Goal: Task Accomplishment & Management: Complete application form

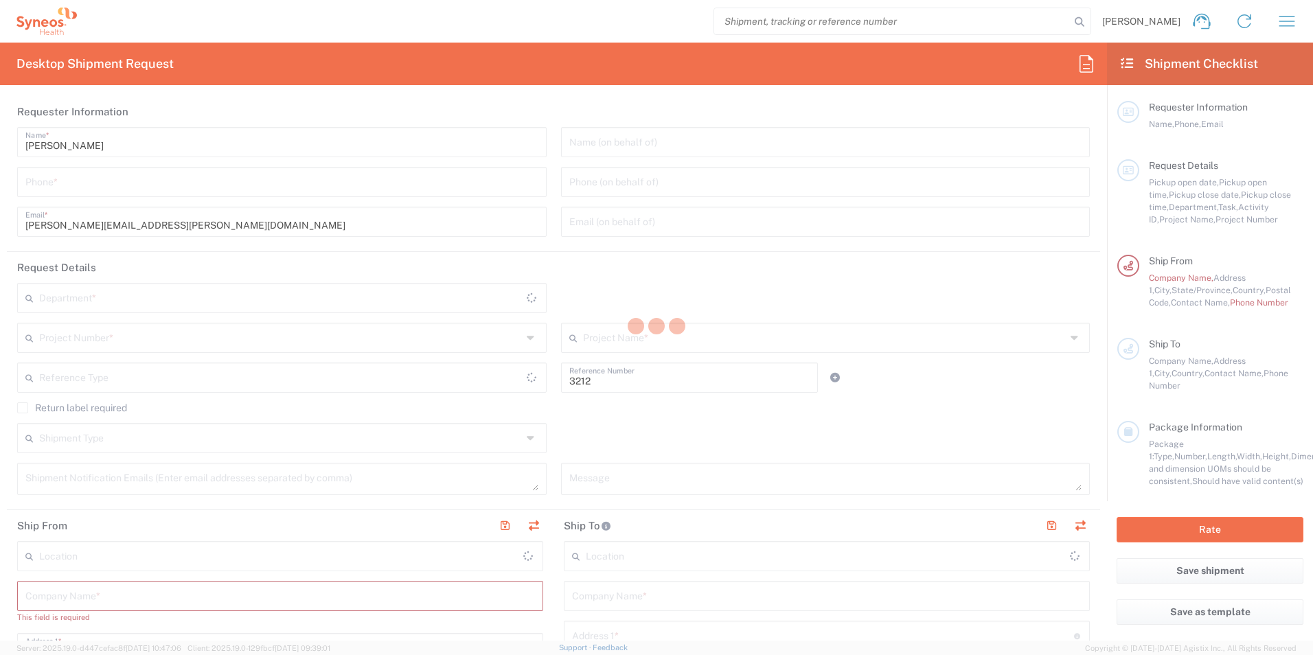
type input "Department"
type input "North Carolina"
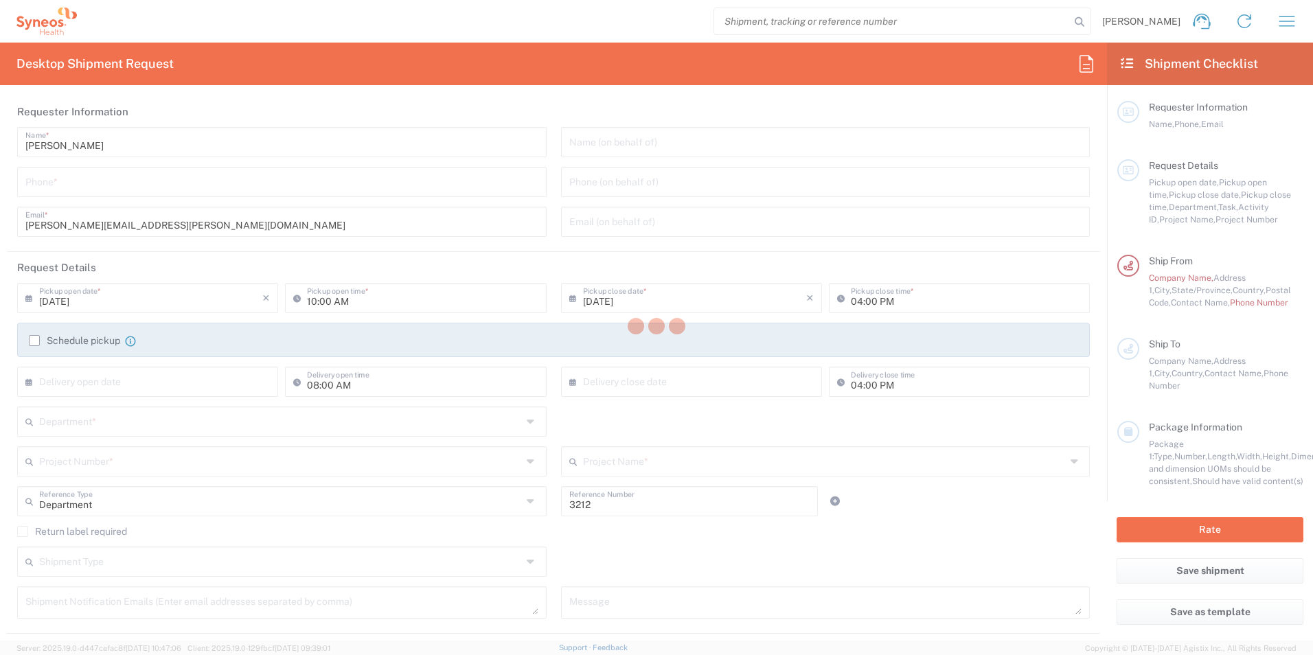
type input "United States"
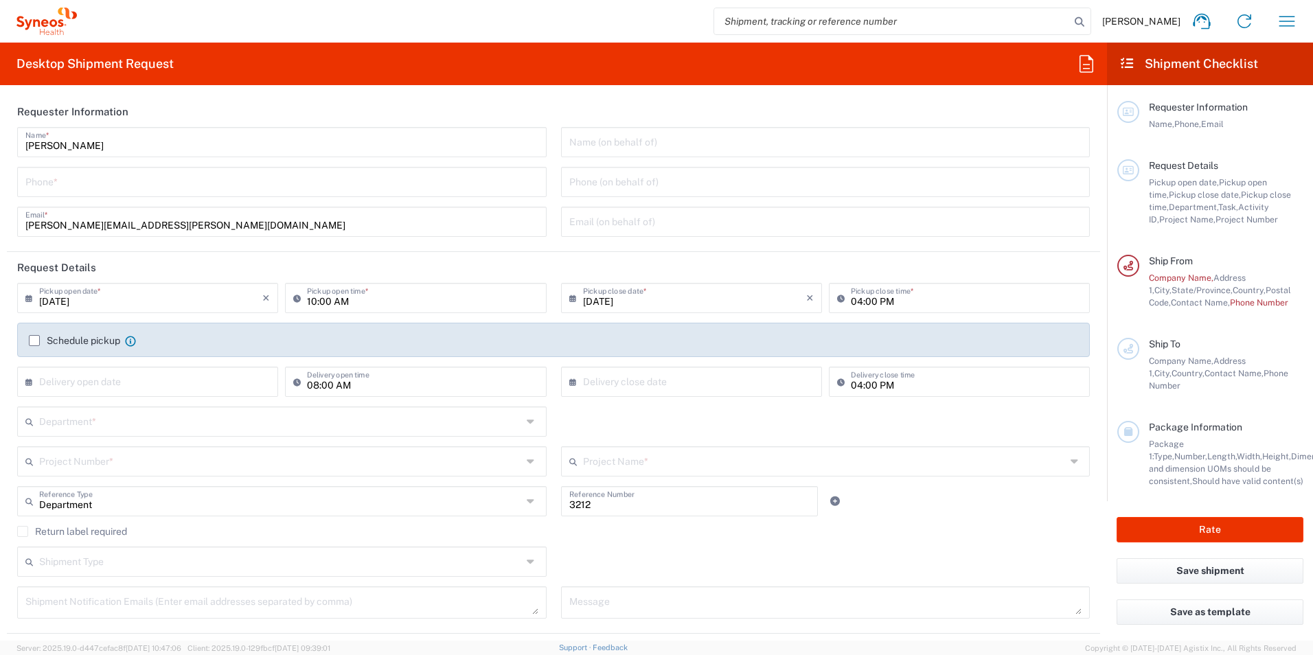
type input "Syneos Health, LLC-Morrisville NC US"
click at [189, 186] on input "tel" at bounding box center [281, 181] width 513 height 24
type input "9192593108"
click at [16, 240] on div "Amanda Galatioto Name * 9192593108 Phone * amanda.galatioto@syneoshealth.com Em…" at bounding box center [282, 186] width 544 height 119
click at [125, 308] on input "09/18/2025" at bounding box center [150, 297] width 223 height 24
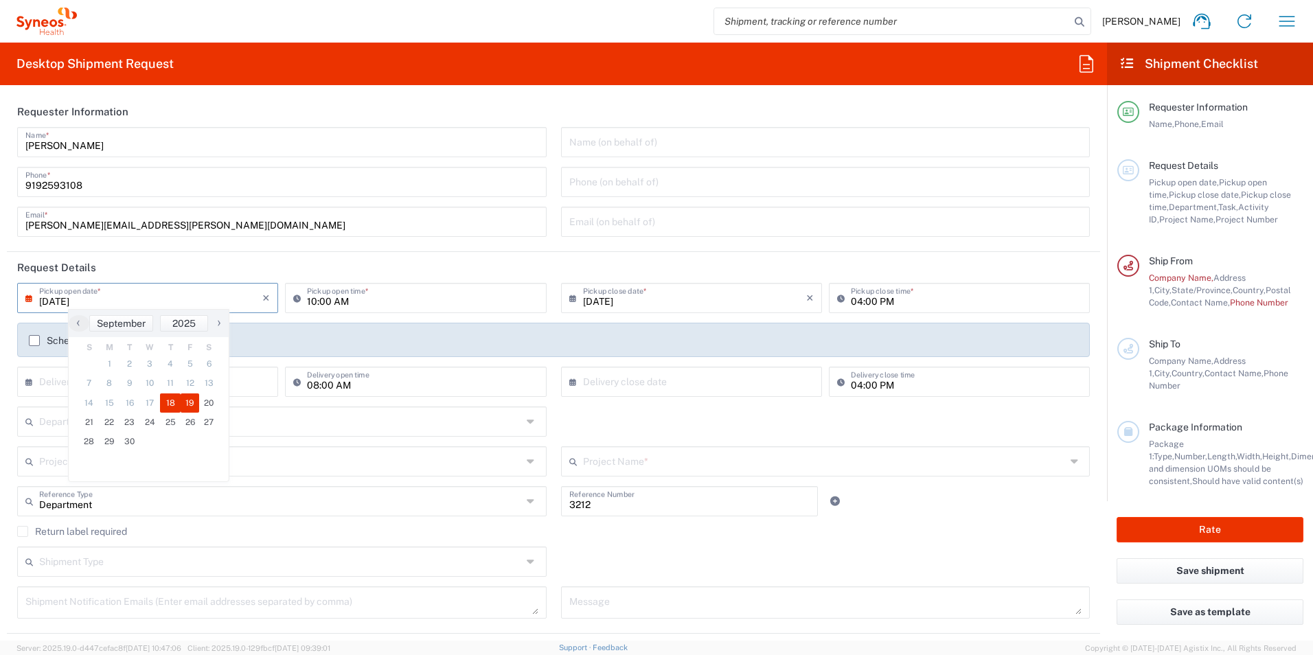
click at [184, 402] on span "19" at bounding box center [190, 402] width 19 height 19
type input "09/19/2025"
type input "[DATE]"
click at [7, 336] on main "09/19/2025 × Pickup open date * Cancel Apply 10:00 AM Pickup open time * 09/19/…" at bounding box center [553, 455] width 1093 height 345
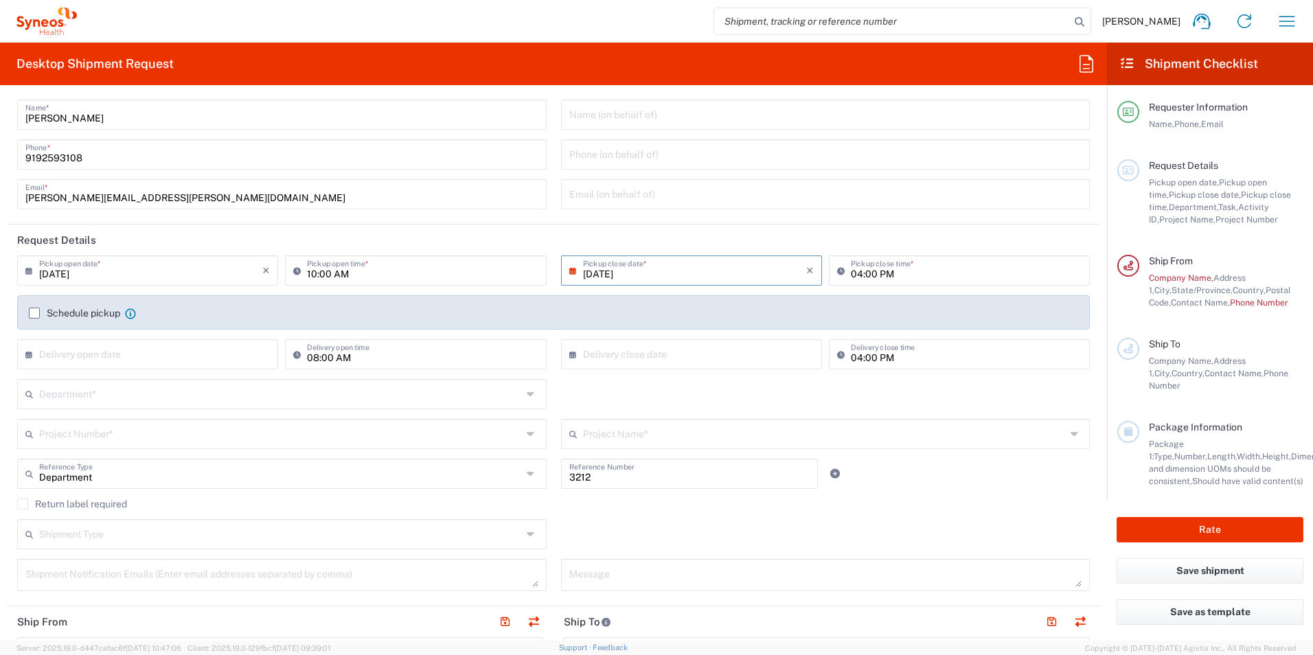
scroll to position [69, 0]
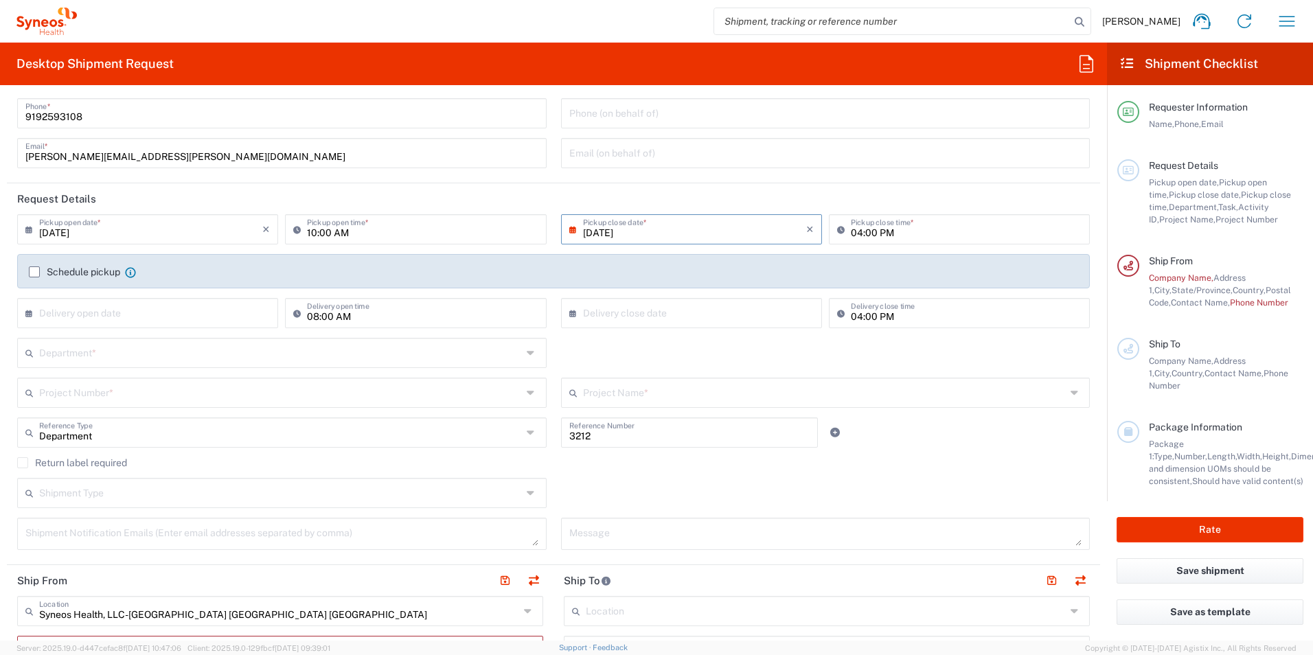
click at [65, 361] on input "text" at bounding box center [280, 352] width 483 height 24
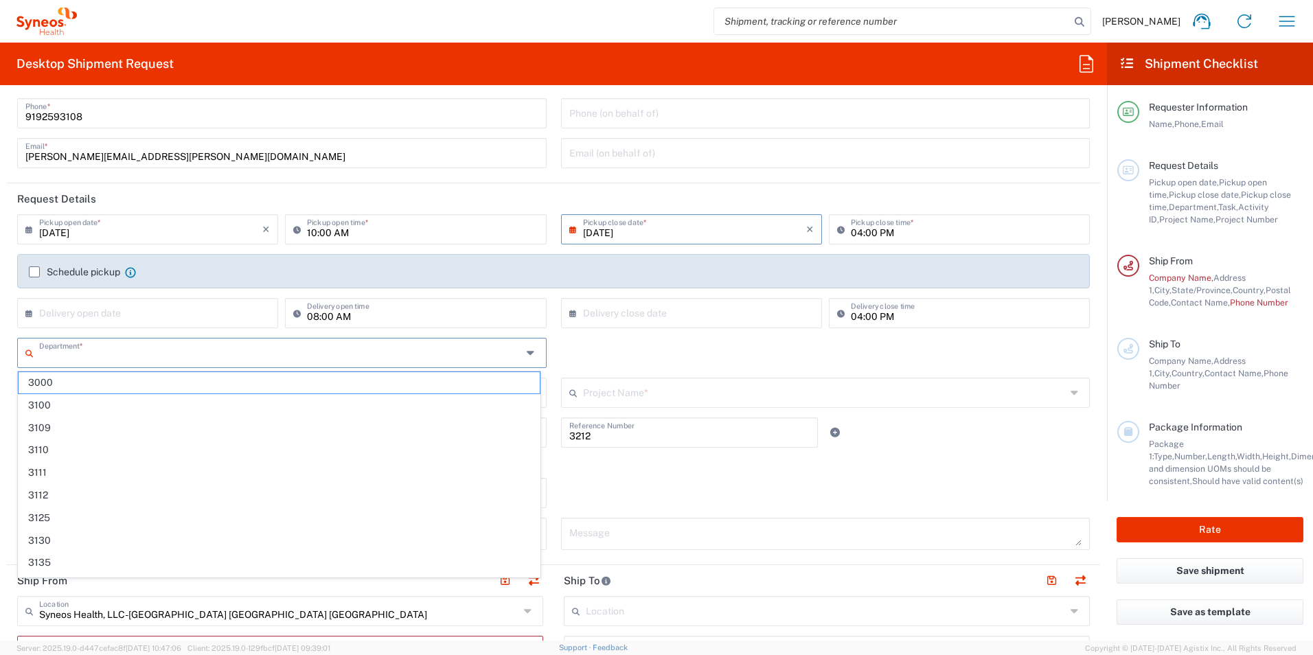
click at [65, 361] on input "text" at bounding box center [280, 352] width 483 height 24
click at [4, 350] on form "Requester Information Amanda Galatioto Name * 9192593108 Phone * amanda.galatio…" at bounding box center [553, 368] width 1107 height 544
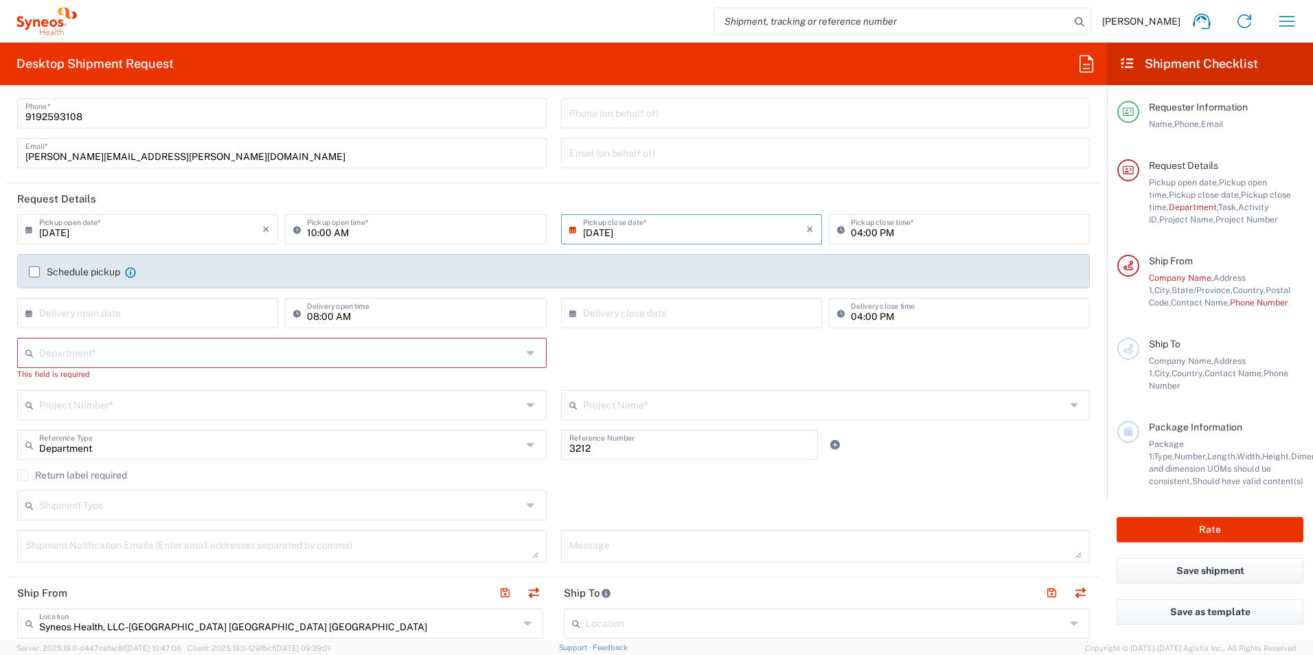
click at [527, 357] on icon at bounding box center [532, 353] width 11 height 22
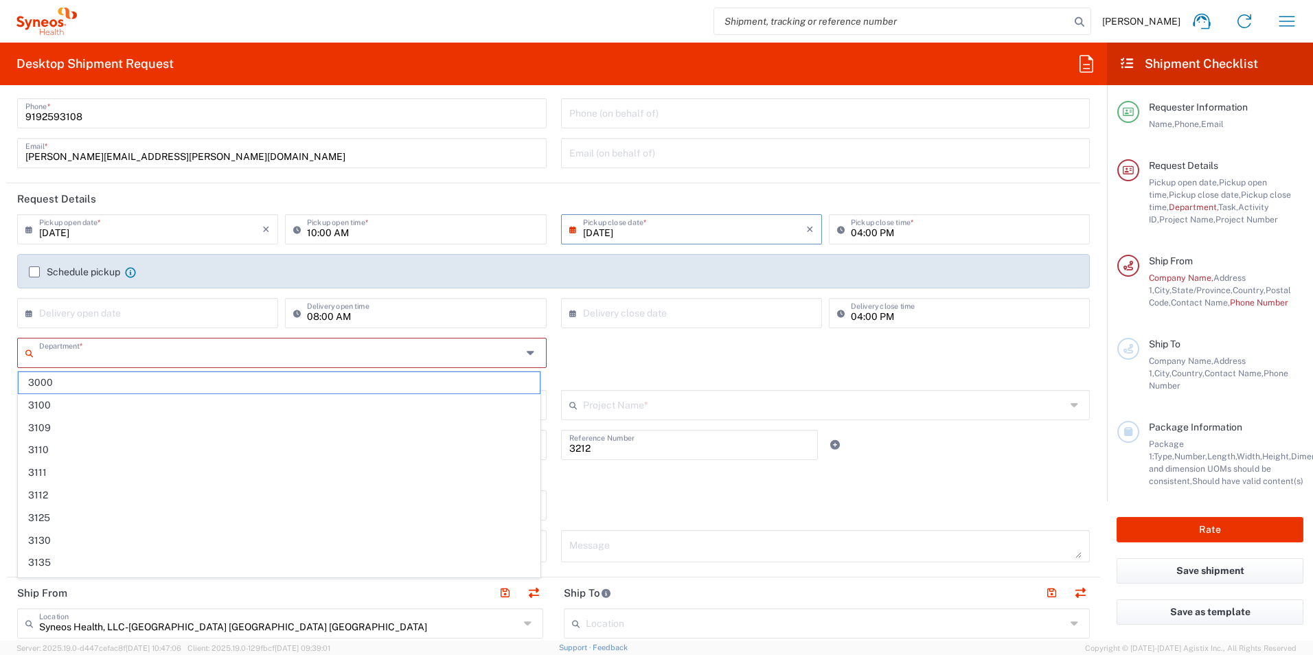
click at [528, 353] on icon at bounding box center [532, 353] width 11 height 22
click at [711, 356] on div "Department * 3000 3100 3109 3110 3111 3112 3125 3130 3135 3136 3150 3155 3165 3…" at bounding box center [553, 364] width 1087 height 52
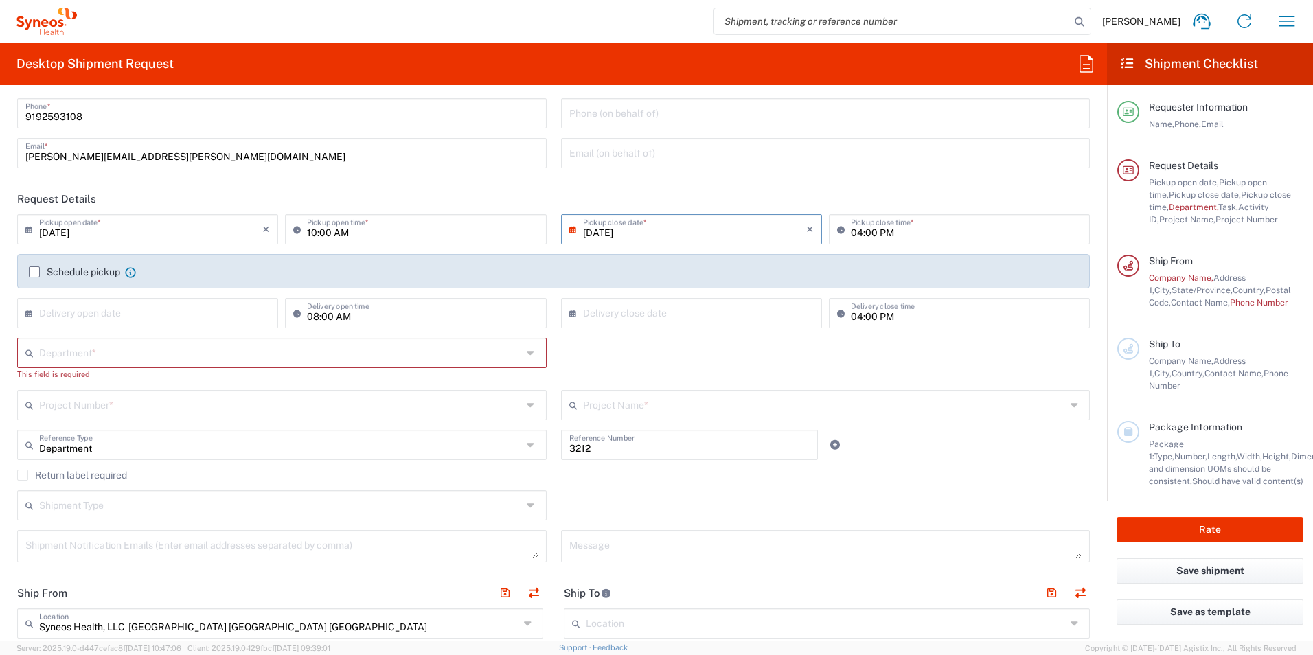
click at [698, 363] on div "Department * 3000 3100 3109 3110 3111 3112 3125 3130 3135 3136 3150 3155 3165 3…" at bounding box center [553, 364] width 1087 height 52
click at [527, 449] on icon at bounding box center [532, 445] width 11 height 22
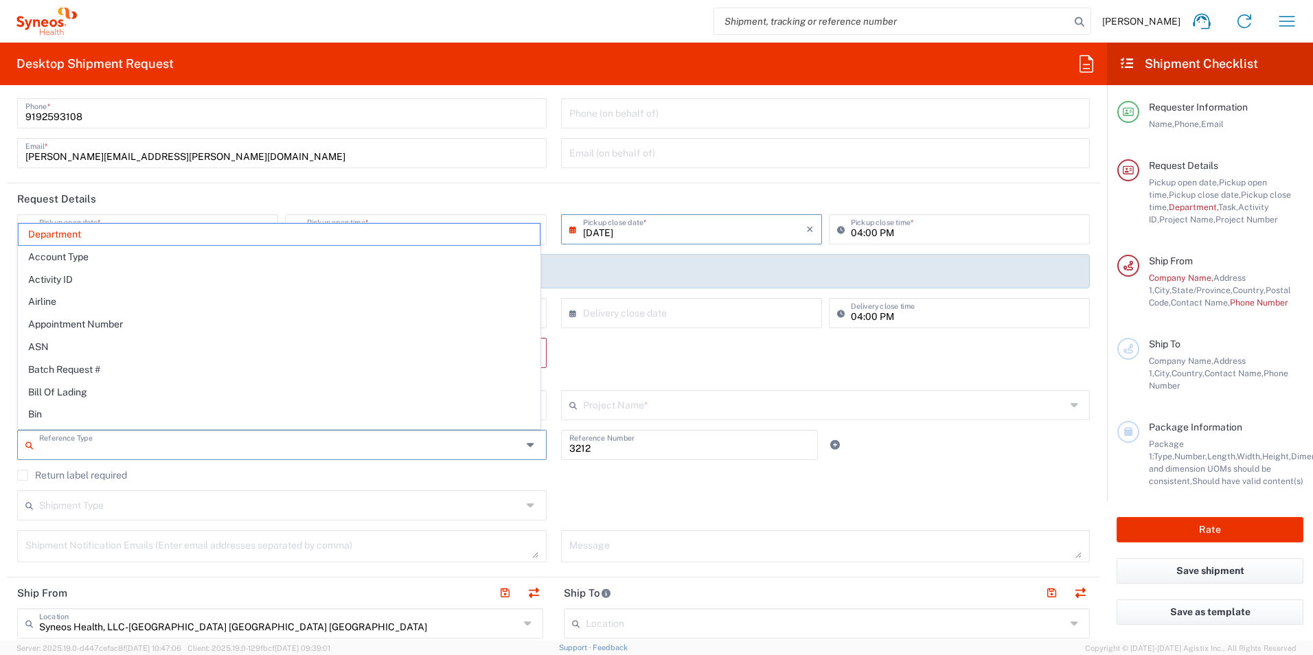
click at [527, 449] on icon at bounding box center [532, 445] width 11 height 22
click at [571, 461] on div "3212 Reference Number" at bounding box center [689, 450] width 272 height 40
type input "Department"
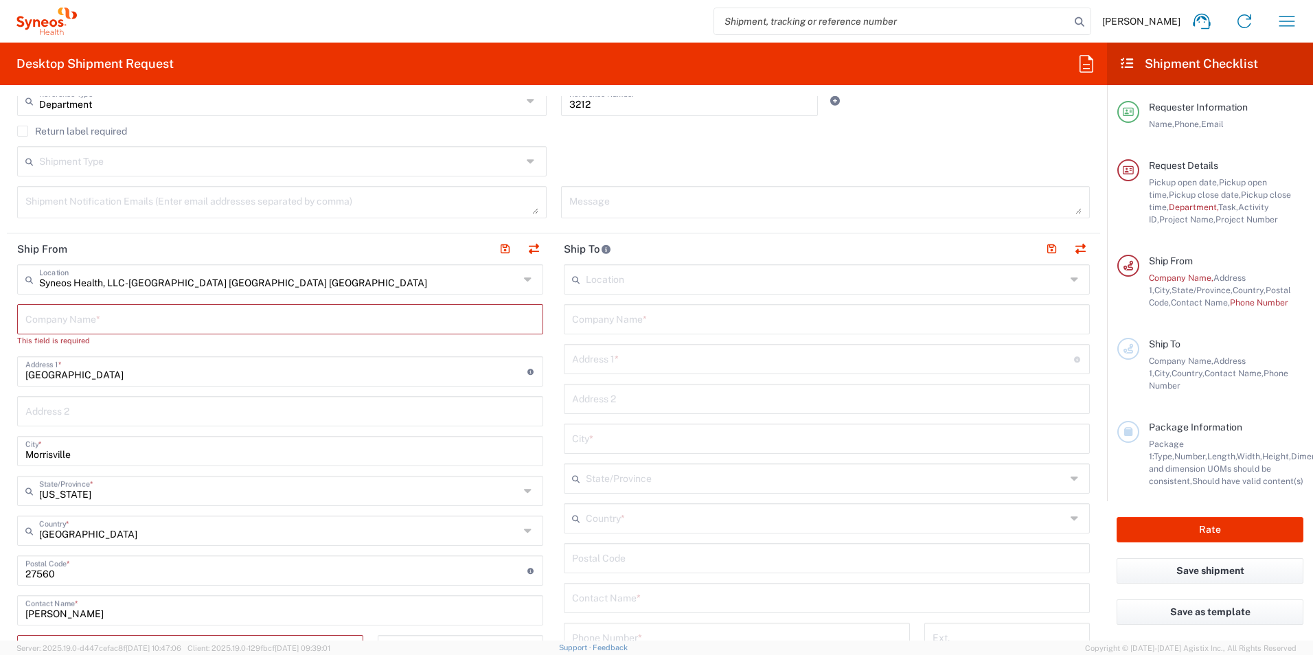
scroll to position [412, 0]
click at [118, 318] on input "text" at bounding box center [279, 319] width 509 height 24
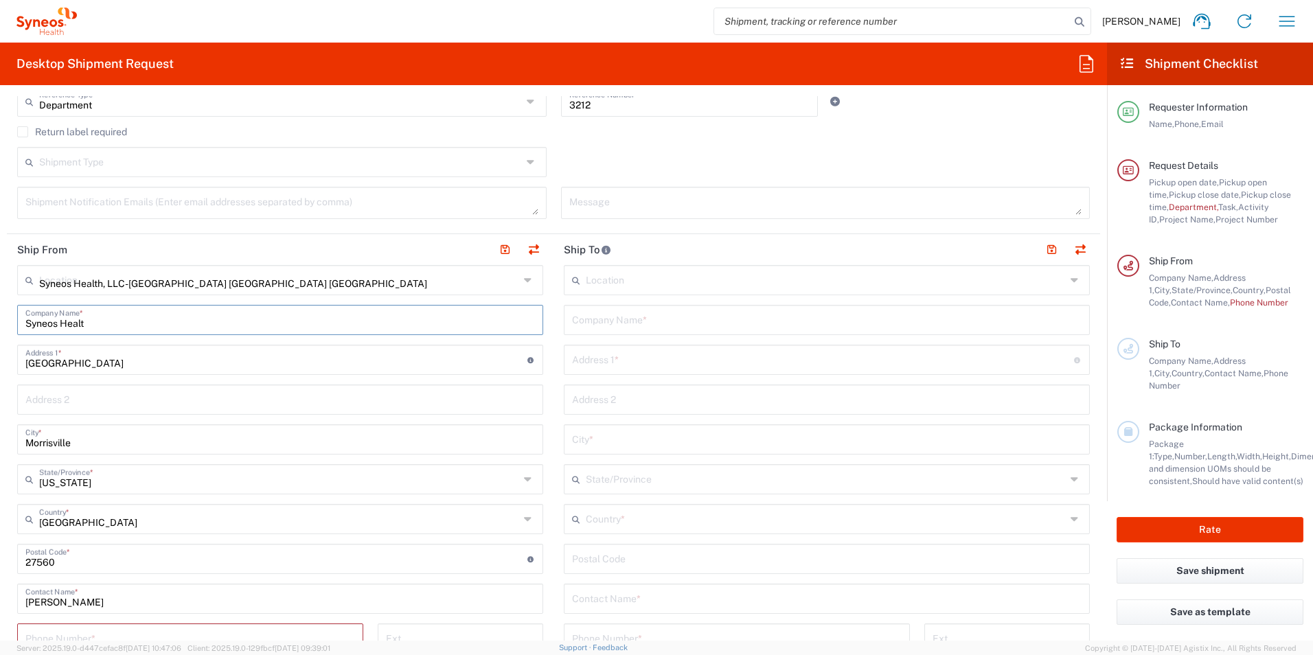
type input "Syneos Health"
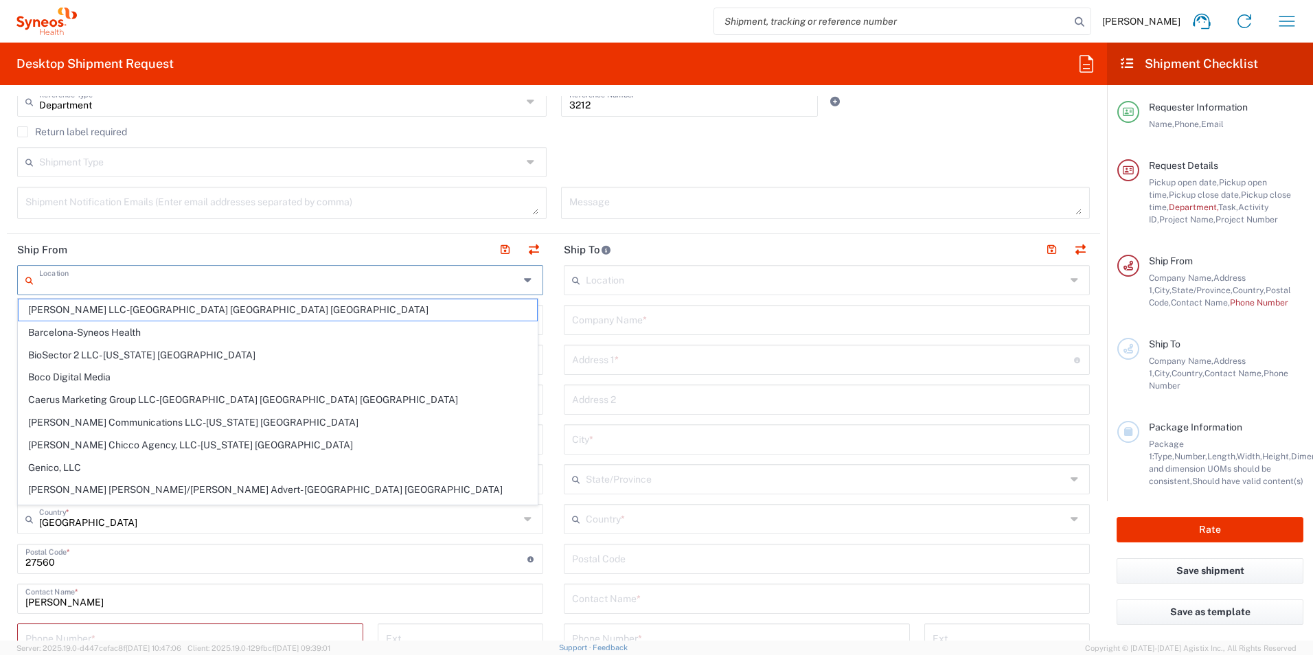
click at [406, 278] on input "text" at bounding box center [279, 279] width 480 height 24
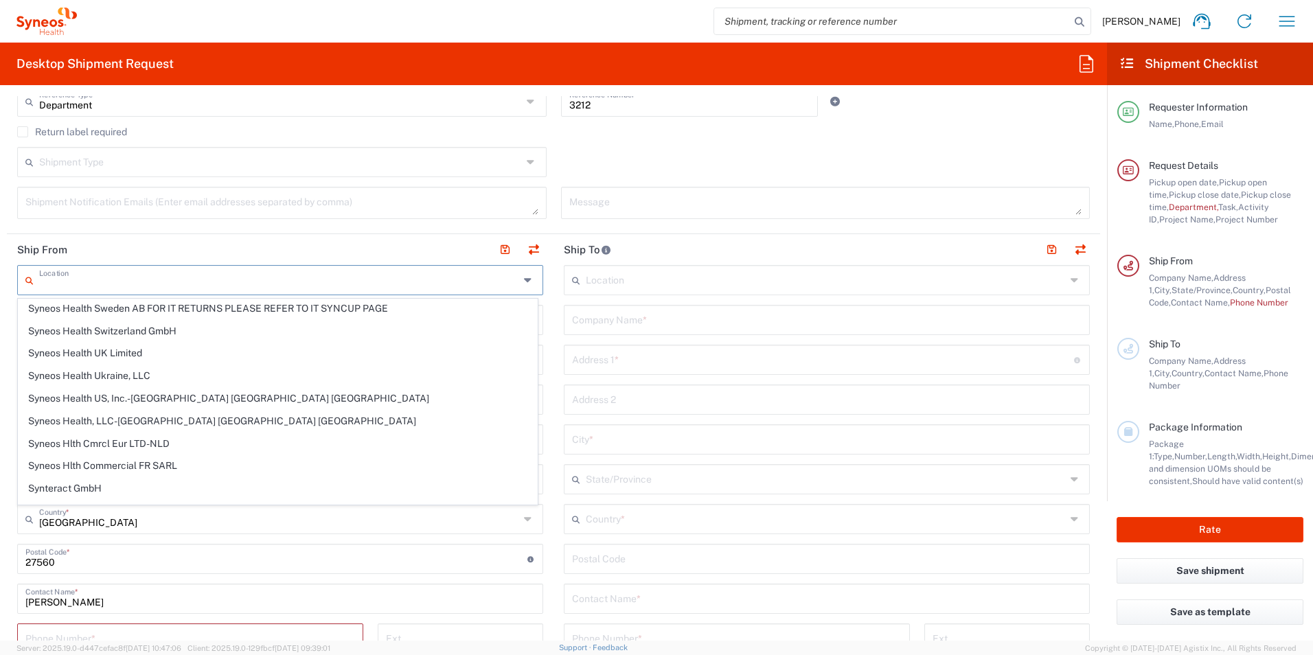
scroll to position [2266, 0]
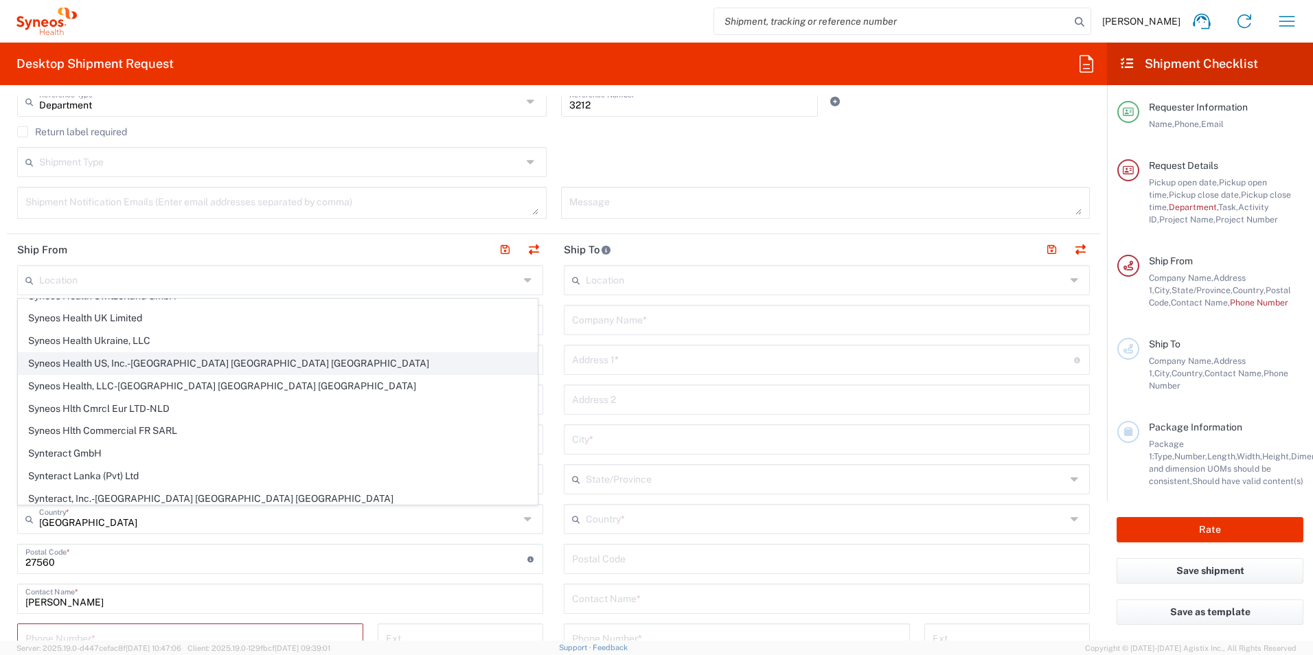
click at [209, 367] on span "Syneos Health US, Inc.-[GEOGRAPHIC_DATA] [GEOGRAPHIC_DATA] [GEOGRAPHIC_DATA]" at bounding box center [278, 363] width 518 height 21
type input "Syneos Health US, Inc.-[GEOGRAPHIC_DATA] [GEOGRAPHIC_DATA] [GEOGRAPHIC_DATA]"
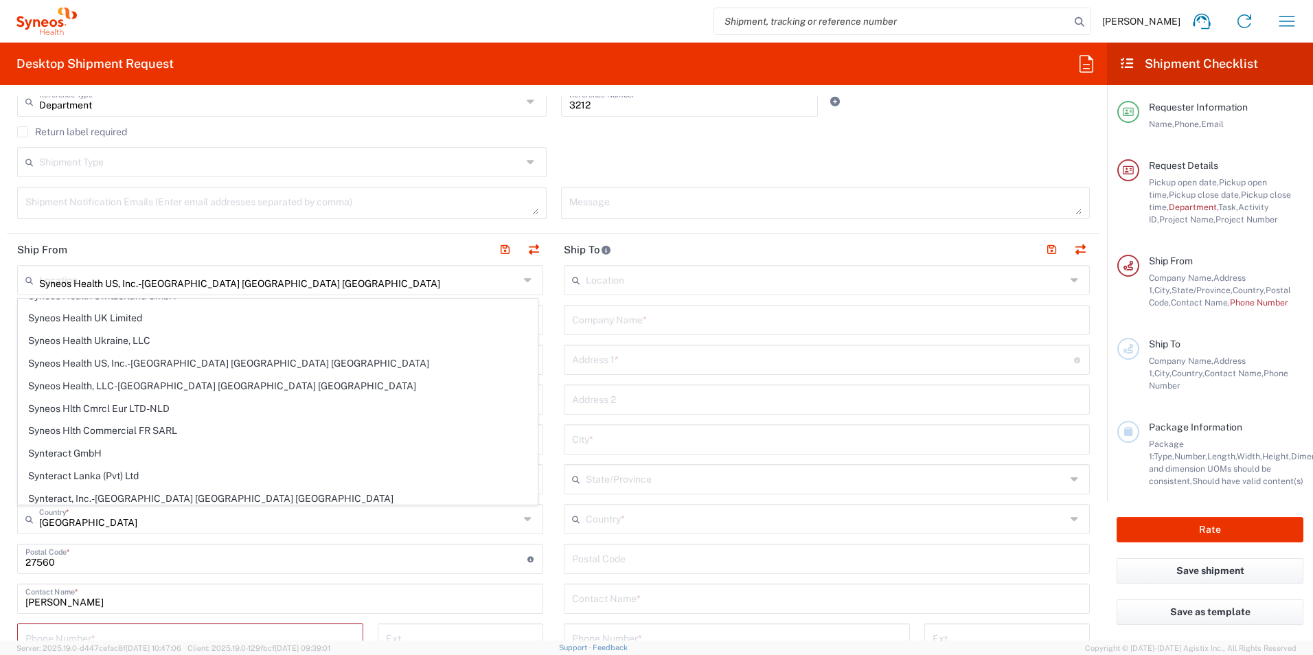
type input "Syneos Health US, Inc."
type input "1030 Sync St"
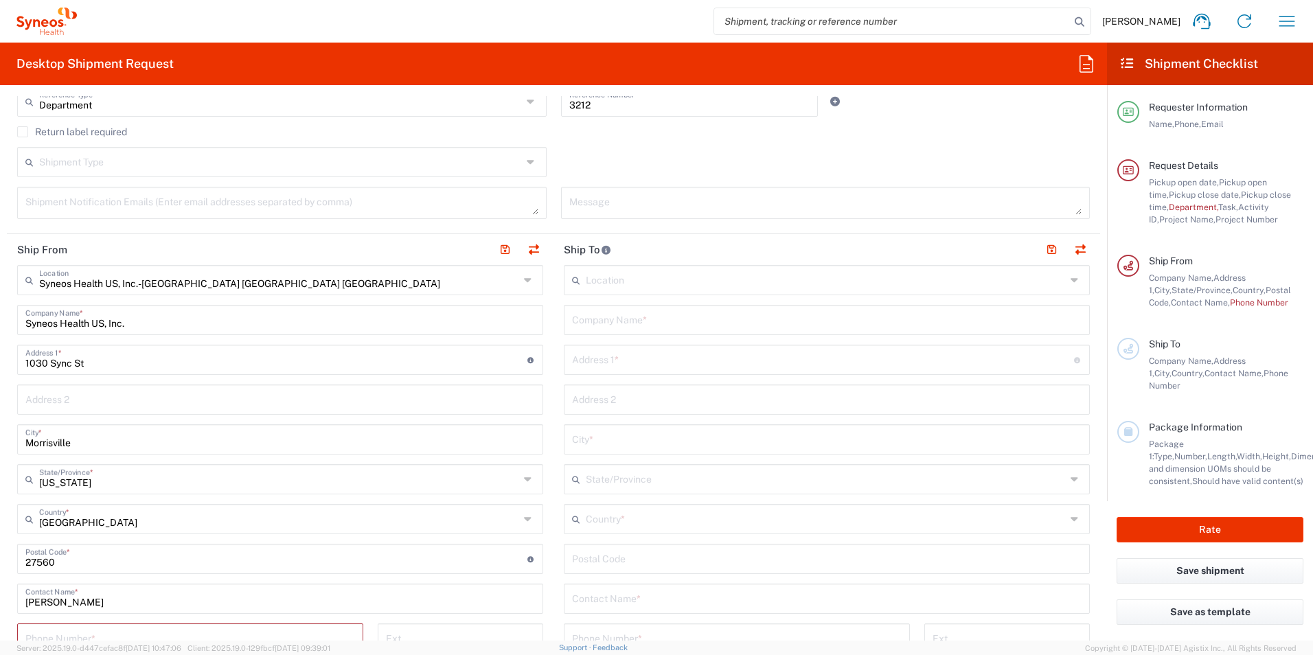
click at [8, 354] on main "Syneos Health US, Inc.-Morrisville NC US Location Syneos Health US, Inc.-Morris…" at bounding box center [280, 559] width 546 height 589
click at [728, 285] on input "text" at bounding box center [826, 279] width 480 height 24
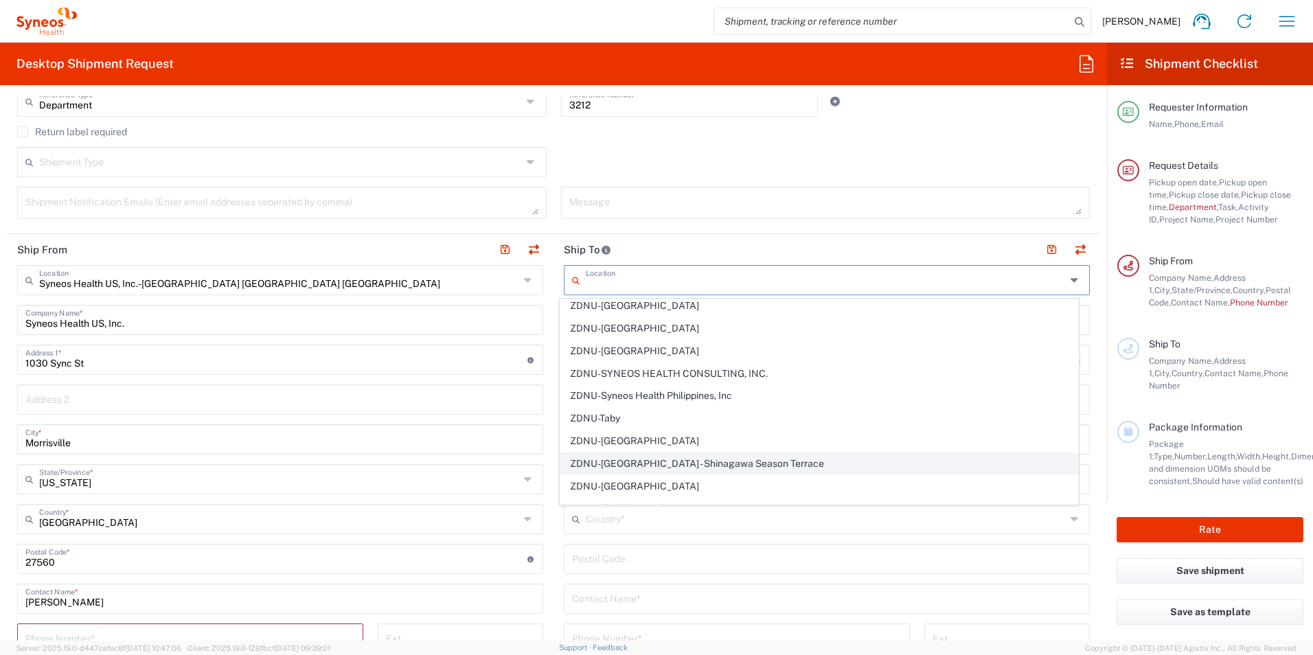
scroll to position [3014, 0]
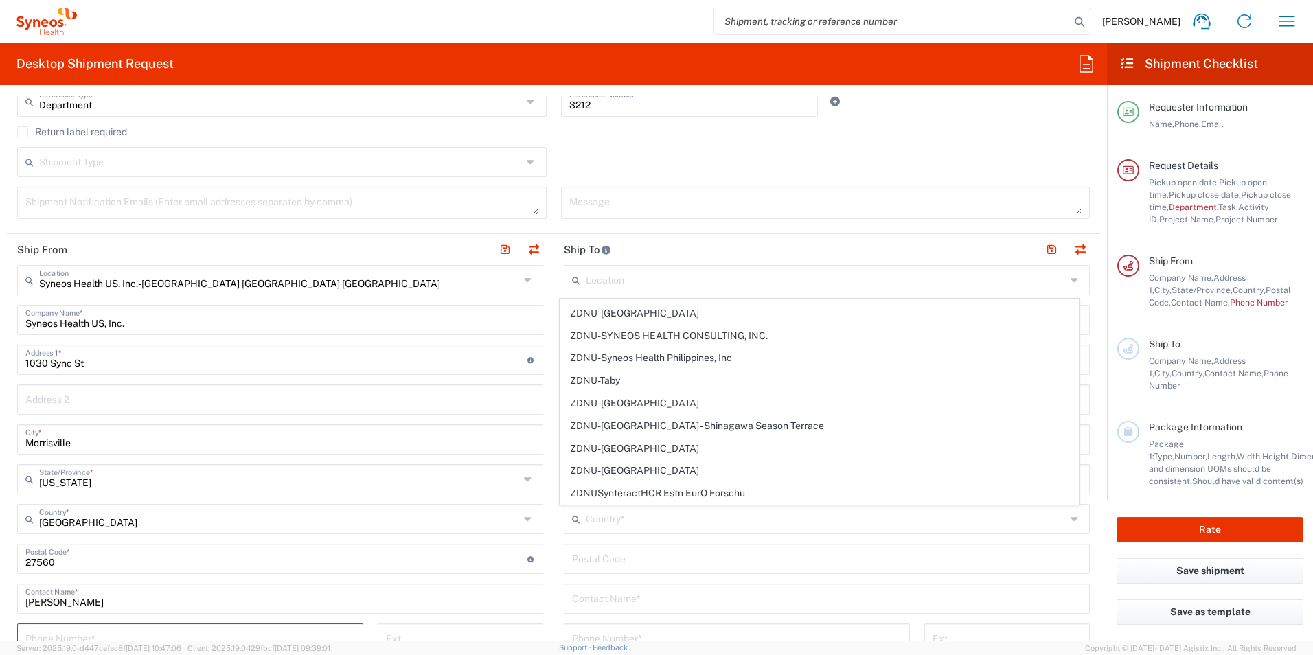
click at [723, 233] on agx-form-section "Request Details 09/19/2025 × Pickup open date * Cancel Apply 10:00 AM Pickup op…" at bounding box center [553, 37] width 1093 height 394
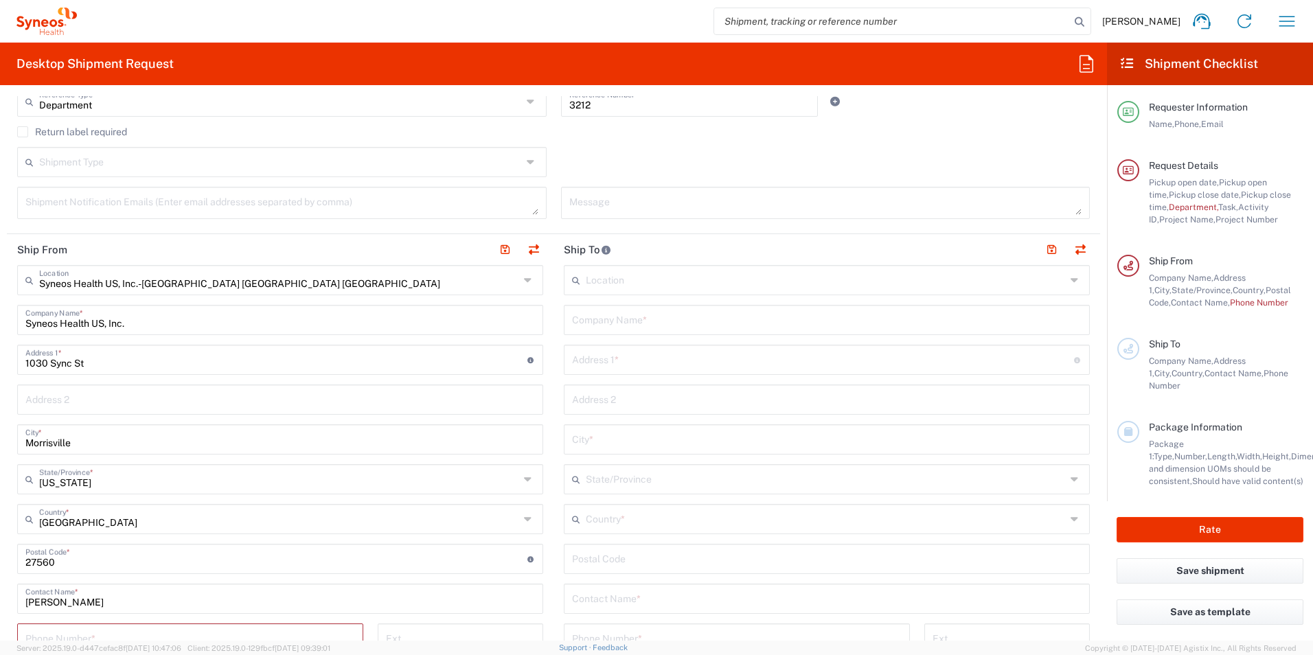
click at [625, 285] on input "text" at bounding box center [826, 279] width 480 height 24
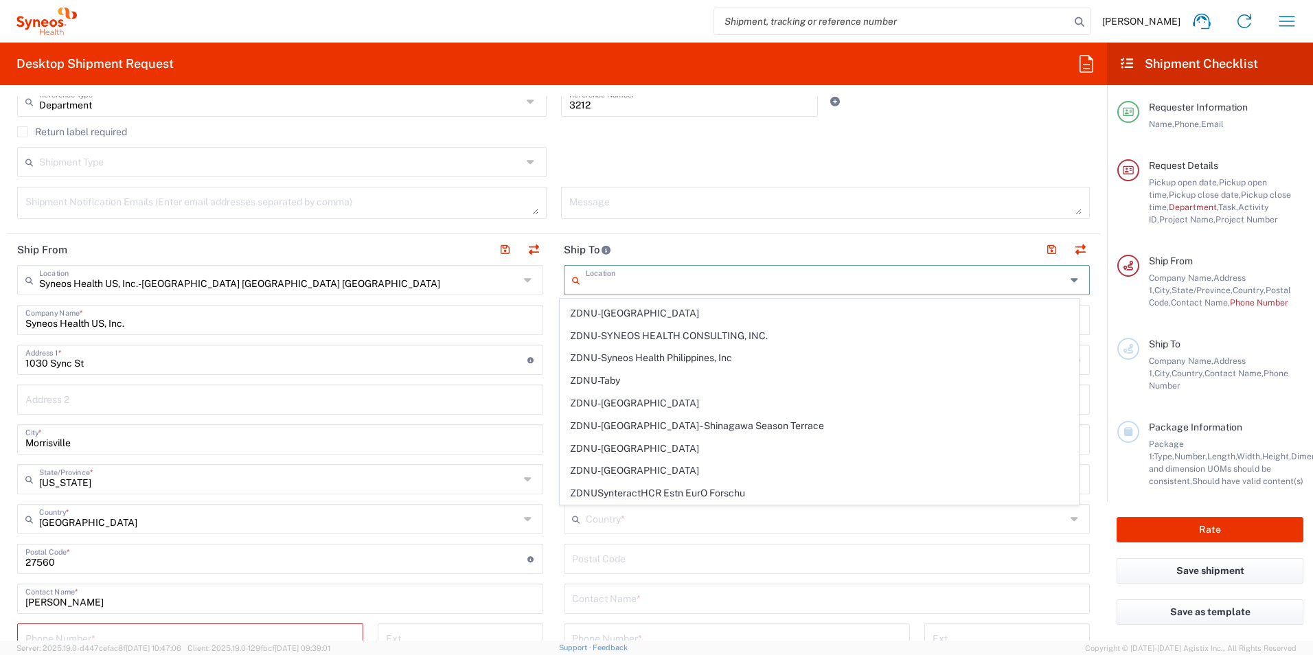
scroll to position [0, 0]
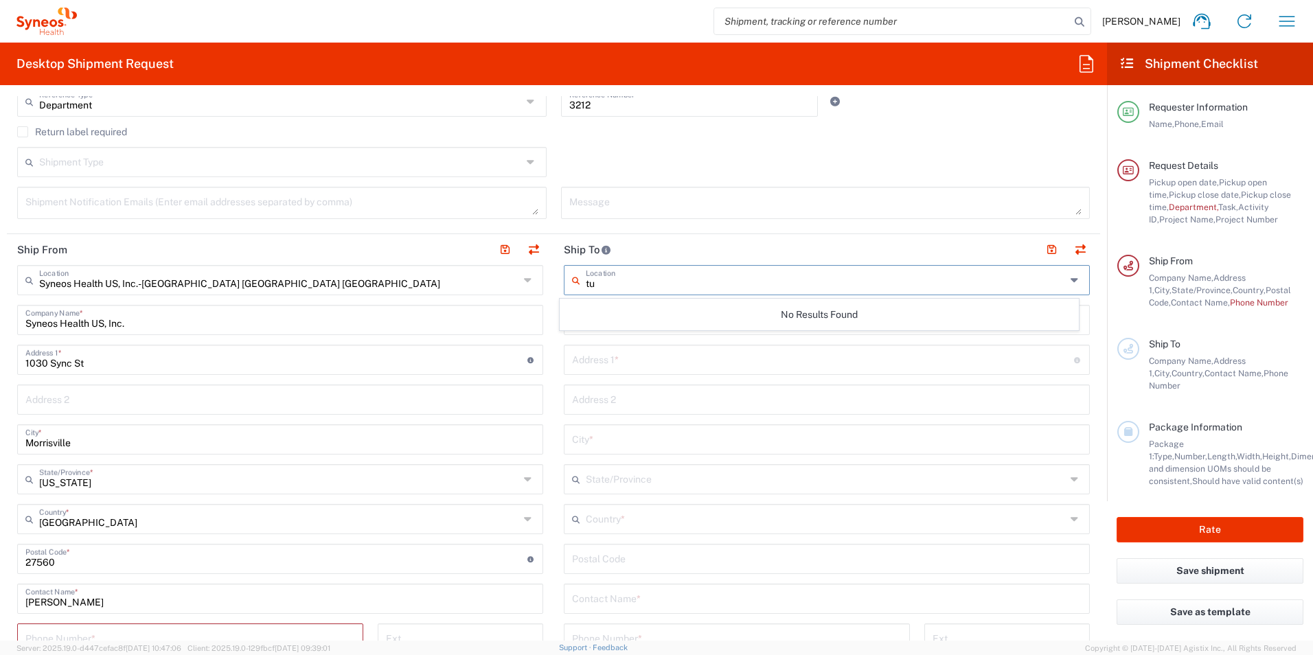
type input "t"
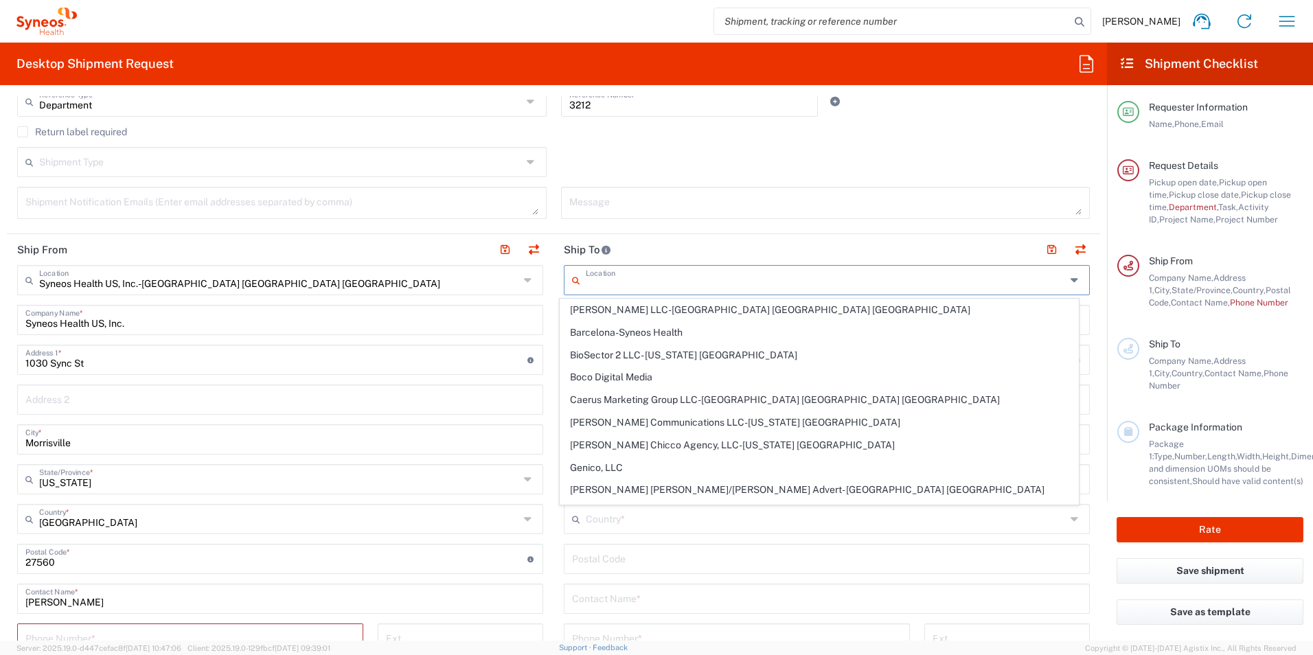
click at [544, 322] on main "Syneos Health US, Inc.-Morrisville NC US Location Syneos Health US, Inc.-Morris…" at bounding box center [280, 559] width 546 height 589
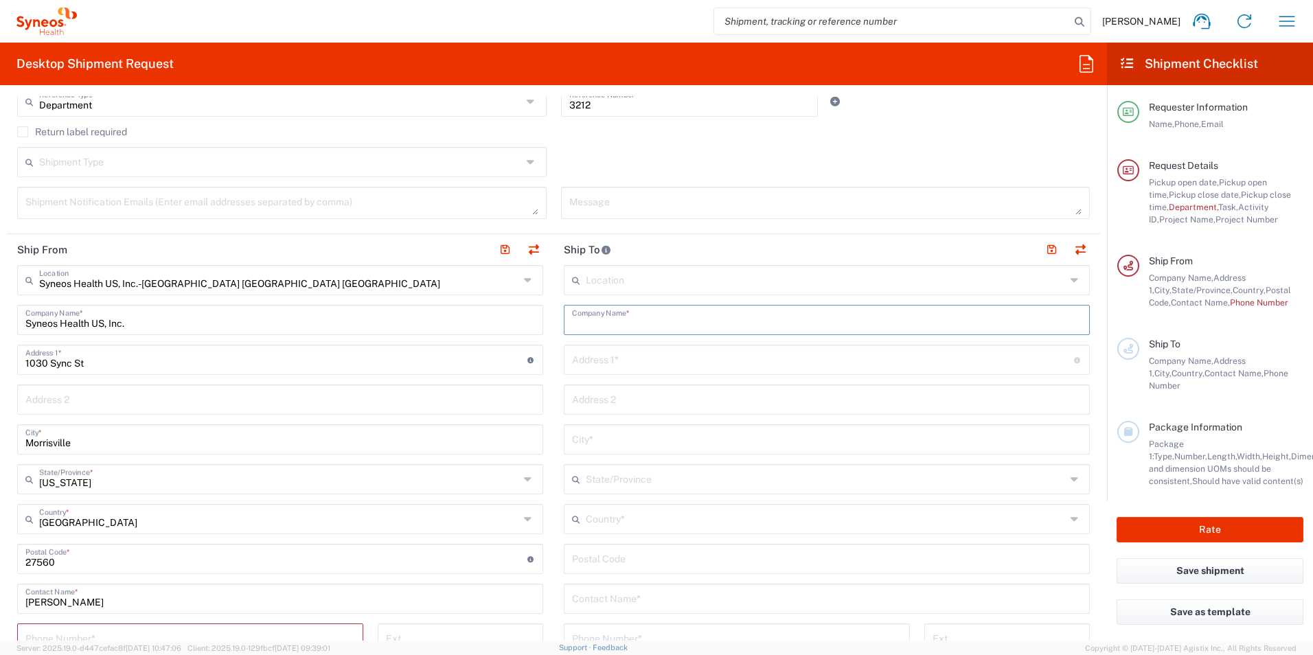
click at [661, 323] on input "text" at bounding box center [826, 319] width 509 height 24
type input "S"
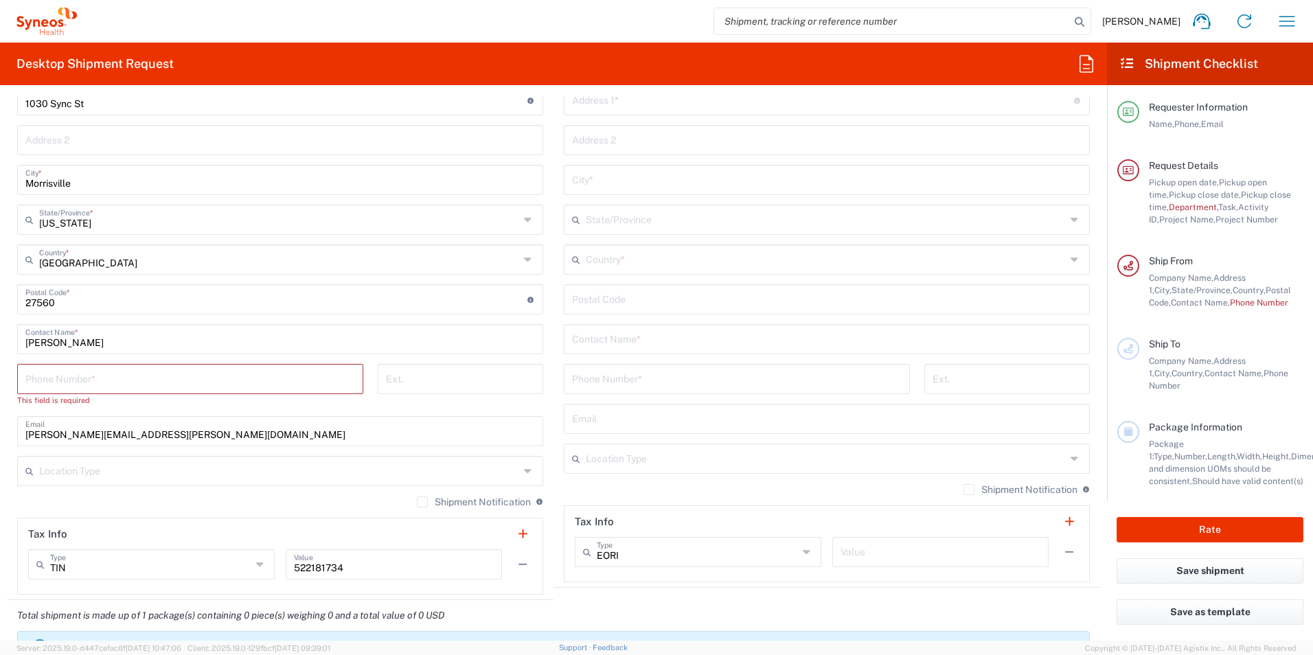
scroll to position [687, 0]
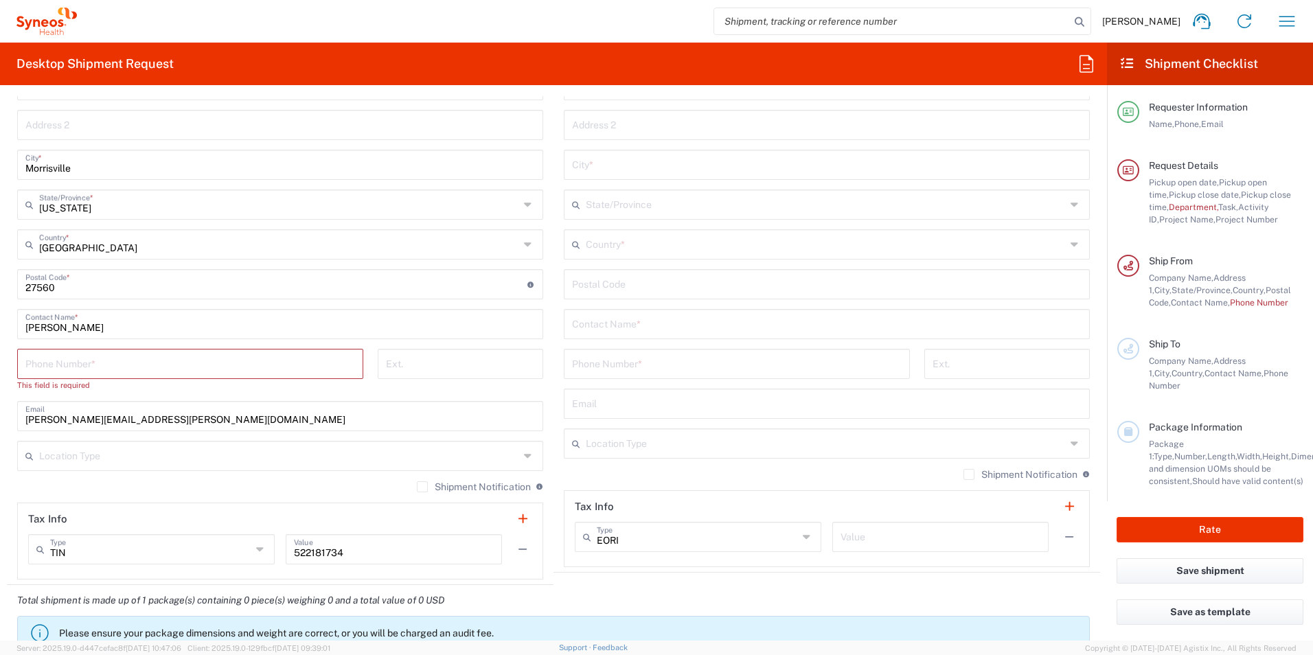
click at [700, 448] on input "text" at bounding box center [826, 442] width 480 height 24
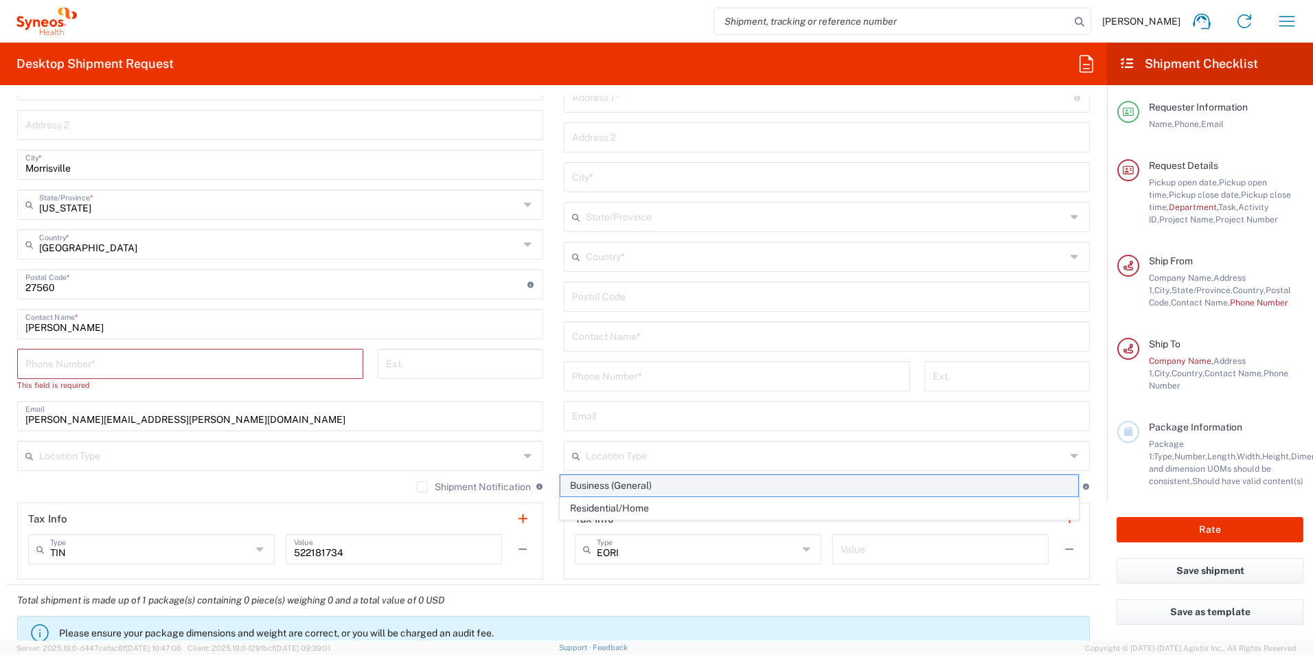
click at [649, 490] on span "Business (General)" at bounding box center [819, 485] width 518 height 21
type input "Business (General)"
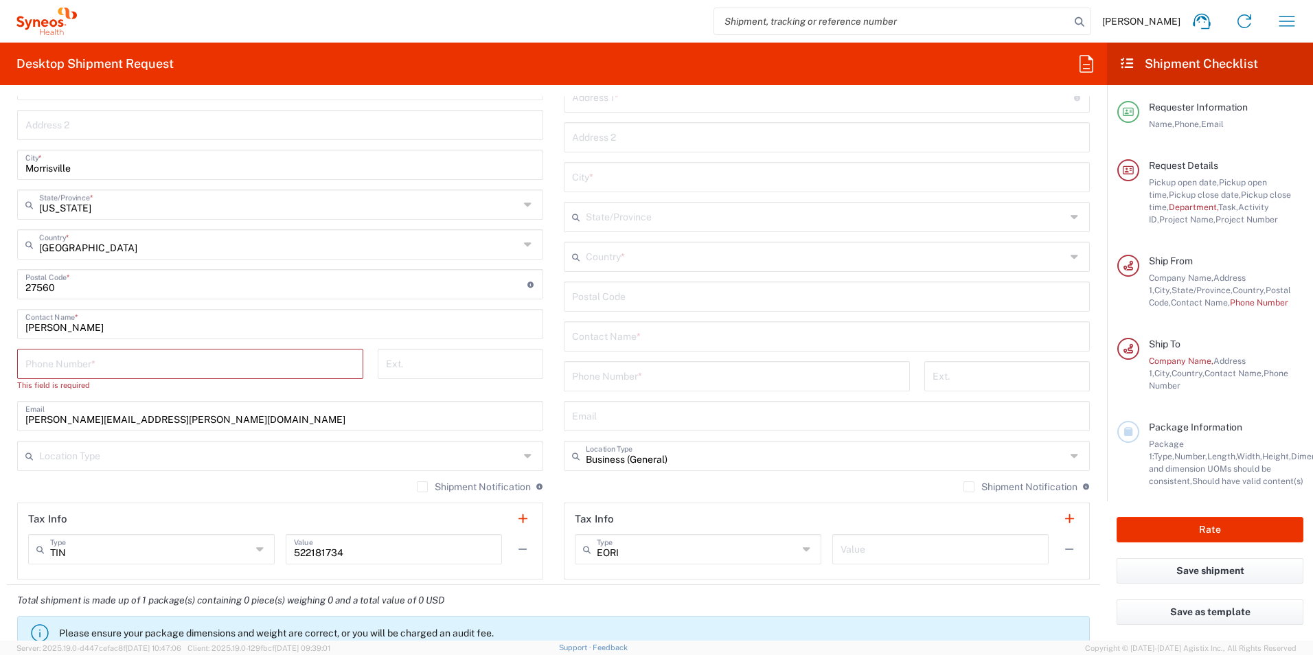
drag, startPoint x: 79, startPoint y: 357, endPoint x: 81, endPoint y: 364, distance: 7.2
click at [79, 357] on input "tel" at bounding box center [190, 363] width 330 height 24
type input "9192593108"
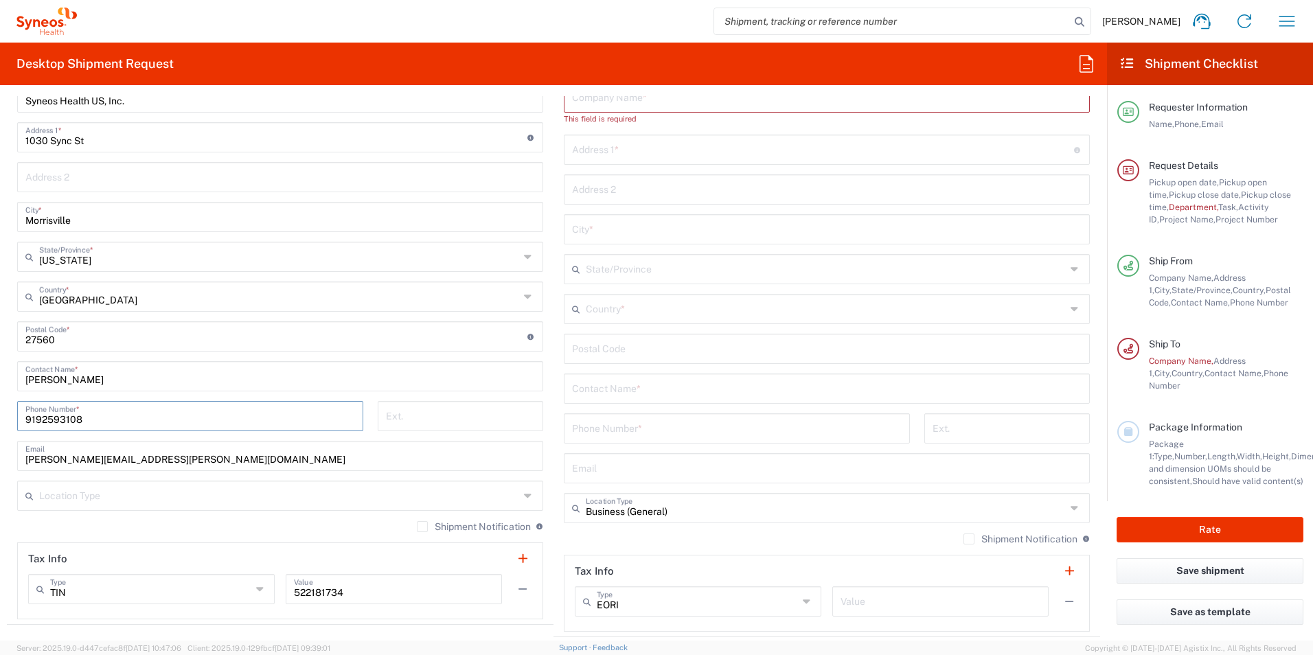
scroll to position [549, 0]
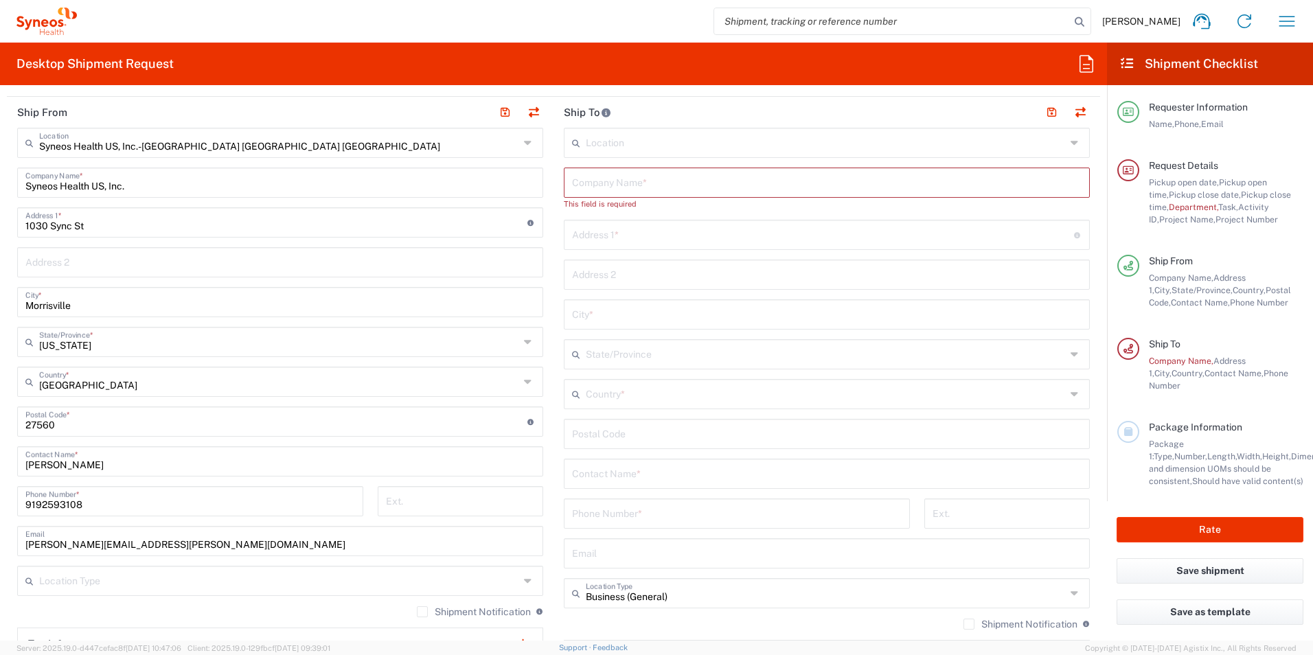
drag, startPoint x: 630, startPoint y: 558, endPoint x: 649, endPoint y: 549, distance: 22.1
click at [630, 558] on input "text" at bounding box center [826, 552] width 509 height 24
paste input "[EMAIL_ADDRESS][DOMAIN_NAME]"
type input "[EMAIL_ADDRESS][DOMAIN_NAME]"
click at [611, 476] on input "text" at bounding box center [826, 473] width 509 height 24
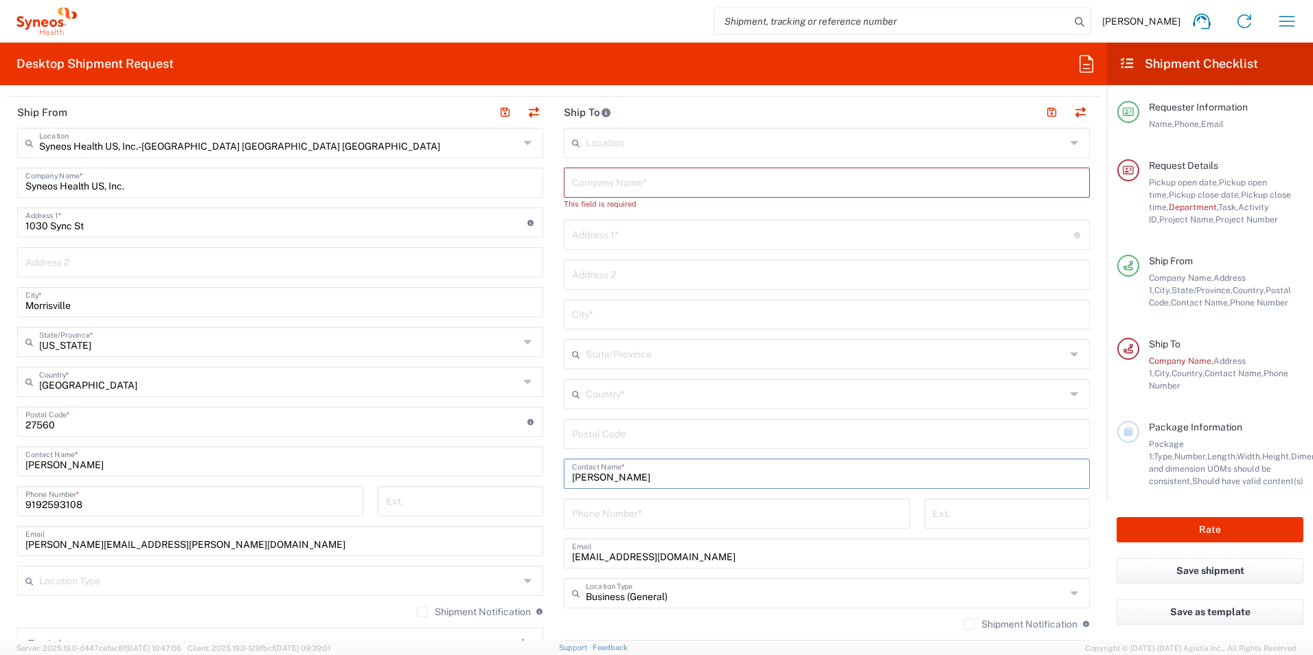
type input "[PERSON_NAME]"
click at [678, 513] on input "tel" at bounding box center [737, 512] width 330 height 24
paste input "[PHONE_NUMBER]"
type input "[PHONE_NUMBER]"
click at [553, 475] on main "Location Addison Whitney LLC-Morrisvile NC US Barcelona-Syneos Health BioSector…" at bounding box center [826, 422] width 546 height 589
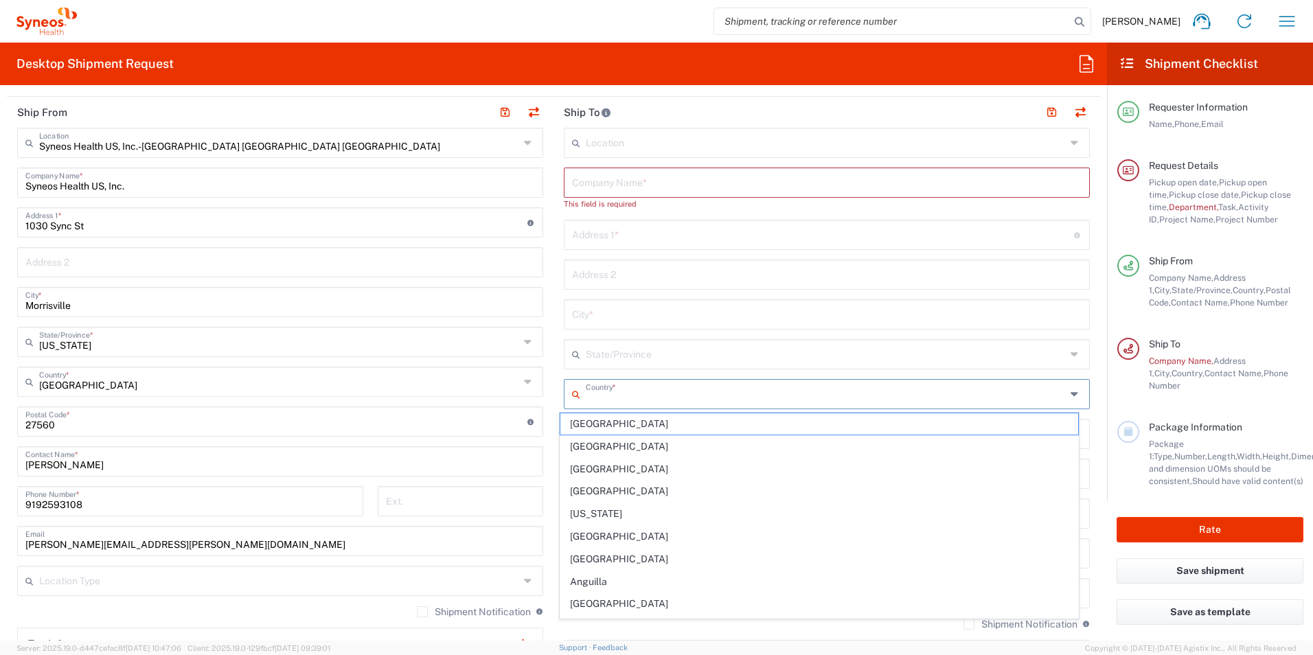
click at [597, 396] on input "text" at bounding box center [826, 393] width 480 height 24
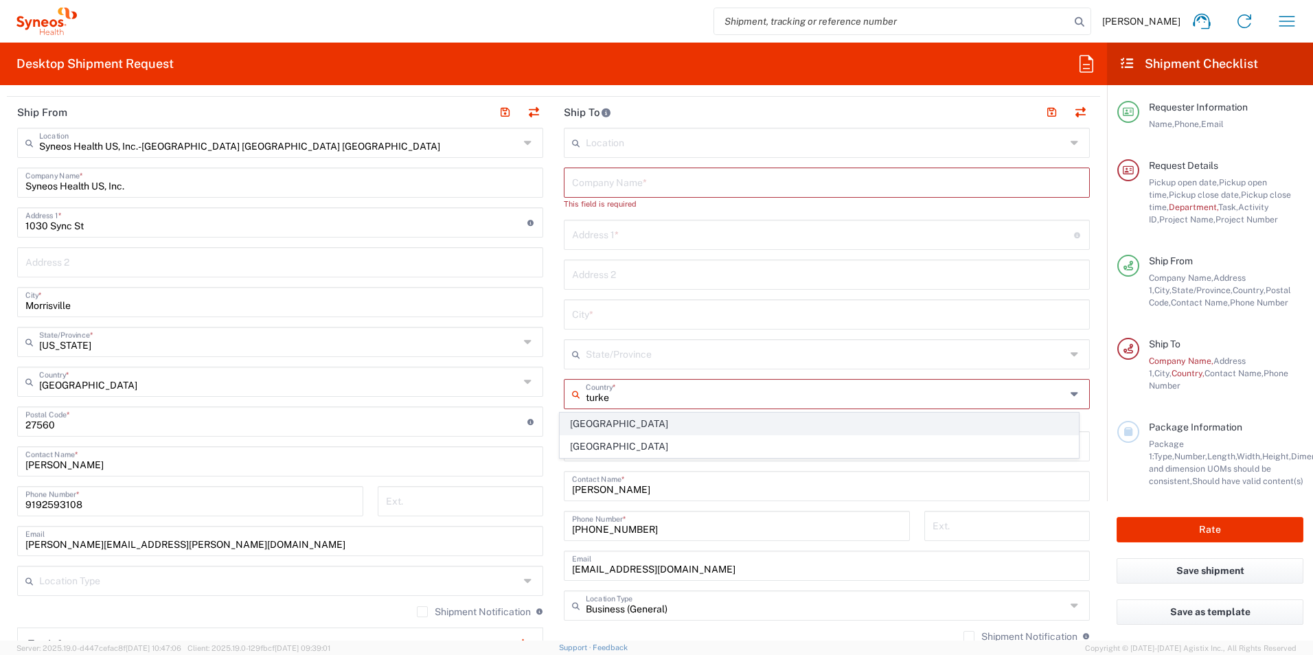
type input "turkey"
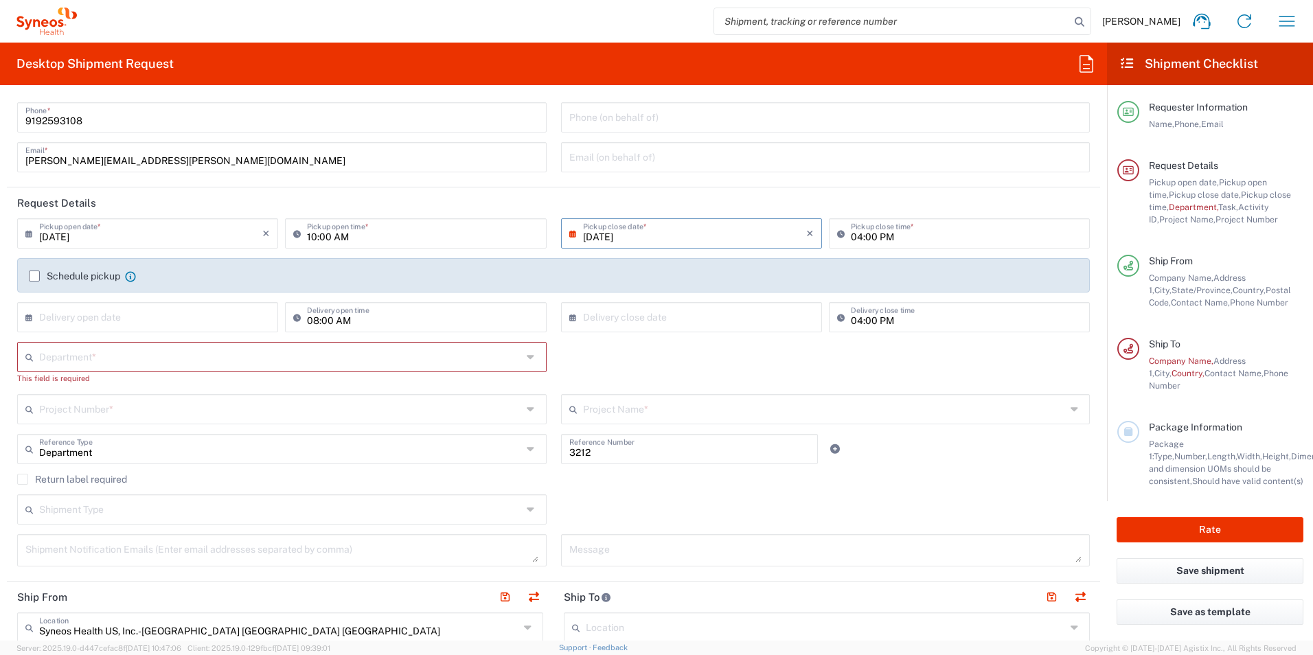
scroll to position [0, 0]
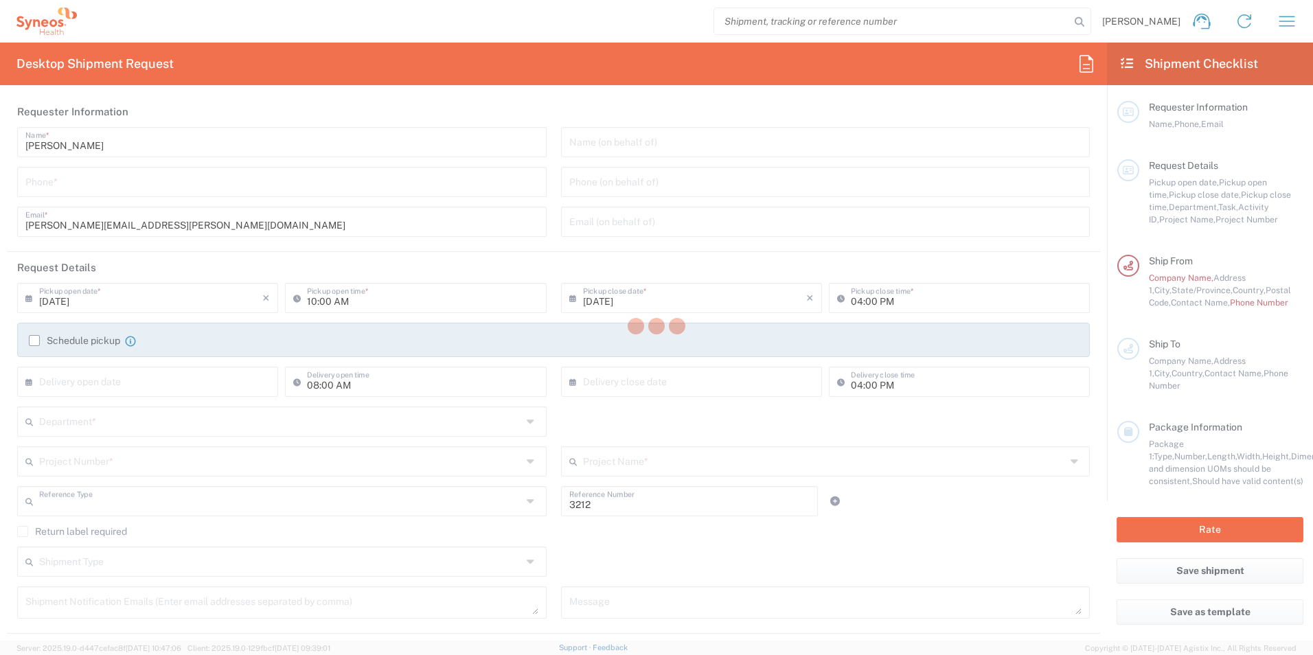
type input "Department"
type input "North Carolina"
type input "United States"
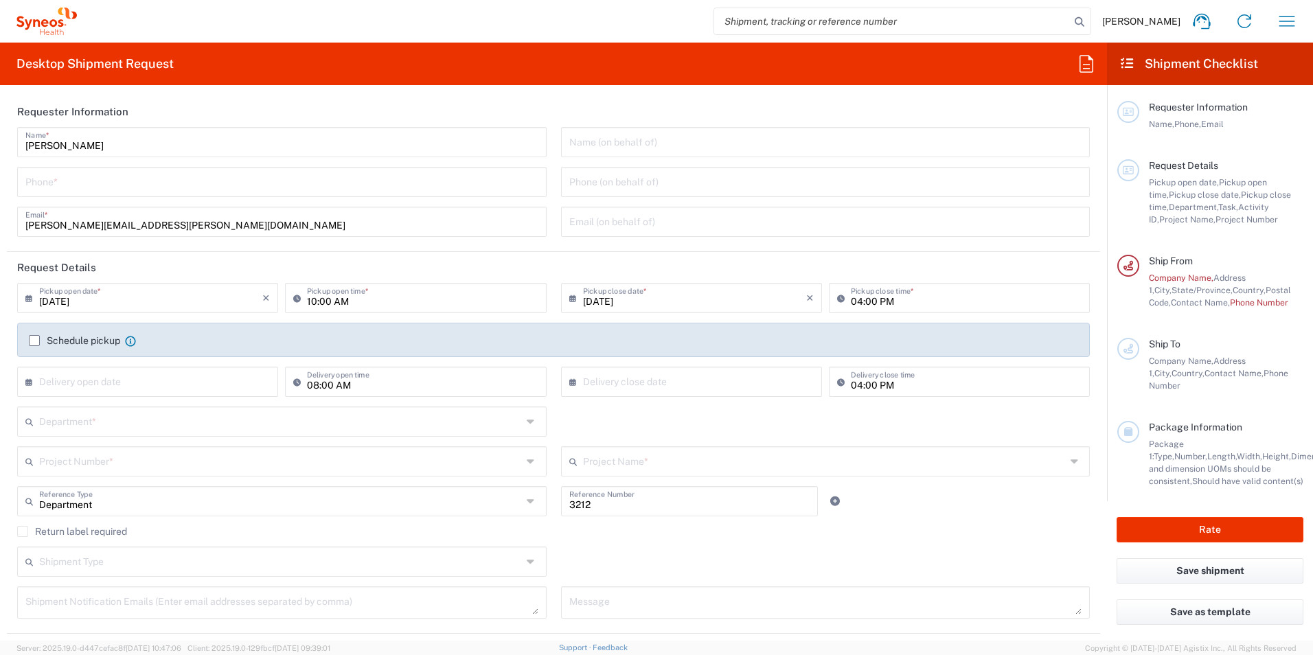
type input "Syneos Health, LLC-Morrisville NC US"
click at [78, 186] on input "tel" at bounding box center [281, 181] width 513 height 24
type input "9192593108"
type input "Syneos Health US, Inc."
type input "9192593108"
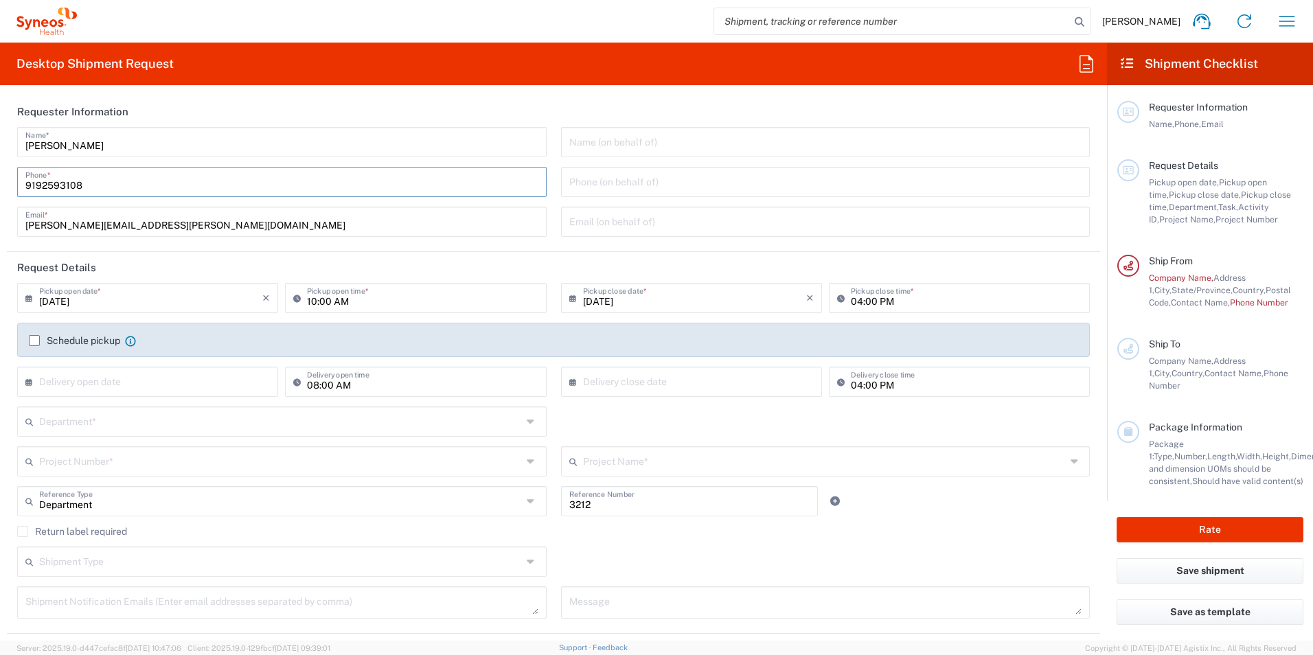
type input "turkey"
type input "[PHONE_NUMBER]"
type input "[EMAIL_ADDRESS][DOMAIN_NAME]"
click at [3, 245] on form "Requester Information Amanda Galatioto Name * 9192593108 Phone * amanda.galatio…" at bounding box center [553, 368] width 1107 height 544
click at [5, 392] on form "Requester Information Amanda Galatioto Name * 9192593108 Phone * amanda.galatio…" at bounding box center [553, 368] width 1107 height 544
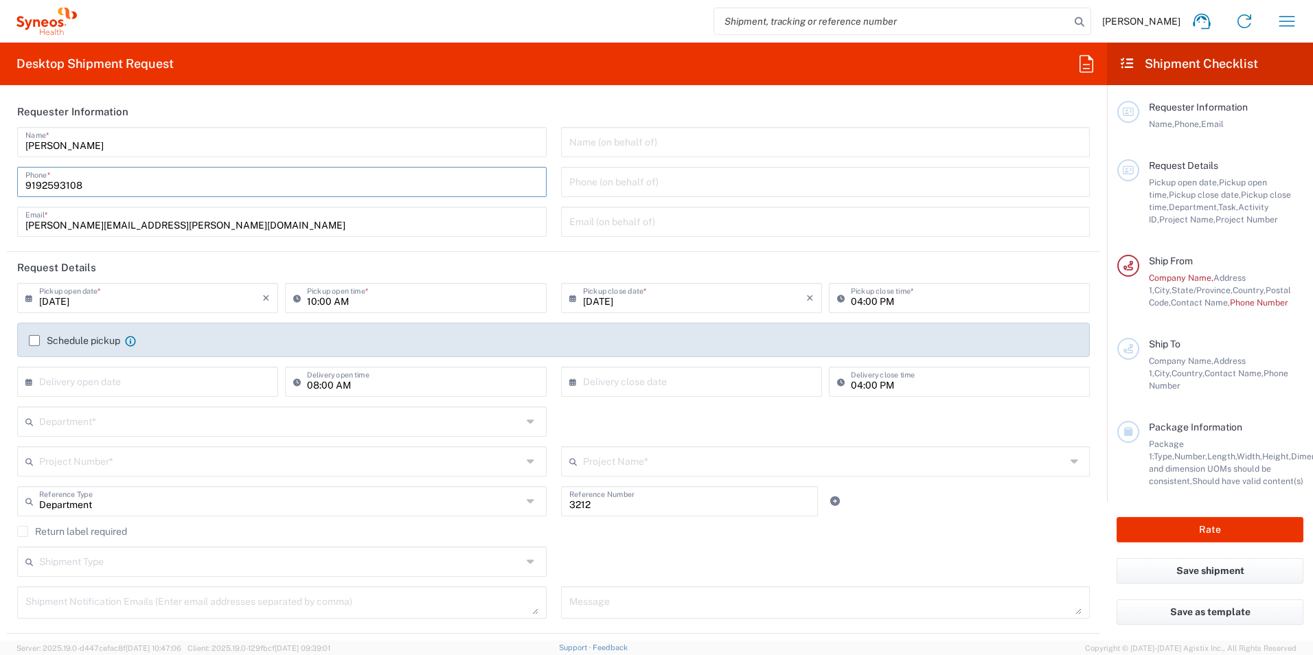
click at [1087, 529] on main "09/18/2025 × Pickup open date * Cancel Apply 10:00 AM Pickup open time * 09/18/…" at bounding box center [553, 455] width 1093 height 345
click at [238, 170] on input "9192593108" at bounding box center [281, 181] width 513 height 24
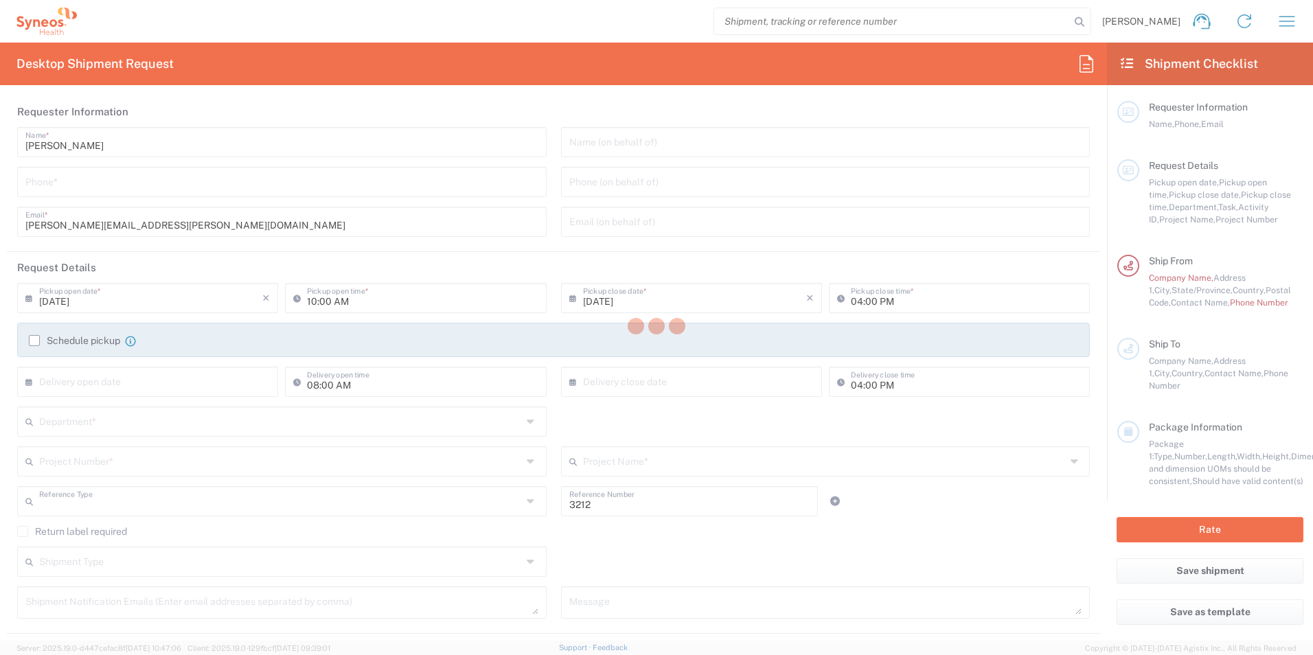
type input "Department"
type input "North Carolina"
type input "United States"
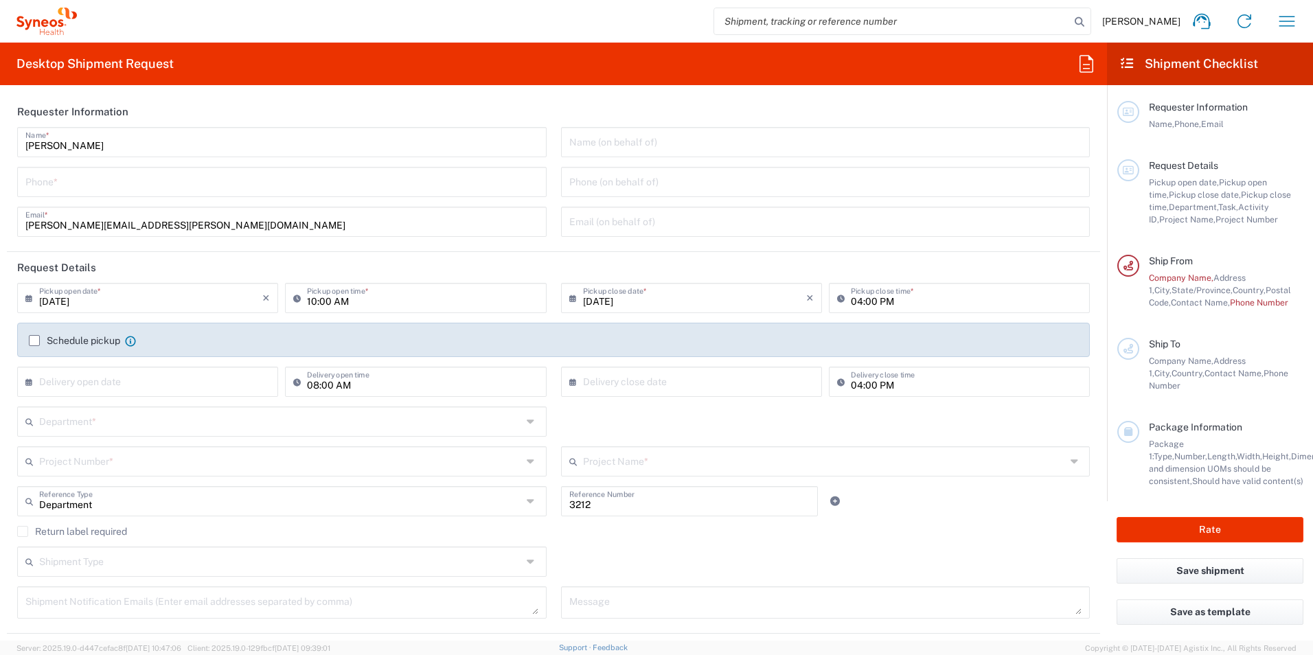
type input "Syneos Health, LLC-Morrisville NC US"
click at [71, 186] on input "tel" at bounding box center [281, 181] width 513 height 24
type input "9192593108"
type input "Syneos Health US, Inc."
type input "9192593108"
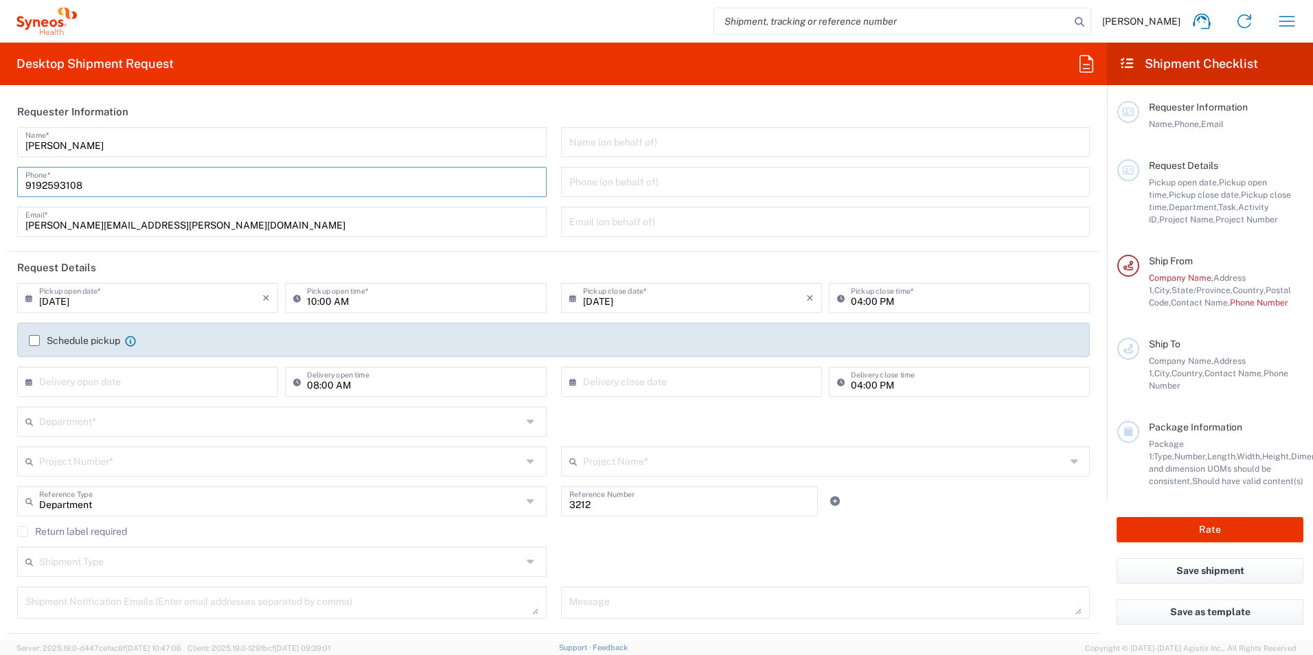
type input "[PHONE_NUMBER]"
type input "[EMAIL_ADDRESS][DOMAIN_NAME]"
click at [109, 192] on input "9192593108" at bounding box center [281, 181] width 513 height 24
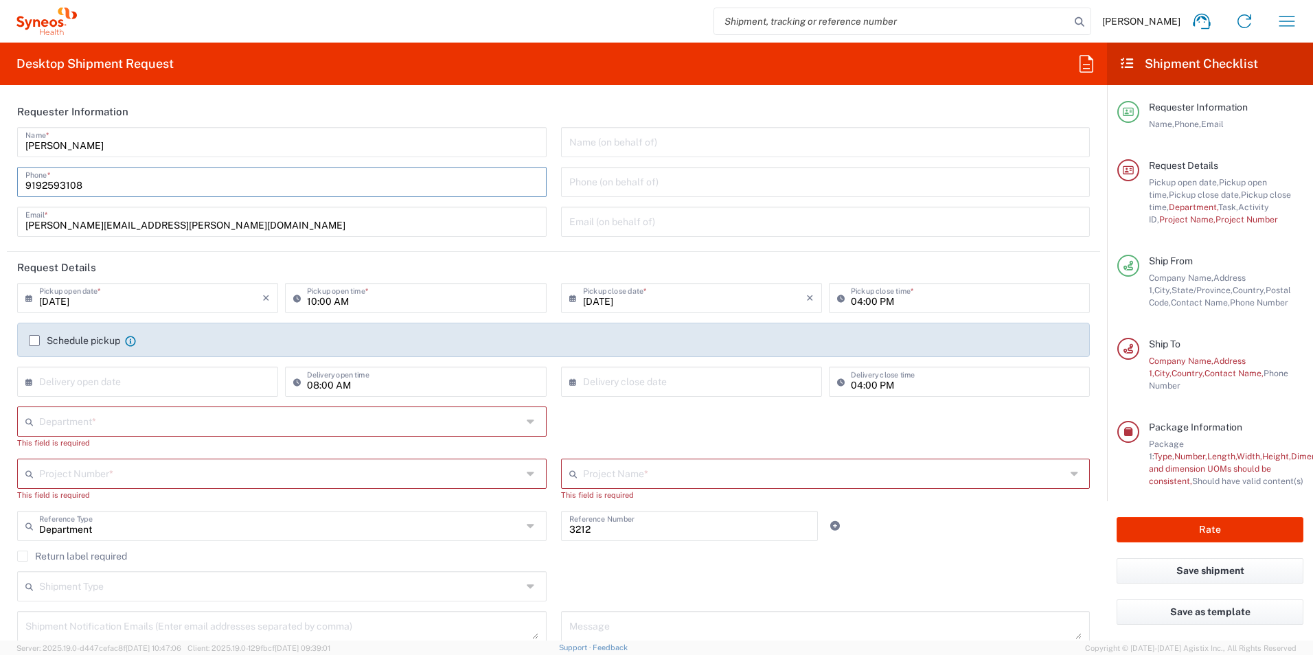
click at [10, 252] on header "Request Details" at bounding box center [553, 267] width 1093 height 31
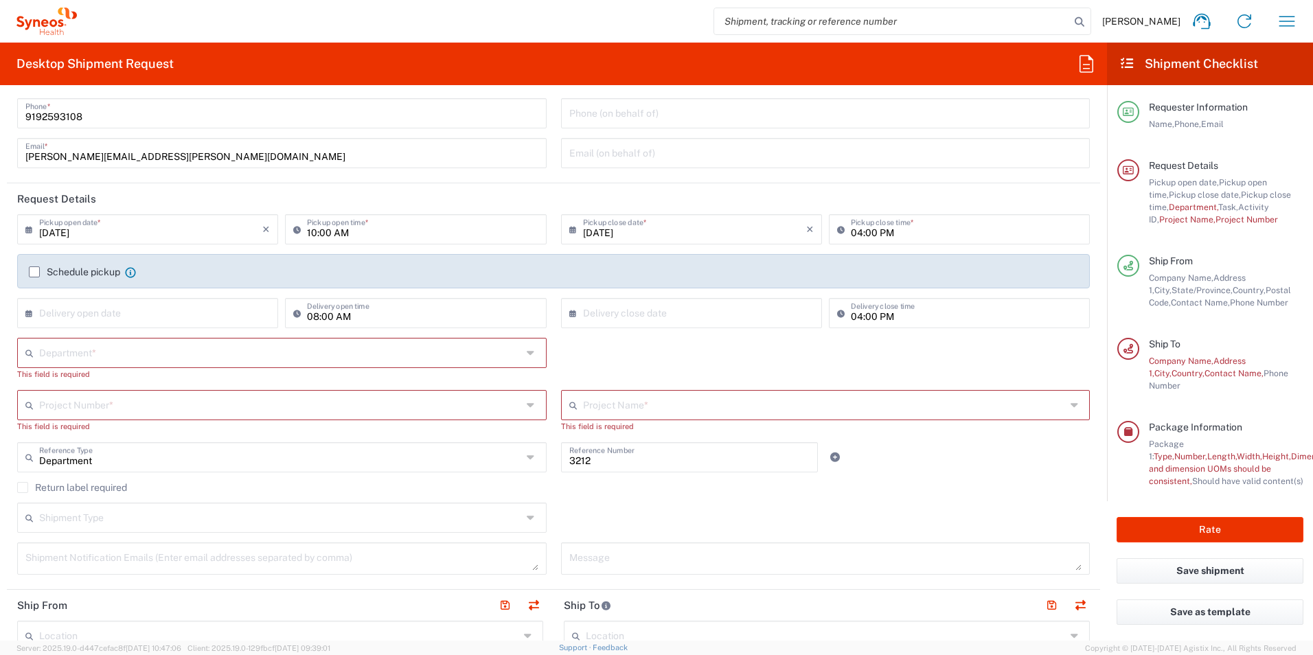
click at [137, 357] on input "text" at bounding box center [280, 352] width 483 height 24
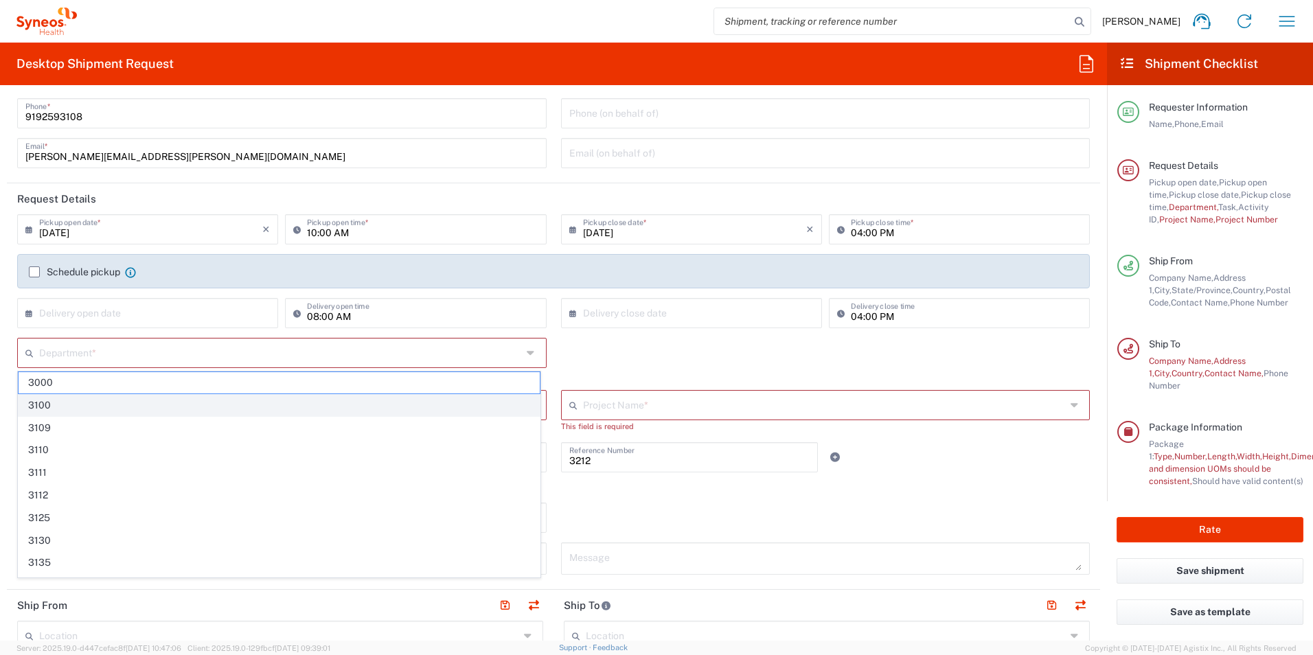
click at [60, 404] on span "3100" at bounding box center [279, 405] width 521 height 21
type input "3100"
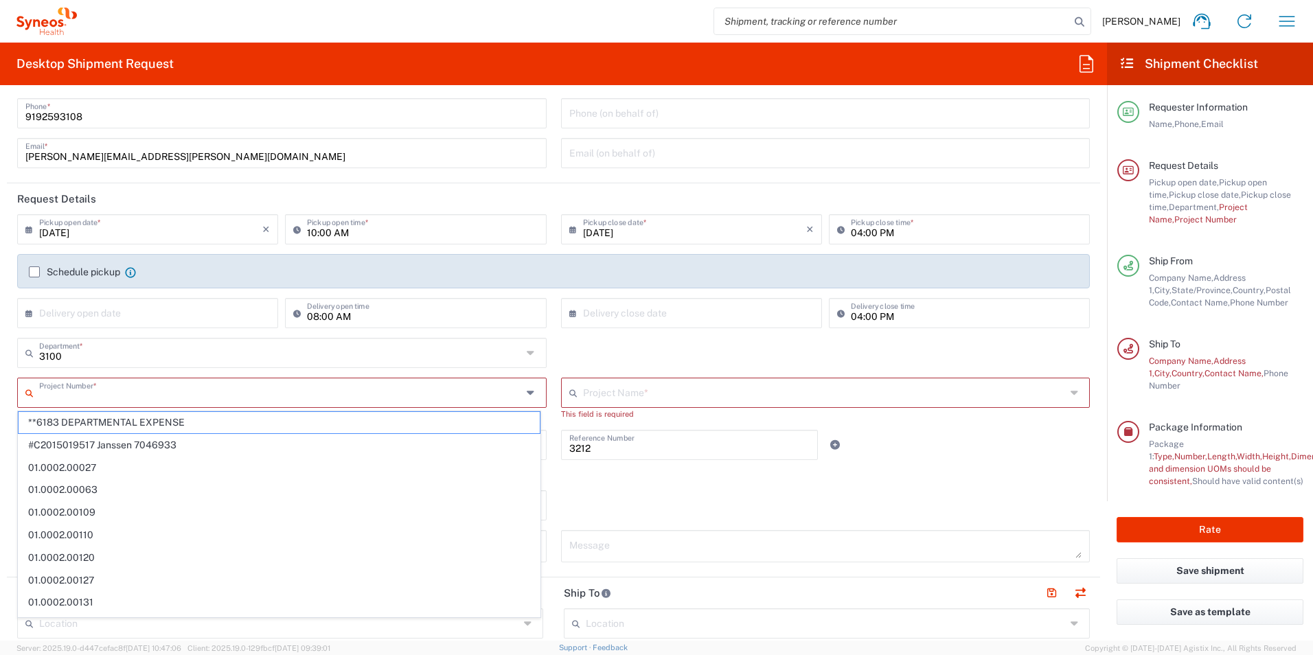
click at [46, 393] on input "text" at bounding box center [280, 392] width 483 height 24
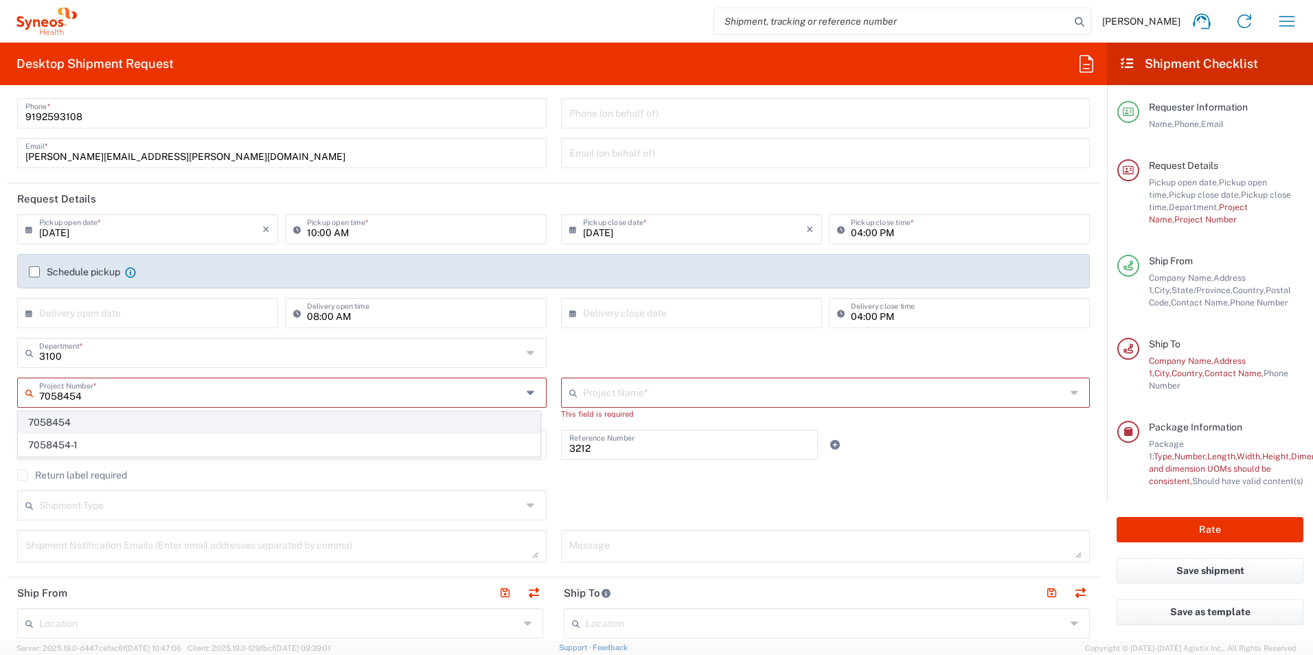
type input "7058454"
click at [83, 428] on span "7058454" at bounding box center [279, 422] width 521 height 21
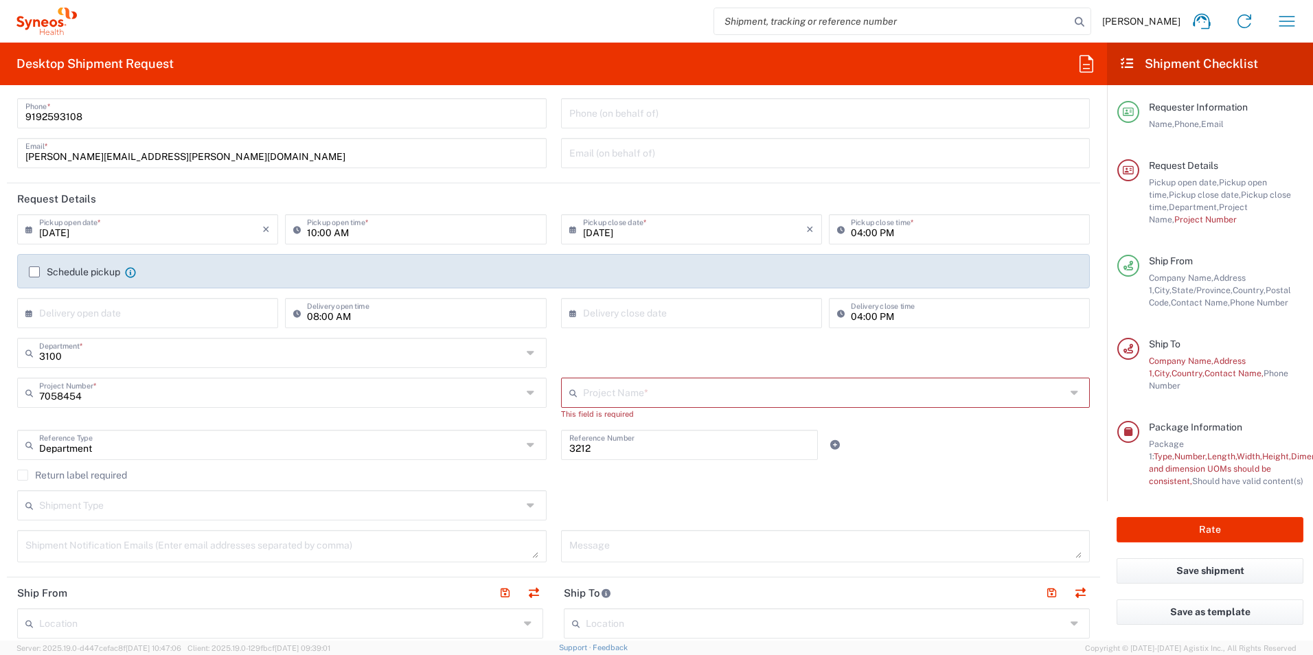
type input "IMMUNOVANT 7058454"
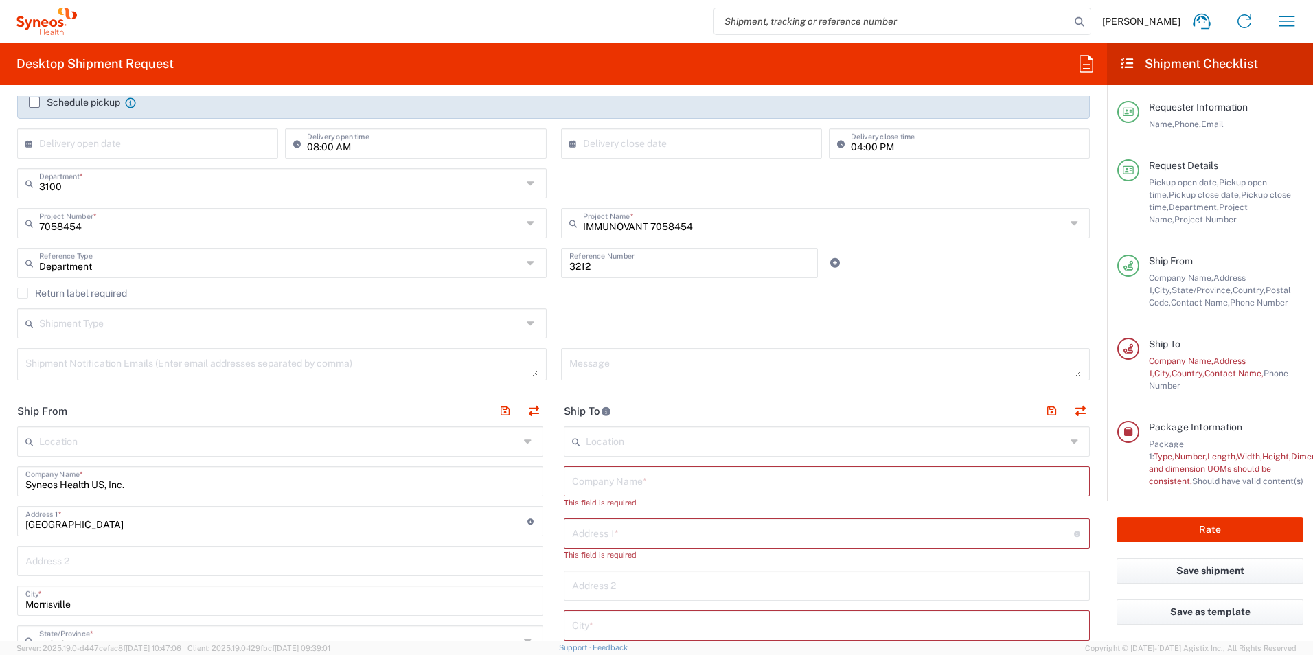
scroll to position [275, 0]
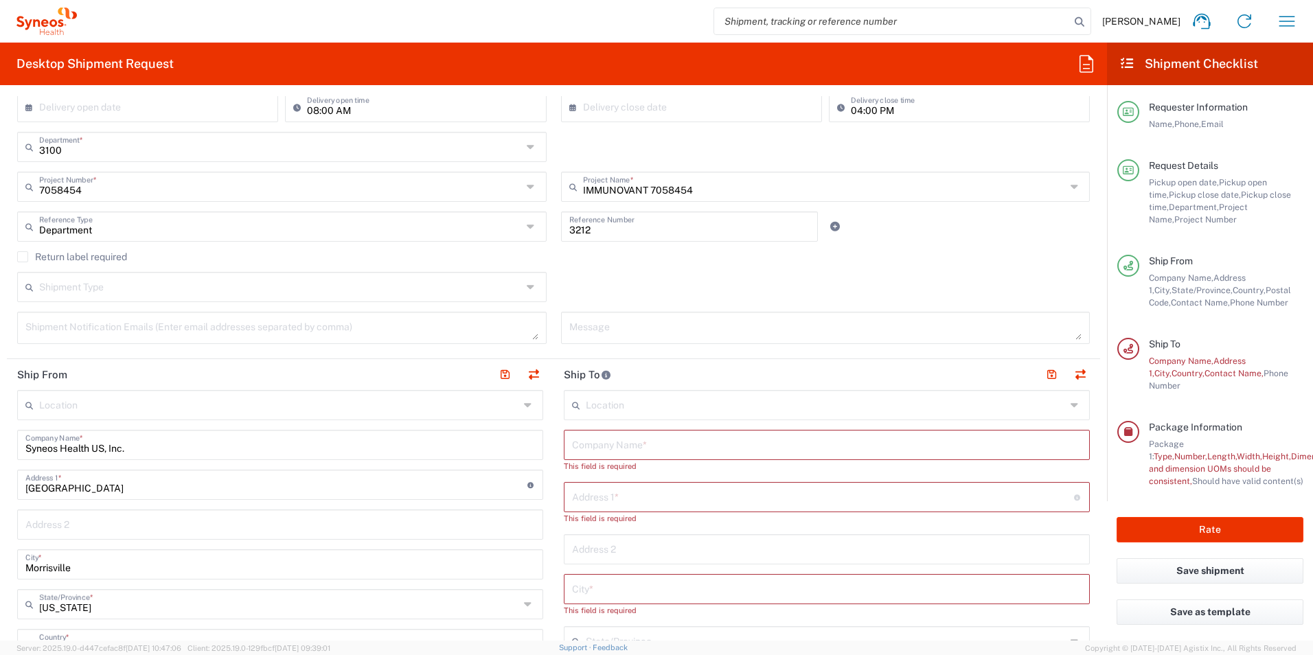
click at [199, 293] on input "text" at bounding box center [280, 286] width 483 height 24
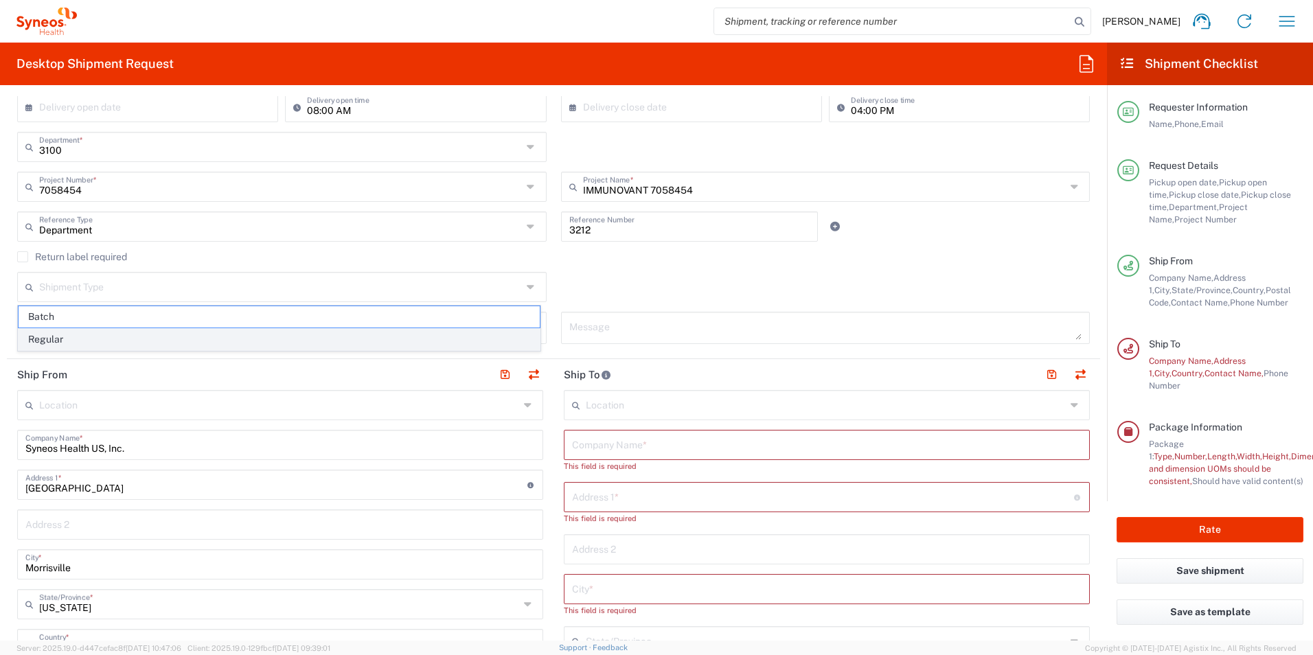
click at [175, 329] on span "Regular" at bounding box center [279, 339] width 521 height 21
type input "Regular"
click at [100, 334] on textarea at bounding box center [281, 328] width 513 height 24
type textarea "amanda.galatioto@syneoshealth.com, irem.altinorak@syneoshealth.com, madlen.mohr…"
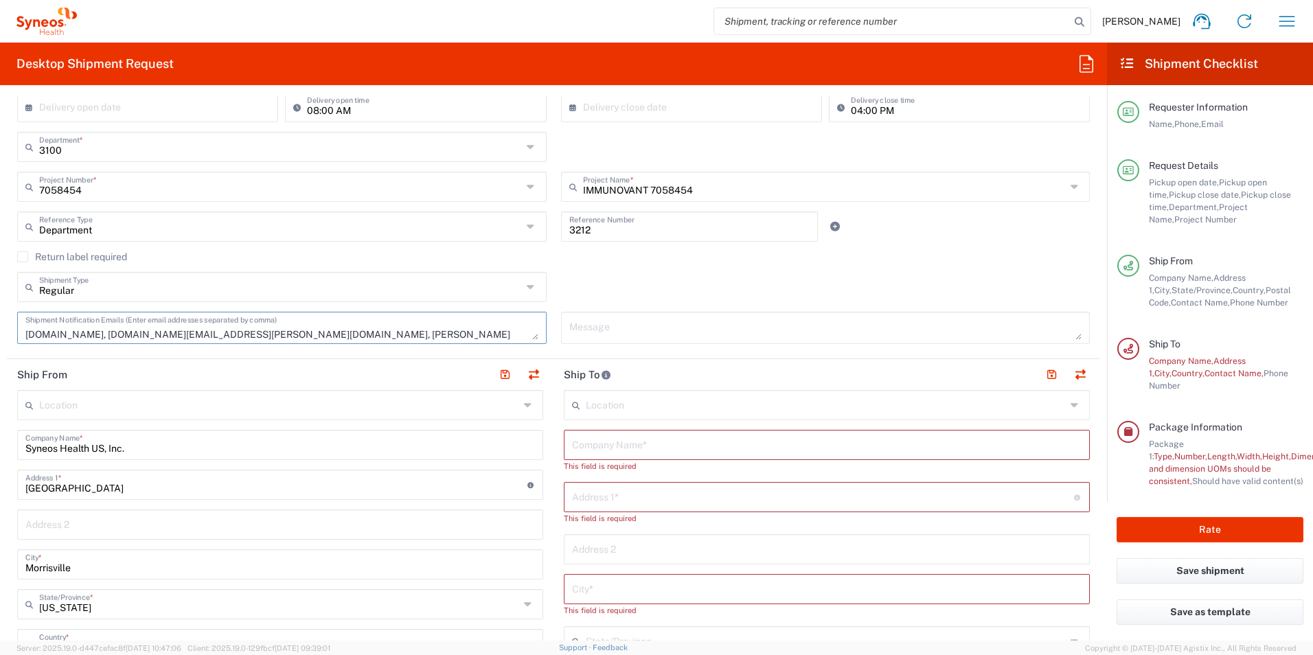
click at [248, 351] on div "amanda.galatioto@syneoshealth.com, irem.altinorak@syneoshealth.com, madlen.mohr…" at bounding box center [282, 333] width 544 height 42
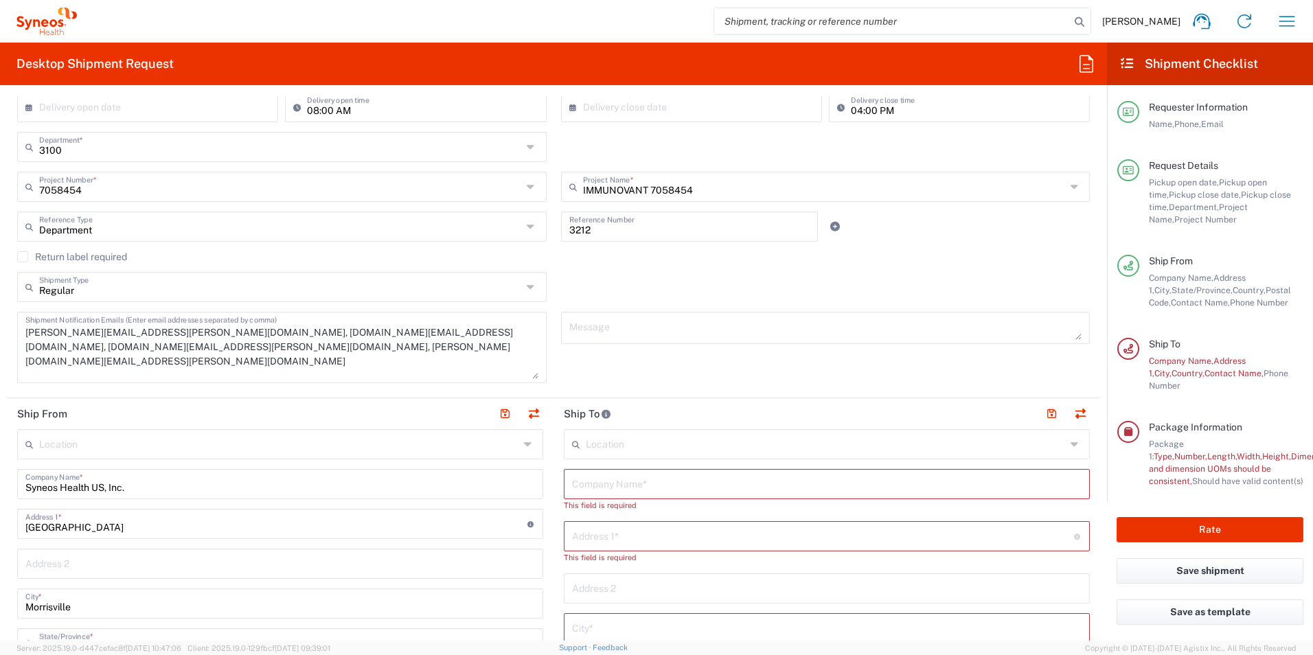
scroll to position [0, 0]
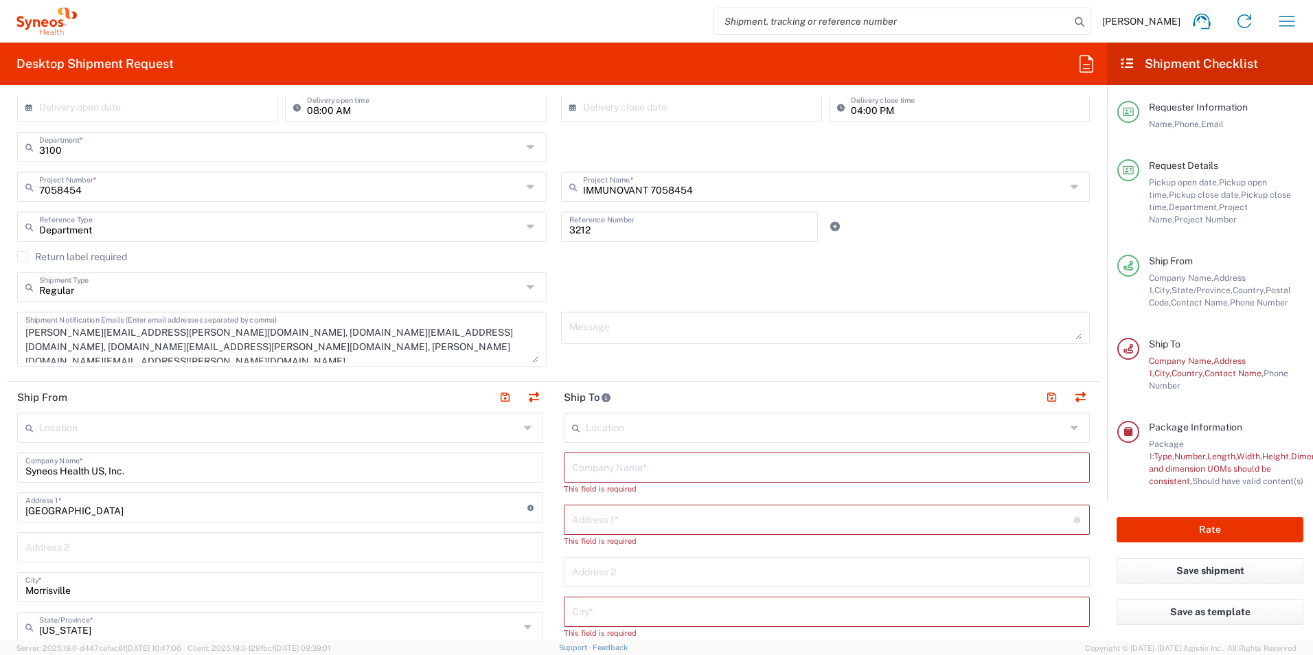
drag, startPoint x: 530, startPoint y: 338, endPoint x: 530, endPoint y: 360, distance: 22.7
click at [530, 360] on textarea "amanda.galatioto@syneoshealth.com, irem.altinorak@syneoshealth.com, madlen.mohr…" at bounding box center [281, 339] width 513 height 47
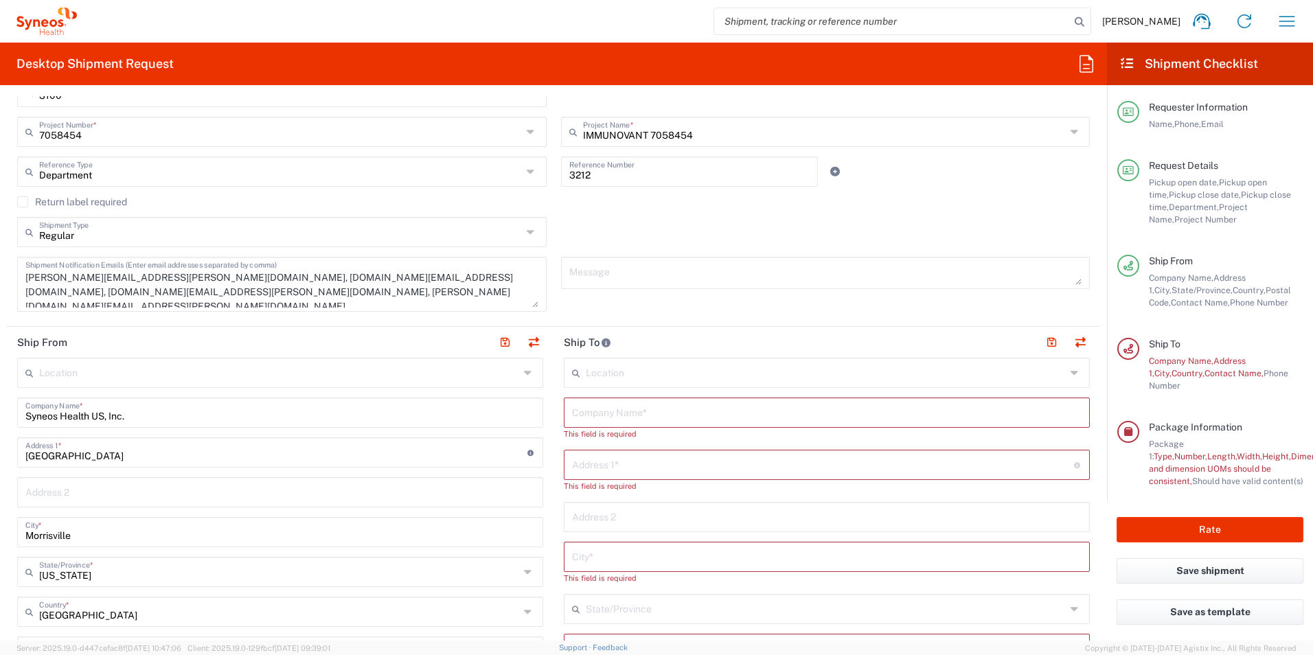
scroll to position [412, 0]
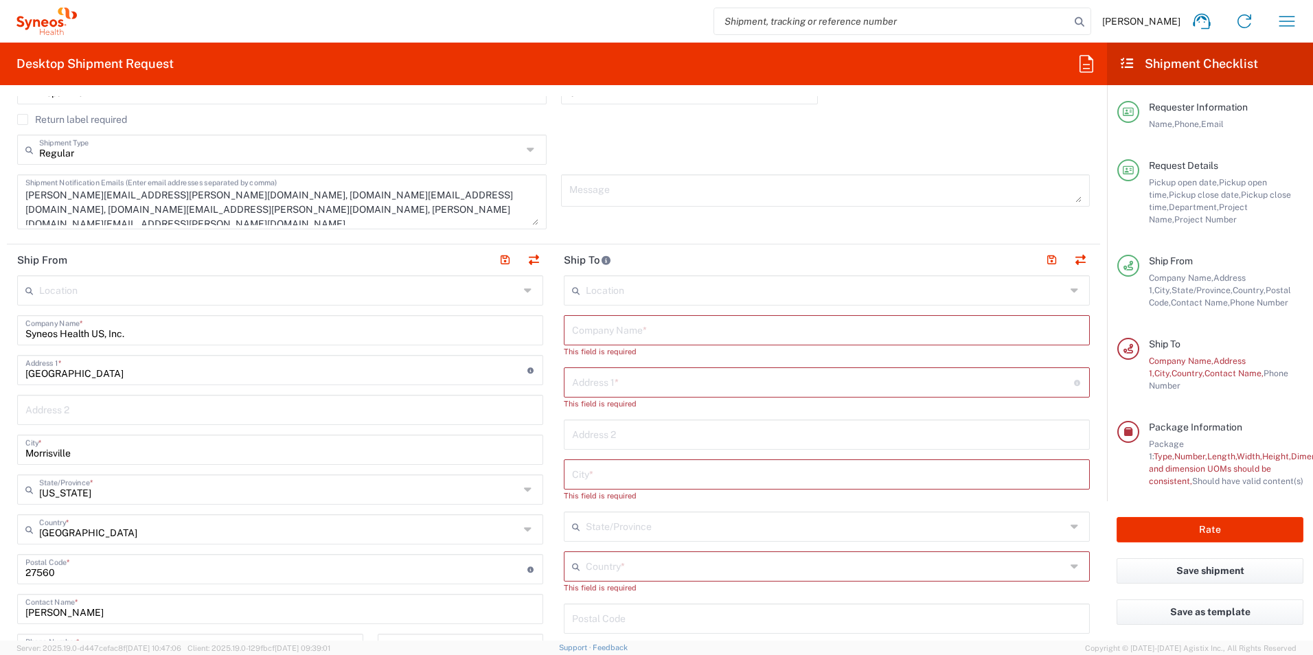
click at [412, 288] on input "text" at bounding box center [279, 289] width 480 height 24
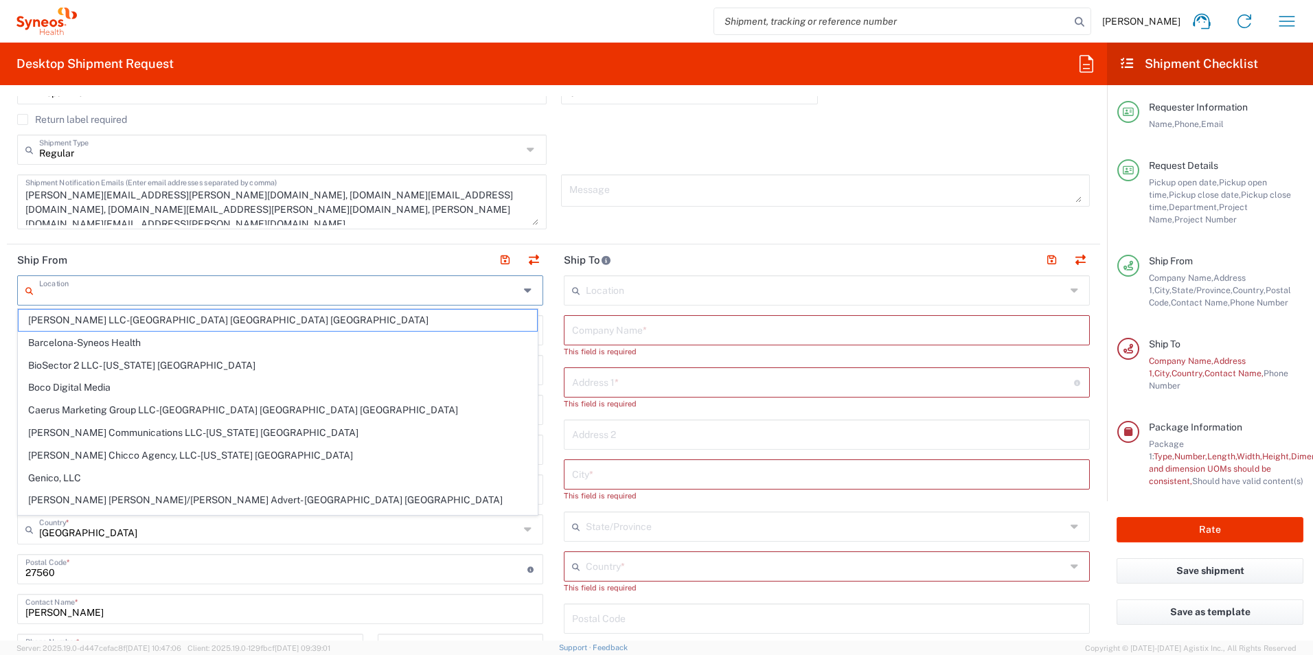
click at [412, 288] on input "text" at bounding box center [279, 289] width 480 height 24
click at [410, 255] on header "Ship From" at bounding box center [280, 259] width 546 height 31
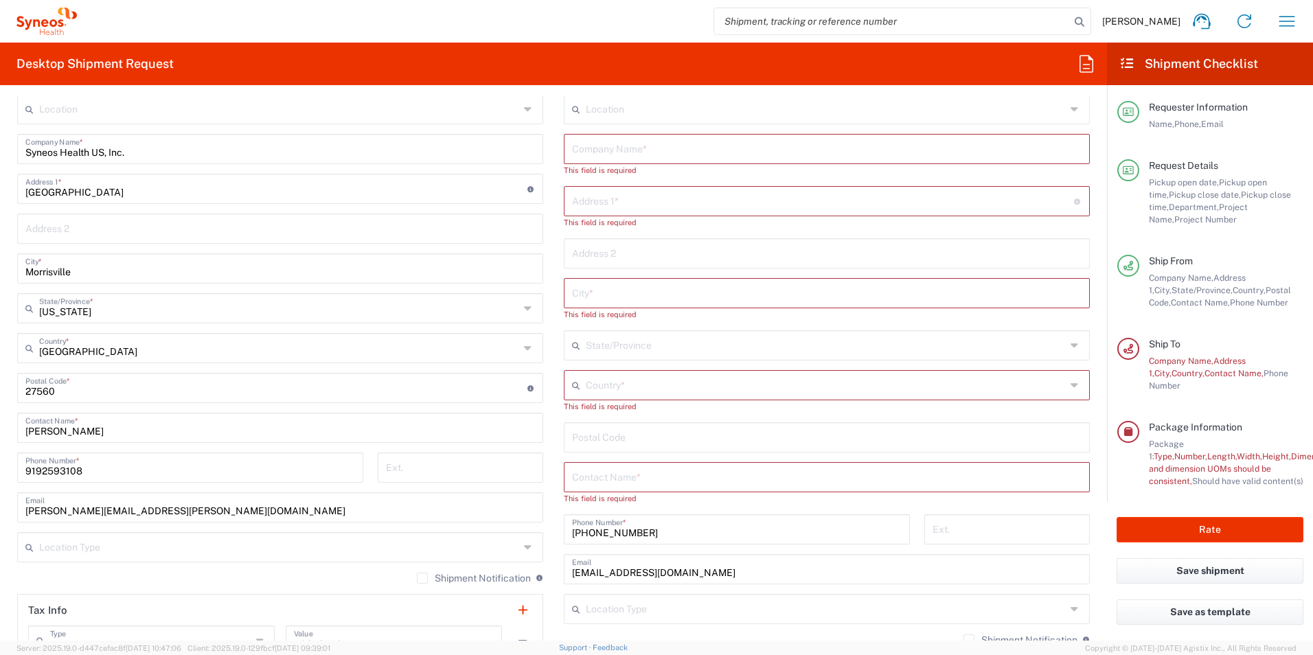
scroll to position [618, 0]
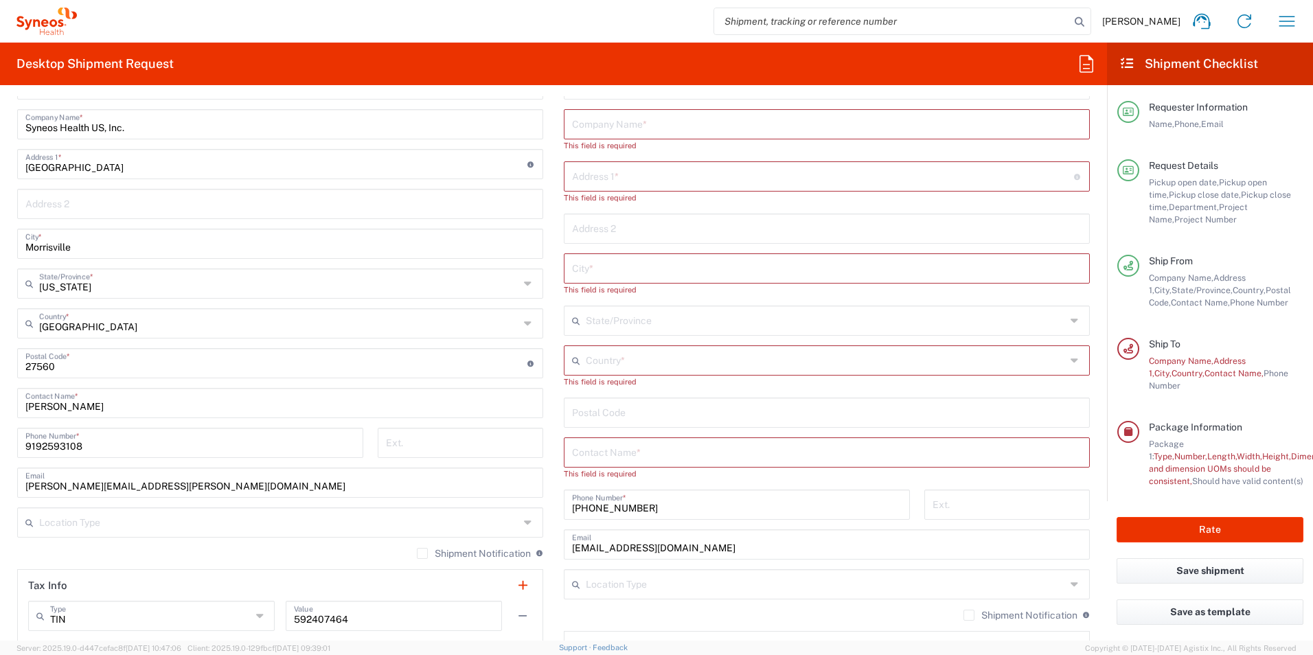
click at [524, 522] on icon at bounding box center [529, 522] width 11 height 22
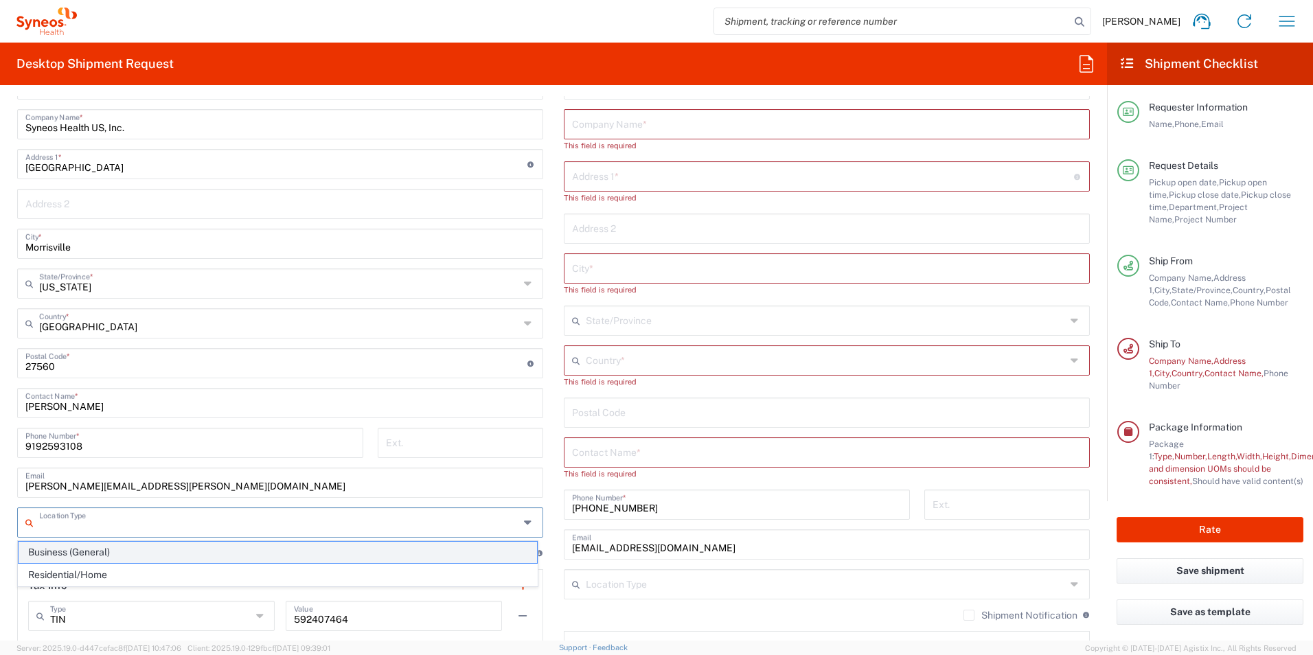
click at [180, 553] on span "Business (General)" at bounding box center [278, 552] width 518 height 21
type input "Business (General)"
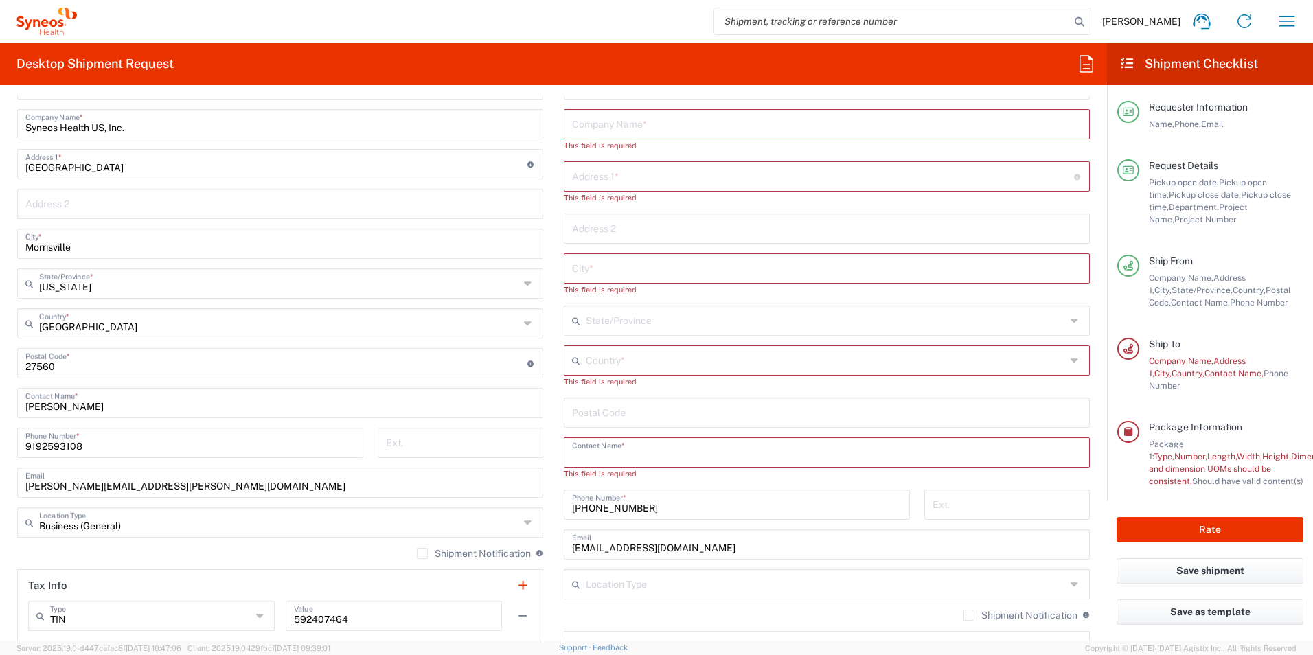
click at [649, 451] on input "text" at bounding box center [826, 451] width 509 height 24
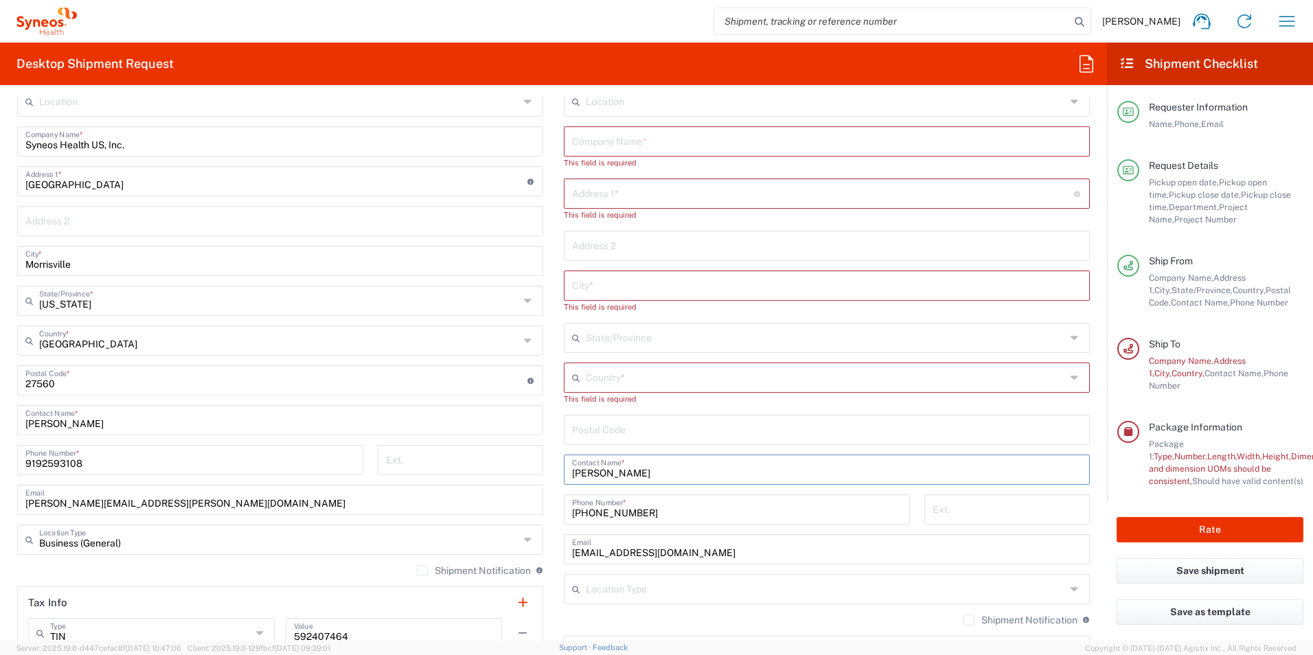
scroll to position [549, 0]
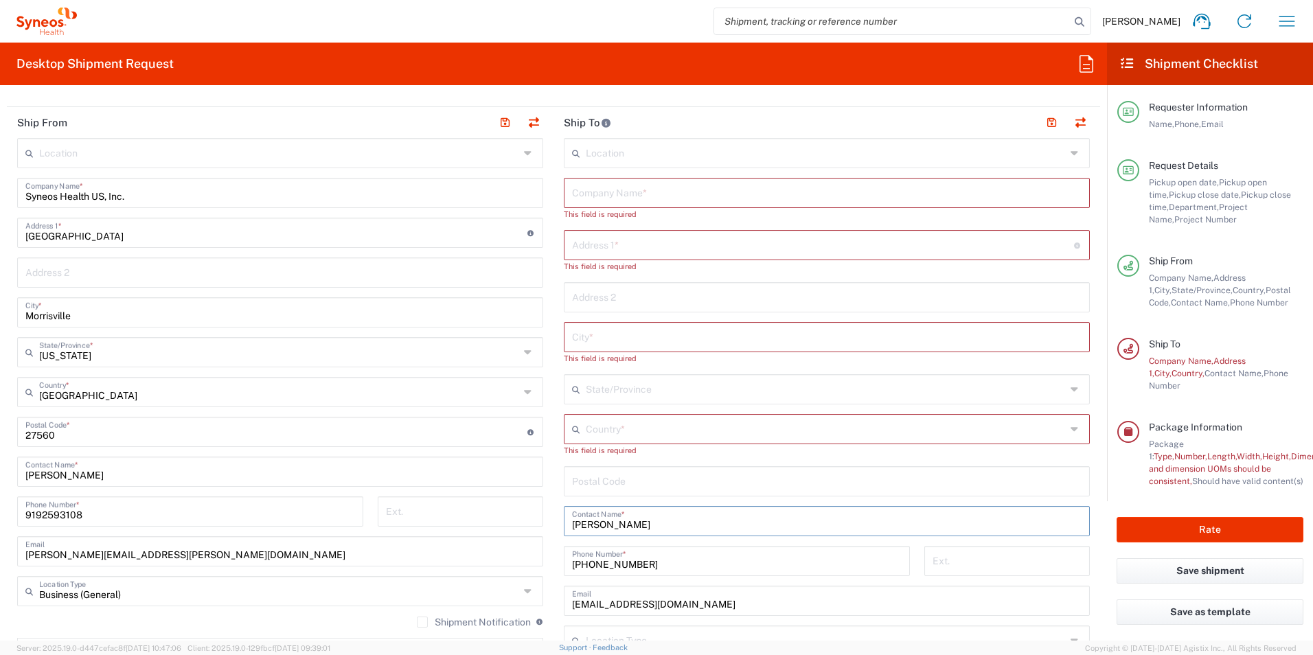
type input "[PERSON_NAME]"
click at [633, 431] on input "text" at bounding box center [826, 428] width 480 height 24
type input "Turkey"
click at [790, 408] on div "Location Addison Whitney LLC-Morrisvile NC US Barcelona-Syneos Health BioSector…" at bounding box center [827, 451] width 526 height 626
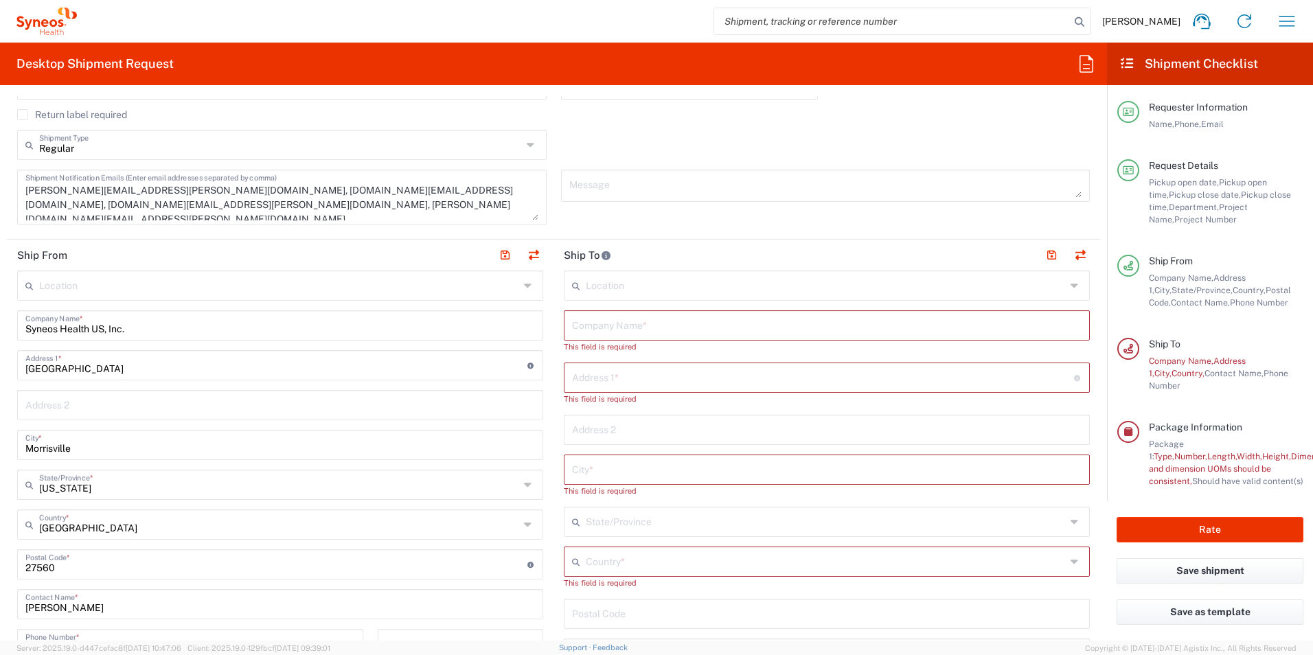
scroll to position [412, 0]
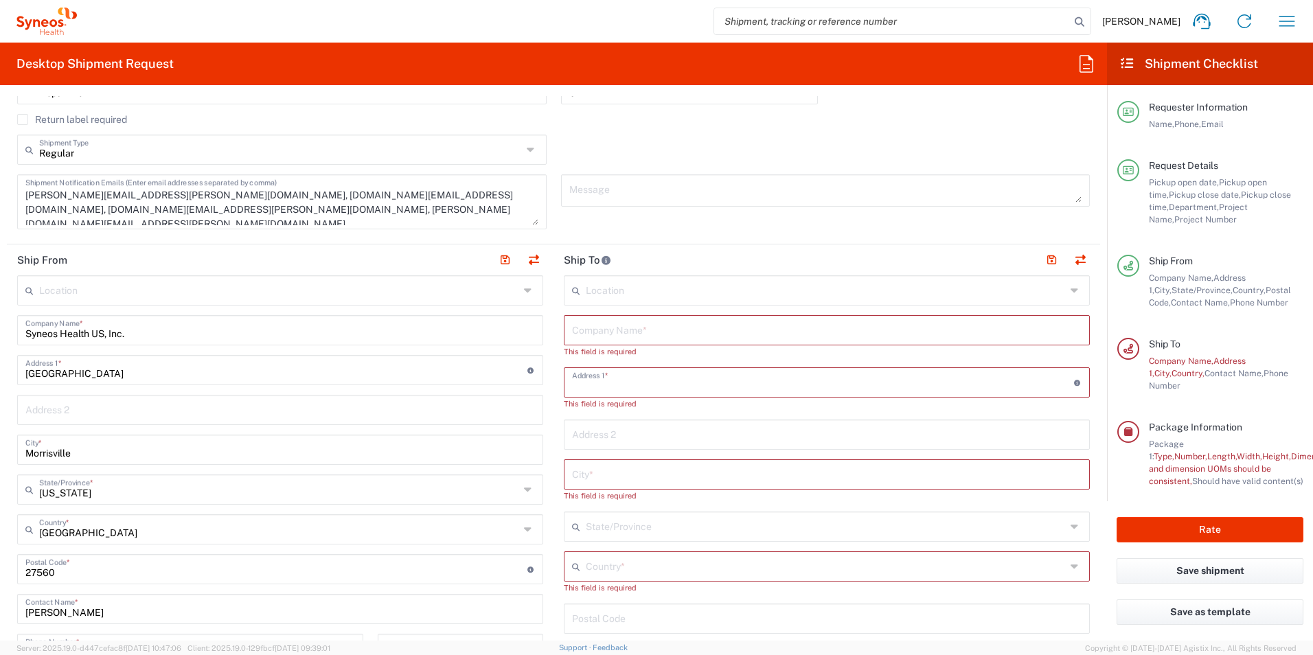
click at [653, 384] on input "text" at bounding box center [823, 381] width 502 height 24
click at [671, 377] on input "text" at bounding box center [823, 381] width 502 height 24
paste input "Nida Kule İş Merkezi Göztepe Merdivenköy Mah."
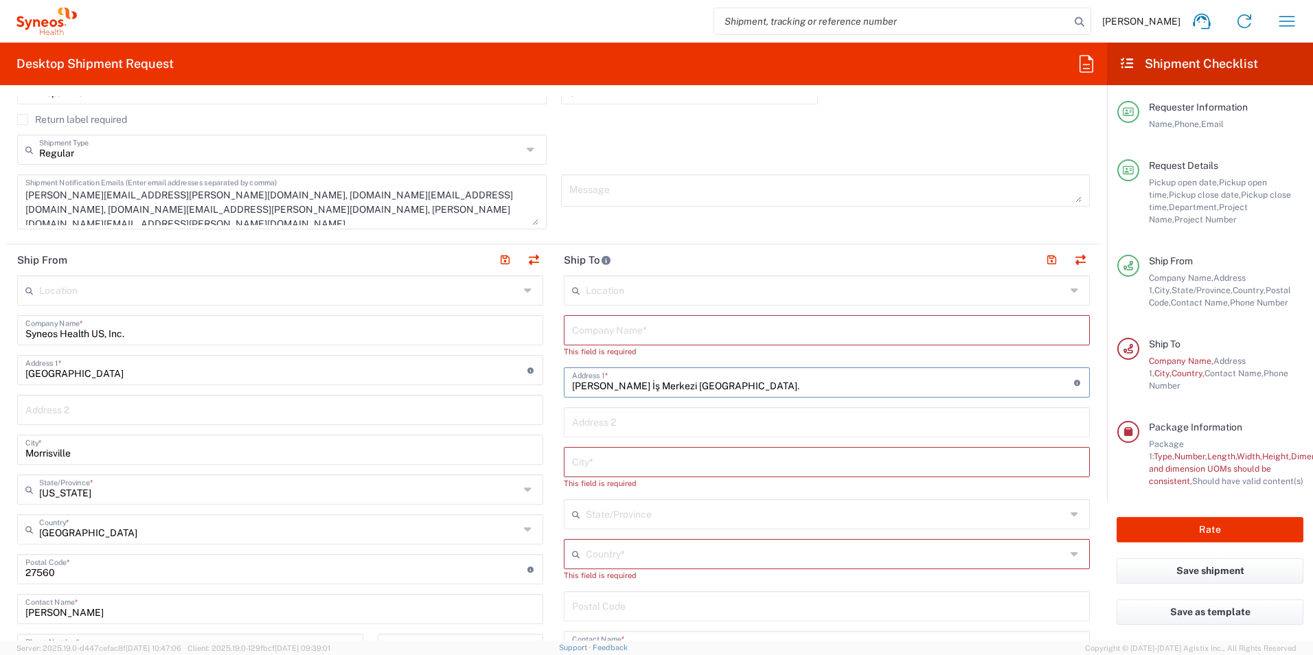
type input "Nida Kule İş Merkezi Göztepe Merdivenköy Mah."
drag, startPoint x: 624, startPoint y: 422, endPoint x: 674, endPoint y: 515, distance: 105.6
click at [624, 422] on input "text" at bounding box center [826, 421] width 509 height 24
paste input "Bora Sokak No: 1 Kat: 14 Daire: 51-52"
type input "Bora Sokak No: 1 Kat: 14 Daire: 51-52"
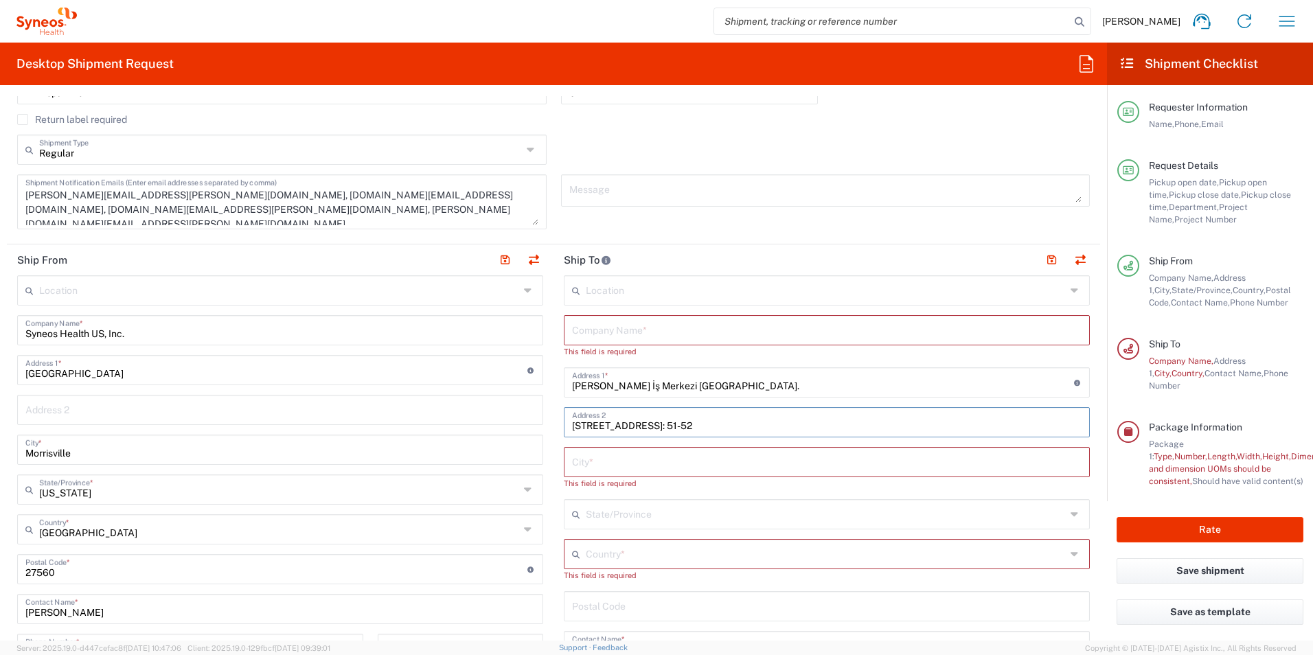
click at [647, 517] on input "text" at bounding box center [826, 513] width 480 height 24
type input "I"
click at [654, 453] on input "text" at bounding box center [826, 461] width 509 height 24
type input "[GEOGRAPHIC_DATA]"
click at [553, 482] on main "Location Addison Whitney LLC-Morrisvile NC US Barcelona-Syneos Health BioSector…" at bounding box center [826, 575] width 546 height 601
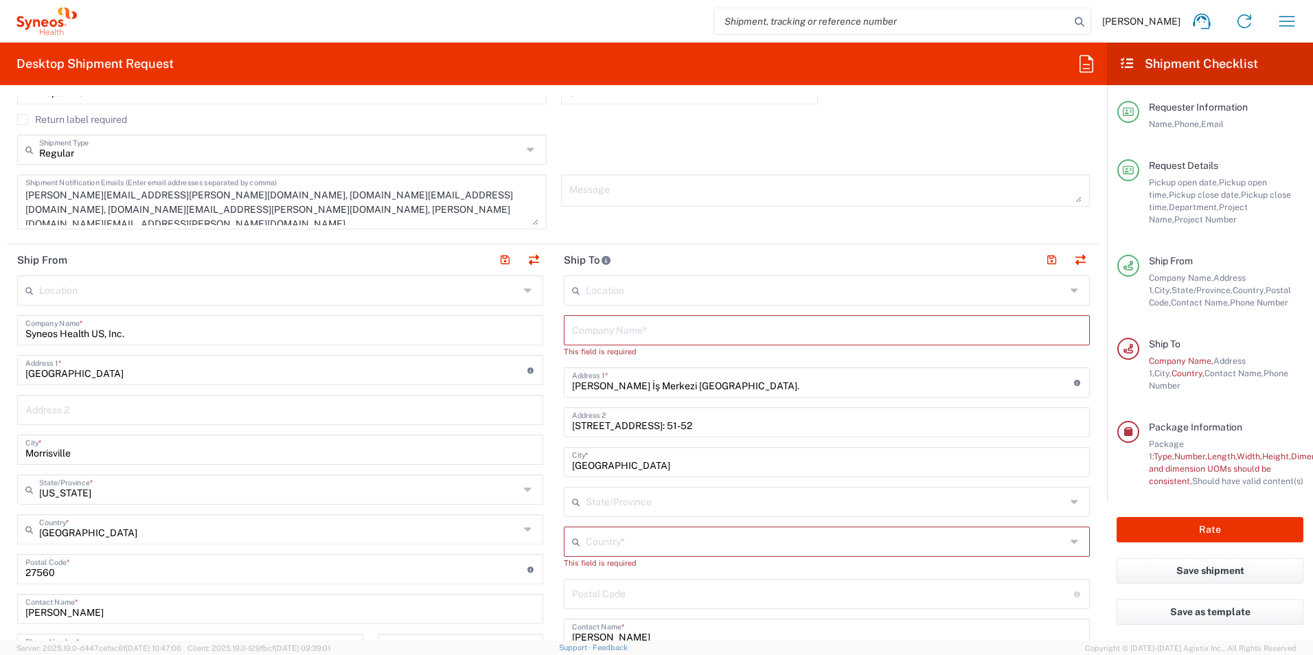
click at [704, 325] on input "text" at bounding box center [826, 329] width 509 height 24
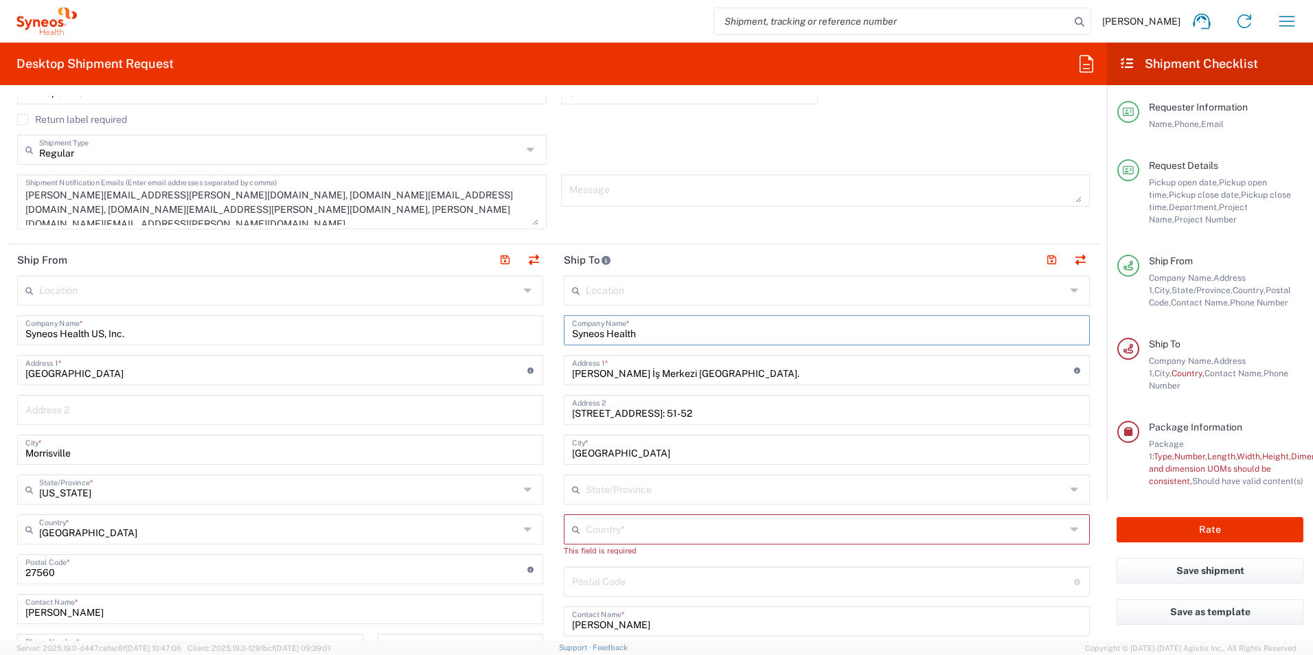
type input "Syneos Health"
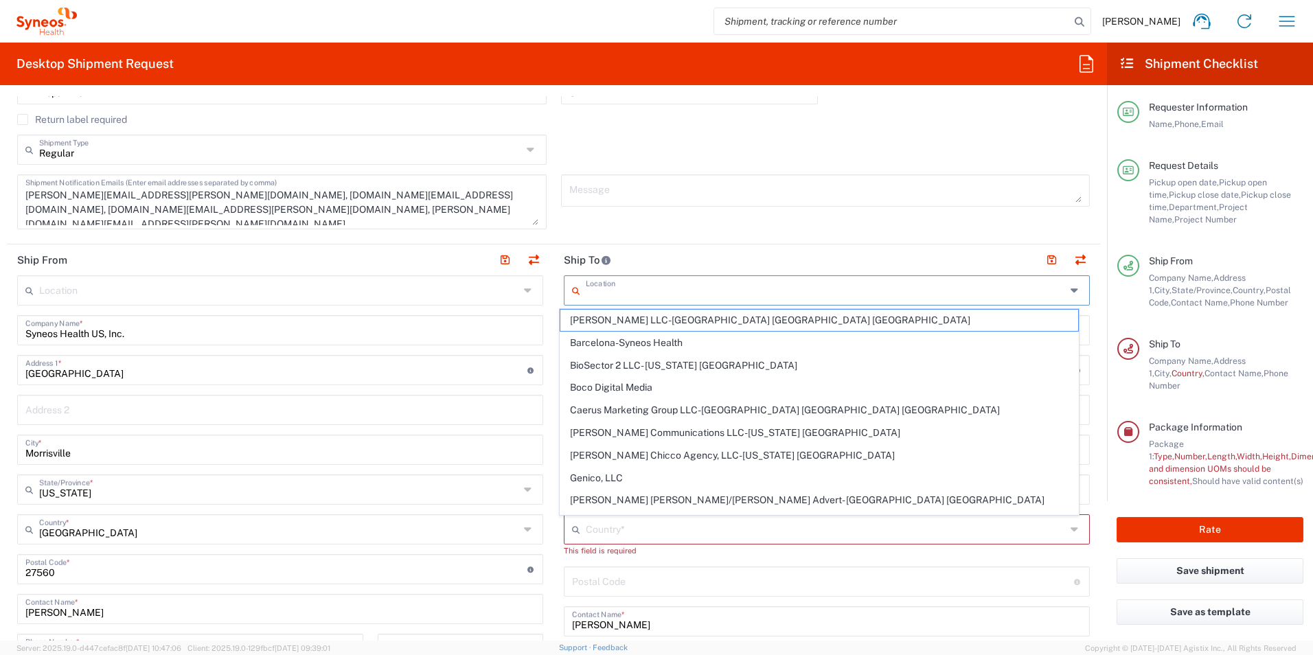
click at [926, 290] on input "text" at bounding box center [826, 289] width 480 height 24
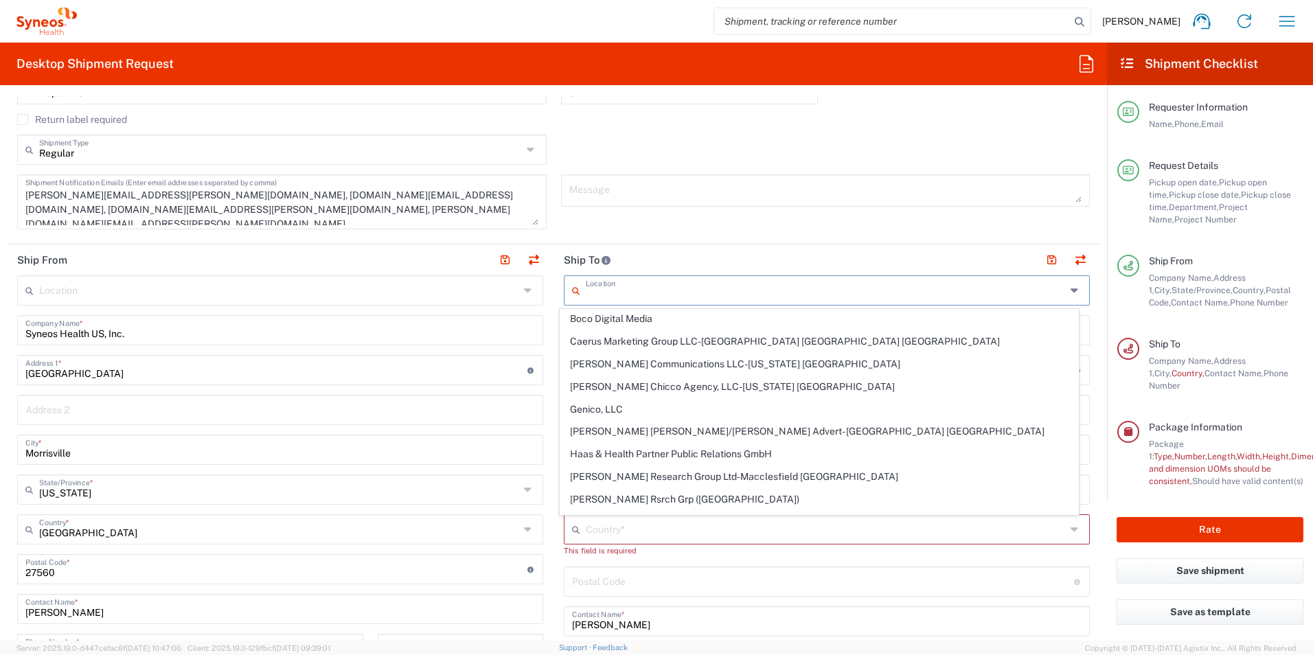
scroll to position [0, 0]
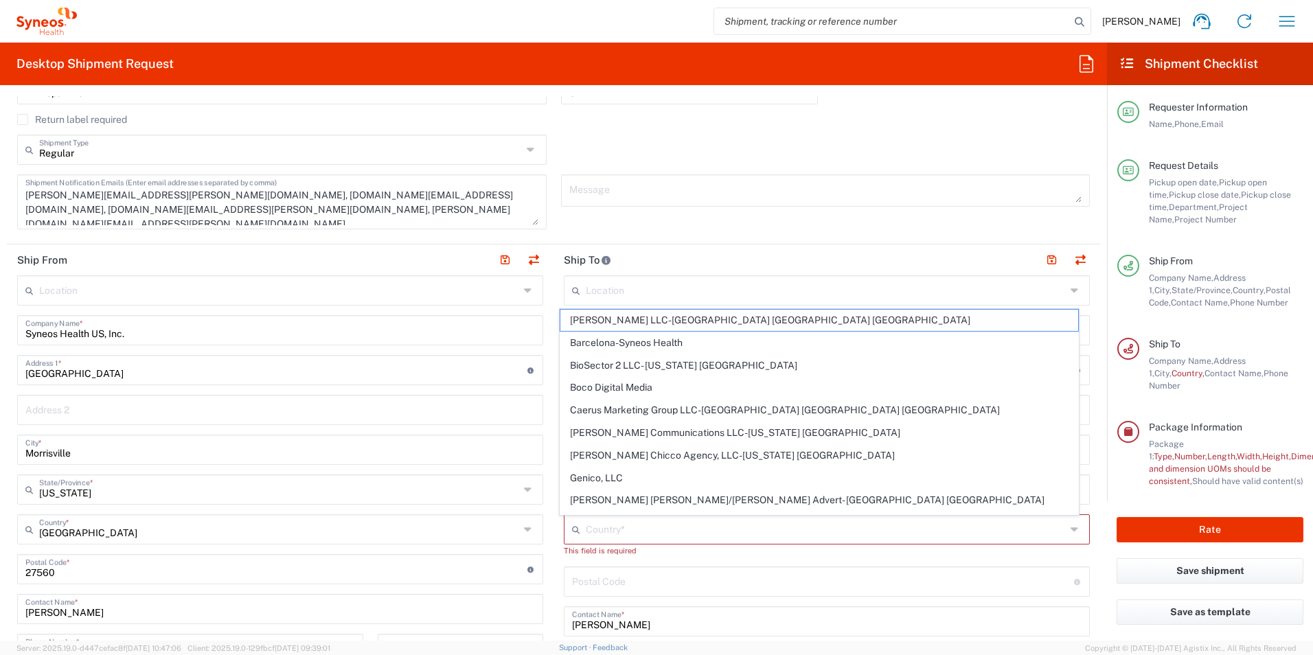
click at [765, 255] on header "Ship To" at bounding box center [826, 259] width 546 height 31
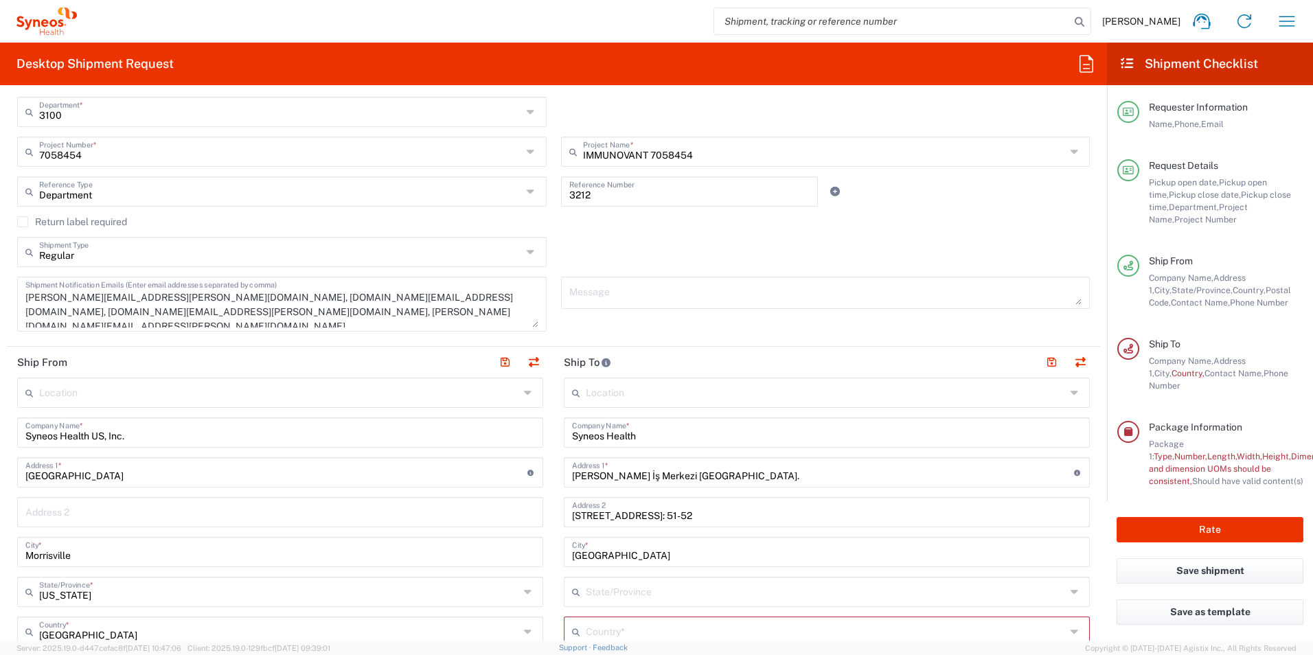
scroll to position [343, 0]
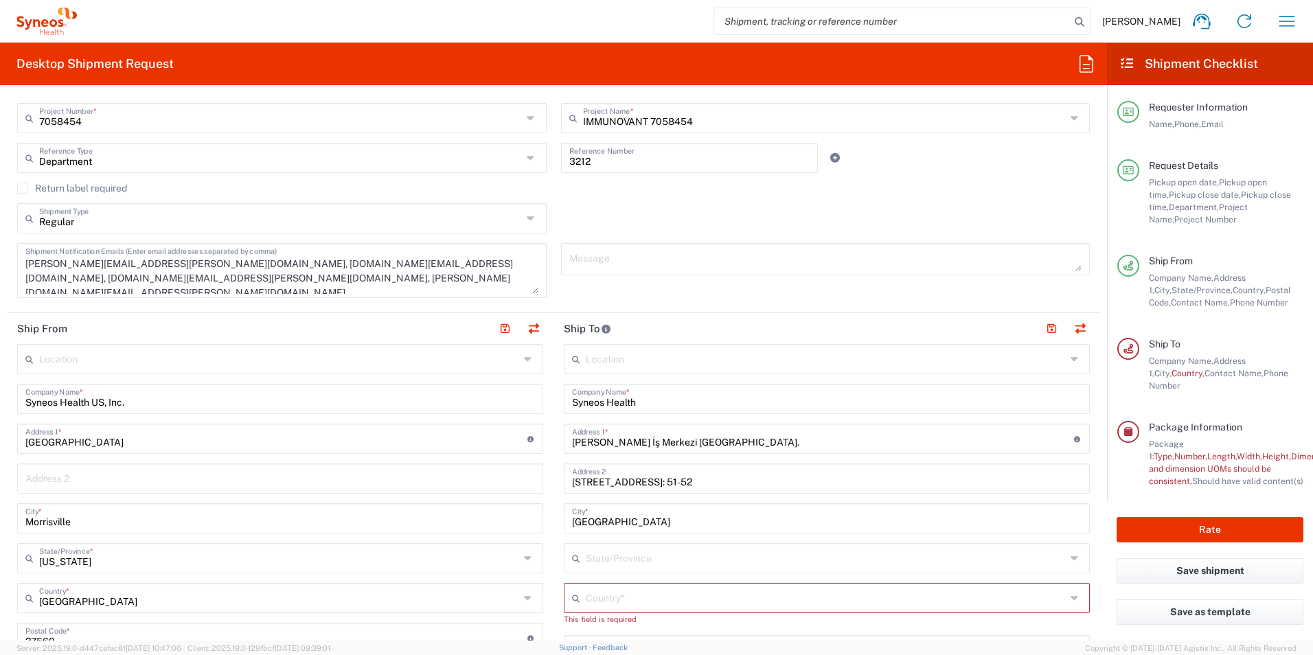
click at [619, 363] on input "text" at bounding box center [826, 358] width 480 height 24
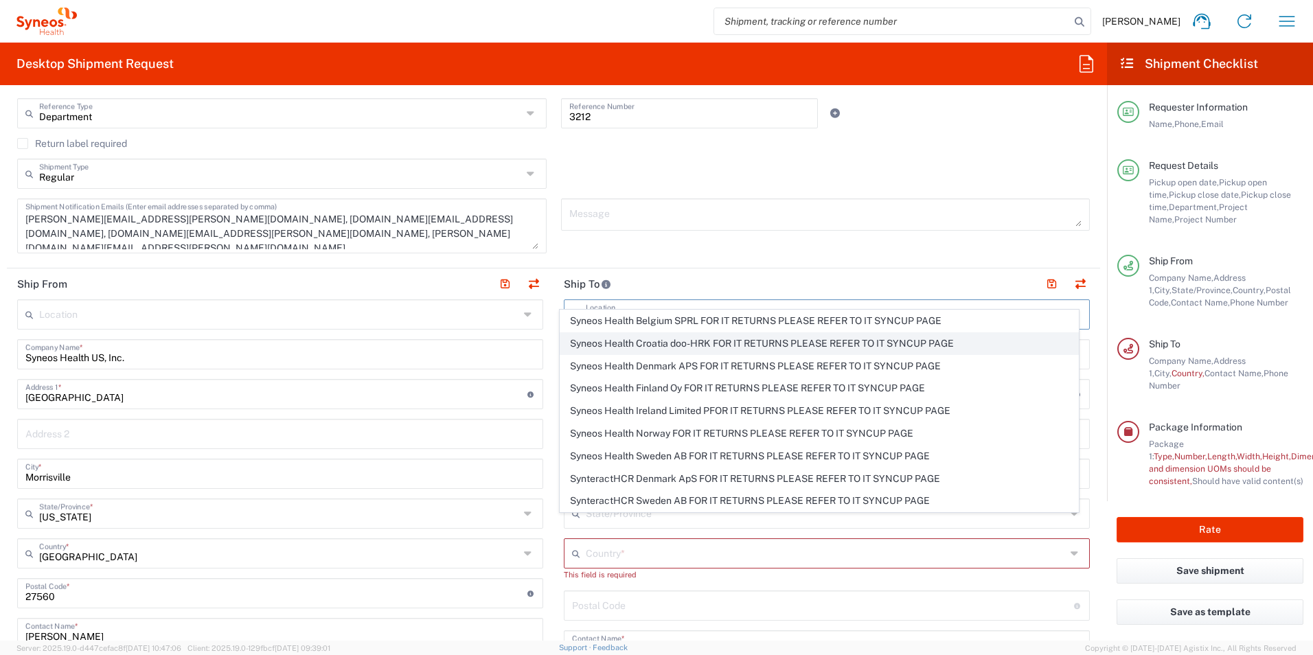
scroll to position [412, 0]
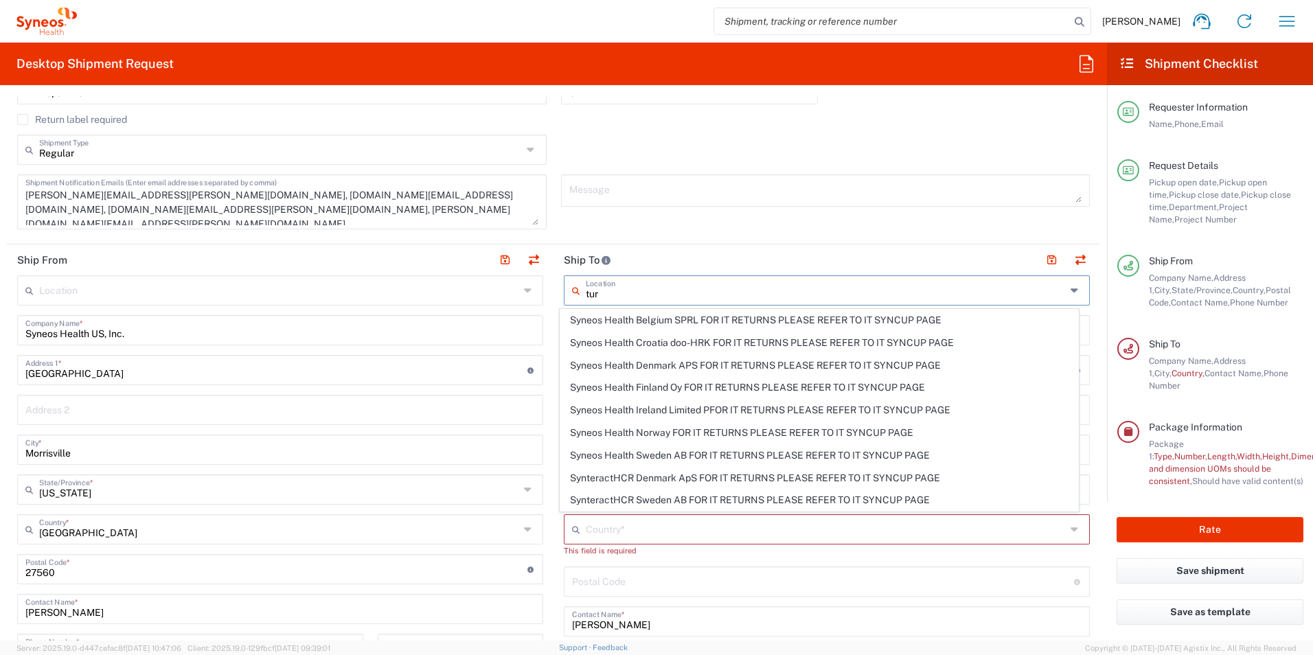
drag, startPoint x: 601, startPoint y: 297, endPoint x: 583, endPoint y: 296, distance: 17.9
click at [586, 296] on input "tur" at bounding box center [826, 289] width 480 height 24
type input "t"
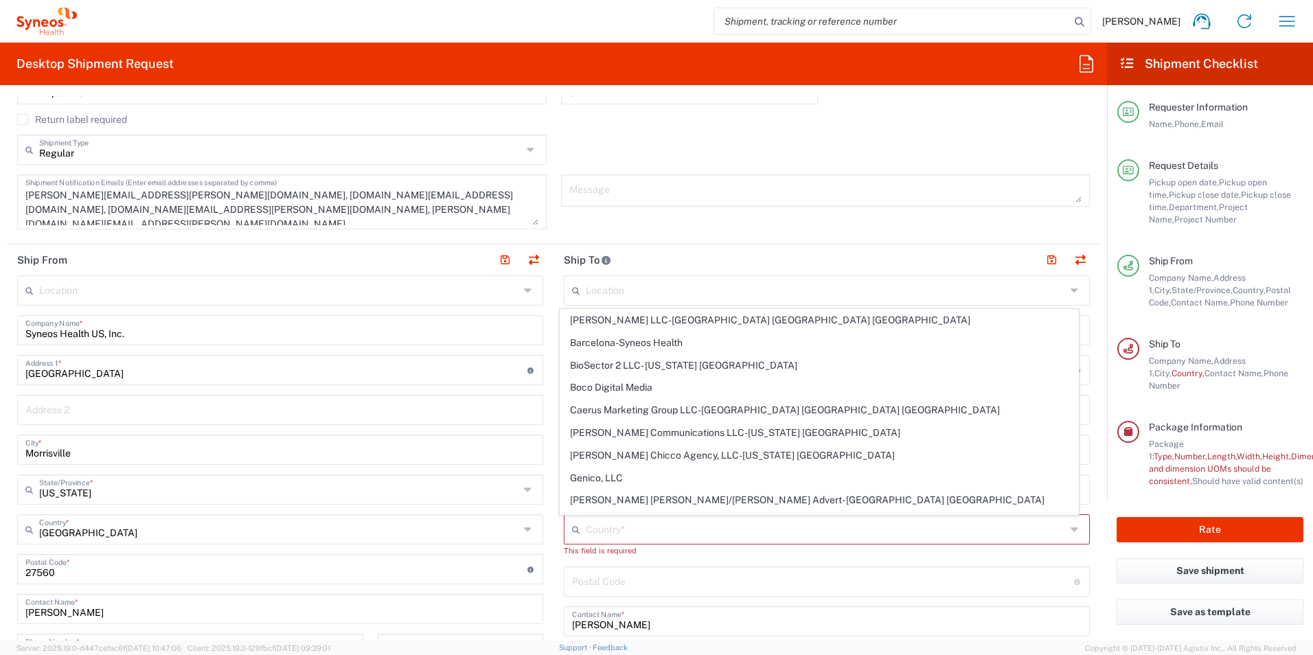
click at [726, 251] on header "Ship To" at bounding box center [826, 259] width 546 height 31
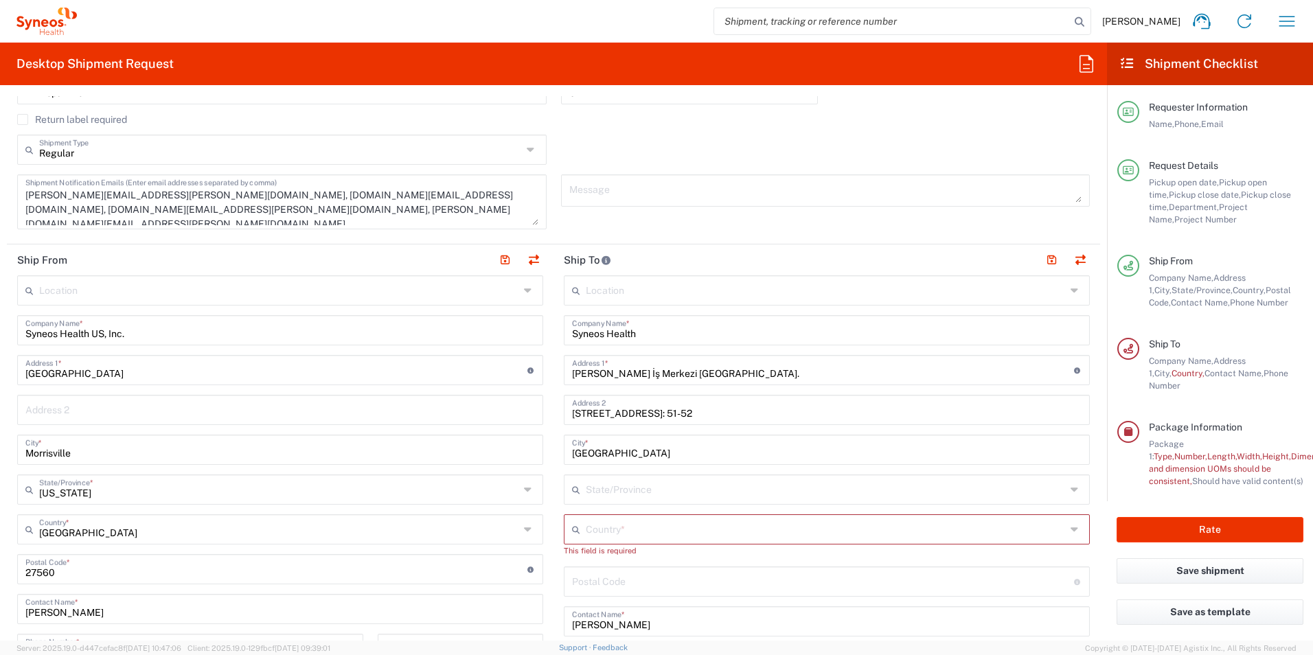
click at [717, 219] on div "Message" at bounding box center [825, 206] width 544 height 65
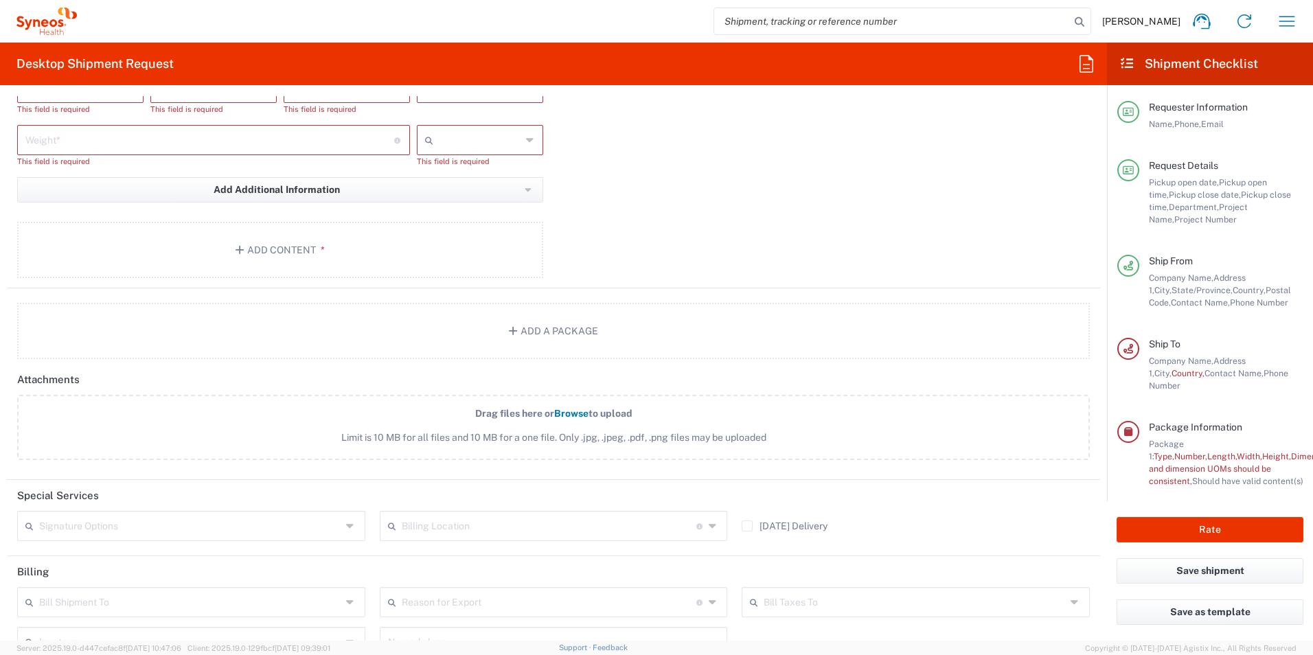
scroll to position [1538, 0]
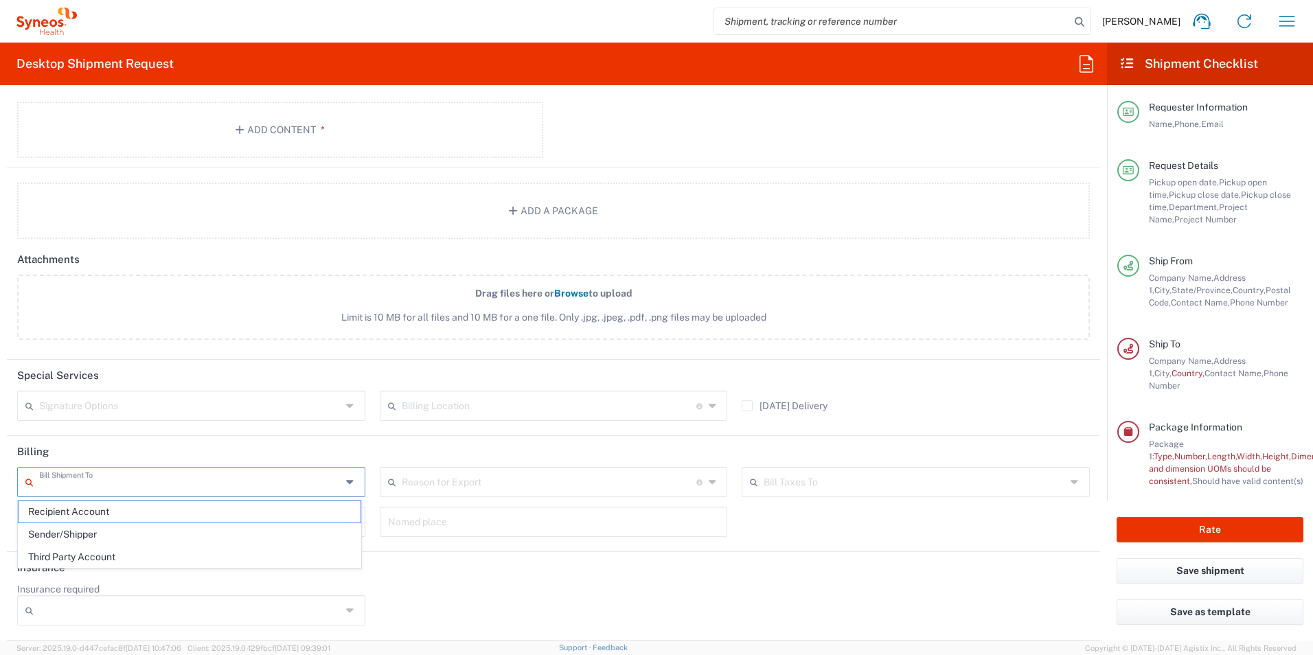
click at [249, 486] on input "text" at bounding box center [190, 481] width 302 height 24
click at [132, 539] on span "Sender/Shipper" at bounding box center [190, 534] width 342 height 21
type input "Sender/Shipper"
click at [490, 483] on input "text" at bounding box center [549, 481] width 295 height 24
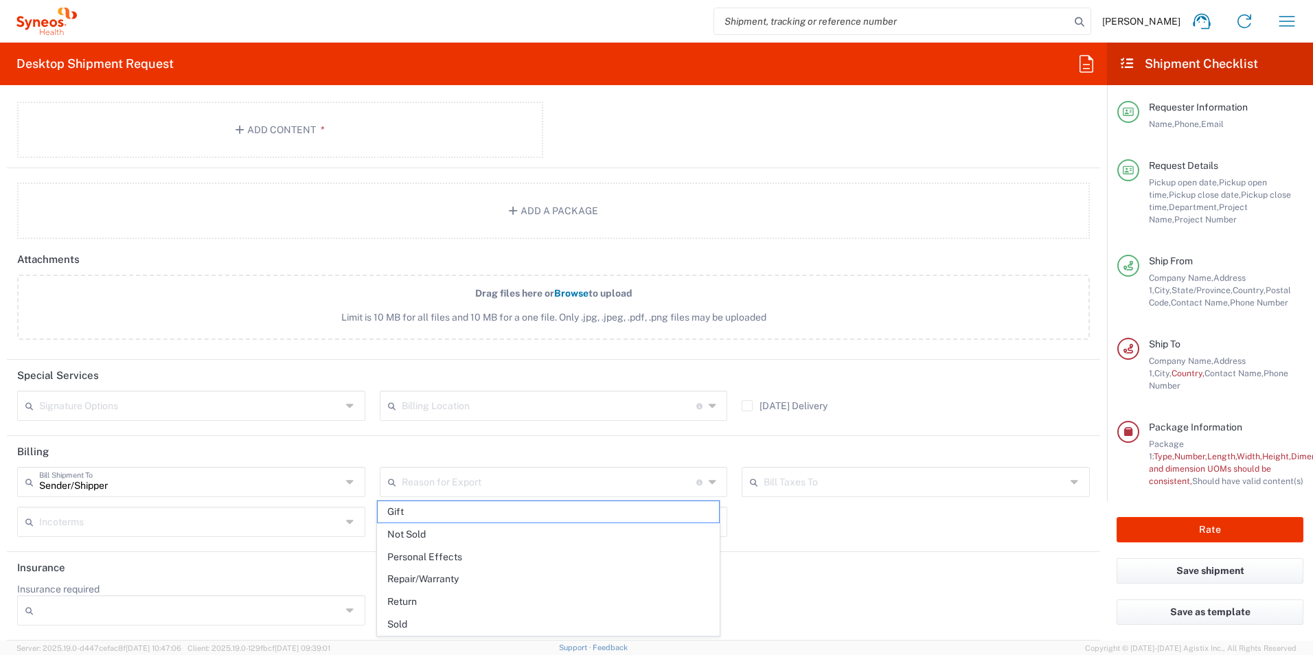
click at [474, 444] on header "Billing" at bounding box center [553, 451] width 1093 height 31
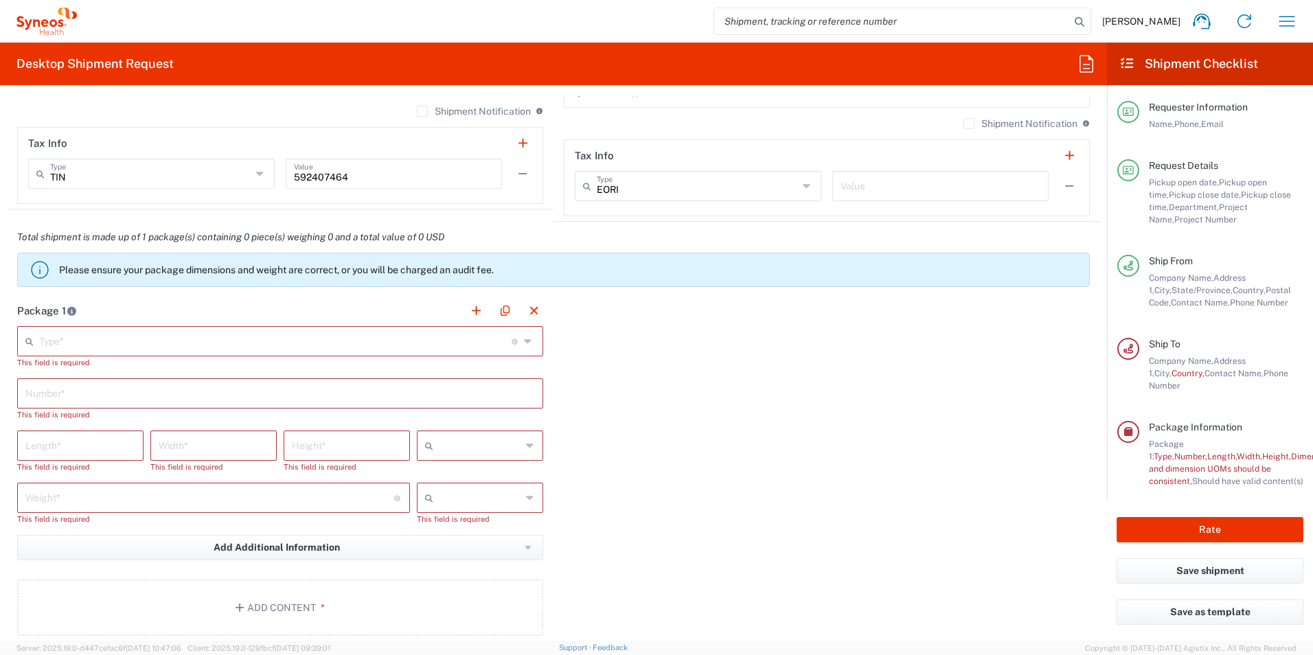
scroll to position [1057, 0]
click at [225, 349] on input "text" at bounding box center [275, 343] width 472 height 24
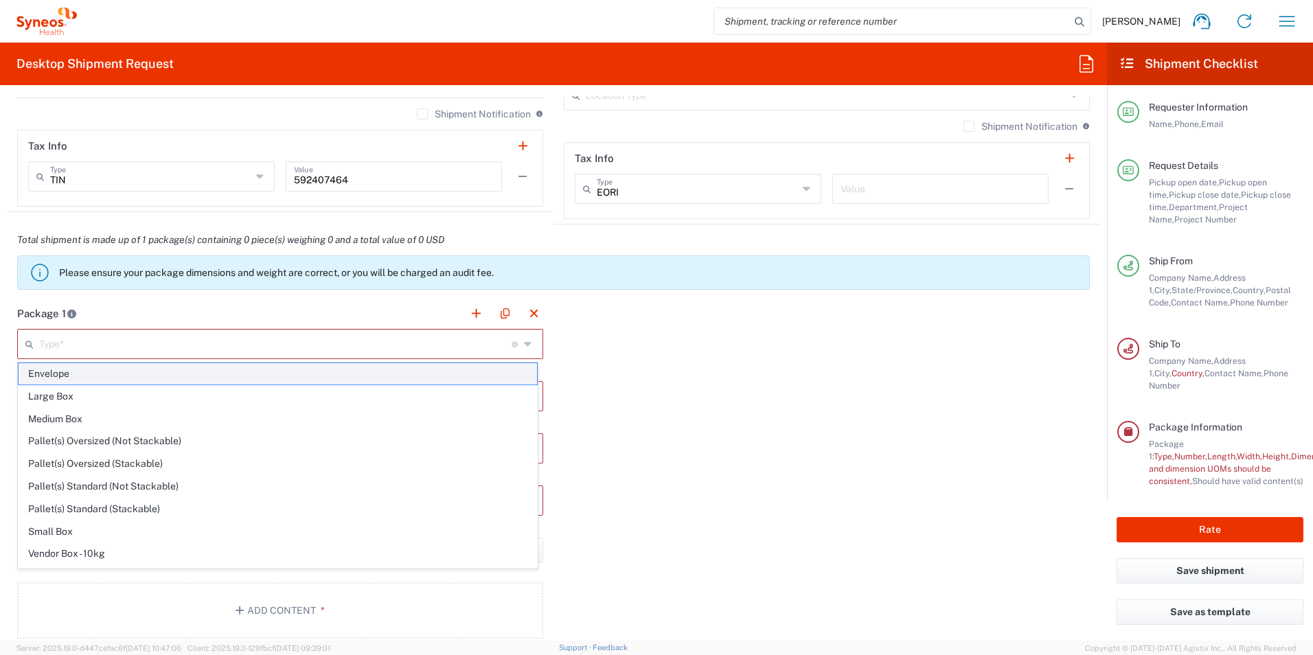
click at [209, 367] on span "Envelope" at bounding box center [278, 373] width 518 height 21
type input "Envelope"
type input "1"
type input "9.5"
type input "12.5"
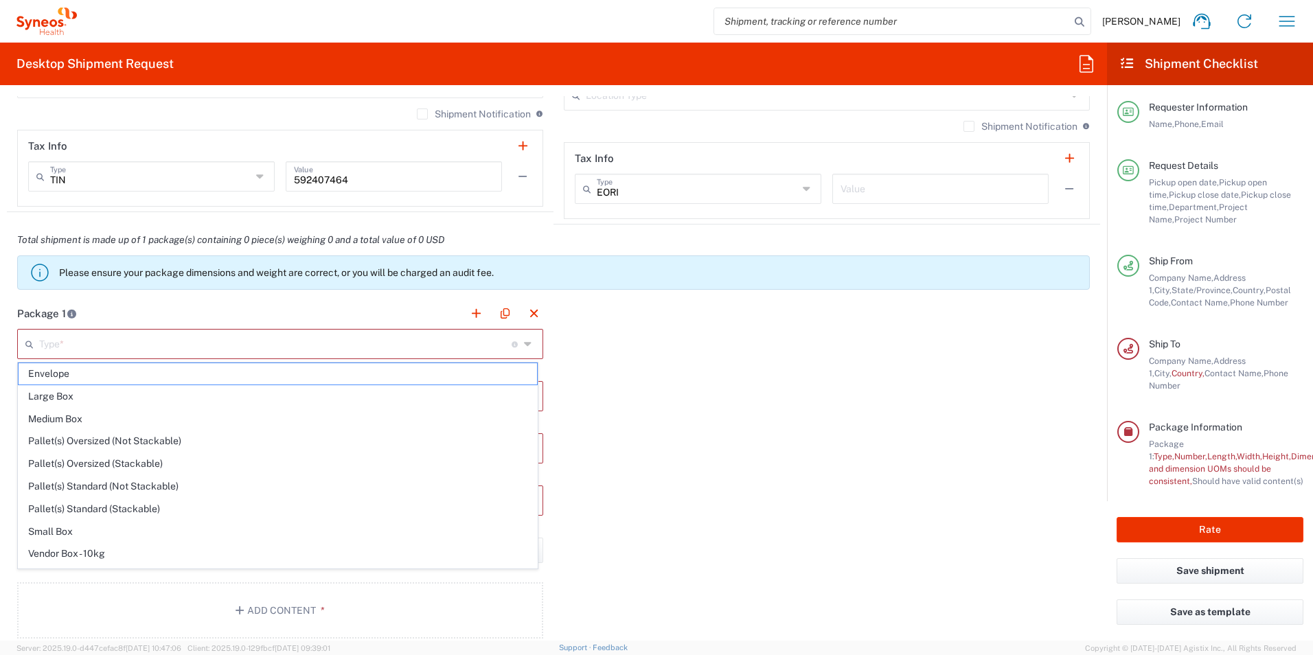
type input "0.25"
type input "in"
type input "0.45"
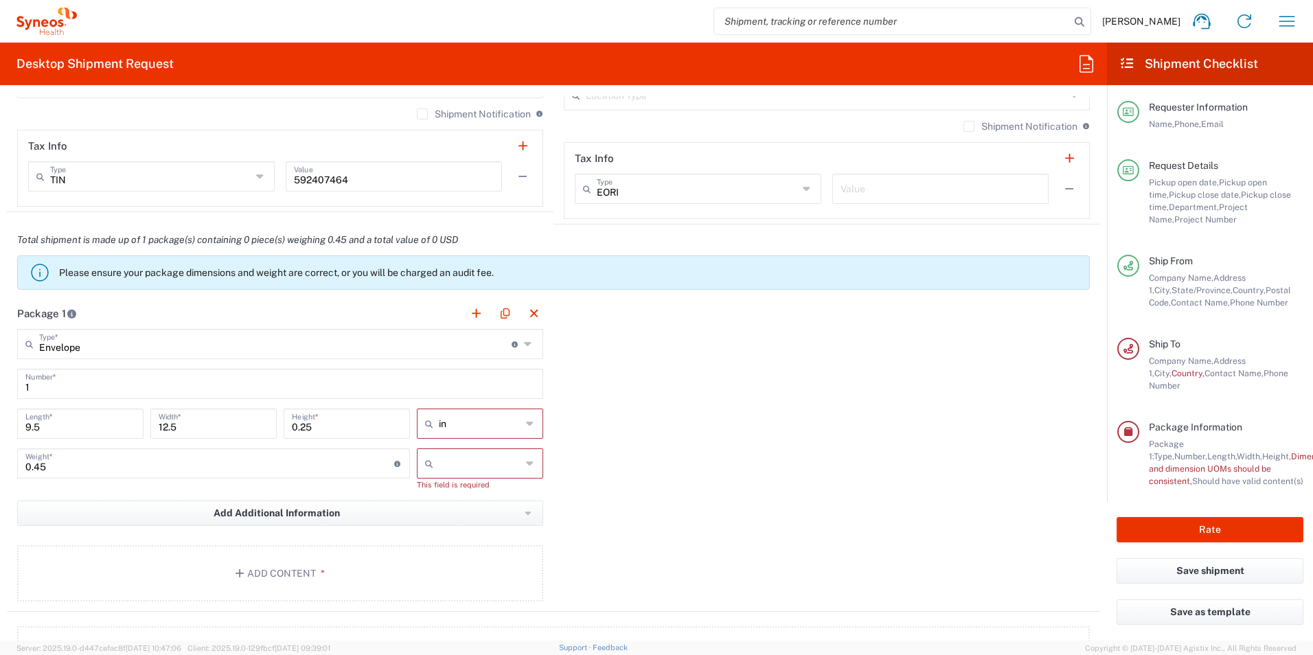
click at [492, 458] on input "text" at bounding box center [480, 463] width 82 height 22
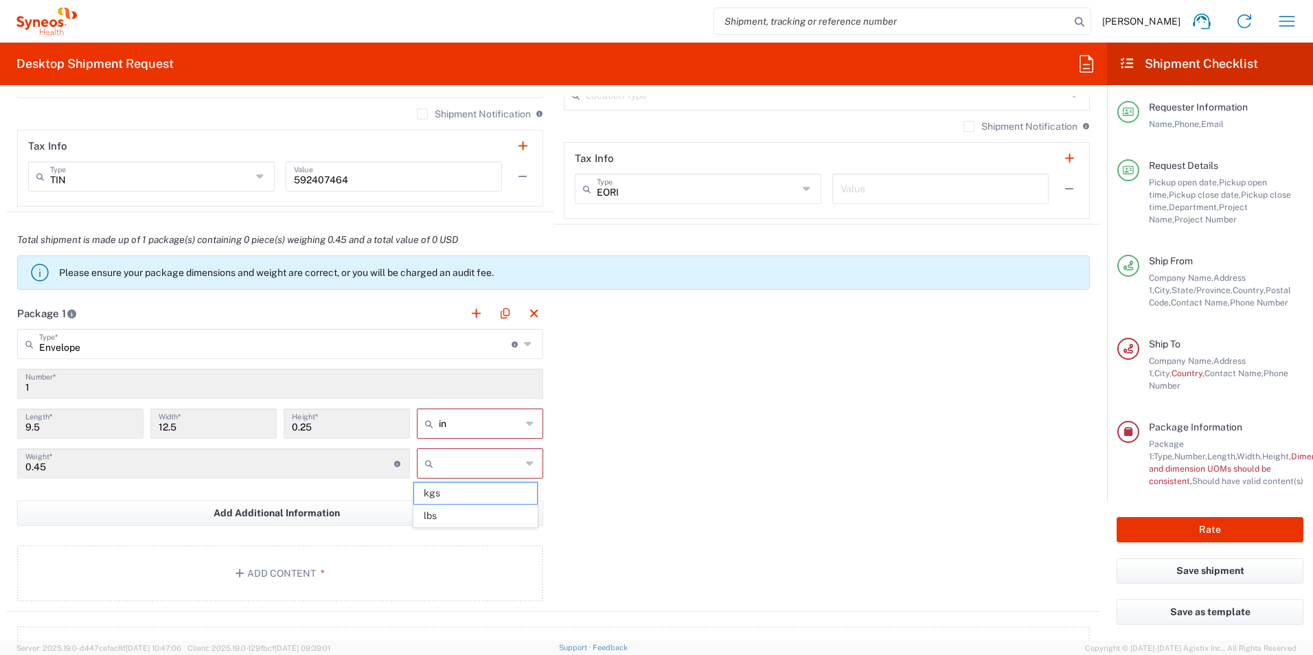
click at [756, 507] on div "Package 1 Envelope Type * Material used to package goods Envelope Large Box Med…" at bounding box center [553, 455] width 1093 height 314
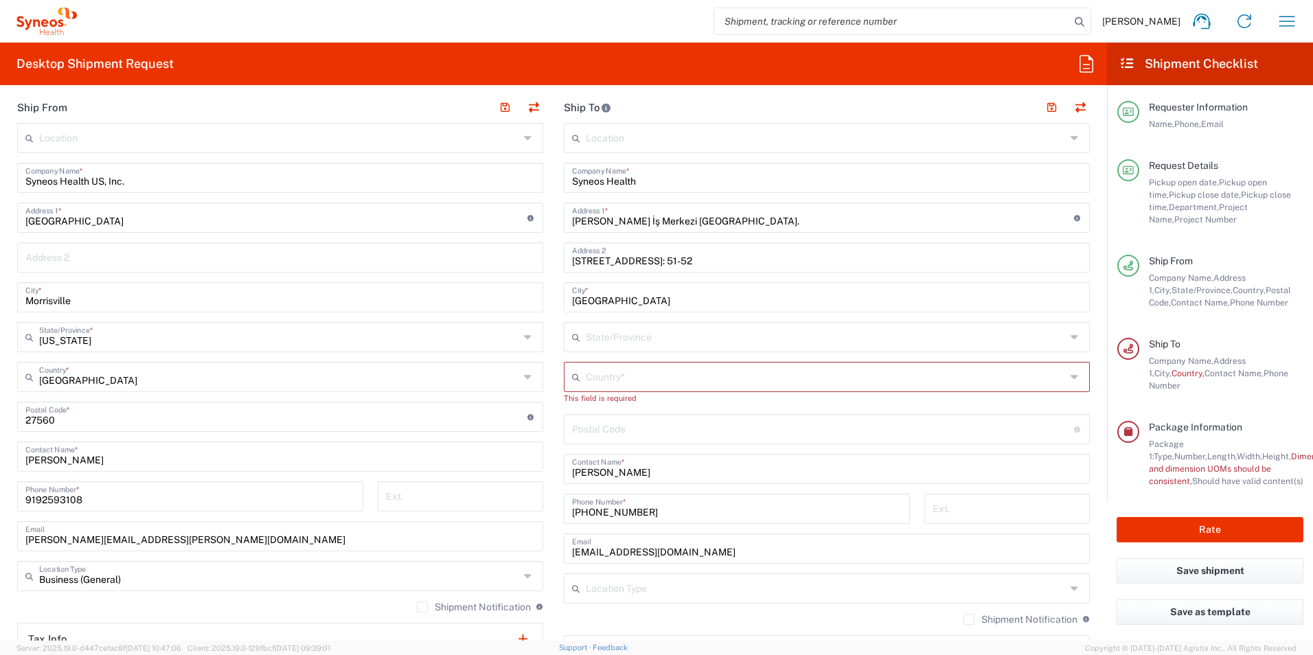
scroll to position [371, 0]
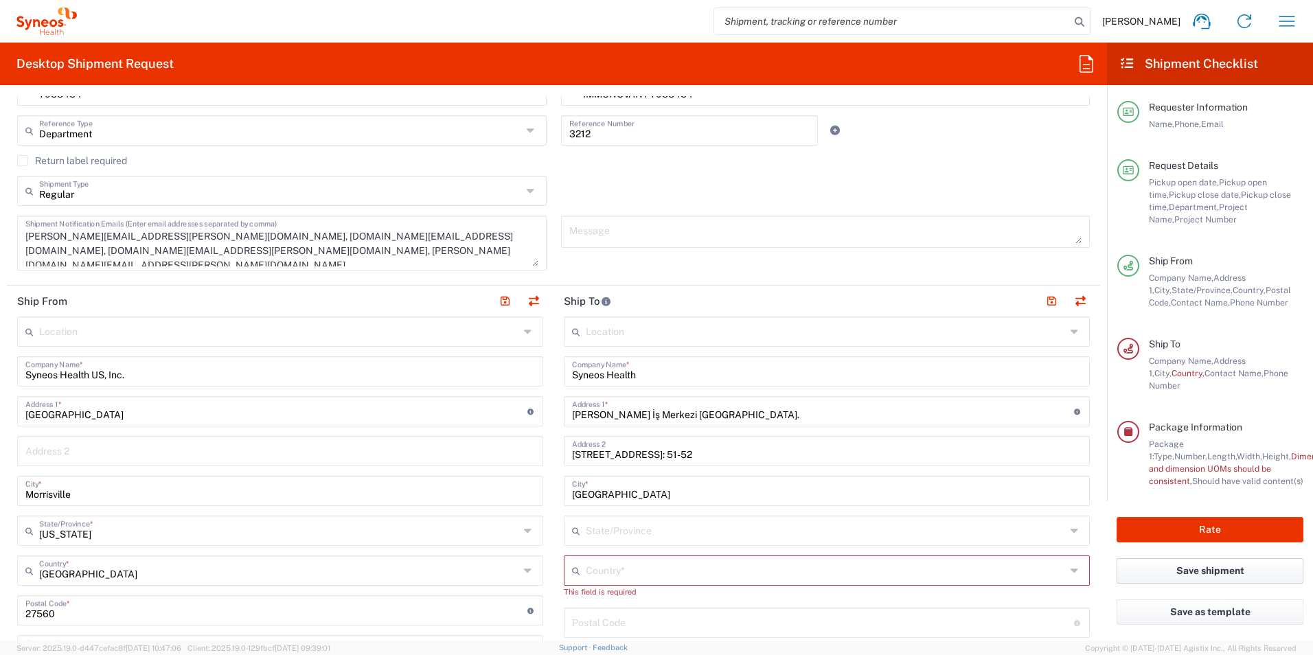
click at [1201, 569] on button "Save shipment" at bounding box center [1209, 570] width 187 height 25
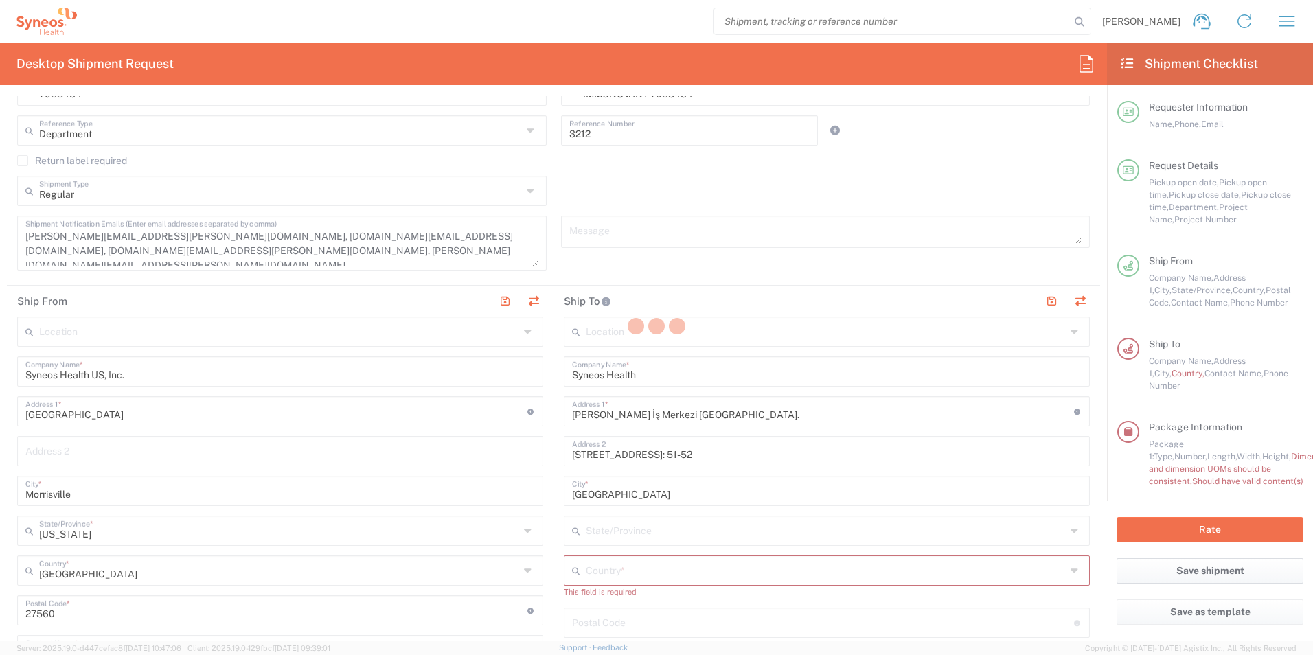
type input "7058454"
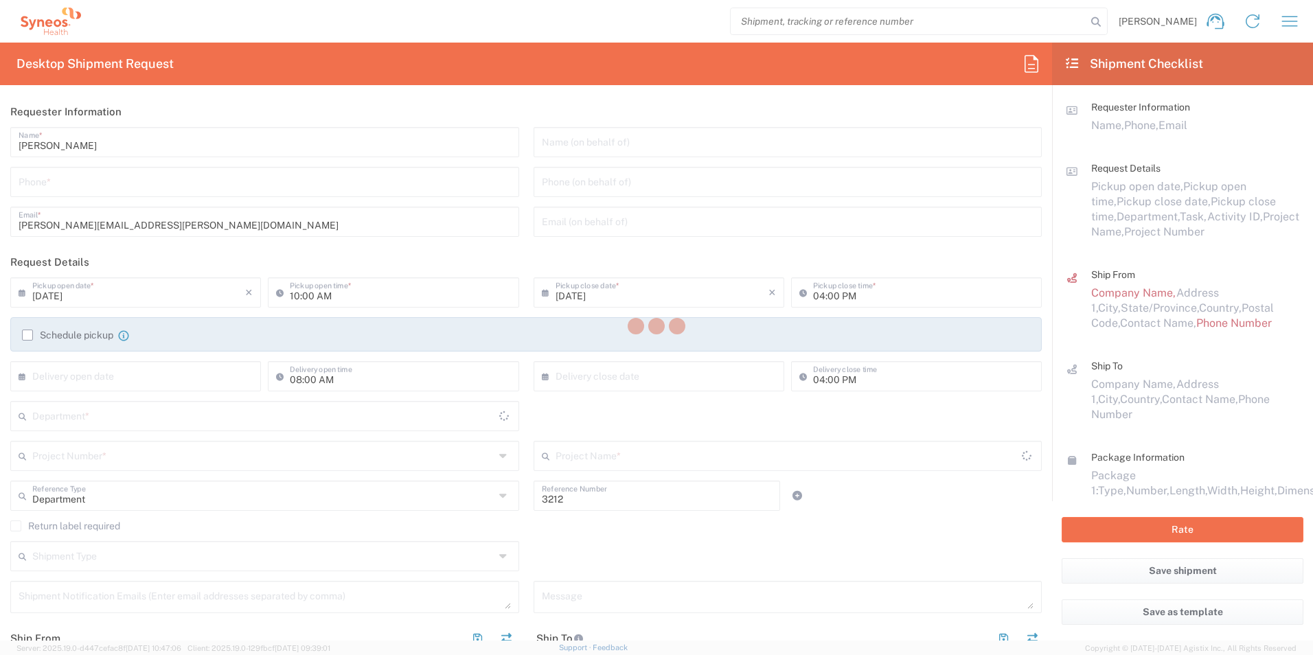
type input "[US_STATE]"
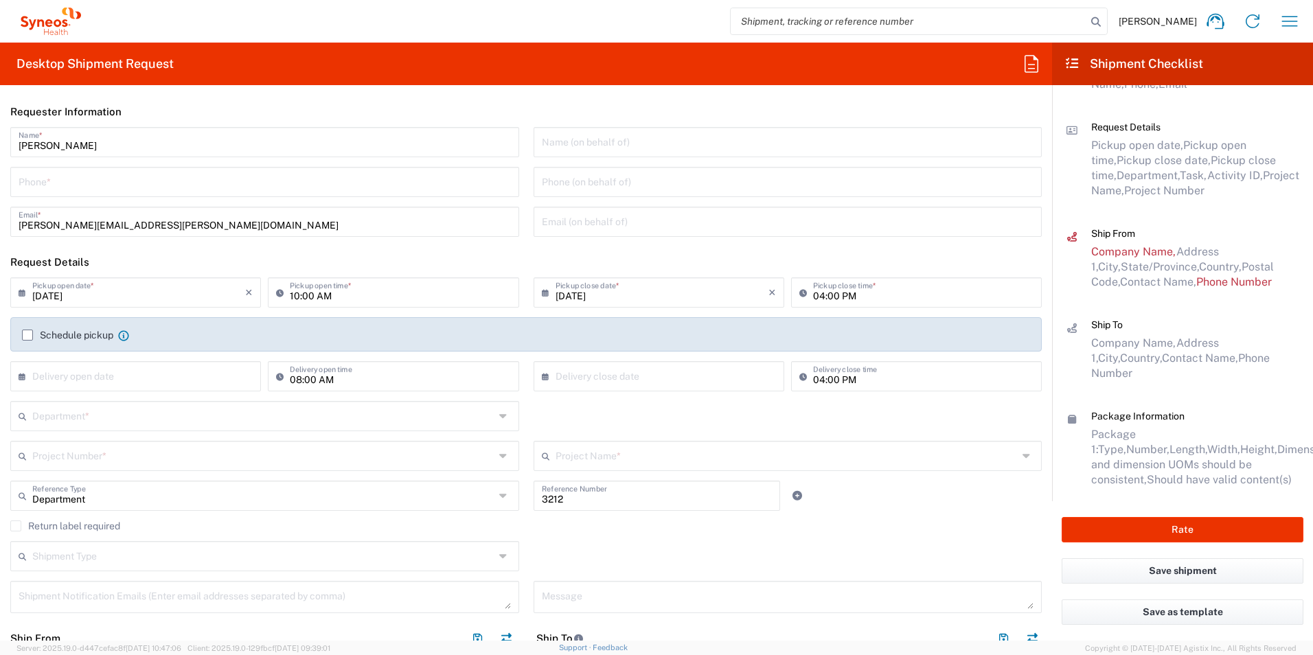
click at [1077, 21] on input "search" at bounding box center [908, 21] width 356 height 26
click at [1292, 22] on icon "button" at bounding box center [1289, 21] width 22 height 22
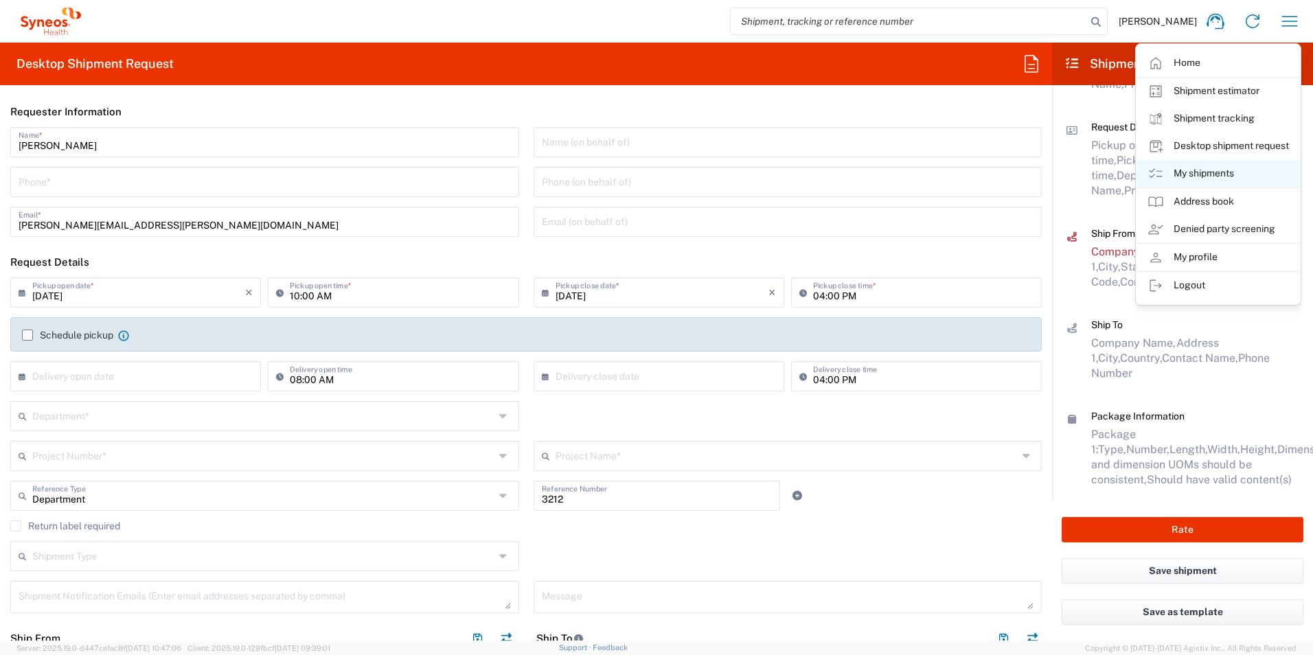
click at [1211, 184] on link "My shipments" at bounding box center [1217, 173] width 163 height 27
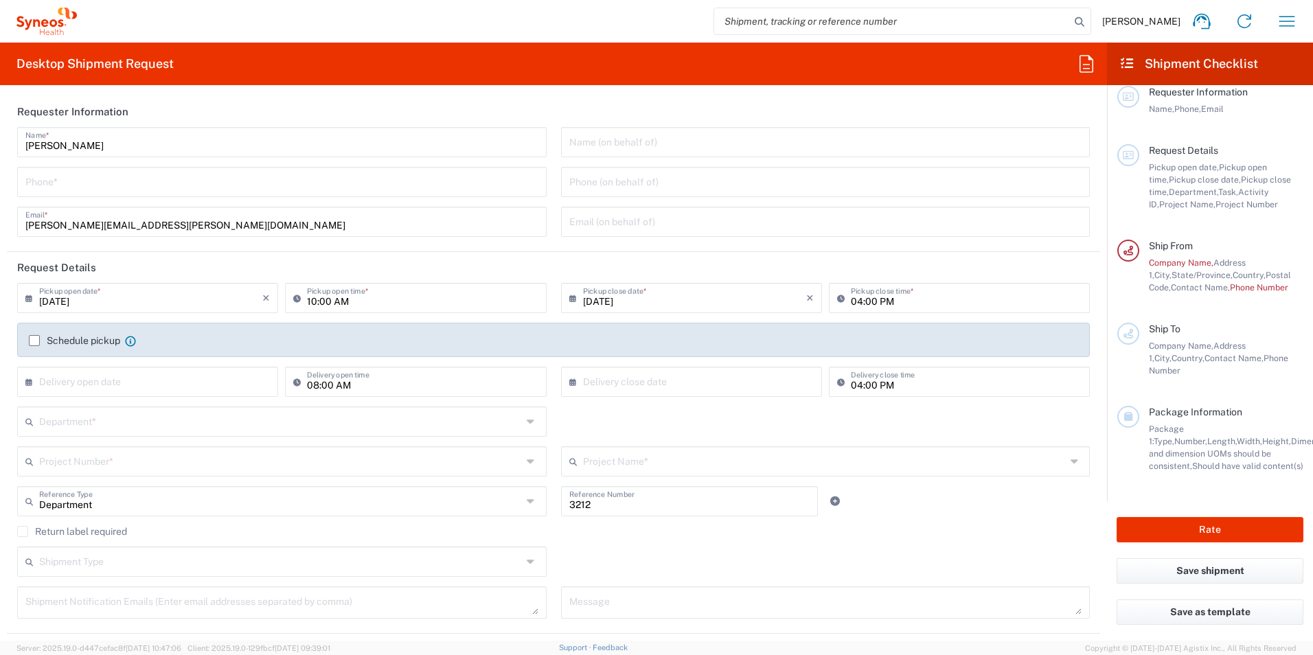
scroll to position [27, 0]
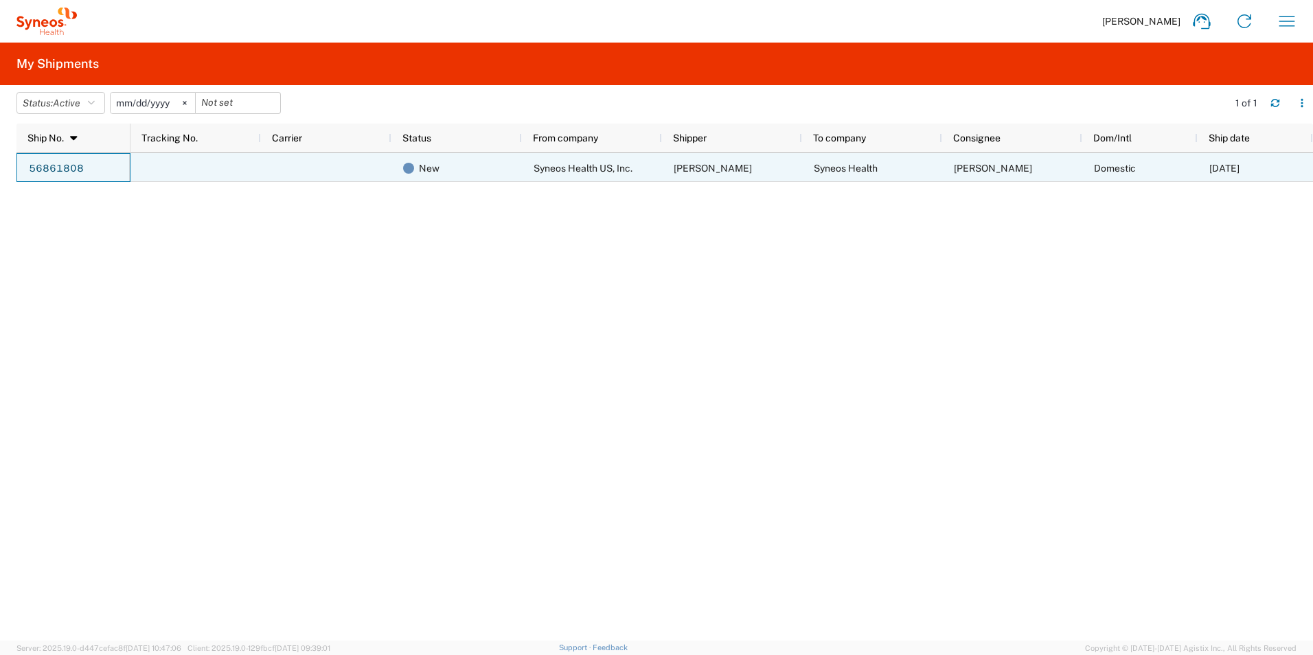
drag, startPoint x: 71, startPoint y: 169, endPoint x: 695, endPoint y: 286, distance: 634.9
click at [695, 286] on div "New Syneos Health US, Inc. Amanda Galatioto Syneos Health Irem Altinorak Domest…" at bounding box center [721, 396] width 1182 height 487
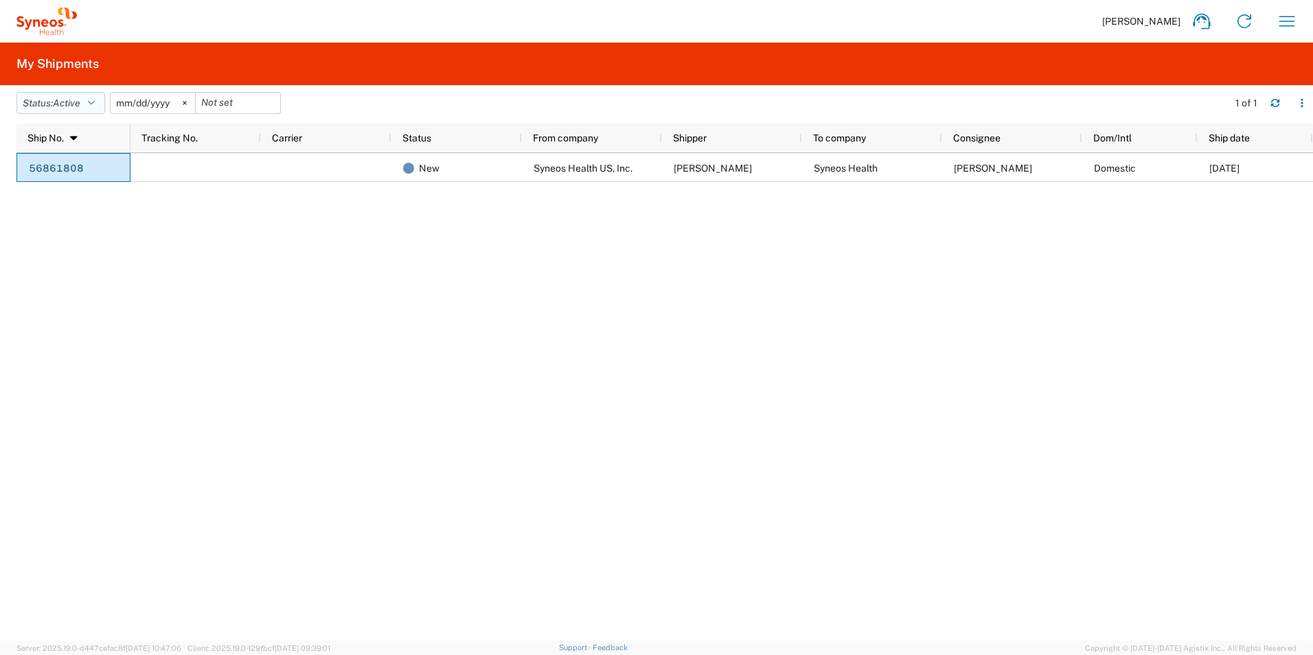
click at [72, 100] on span "Active" at bounding box center [66, 102] width 27 height 11
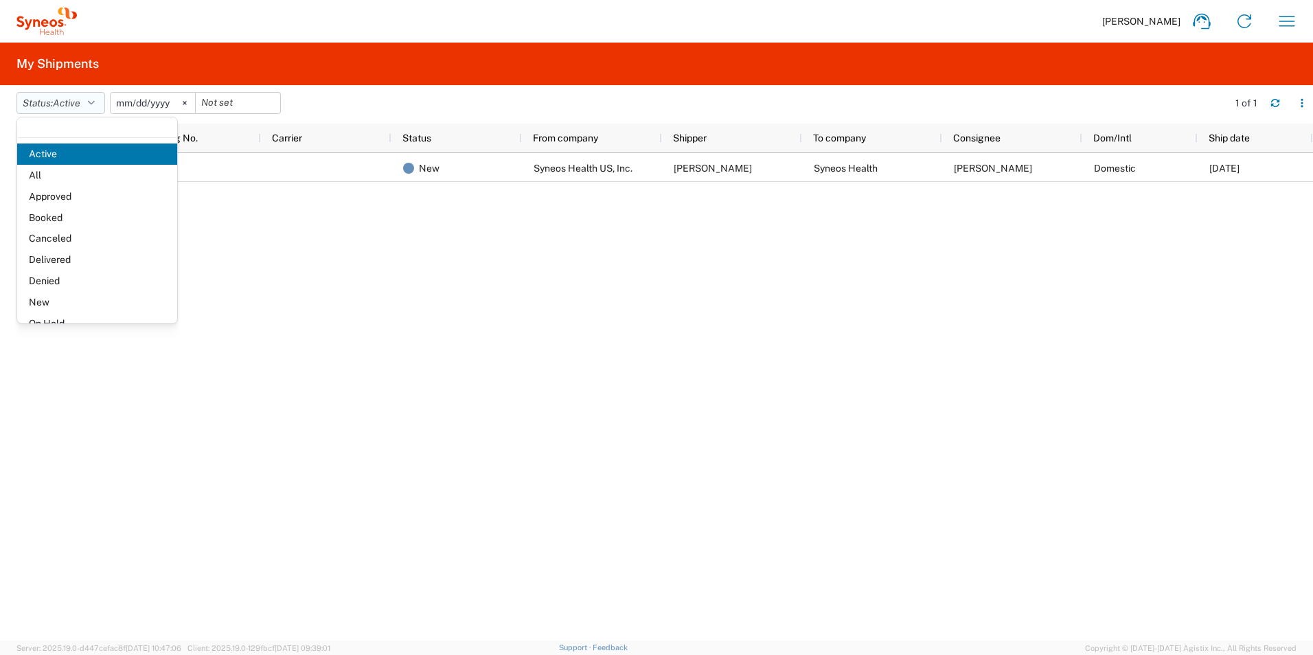
click at [72, 100] on span "Active" at bounding box center [66, 102] width 27 height 11
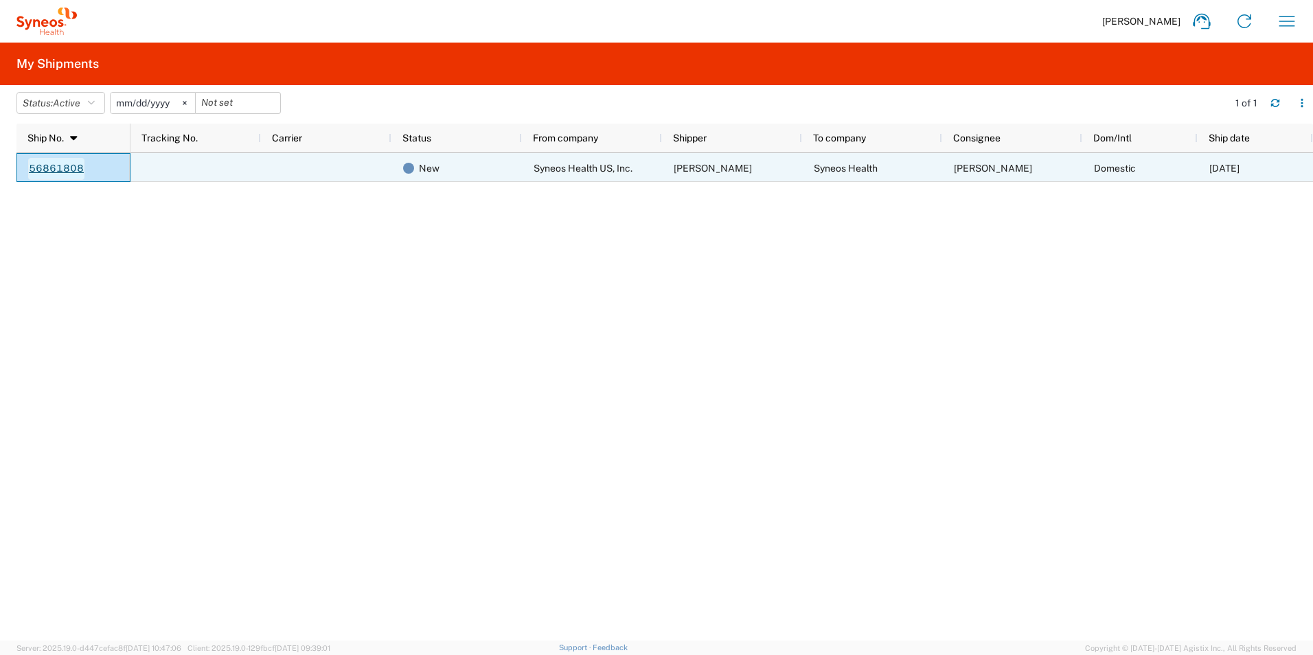
click at [69, 165] on link "56861808" at bounding box center [56, 169] width 56 height 22
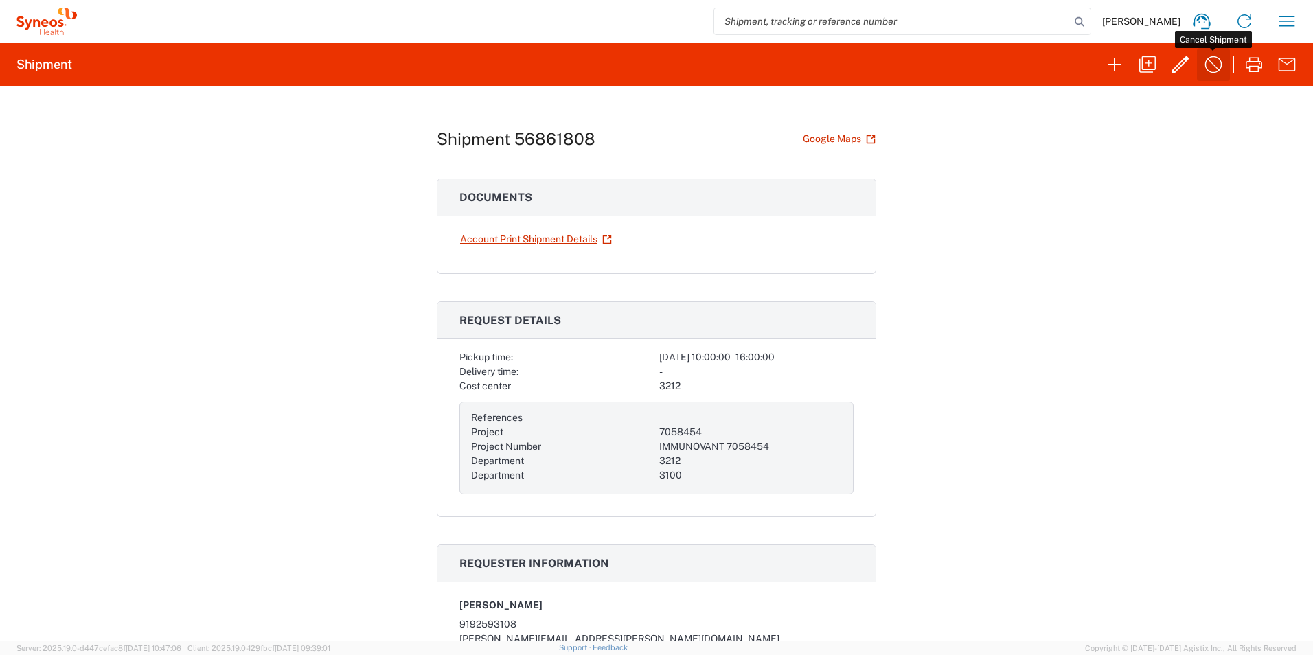
click at [1201, 60] on button "button" at bounding box center [1213, 64] width 33 height 33
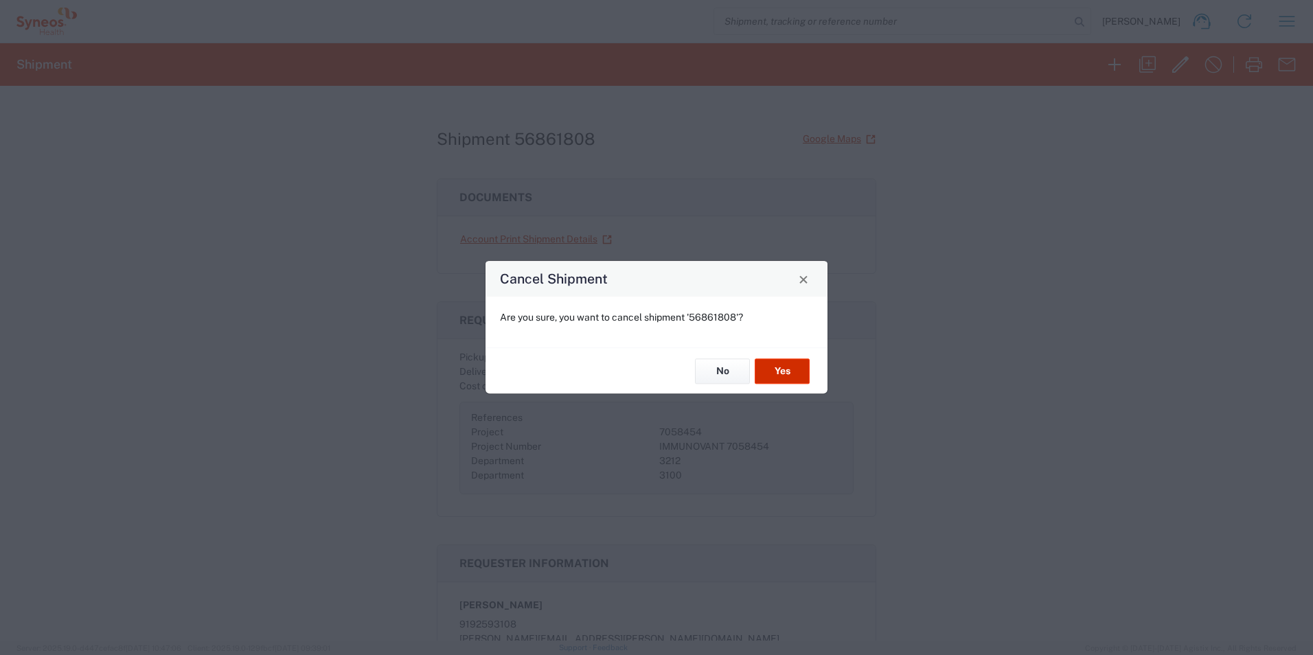
click at [774, 364] on button "Yes" at bounding box center [782, 370] width 55 height 25
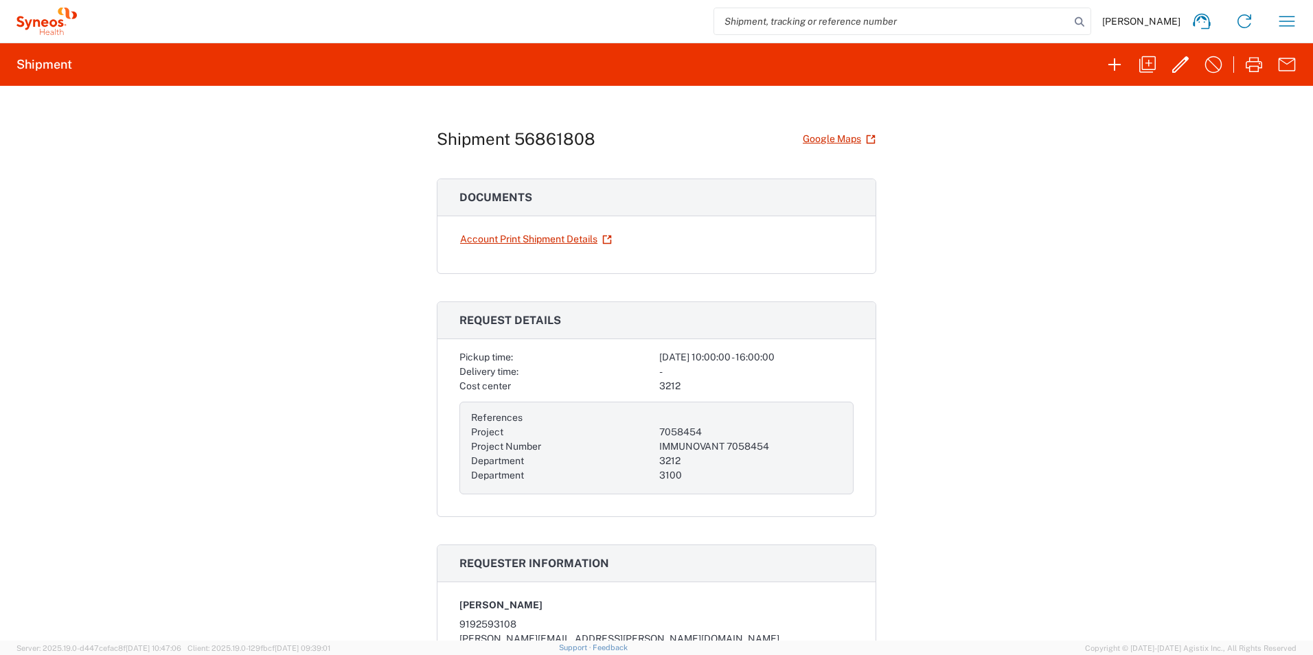
click at [36, 21] on icon at bounding box center [46, 21] width 60 height 27
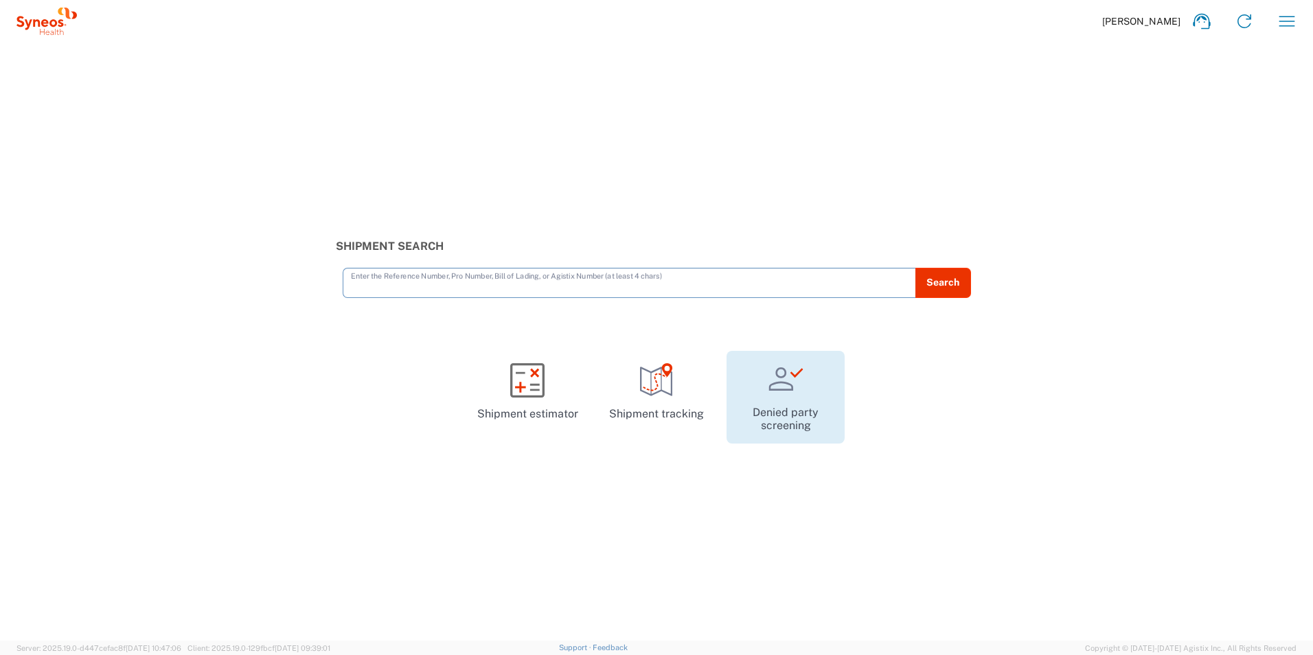
click at [771, 404] on link "Denied party screening" at bounding box center [785, 397] width 118 height 93
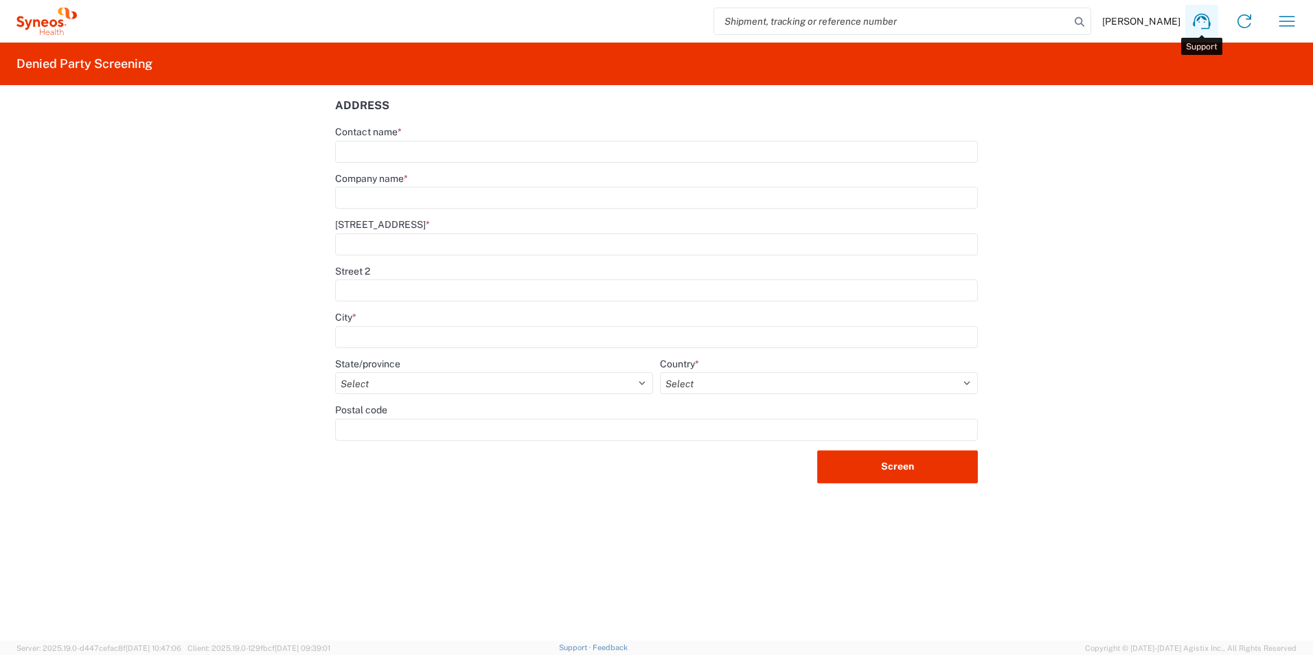
click at [1202, 23] on icon at bounding box center [1201, 21] width 22 height 22
click at [1283, 29] on icon "button" at bounding box center [1287, 21] width 22 height 22
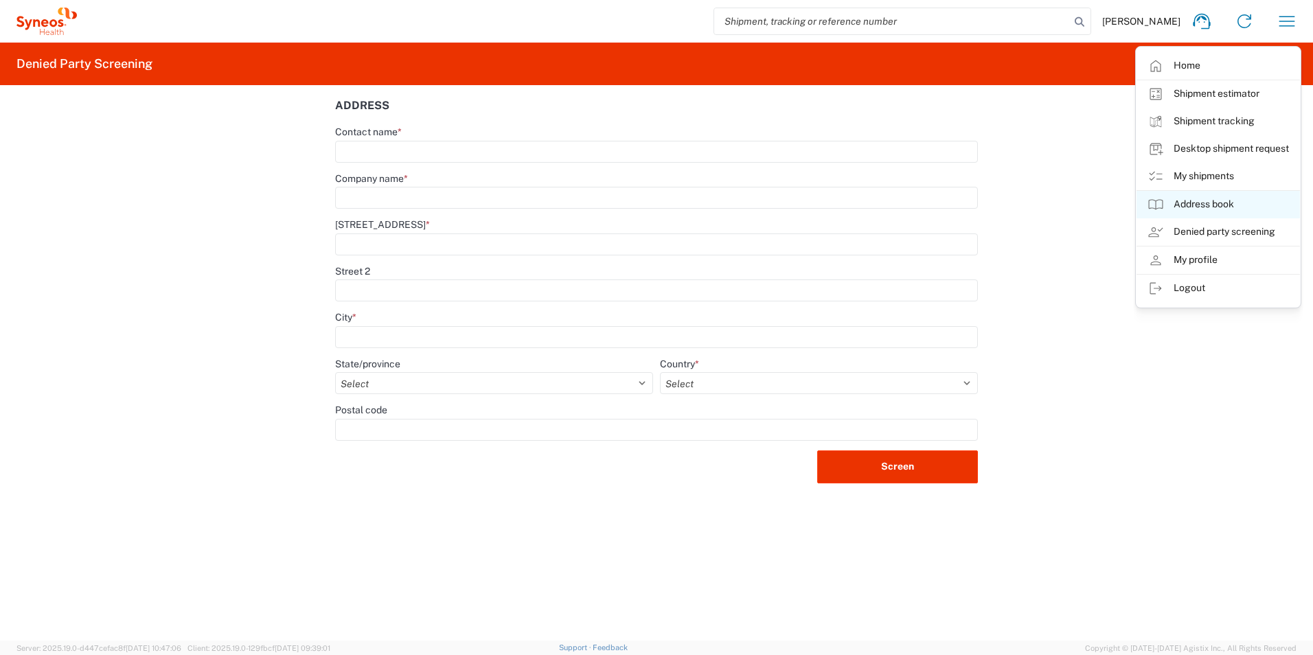
click at [1231, 196] on link "Address book" at bounding box center [1217, 204] width 163 height 27
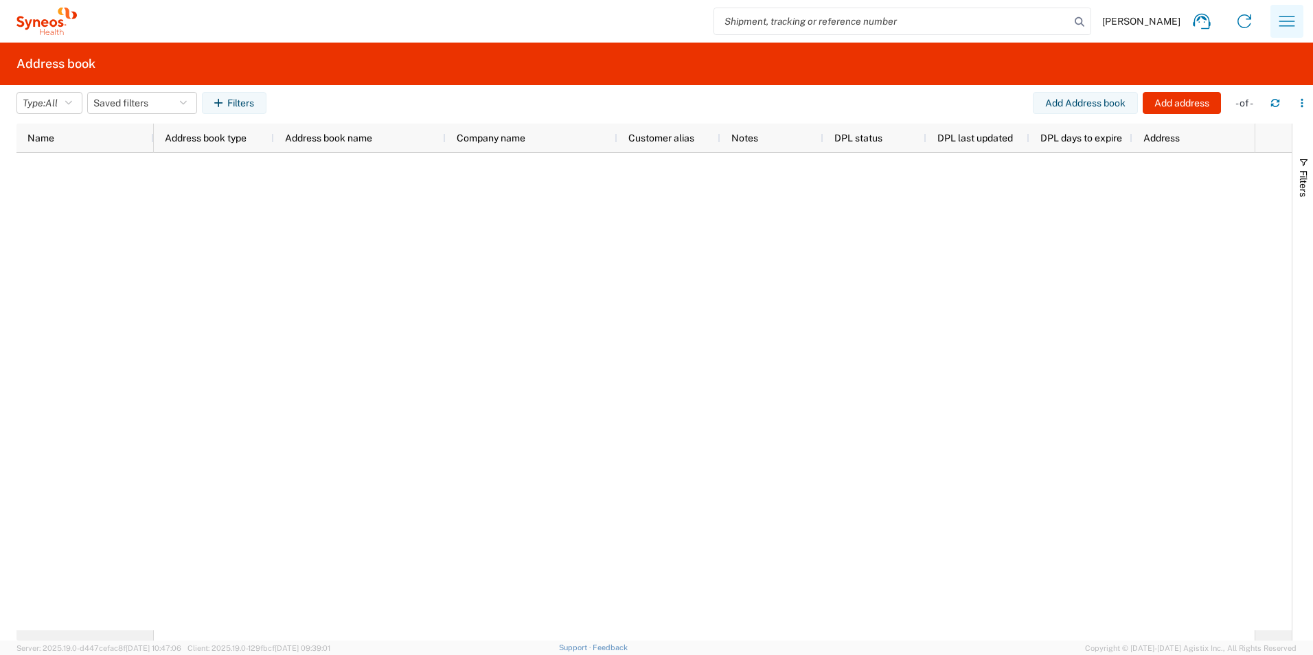
click at [1288, 23] on icon "button" at bounding box center [1287, 21] width 22 height 22
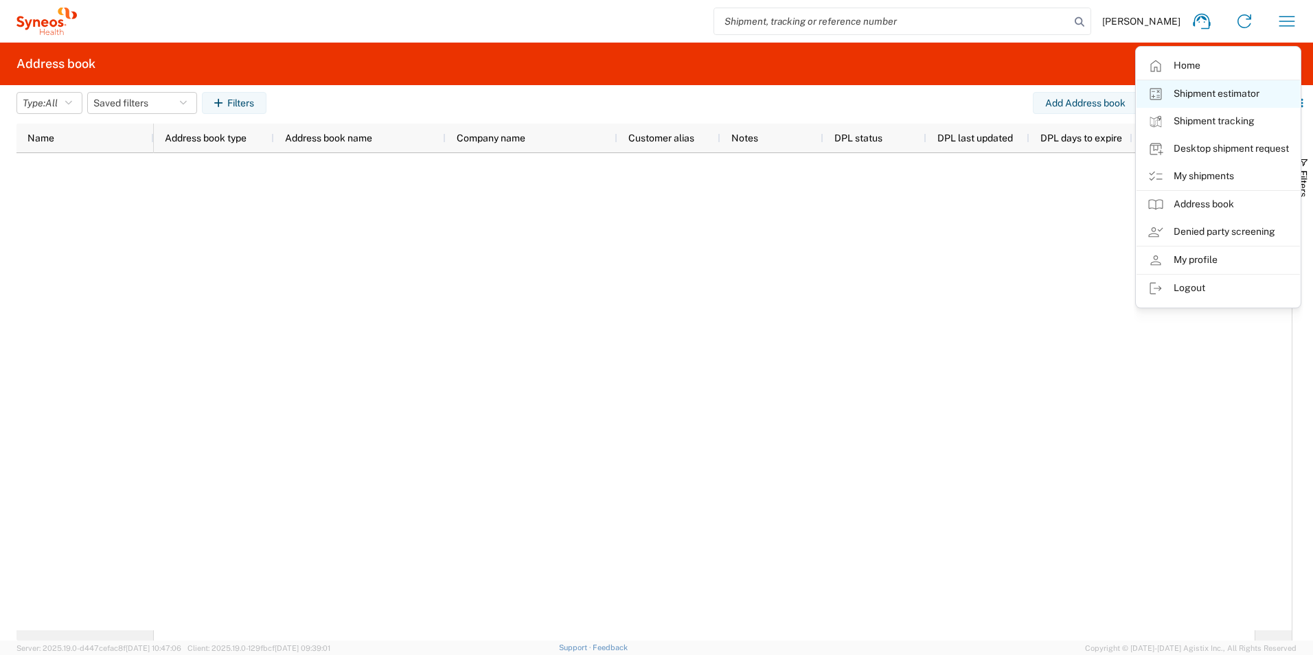
click at [1212, 91] on link "Shipment estimator" at bounding box center [1217, 93] width 163 height 27
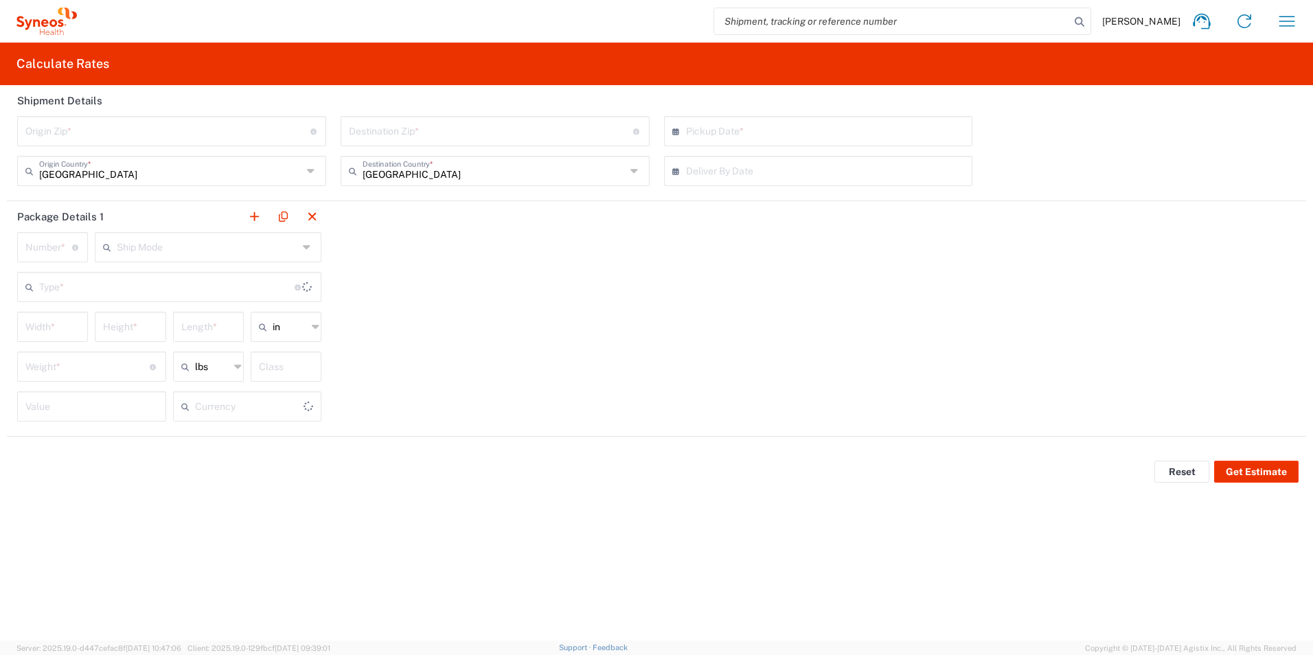
type input "US Dollar"
click at [511, 185] on div "United States Destination Country *" at bounding box center [495, 171] width 309 height 30
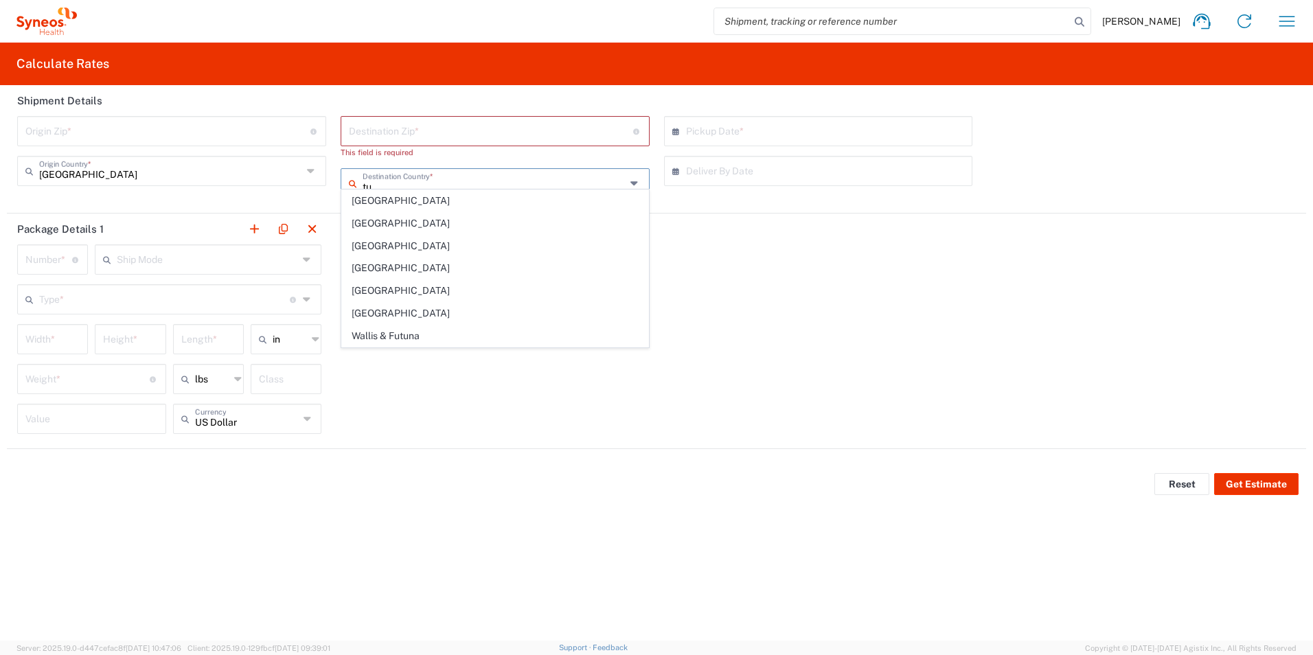
type input "t"
click at [930, 330] on div "Package Details 1 Number * Number of packages of specified package type and dim…" at bounding box center [656, 331] width 1299 height 235
type input "[GEOGRAPHIC_DATA]"
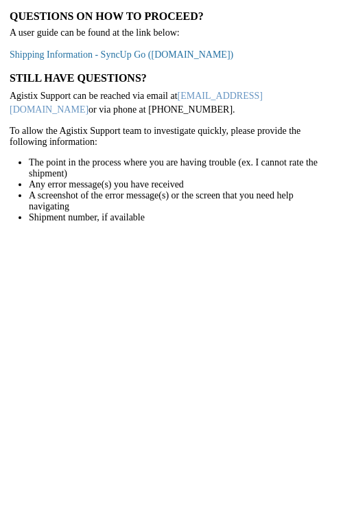
click at [109, 54] on link "Shipping Information - SyncUp Go (staffbase.com)" at bounding box center [122, 54] width 224 height 10
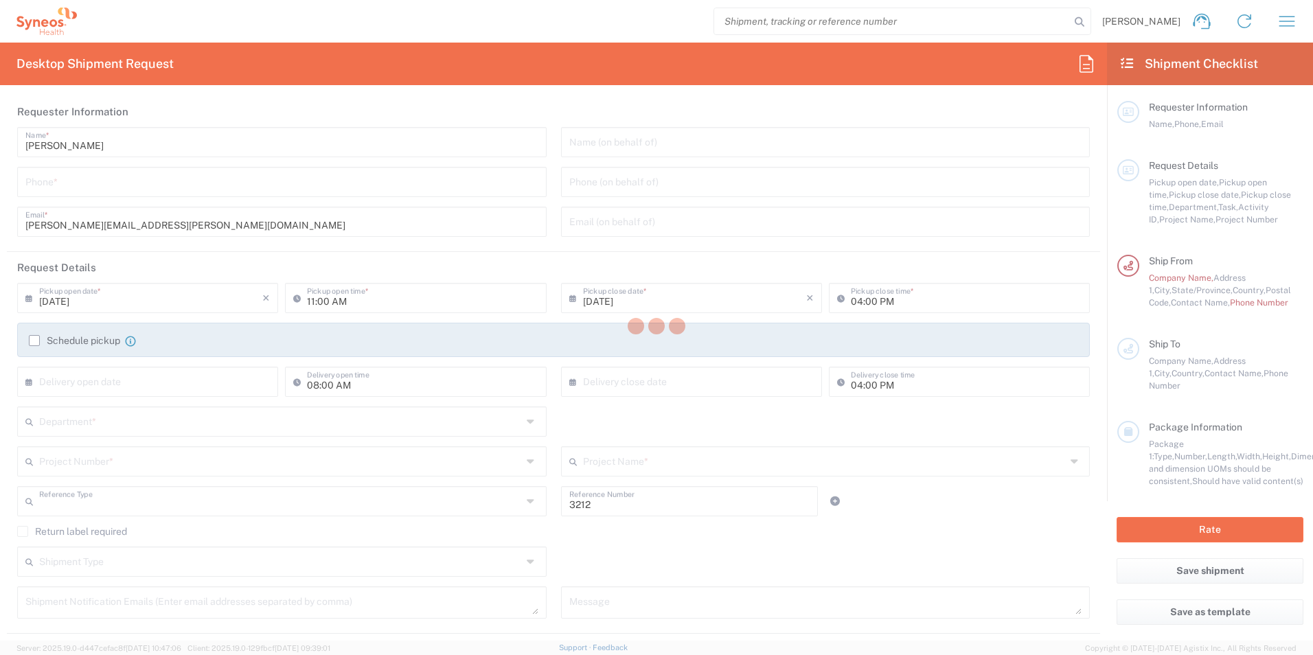
type input "Department"
type input "[US_STATE]"
type input "[GEOGRAPHIC_DATA]"
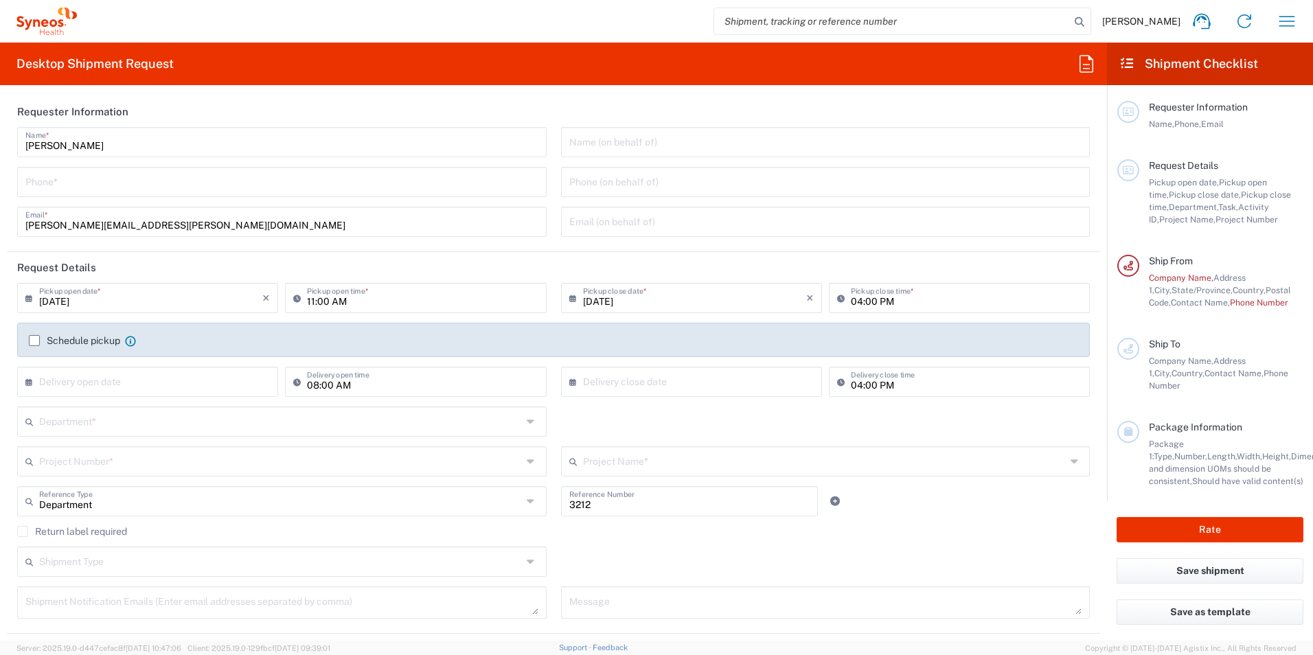
type input "Syneos Health, LLC-[GEOGRAPHIC_DATA] [GEOGRAPHIC_DATA] [GEOGRAPHIC_DATA]"
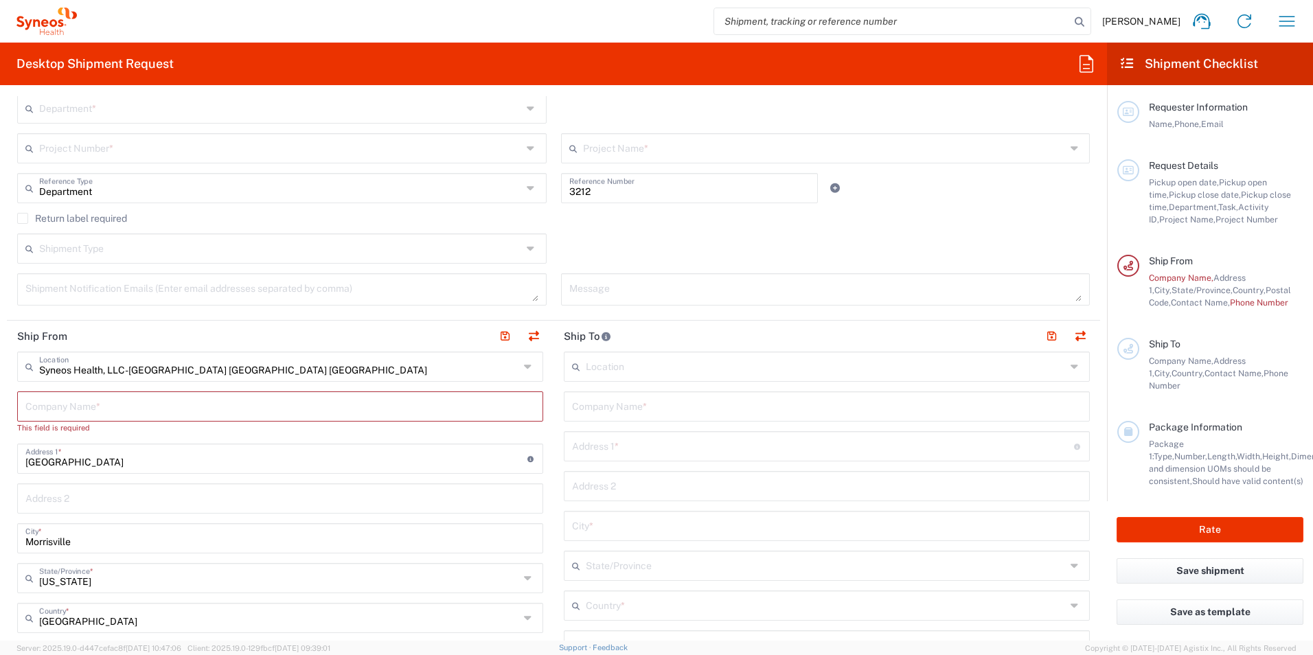
scroll to position [343, 0]
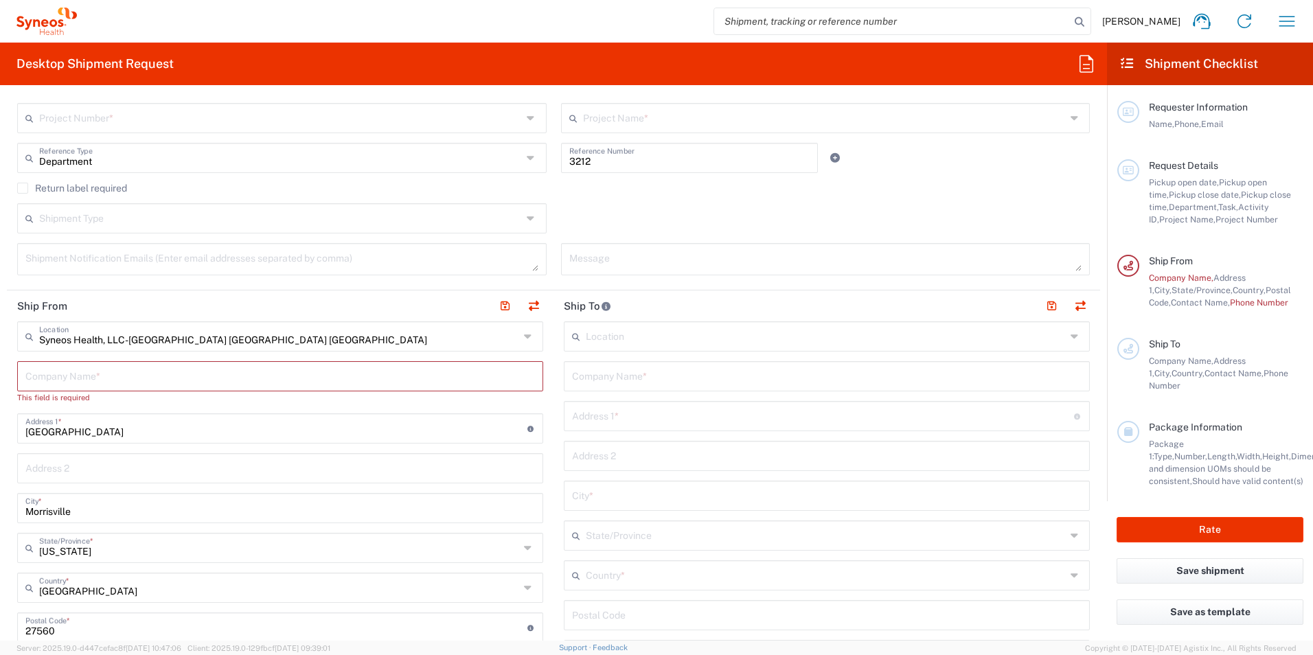
click at [657, 349] on div "Location" at bounding box center [827, 336] width 526 height 30
click at [658, 343] on input "text" at bounding box center [826, 335] width 480 height 24
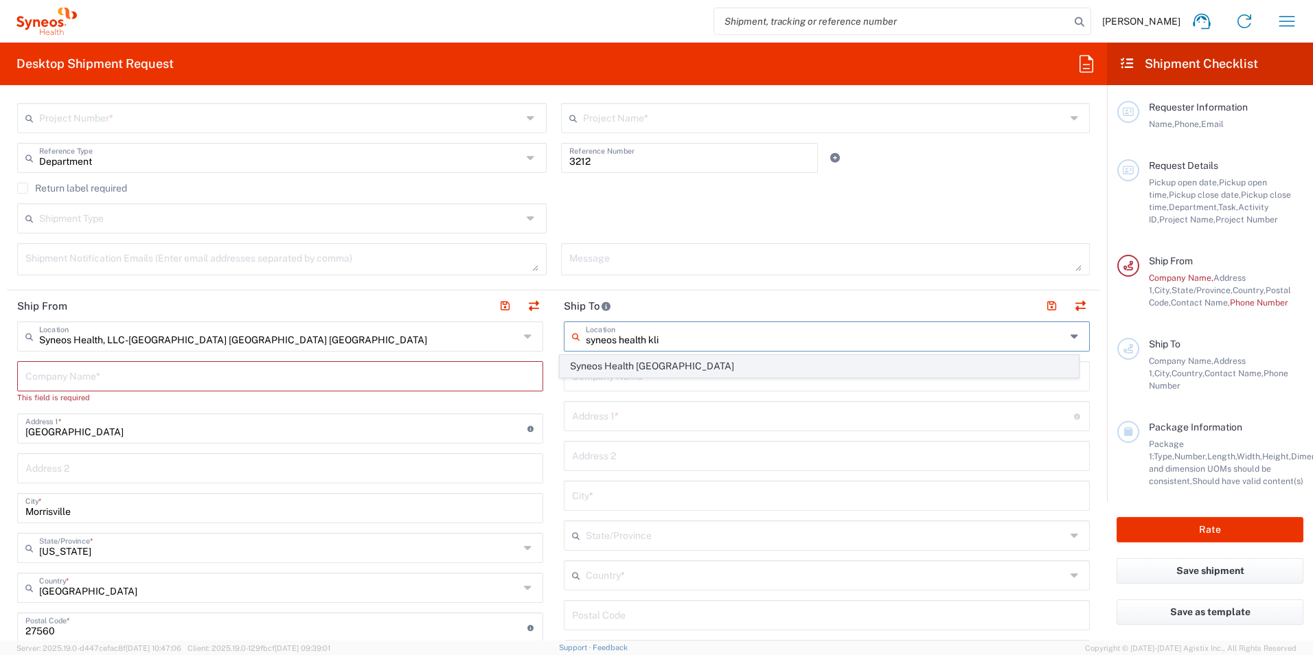
click at [693, 366] on span "Syneos Health [GEOGRAPHIC_DATA]" at bounding box center [819, 366] width 518 height 21
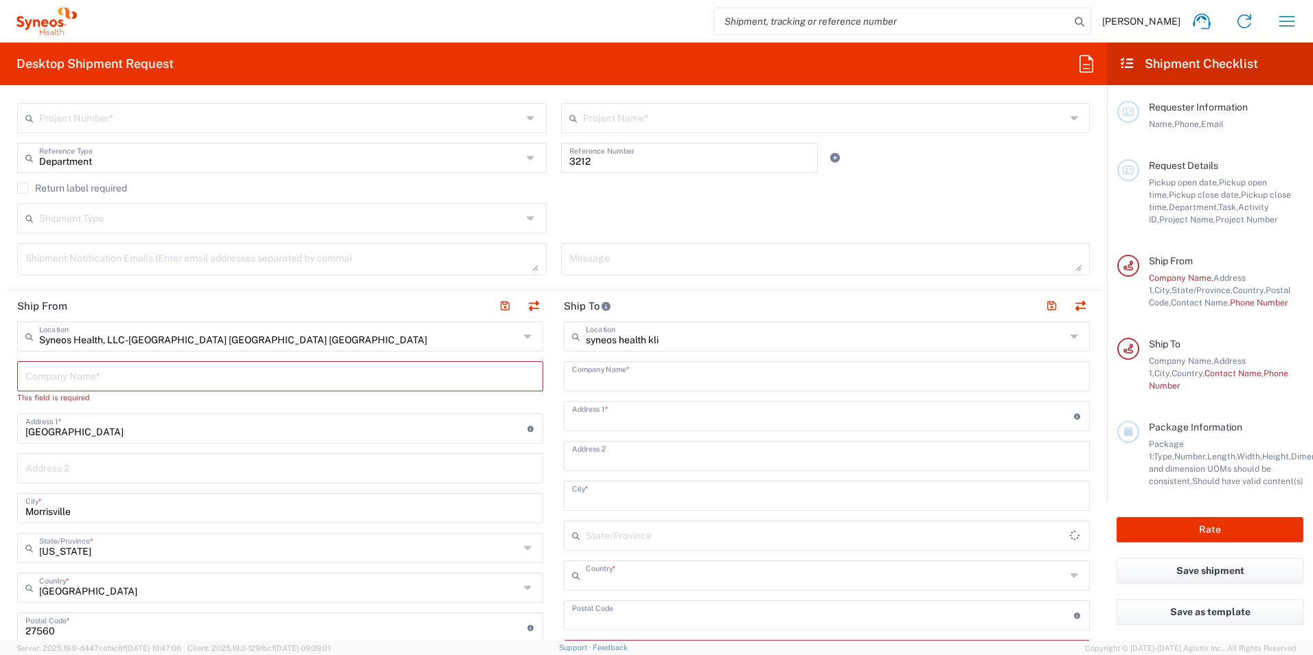
type input "Syneos Health [GEOGRAPHIC_DATA]"
type input "51-52 [GEOGRAPHIC_DATA]"
type input "Merdivenköy Mah. [GEOGRAPHIC_DATA], [PERSON_NAME] Göztepe Sit. A Apt. No:1-"
type input "[GEOGRAPHIC_DATA]"
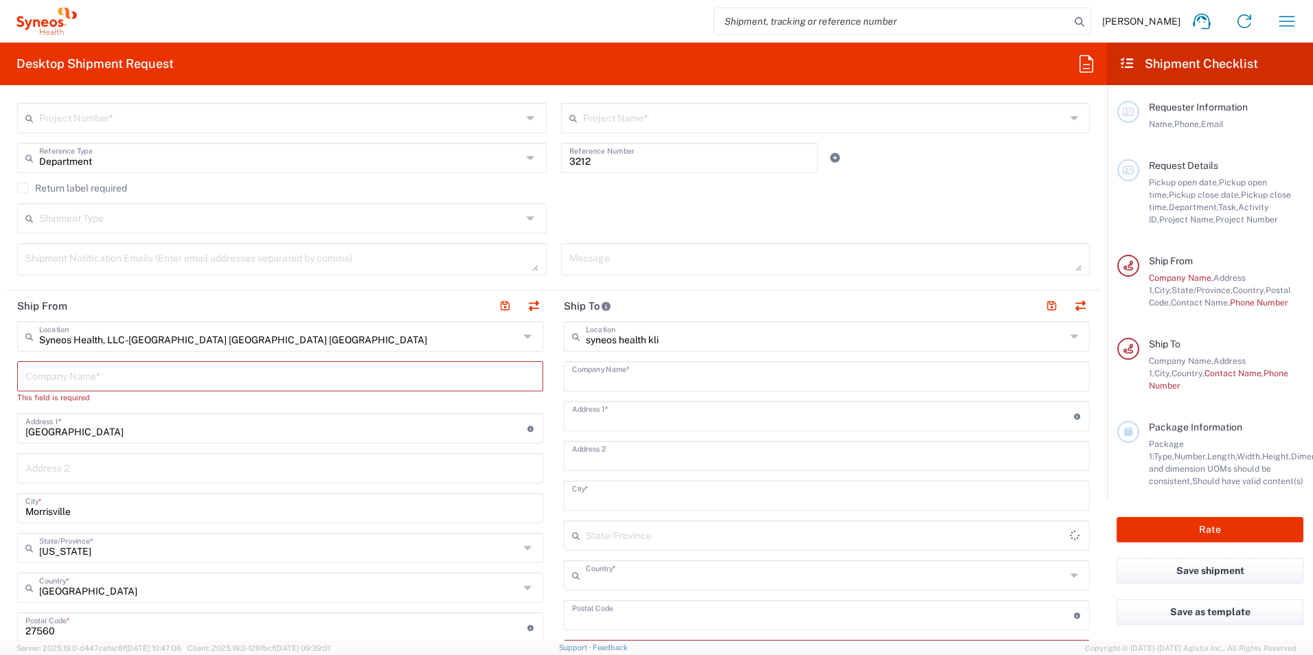
type input "[GEOGRAPHIC_DATA]"
type input "34732"
type input "Sender/Shipper"
type input "Delivery Duty Paid"
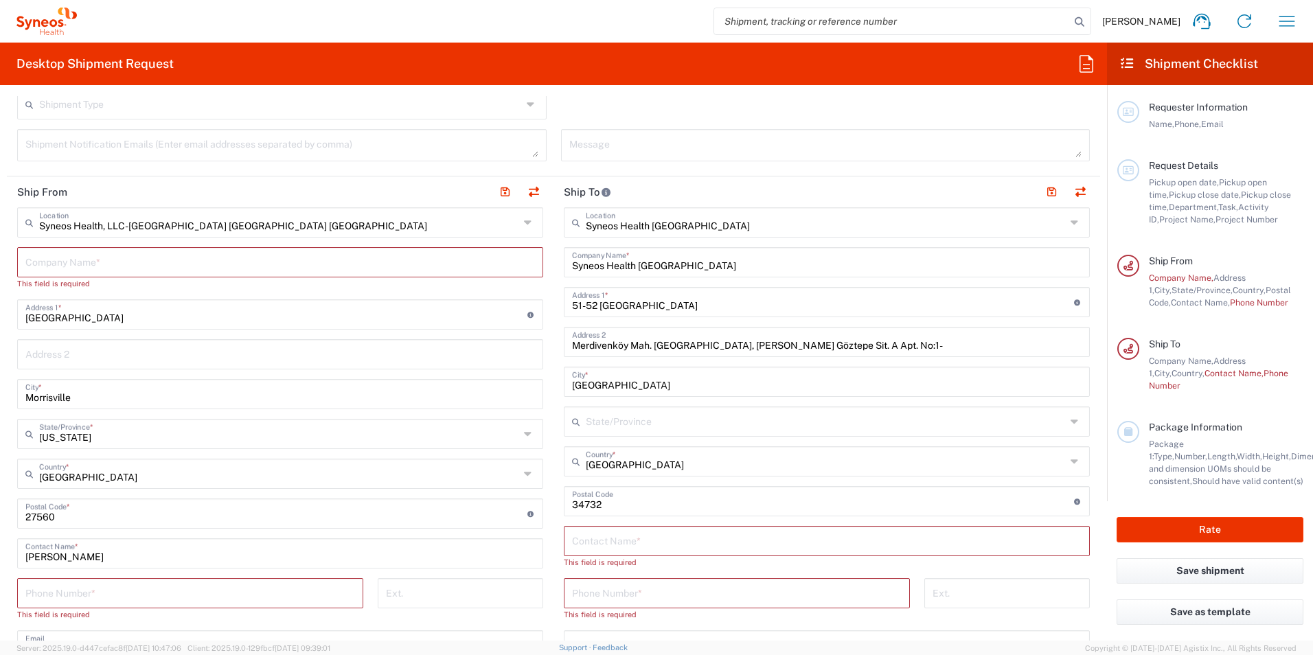
scroll to position [481, 0]
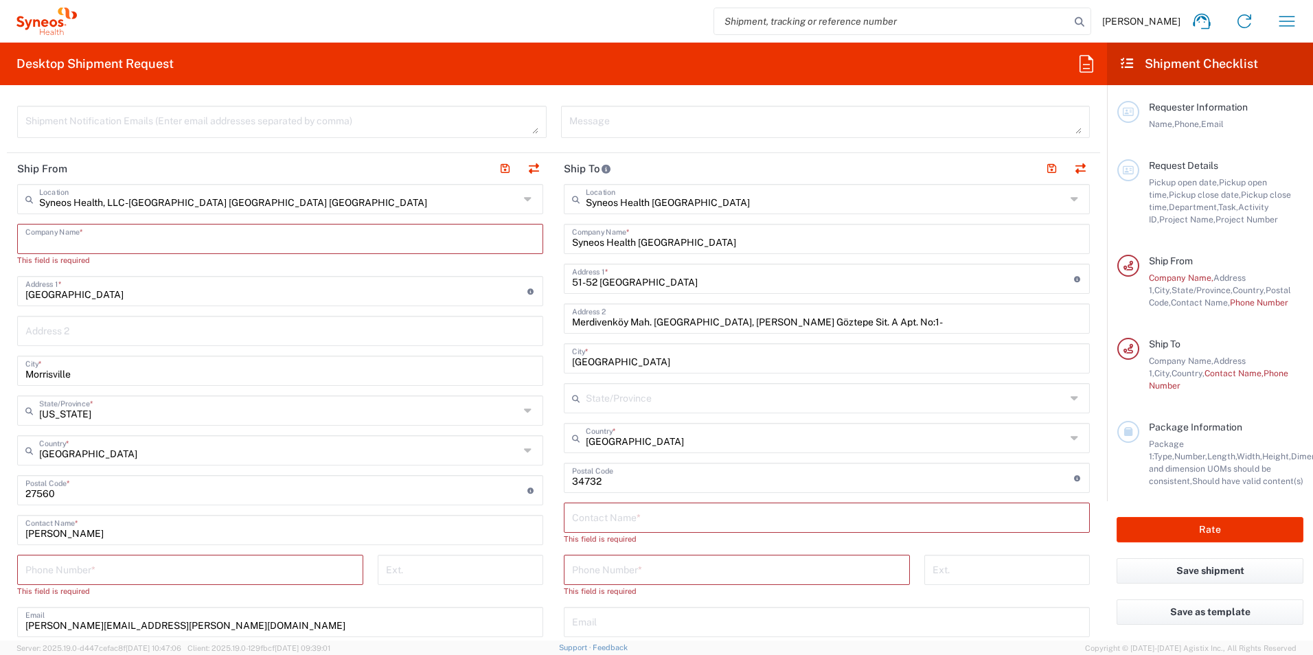
click at [168, 235] on input "text" at bounding box center [279, 238] width 509 height 24
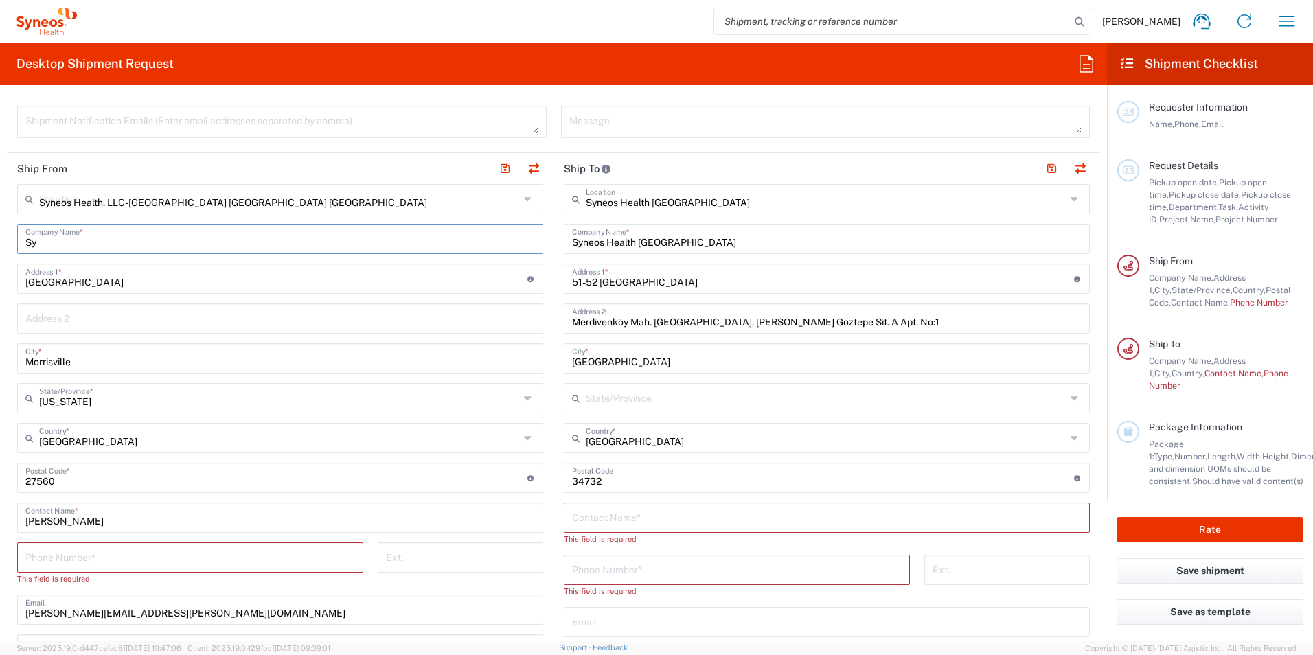
type input "Sye"
type input "S"
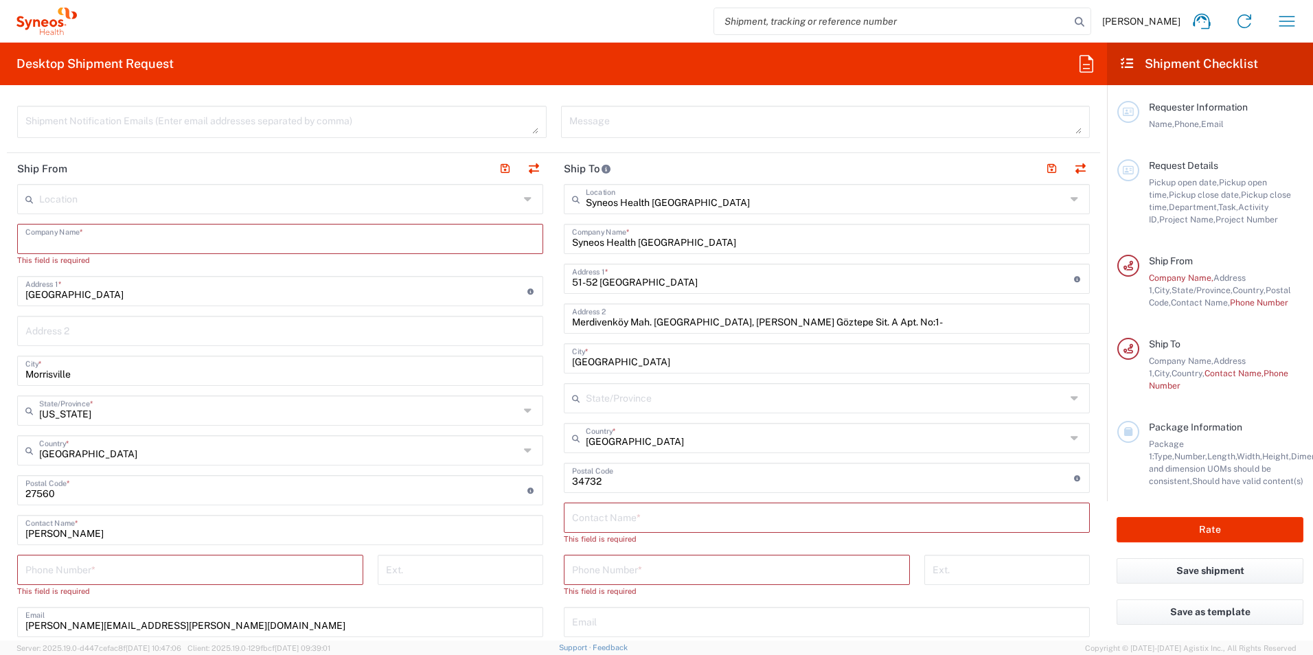
click at [187, 191] on input "text" at bounding box center [279, 198] width 480 height 24
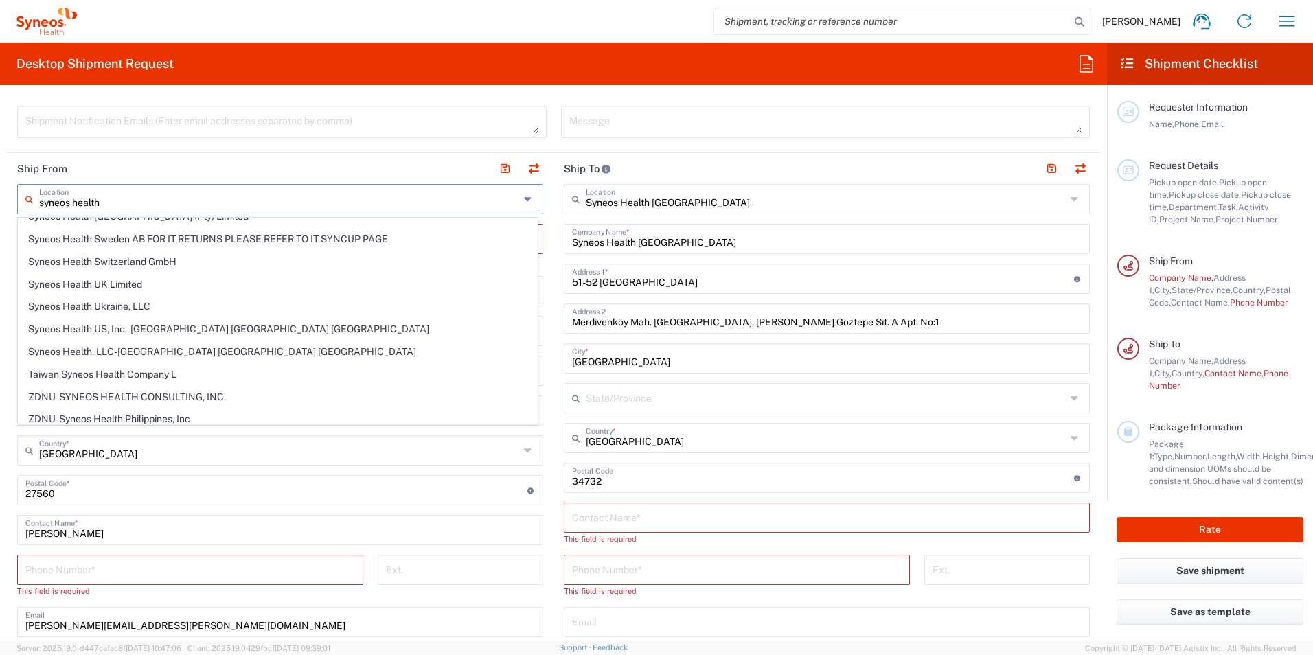
scroll to position [1663, 0]
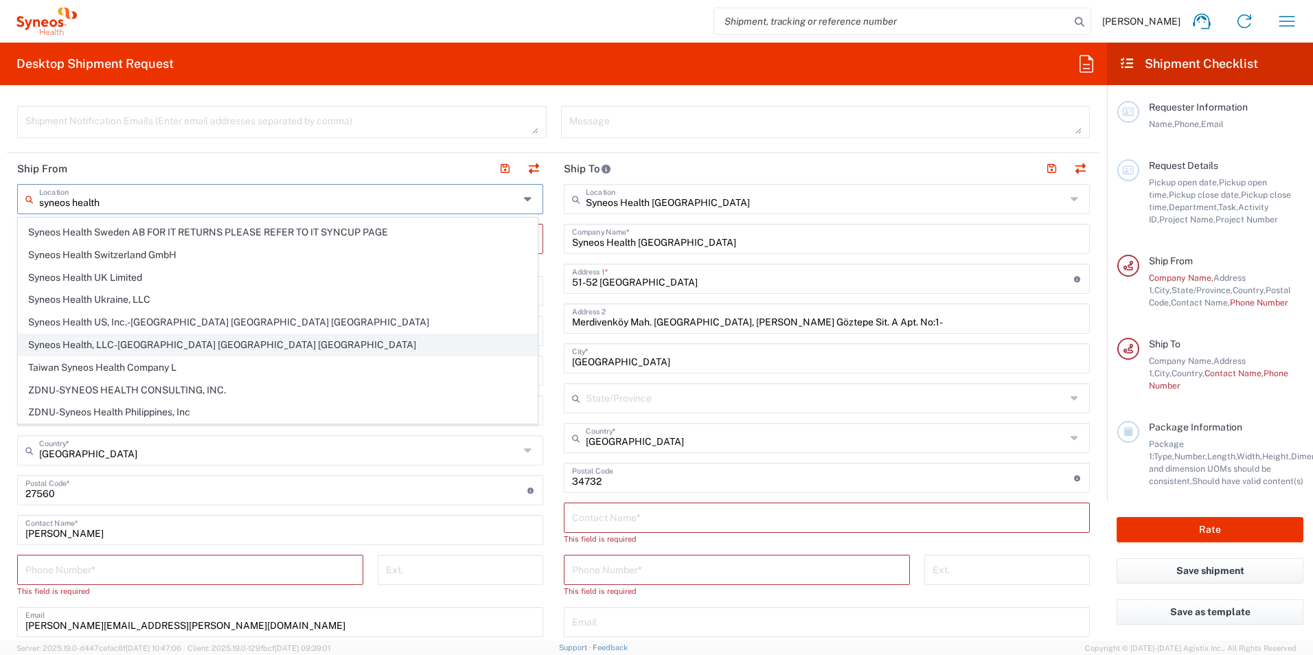
click at [209, 338] on span "Syneos Health, LLC-[GEOGRAPHIC_DATA] [GEOGRAPHIC_DATA] [GEOGRAPHIC_DATA]" at bounding box center [278, 344] width 518 height 21
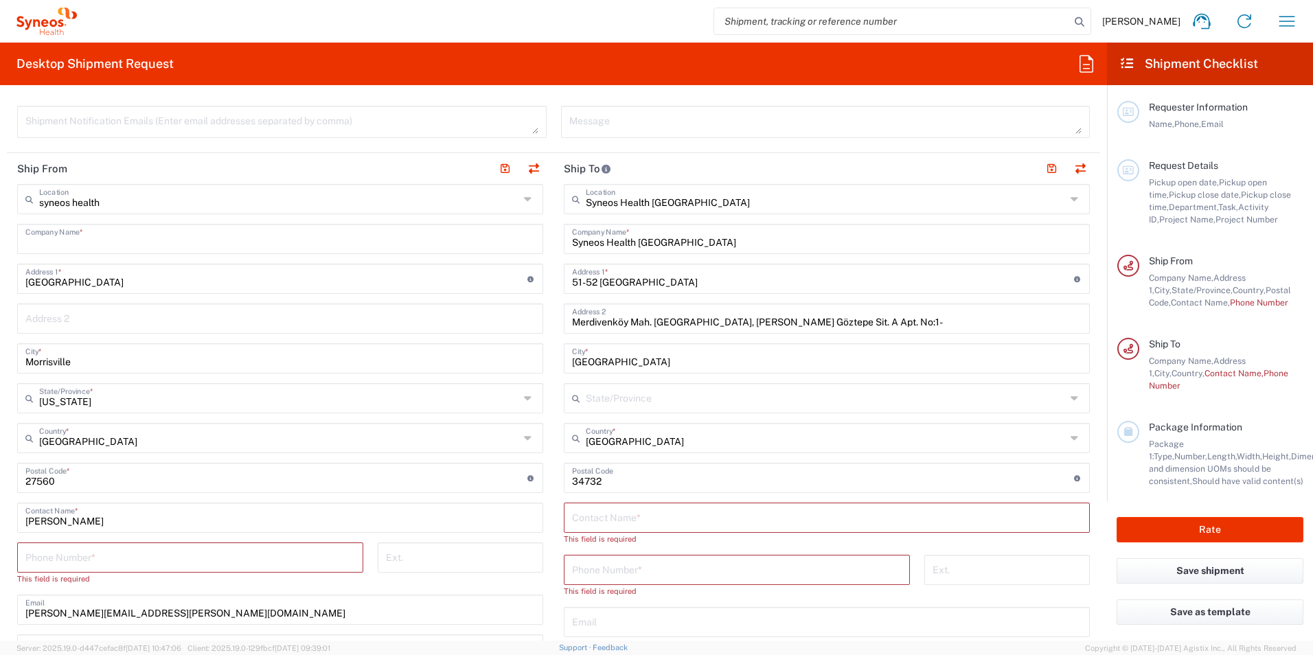
type input "Syneos Health, LLC-[GEOGRAPHIC_DATA] [GEOGRAPHIC_DATA] [GEOGRAPHIC_DATA]"
type input "Syneos Health LLC"
click at [163, 556] on input "tel" at bounding box center [190, 556] width 330 height 24
type input "9192593108"
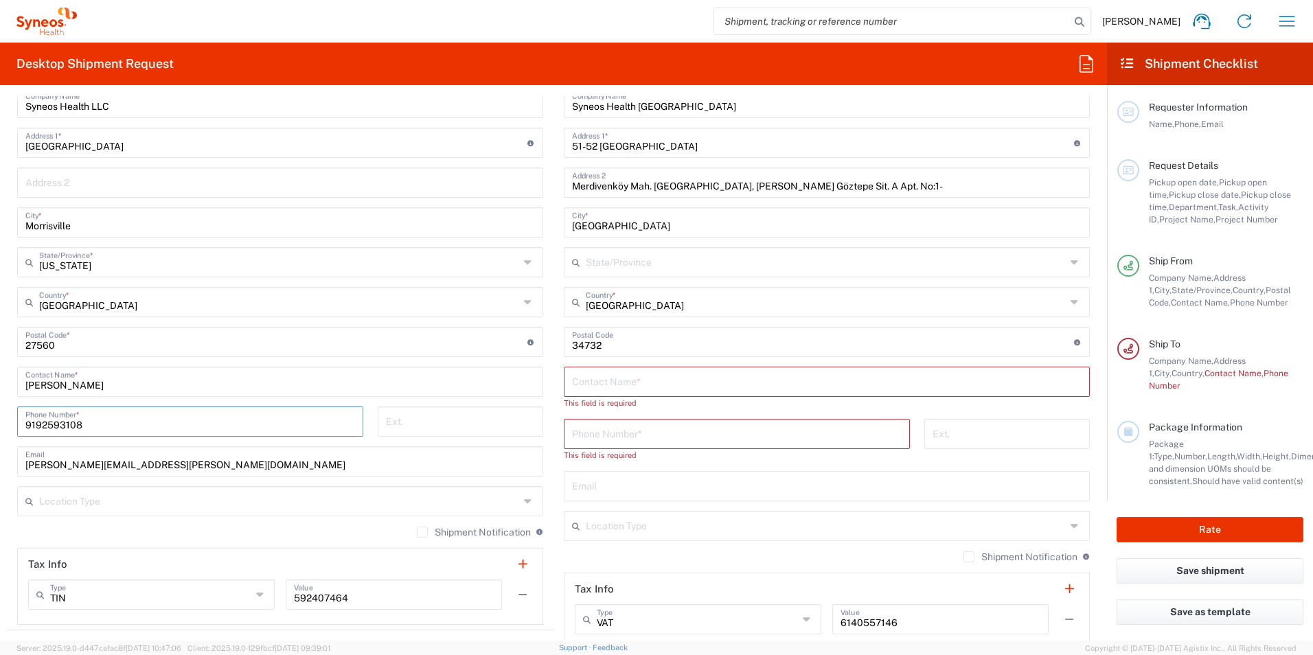
scroll to position [618, 0]
click at [622, 381] on input "text" at bounding box center [826, 379] width 509 height 24
click at [599, 377] on input "text" at bounding box center [826, 379] width 509 height 24
type input "[PERSON_NAME]"
drag, startPoint x: 643, startPoint y: 476, endPoint x: 590, endPoint y: 474, distance: 52.9
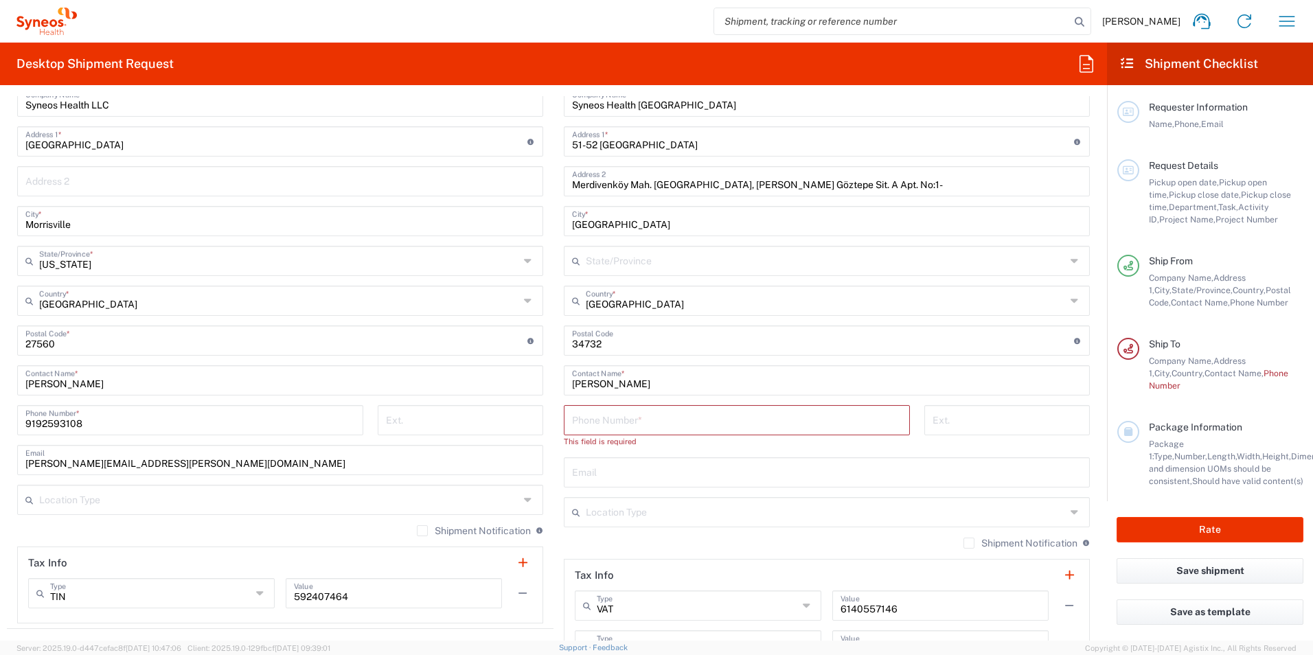
click at [643, 476] on input "text" at bounding box center [826, 471] width 509 height 24
paste input "[EMAIL_ADDRESS][DOMAIN_NAME]"
drag, startPoint x: 590, startPoint y: 474, endPoint x: 1266, endPoint y: 450, distance: 676.0
click at [590, 474] on input "[EMAIL_ADDRESS][DOMAIN_NAME]" at bounding box center [826, 471] width 509 height 24
type input "[EMAIL_ADDRESS][DOMAIN_NAME]"
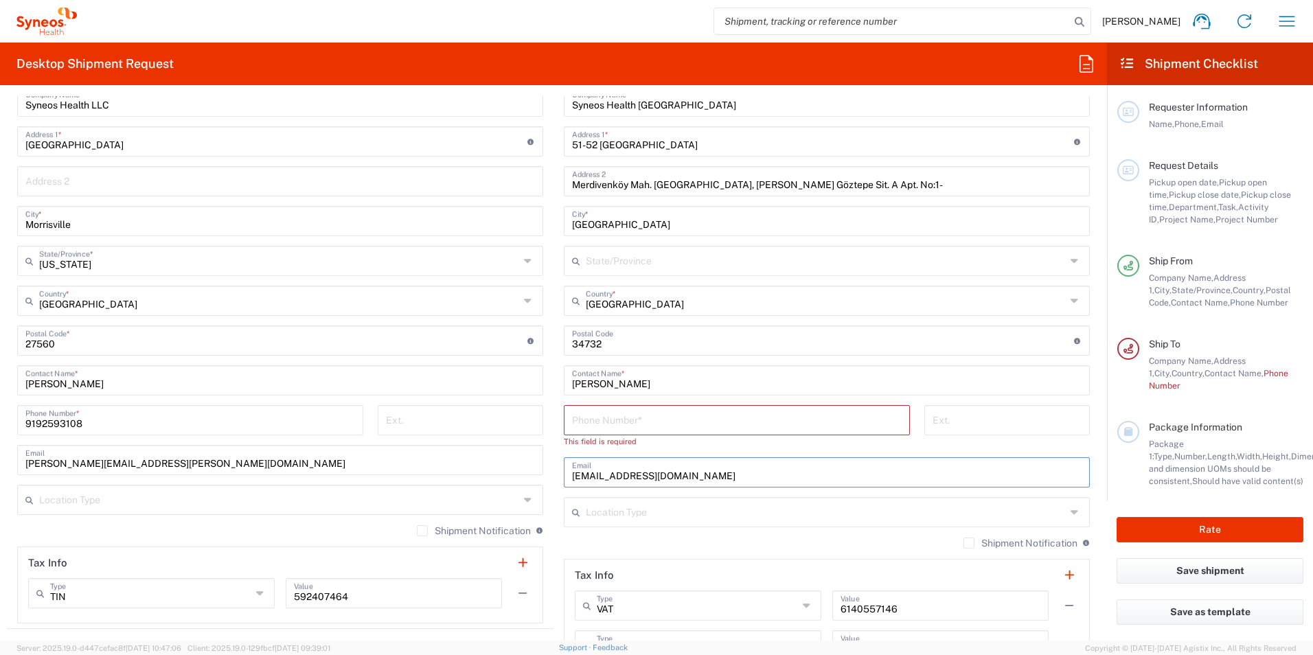
click at [603, 435] on div "This field is required" at bounding box center [737, 441] width 346 height 12
click at [693, 424] on input "tel" at bounding box center [737, 419] width 330 height 24
paste input "[PHONE_NUMBER]"
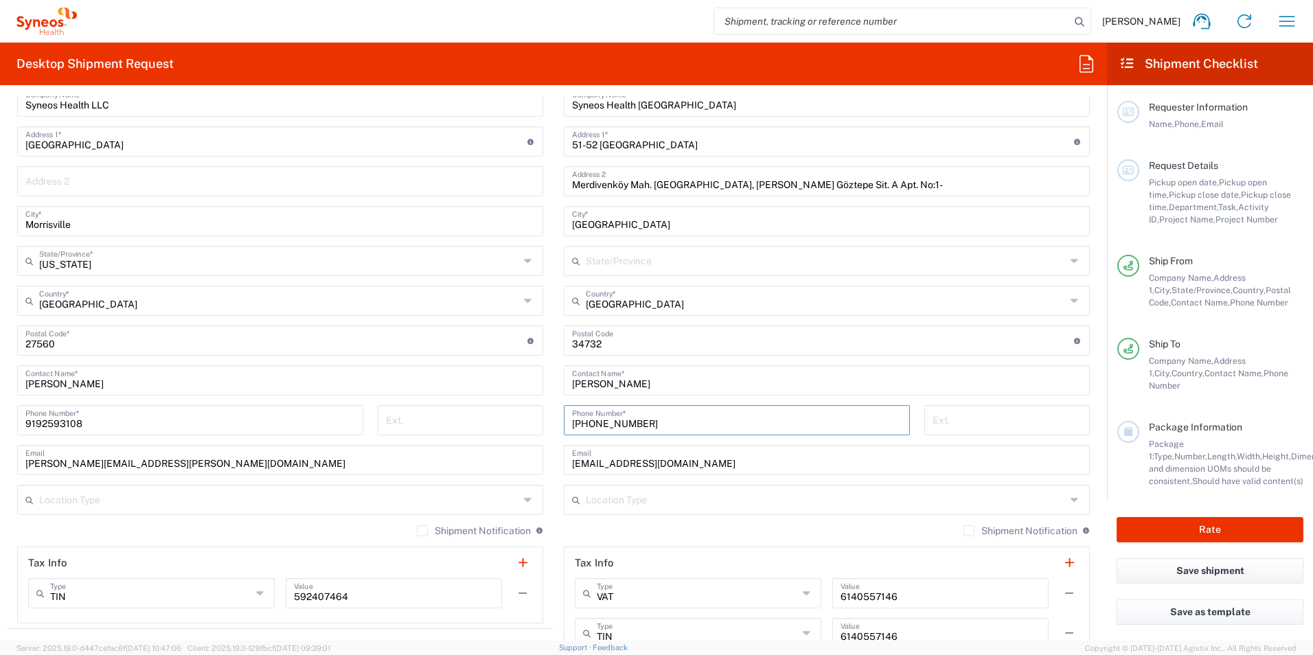
type input "[PHONE_NUMBER]"
click at [553, 467] on main "Syneos Health Klinik Arastirma Location Syneos Health [GEOGRAPHIC_DATA] [PERSON…" at bounding box center [826, 355] width 546 height 617
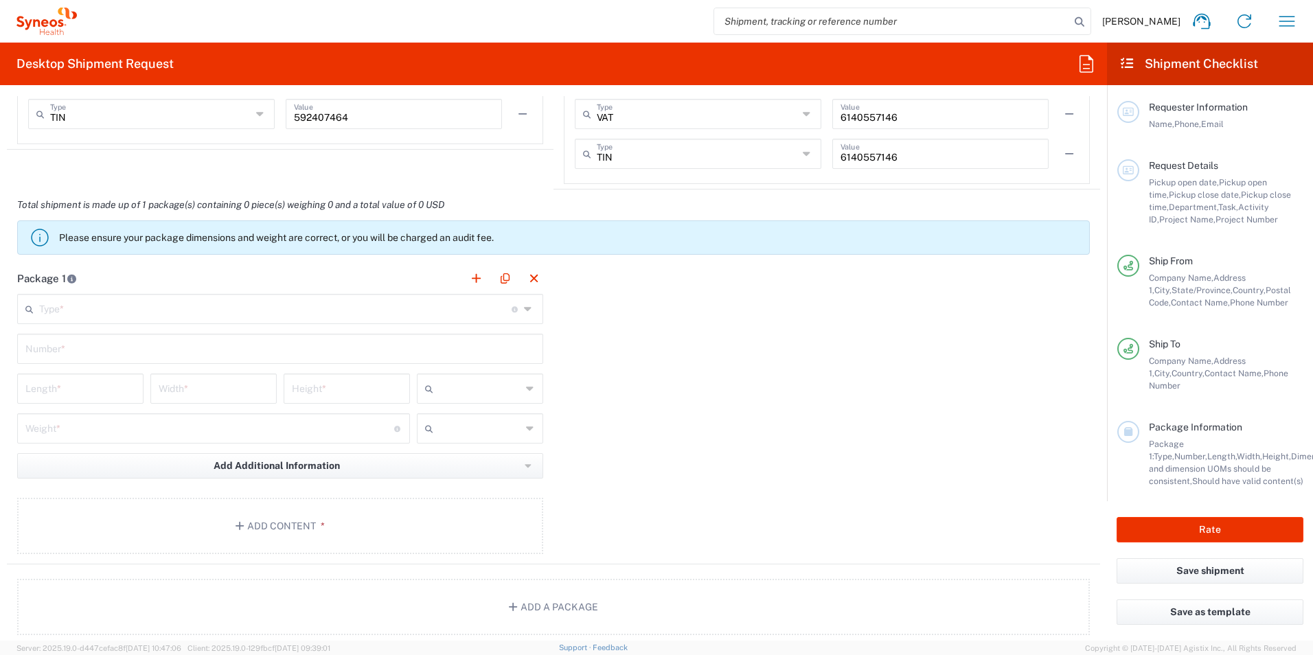
scroll to position [1098, 0]
click at [143, 306] on input "text" at bounding box center [275, 307] width 472 height 24
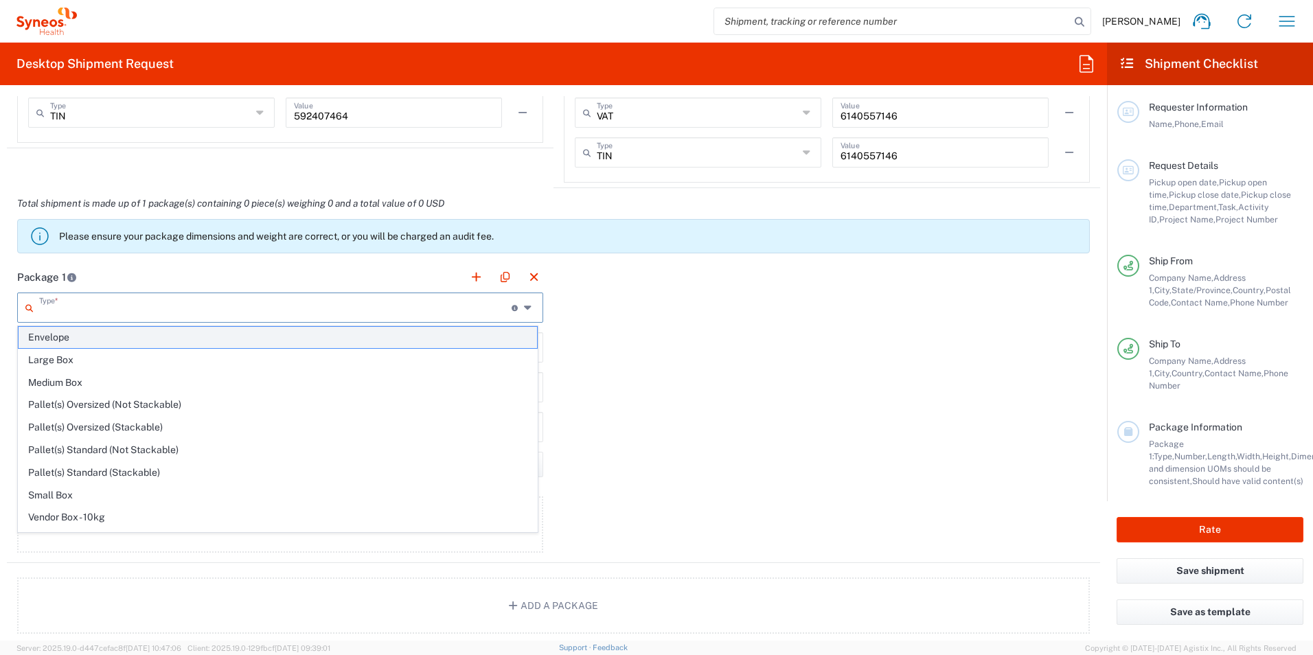
click at [101, 343] on span "Envelope" at bounding box center [278, 337] width 518 height 21
type input "Envelope"
type input "1"
type input "9.5"
type input "12.5"
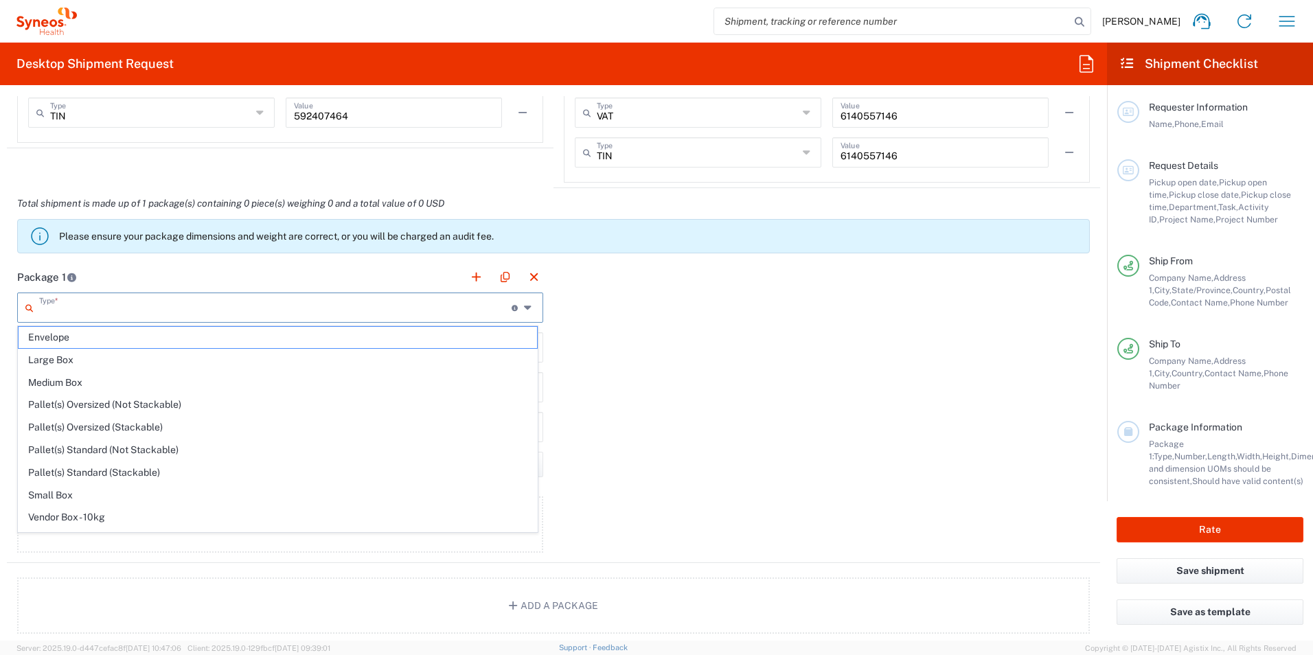
type input "0.25"
type input "in"
type input "0.45"
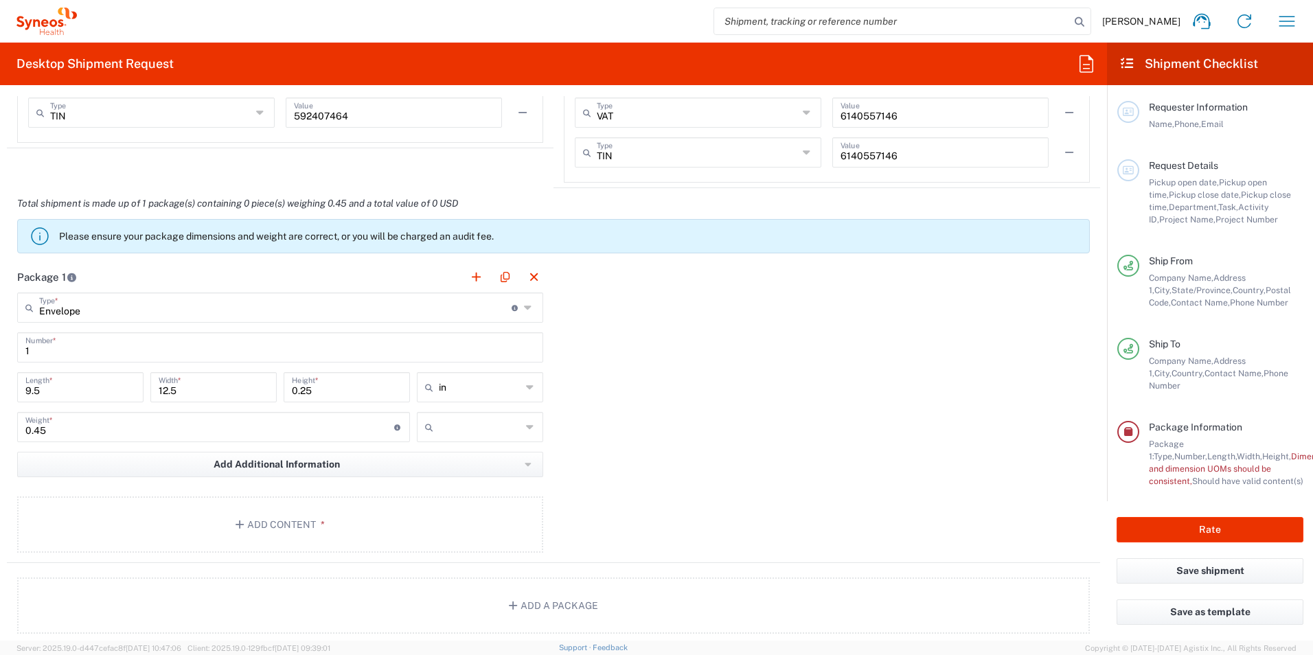
click at [816, 417] on div "Package 1 Envelope Type * Material used to package goods Envelope Large Box Med…" at bounding box center [553, 412] width 1093 height 301
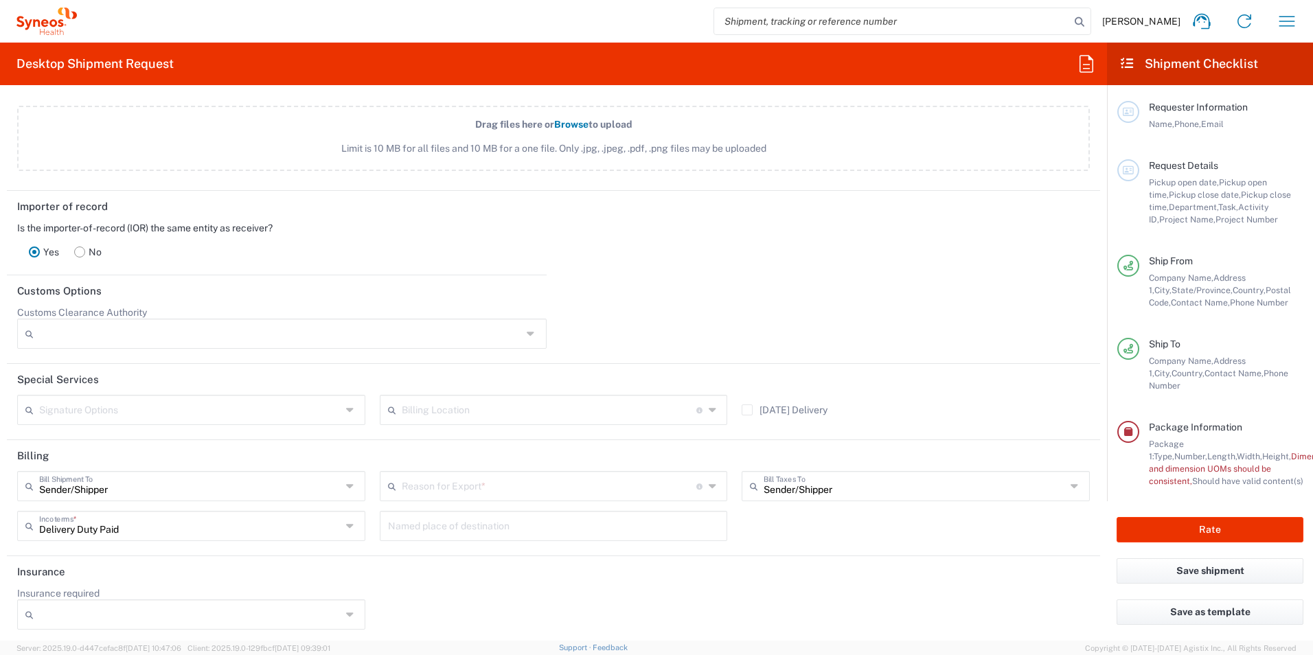
scroll to position [1666, 0]
click at [527, 334] on icon at bounding box center [532, 330] width 11 height 22
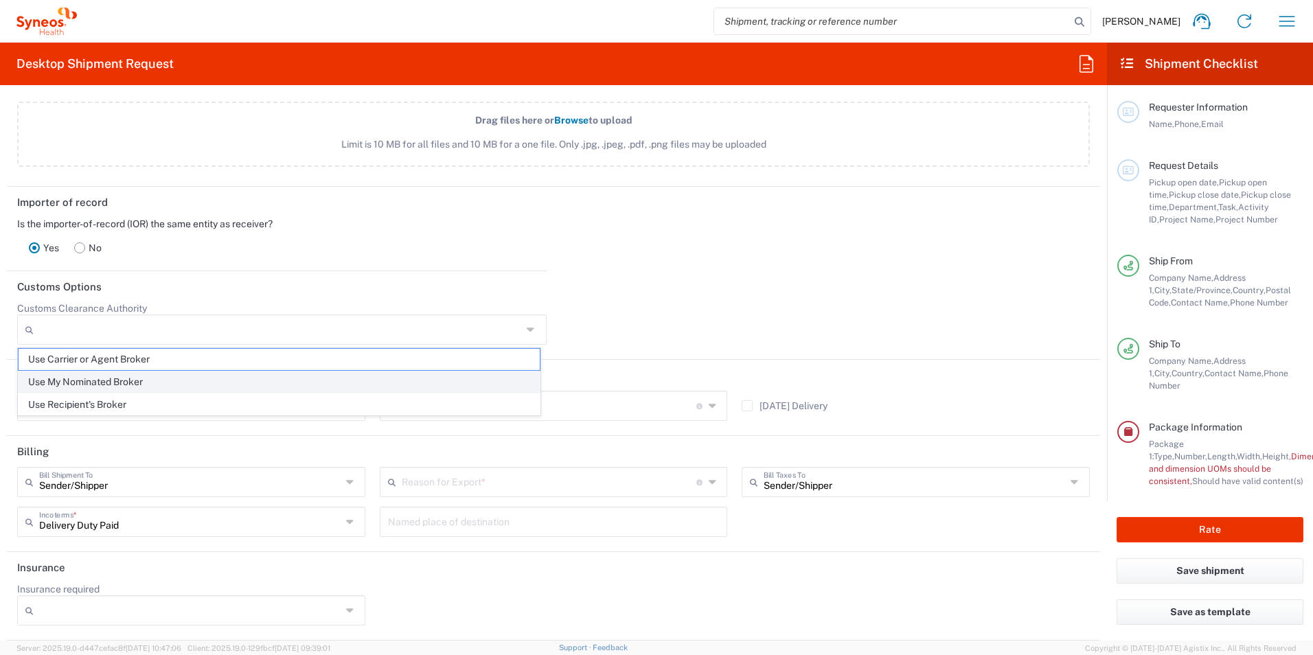
click at [139, 387] on span "Use My Nominated Broker" at bounding box center [279, 381] width 521 height 21
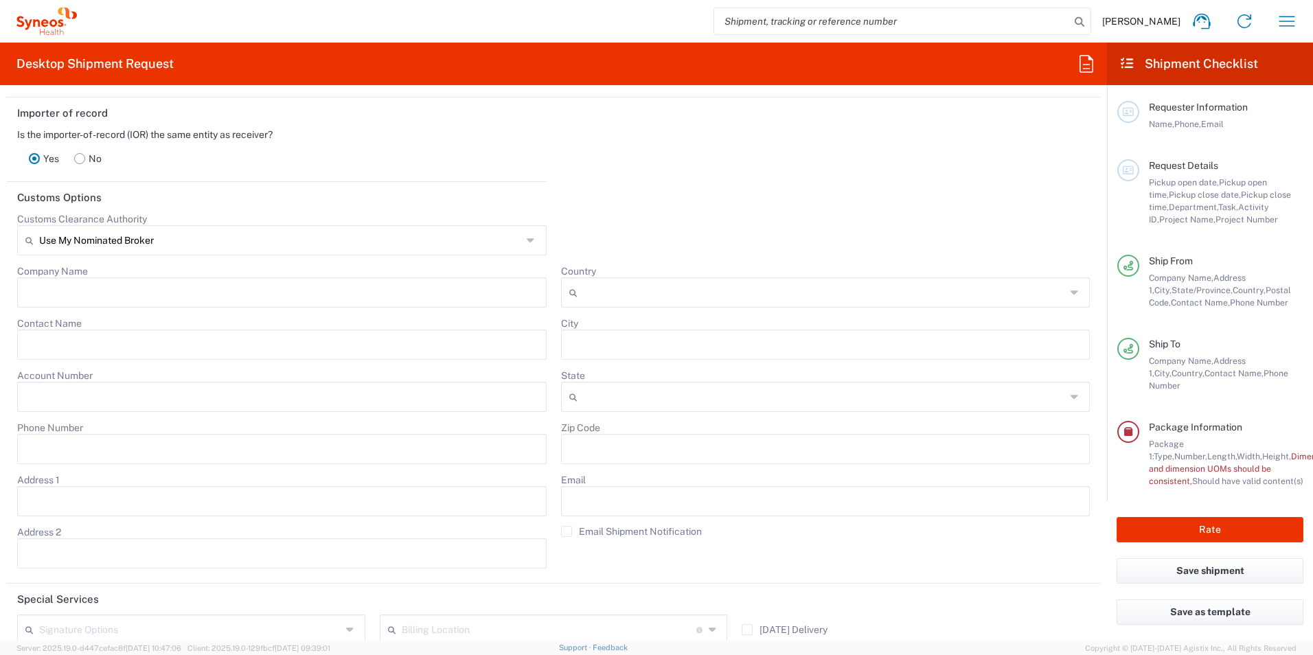
scroll to position [1735, 0]
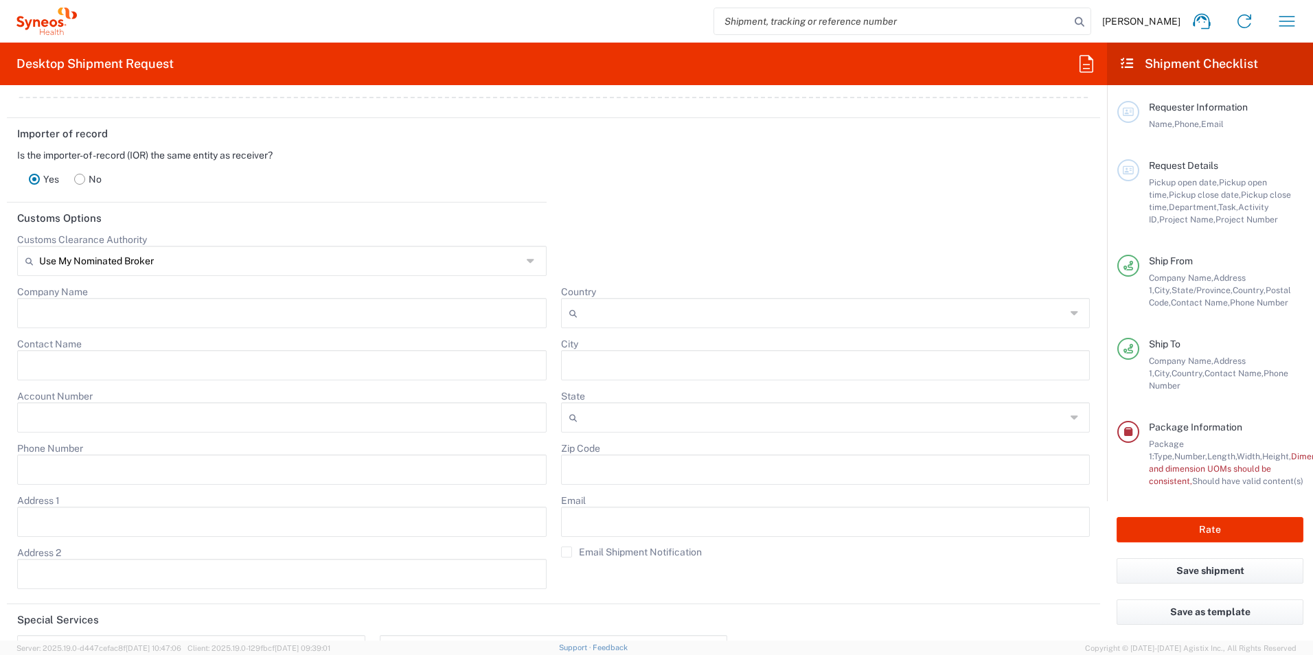
click at [536, 257] on div "Use My Nominated Broker" at bounding box center [281, 261] width 529 height 30
click at [527, 258] on icon at bounding box center [532, 261] width 11 height 22
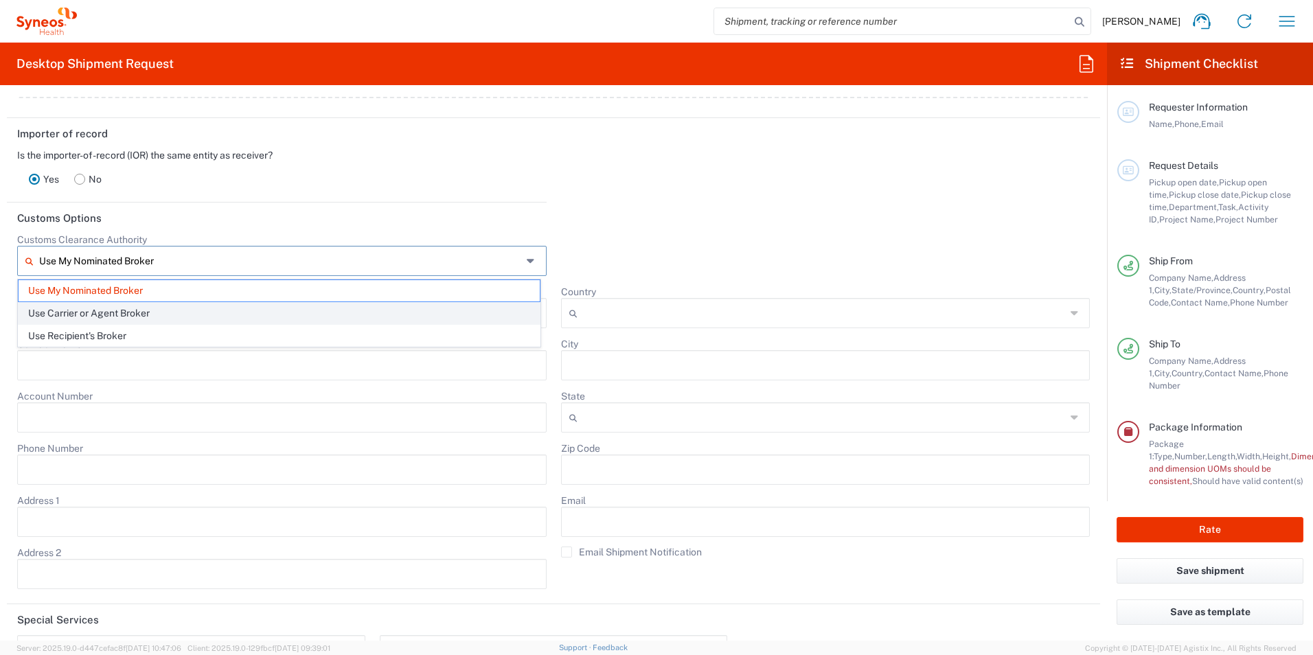
click at [151, 312] on span "Use Carrier or Agent Broker" at bounding box center [279, 313] width 521 height 21
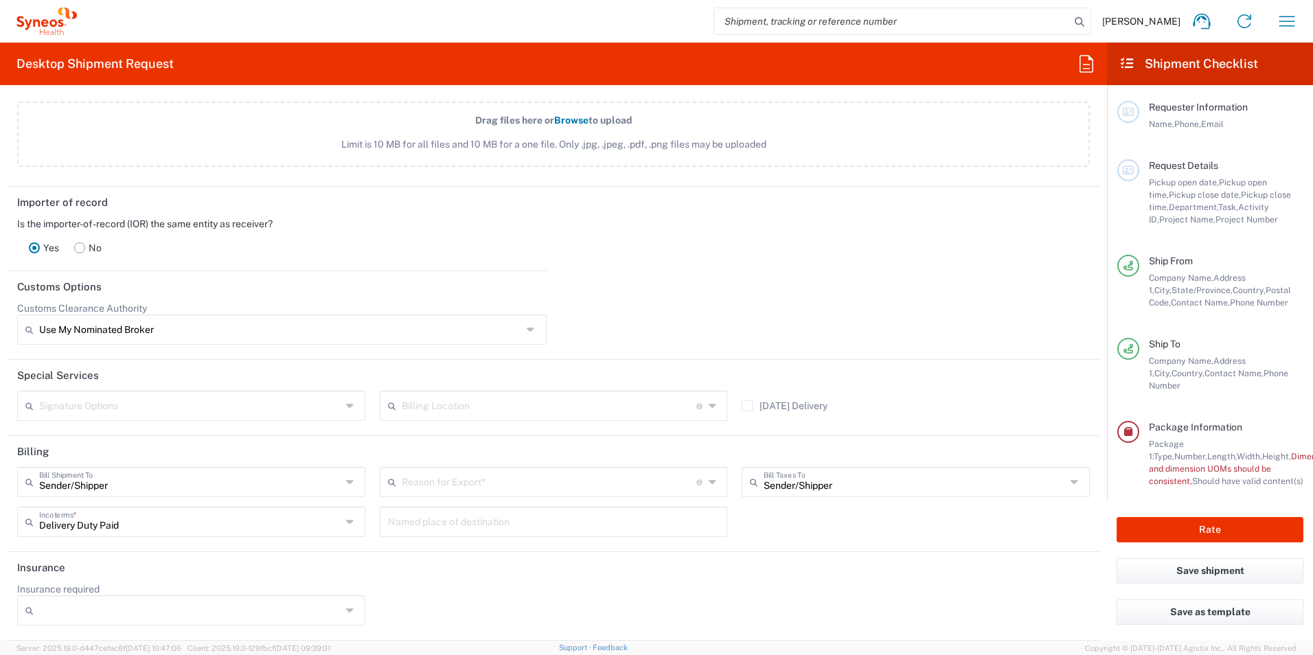
type input "Use Carrier or Agent Broker"
click at [717, 288] on header "Customs Options" at bounding box center [553, 286] width 1093 height 31
click at [687, 483] on input "text" at bounding box center [549, 481] width 295 height 24
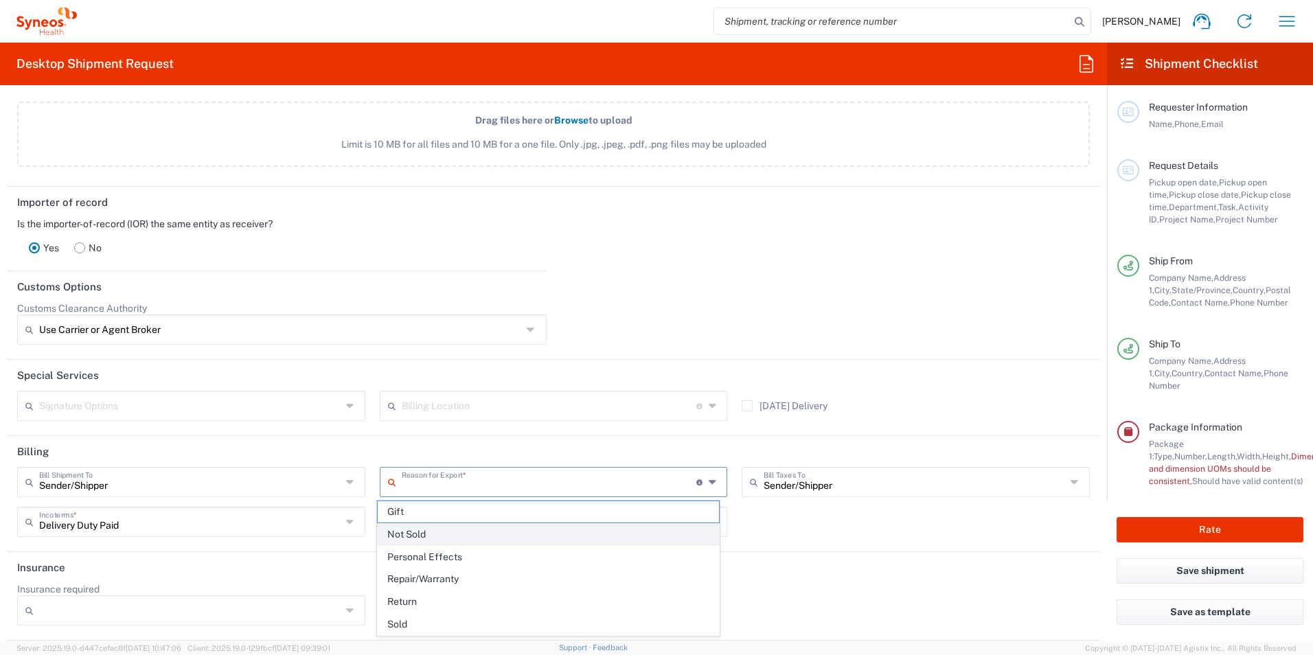
click at [486, 539] on span "Not Sold" at bounding box center [549, 534] width 342 height 21
type input "Not Sold"
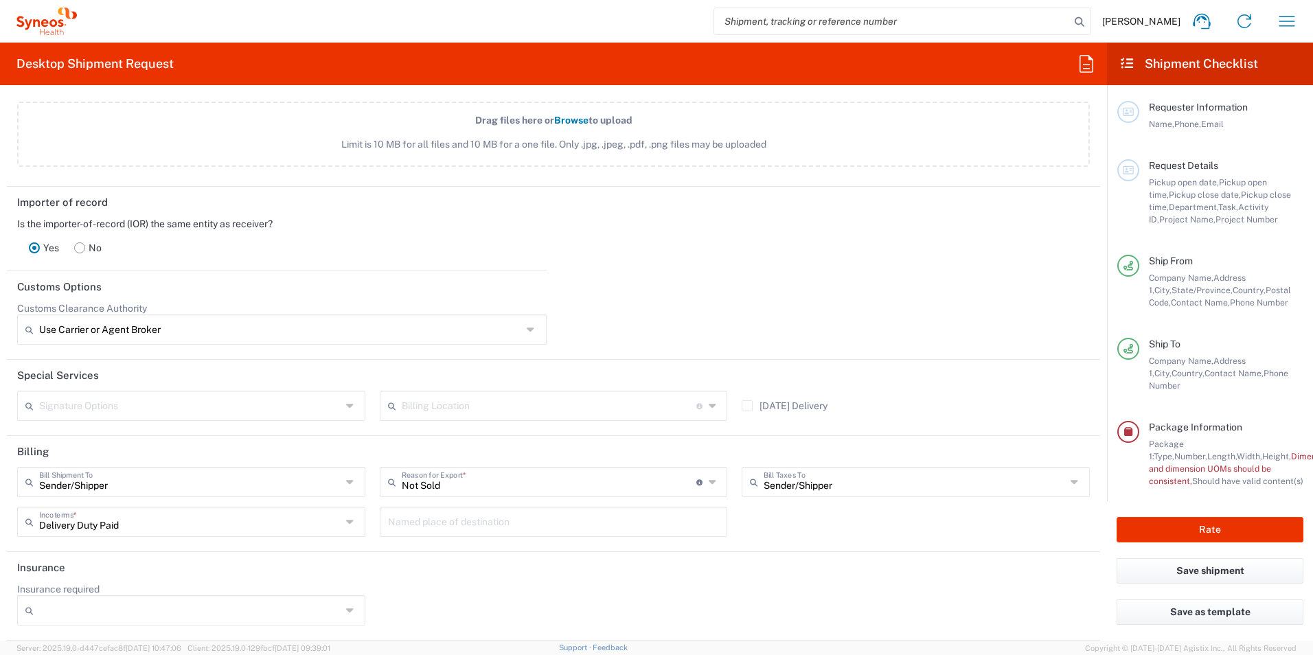
click at [346, 521] on icon at bounding box center [351, 522] width 11 height 22
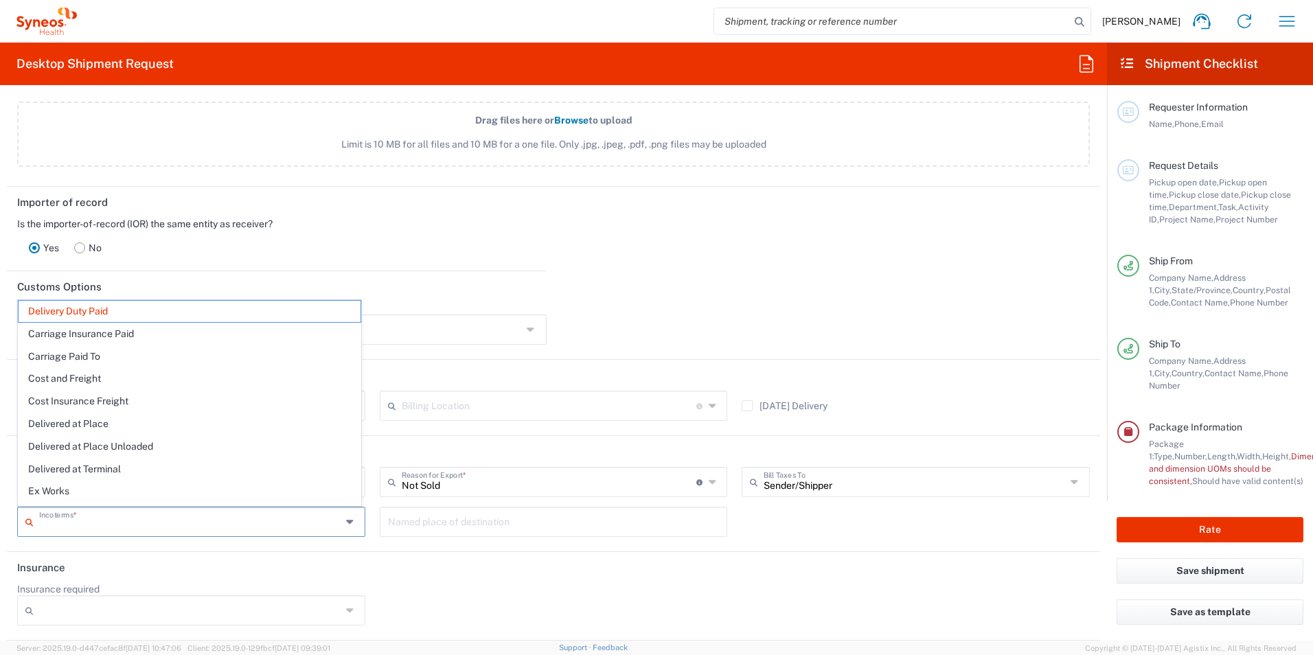
click at [465, 540] on div "Named place of destination" at bounding box center [553, 527] width 362 height 40
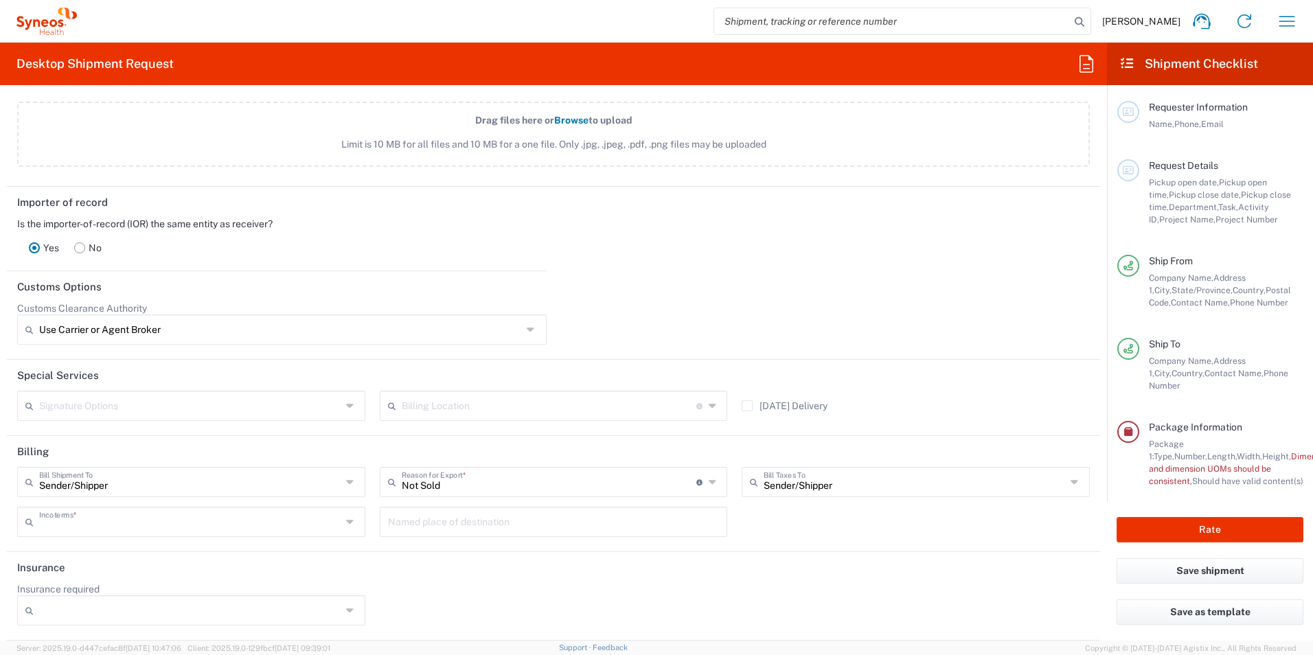
type input "Delivery Duty Paid"
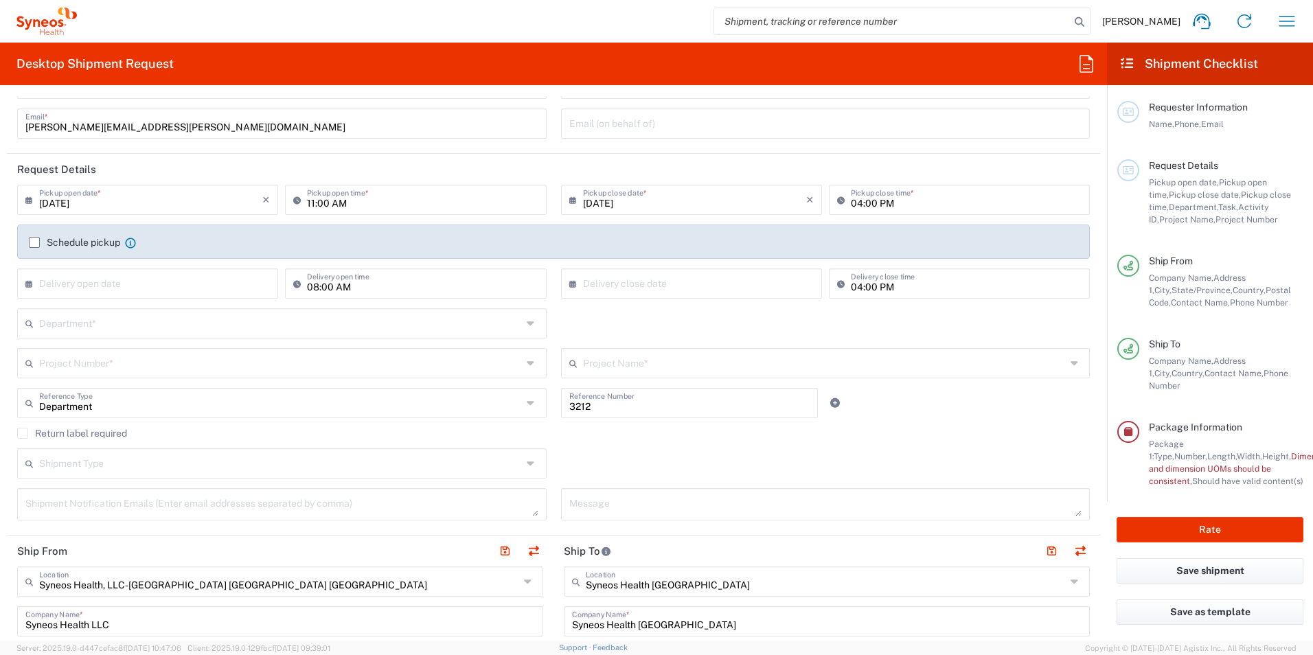
scroll to position [19, 0]
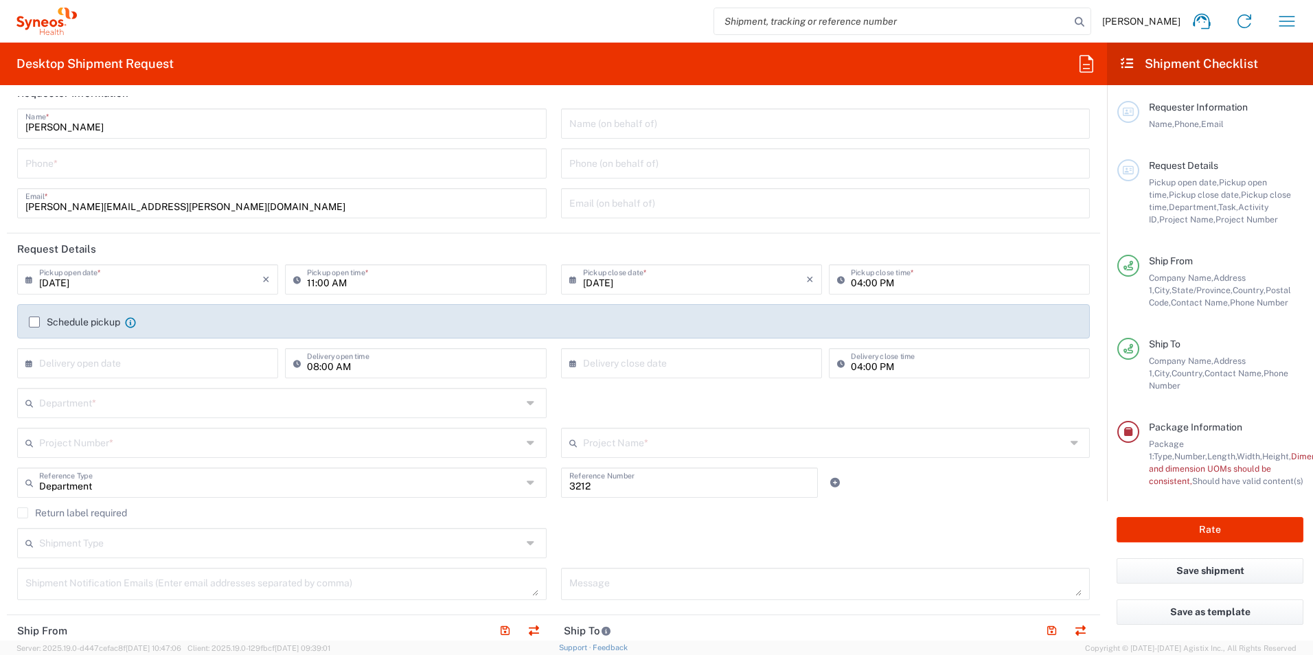
click at [189, 280] on input "[DATE]" at bounding box center [150, 278] width 223 height 24
click at [193, 386] on span "19" at bounding box center [190, 384] width 19 height 19
type input "[DATE]"
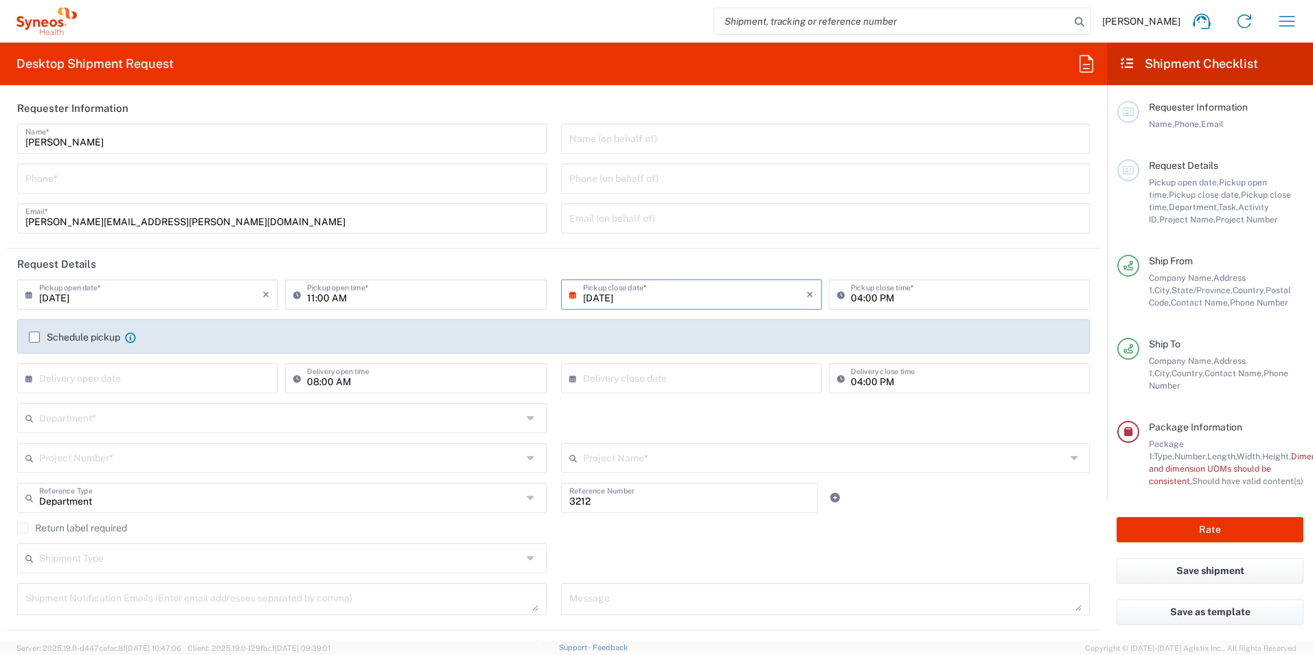
scroll to position [0, 0]
click at [166, 188] on input "tel" at bounding box center [281, 181] width 513 height 24
type input "9192593108"
click at [6, 205] on form "Requester Information [PERSON_NAME] Name * [PHONE_NUMBER] Phone * [PERSON_NAME]…" at bounding box center [553, 368] width 1107 height 544
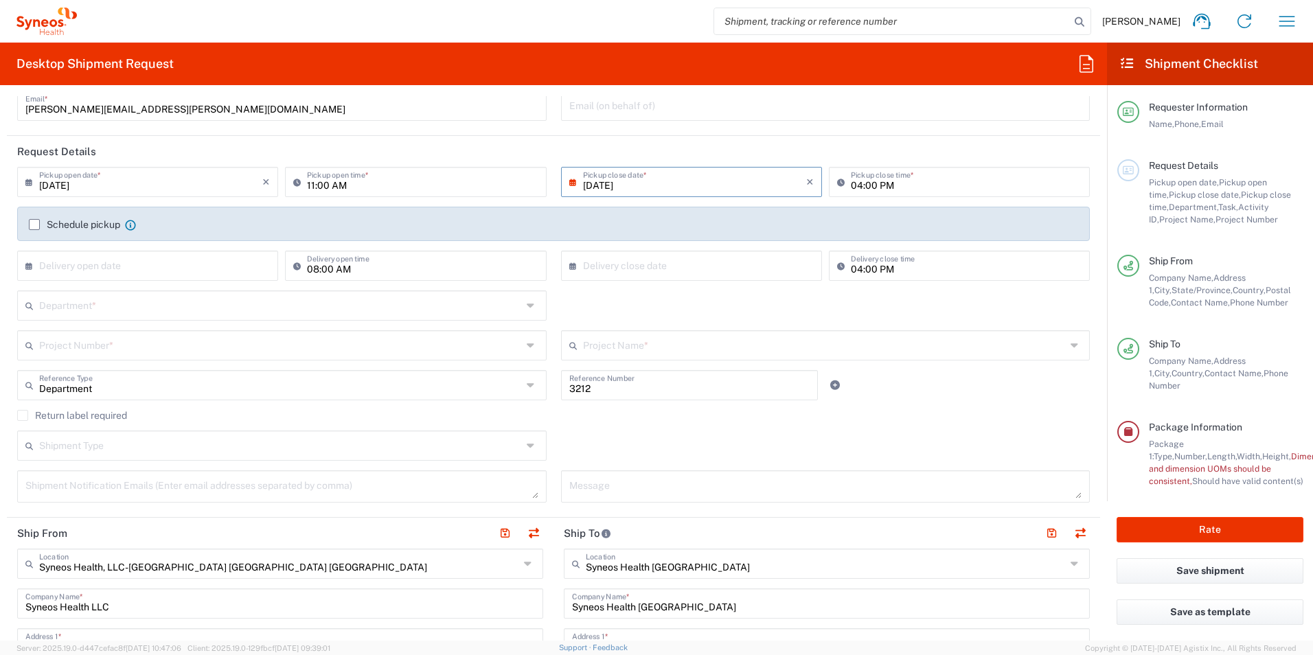
scroll to position [137, 0]
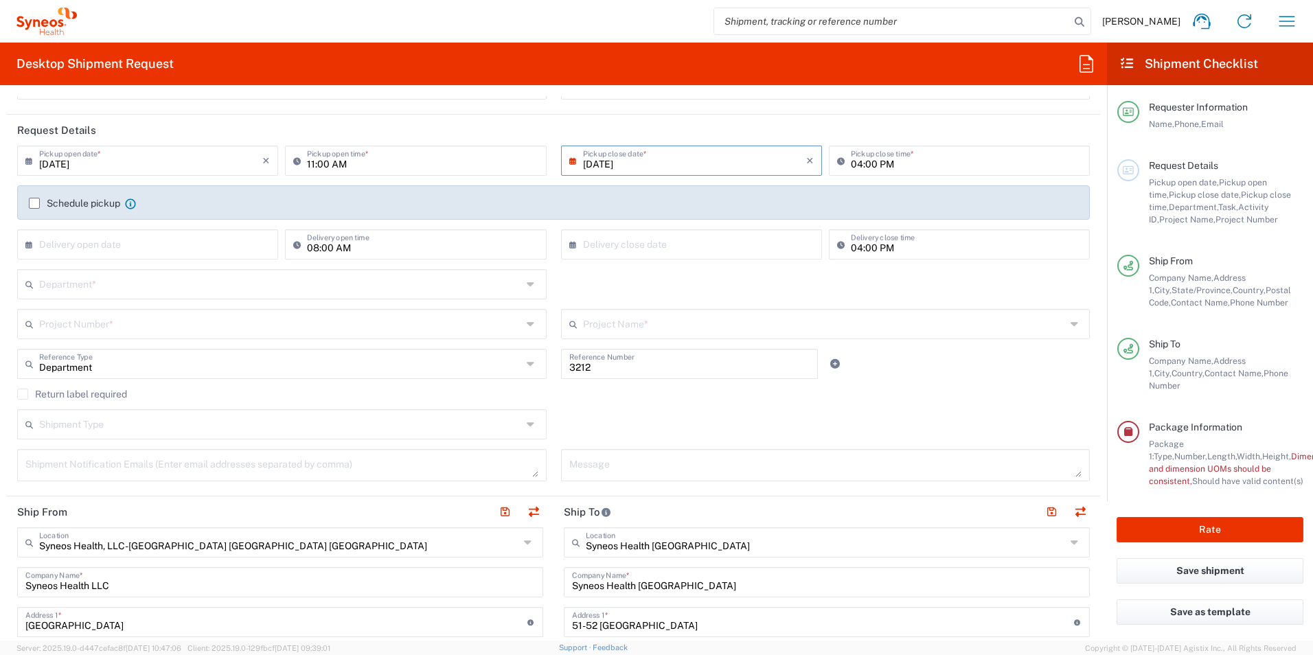
click at [102, 284] on input "text" at bounding box center [280, 283] width 483 height 24
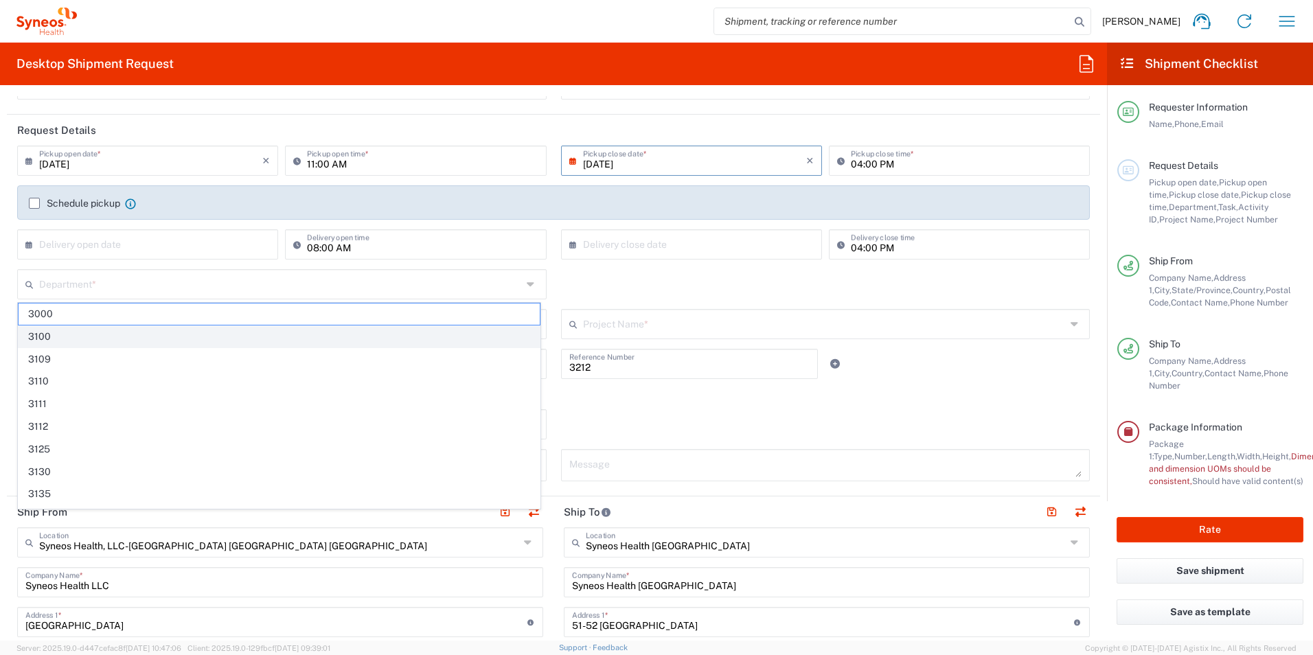
click at [63, 332] on span "3100" at bounding box center [279, 336] width 521 height 21
type input "3100"
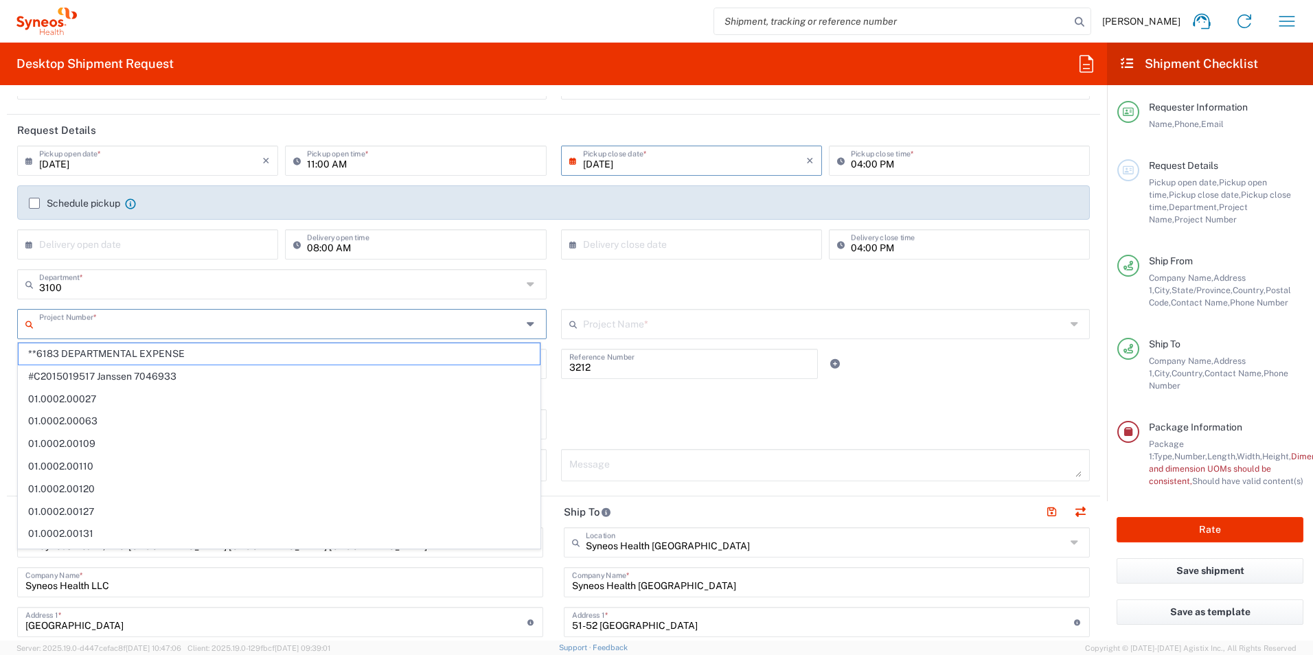
click at [54, 327] on input "text" at bounding box center [280, 323] width 483 height 24
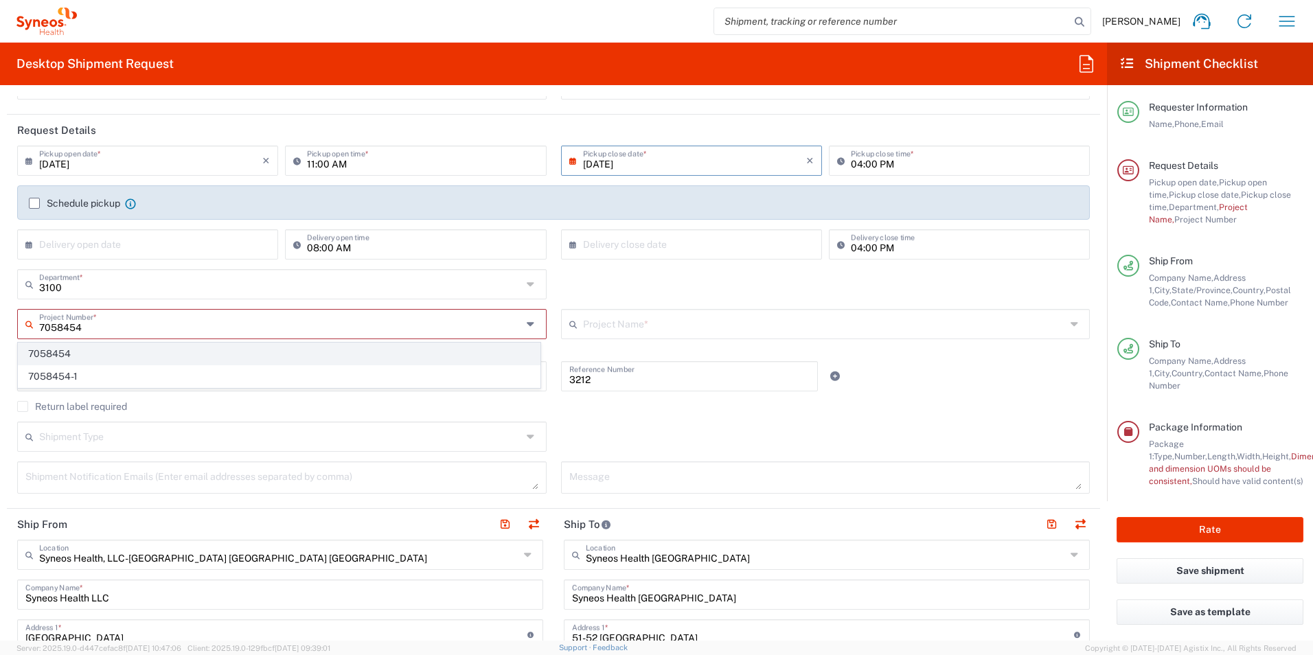
type input "7058454"
click at [69, 362] on span "7058454" at bounding box center [279, 353] width 521 height 21
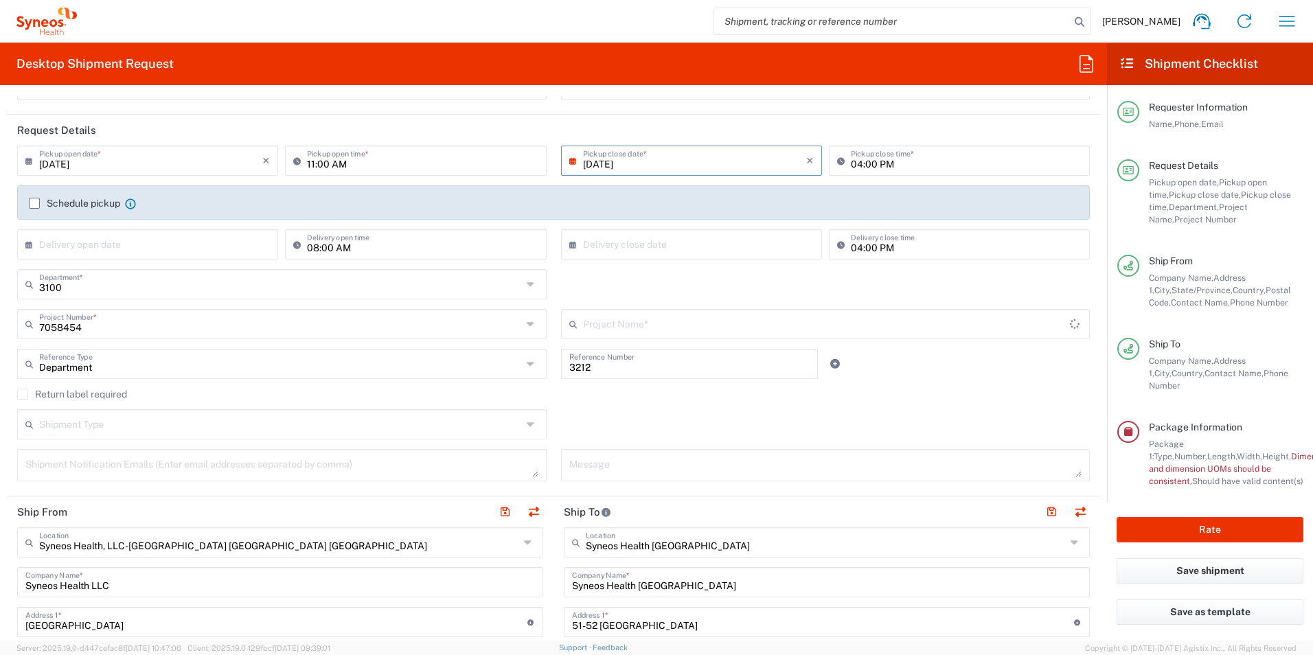
type input "IMMUNOVANT 7058454"
click at [628, 406] on div "Return label required" at bounding box center [553, 399] width 1072 height 21
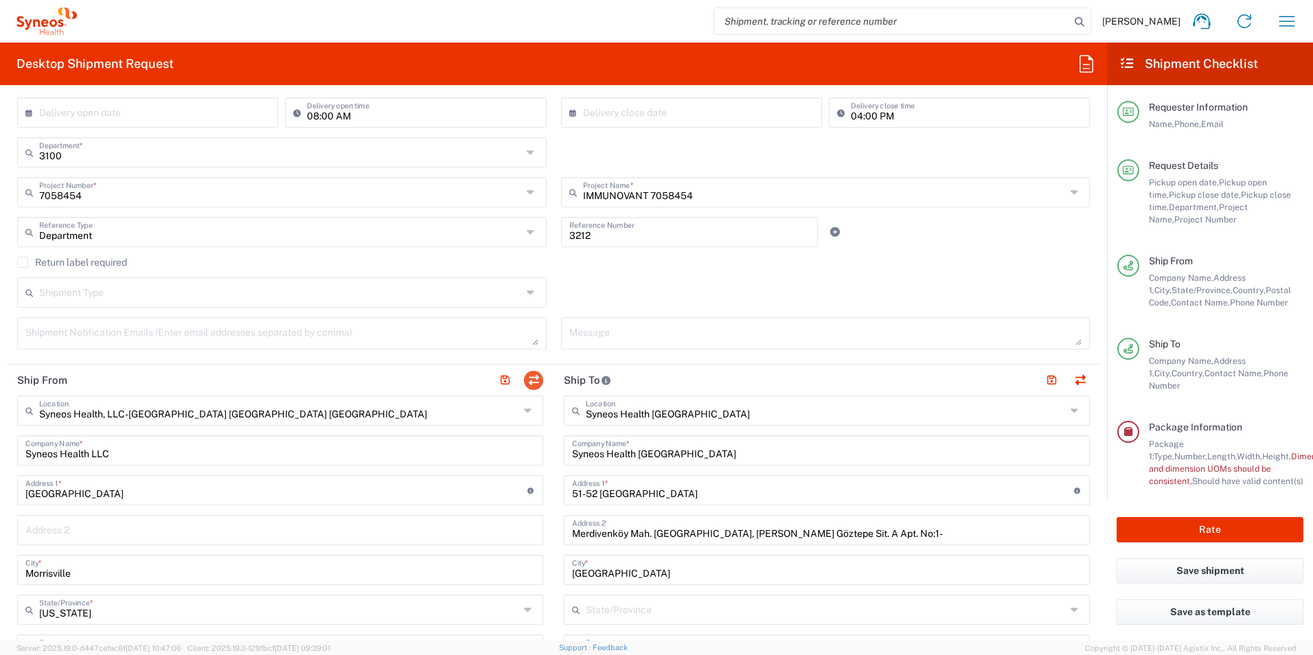
scroll to position [275, 0]
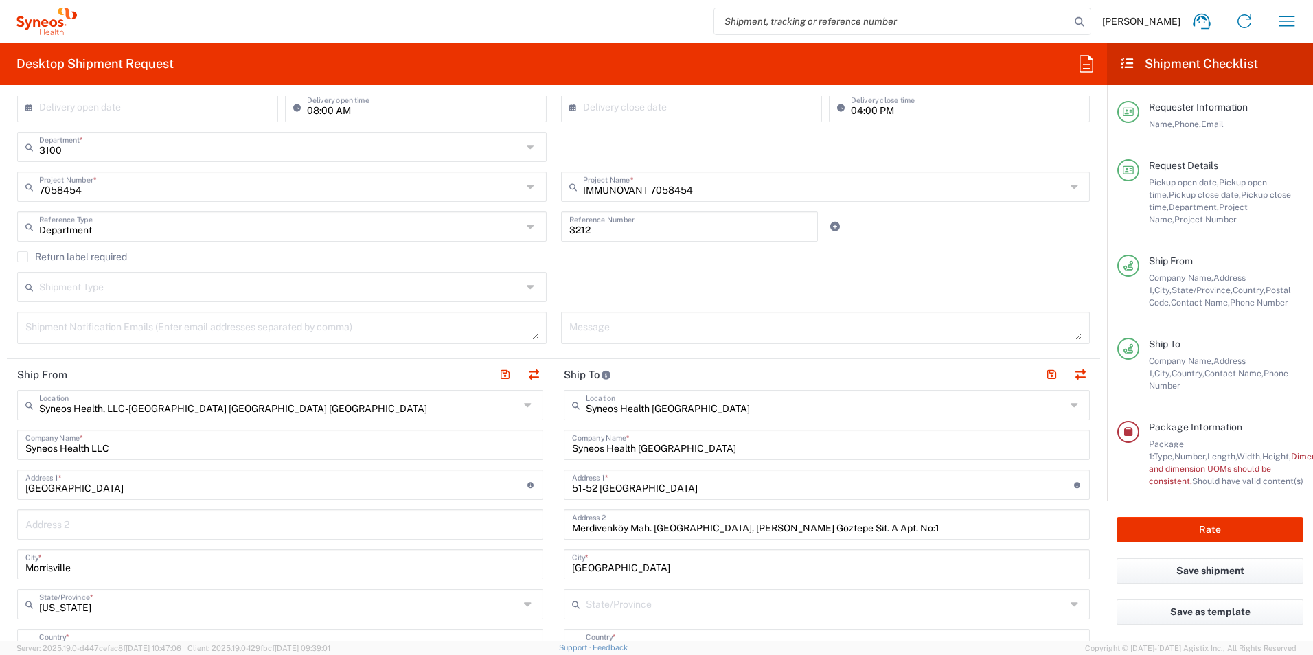
click at [520, 286] on div "Shipment Type" at bounding box center [281, 287] width 529 height 30
click at [703, 278] on div "Shipment Type Batch Regular" at bounding box center [553, 292] width 1087 height 40
click at [280, 327] on textarea at bounding box center [281, 328] width 513 height 24
click at [237, 338] on textarea "[PERSON_NAME]," at bounding box center [281, 328] width 513 height 24
type textarea "[PERSON_NAME][EMAIL_ADDRESS][PERSON_NAME][DOMAIN_NAME], [PERSON_NAME][DOMAIN_NA…"
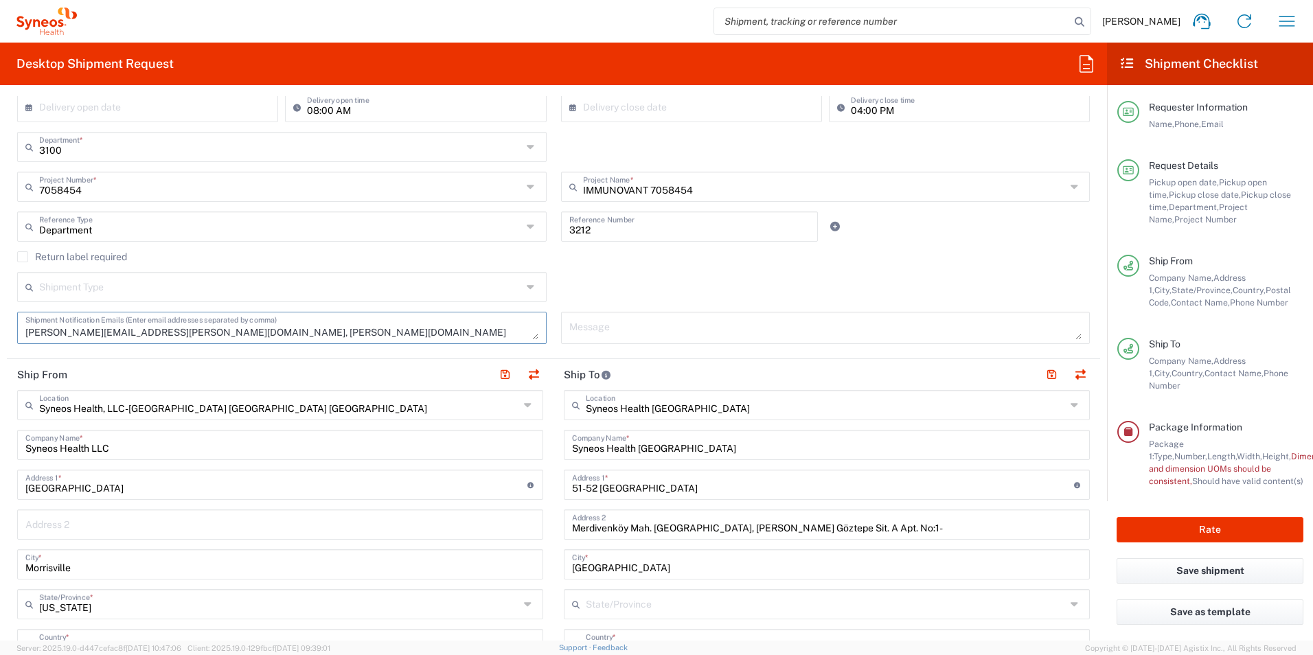
click at [614, 327] on textarea at bounding box center [825, 328] width 513 height 24
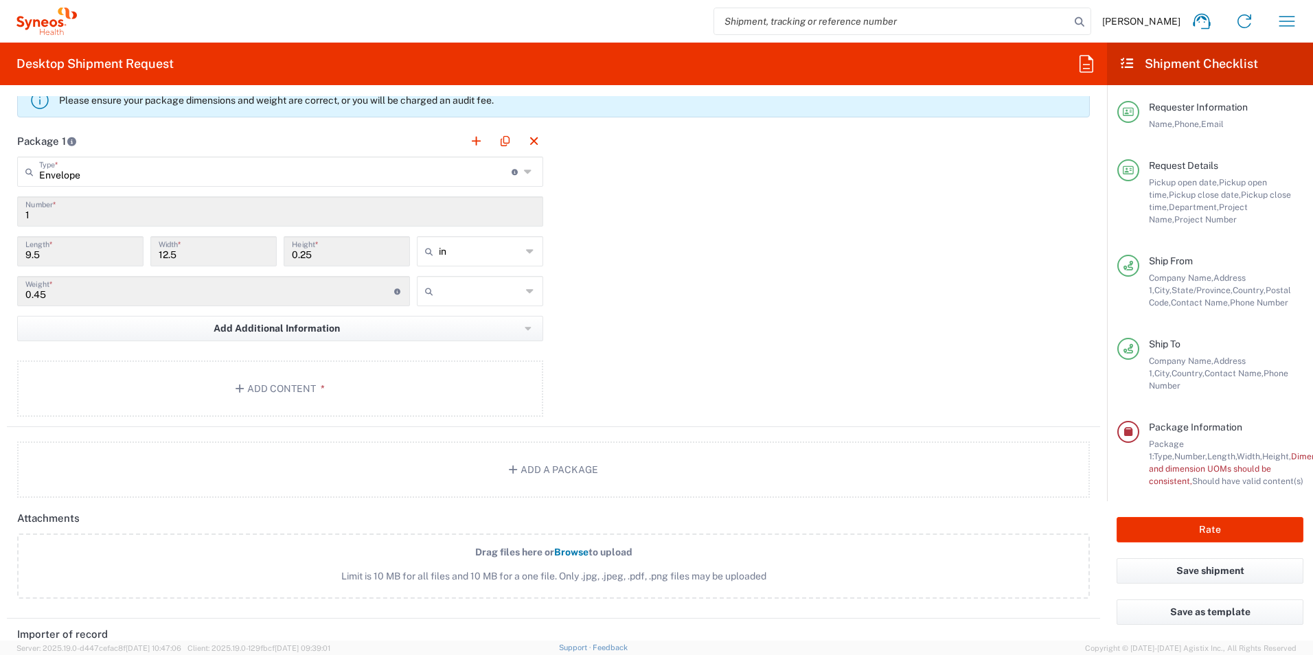
scroll to position [1236, 0]
type textarea "Wet ink documents - PROPEL"
click at [510, 284] on input "text" at bounding box center [480, 290] width 82 height 22
click at [459, 346] on span "lbs" at bounding box center [475, 342] width 122 height 21
type input "lbs"
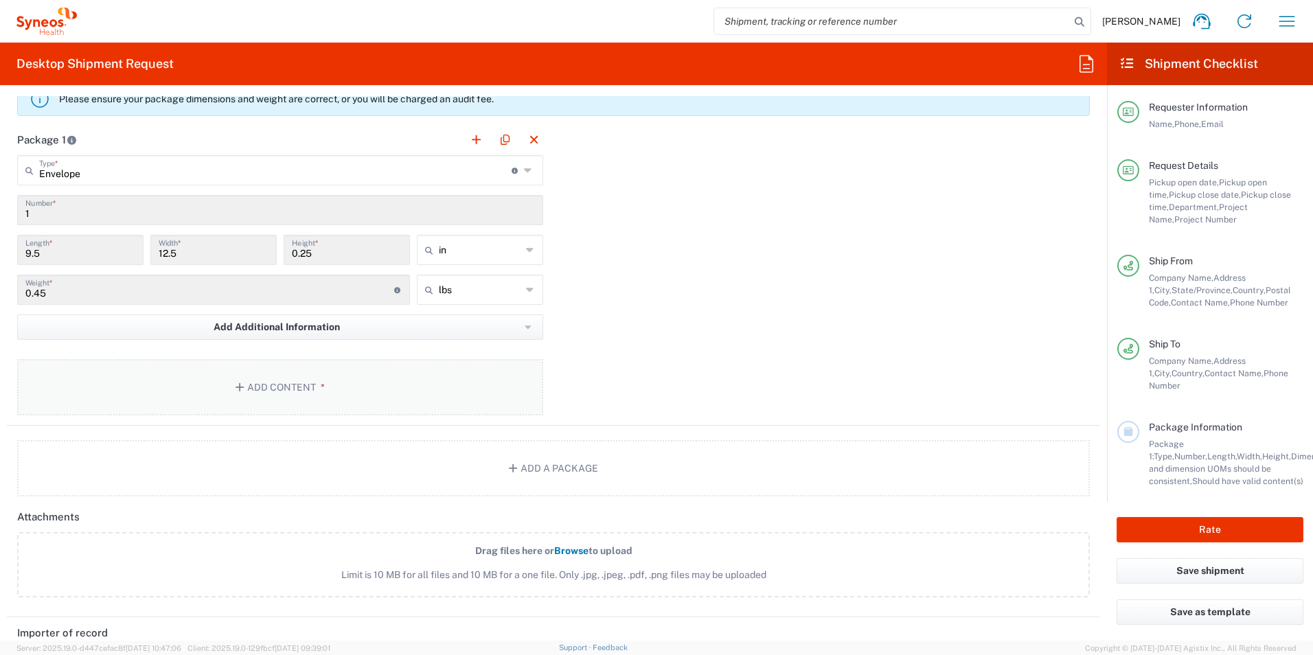
click at [263, 392] on button "Add Content *" at bounding box center [280, 387] width 526 height 56
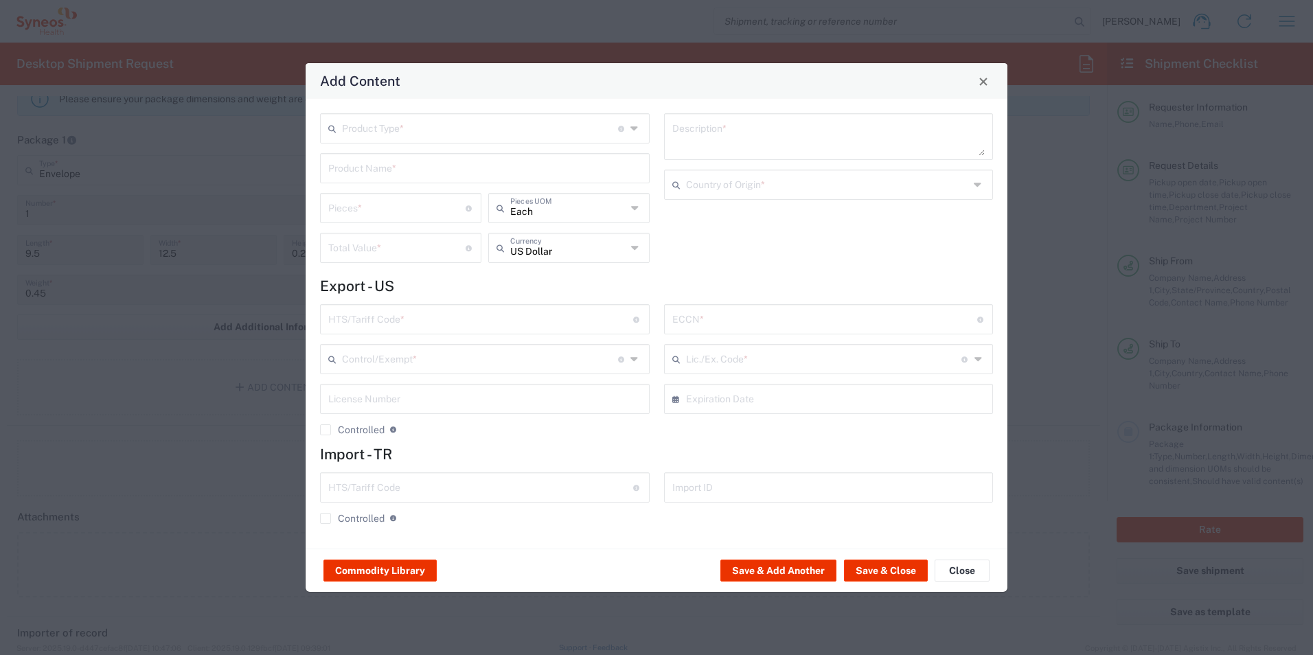
click at [457, 133] on input "text" at bounding box center [480, 127] width 276 height 24
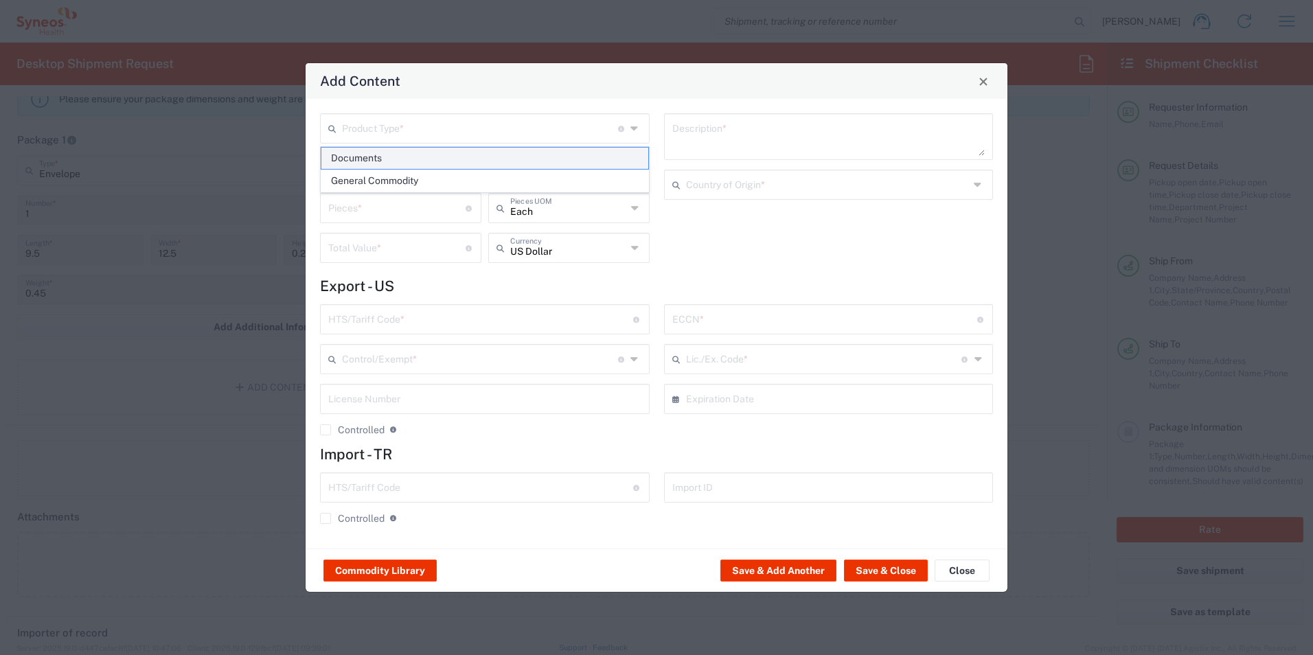
click at [438, 151] on span "Documents" at bounding box center [484, 158] width 327 height 21
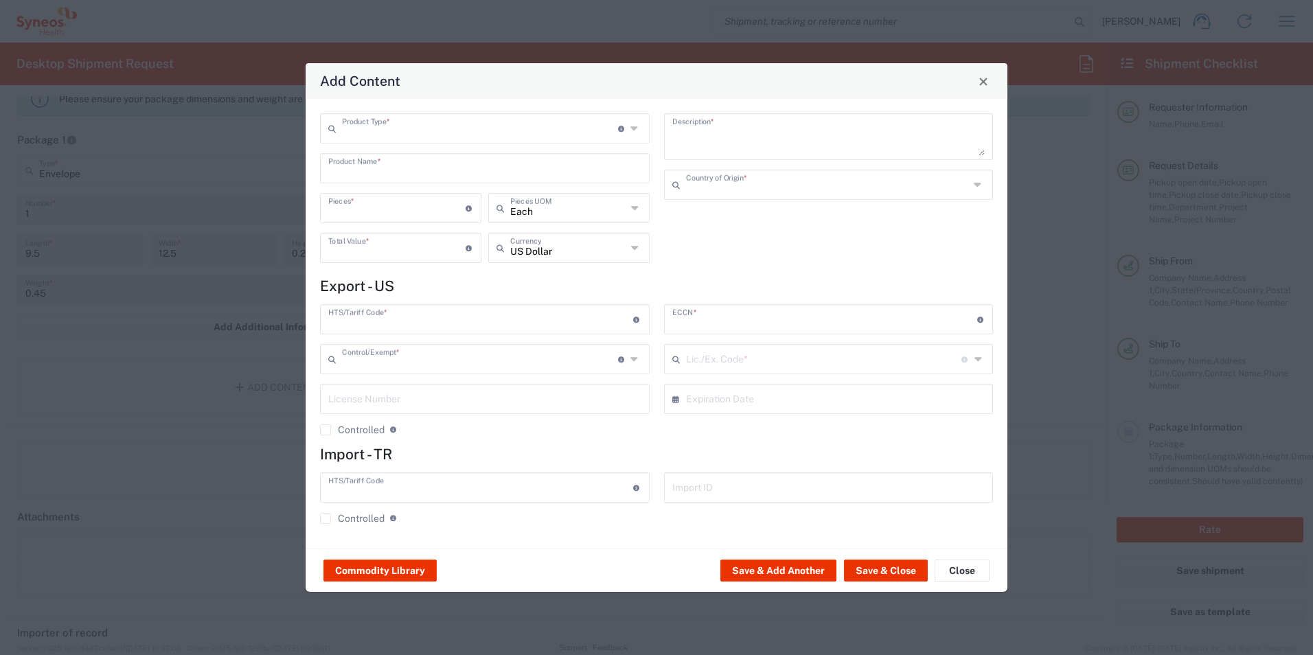
type input "Documents"
type input "1"
type textarea "Documents"
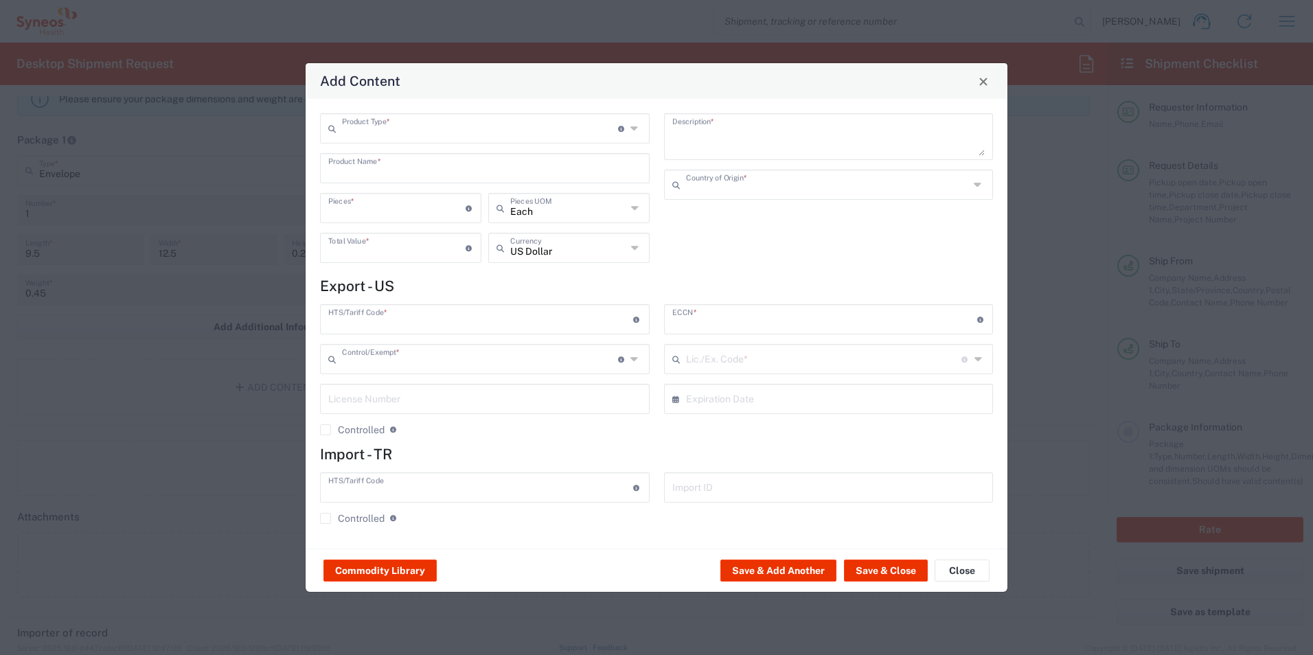
type input "[GEOGRAPHIC_DATA]"
type input "0000.00.0000"
type input "FTR Exemption"
type input "0000"
type input "0000.00.0000"
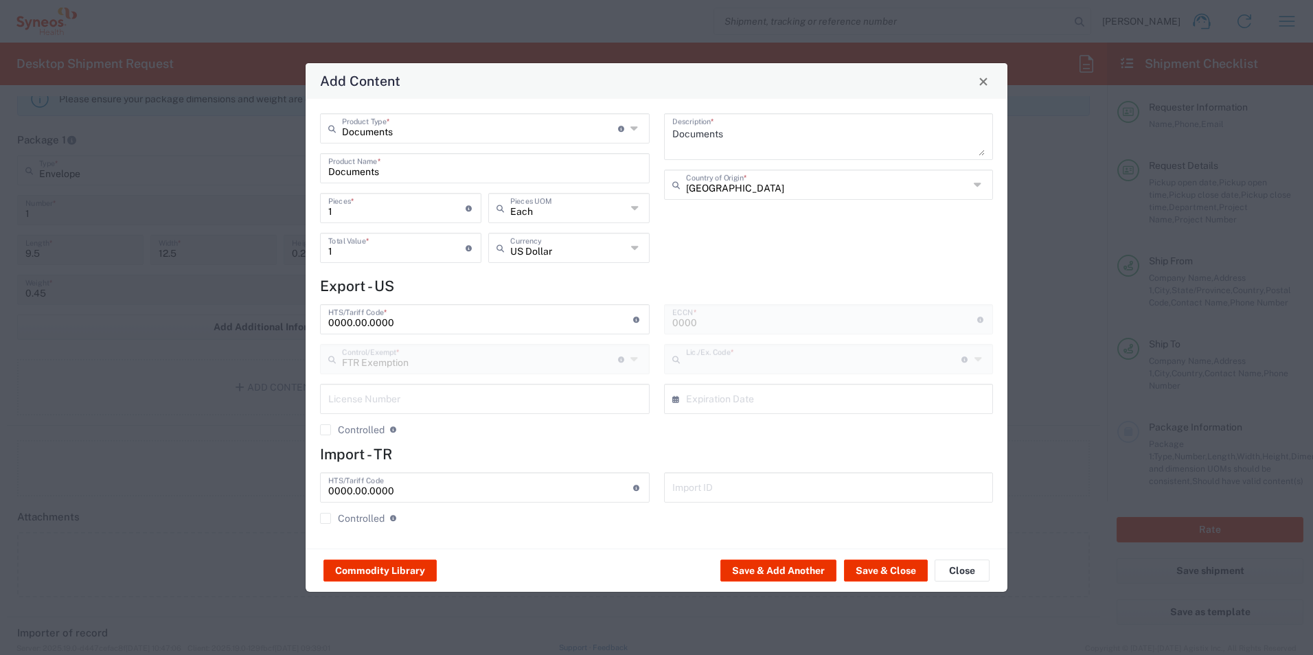
type input "30.37(a)"
click at [895, 577] on button "Save & Close" at bounding box center [886, 571] width 84 height 22
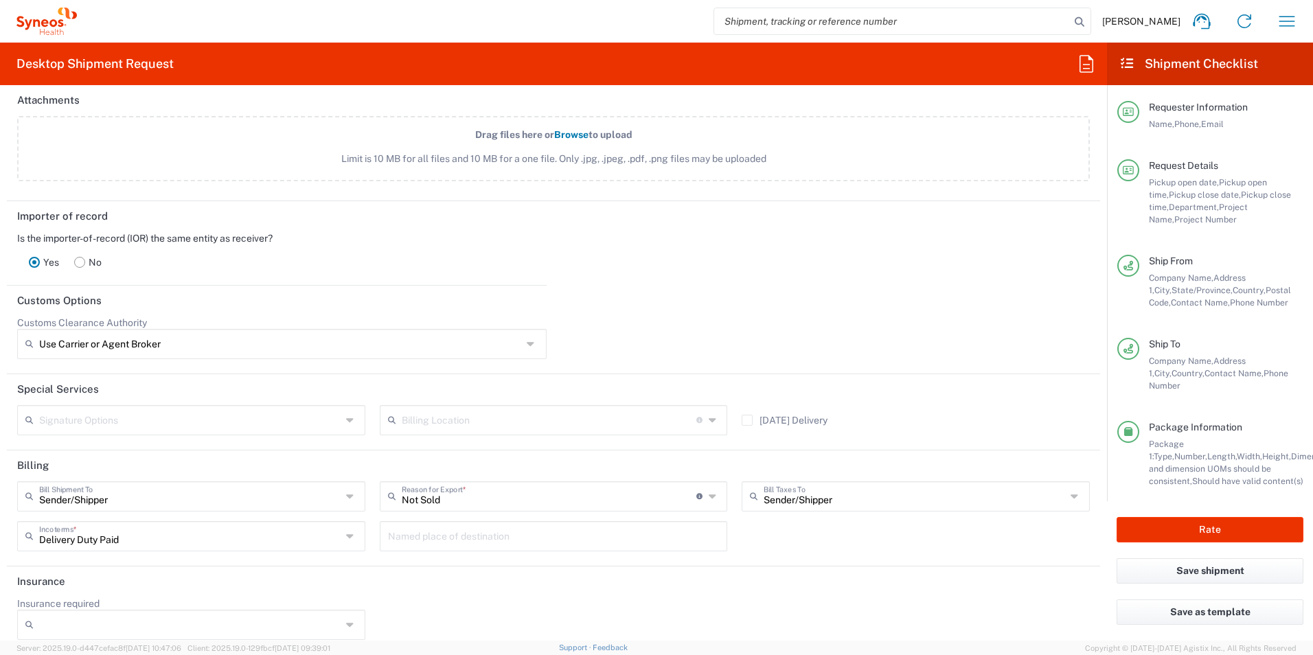
scroll to position [1747, 0]
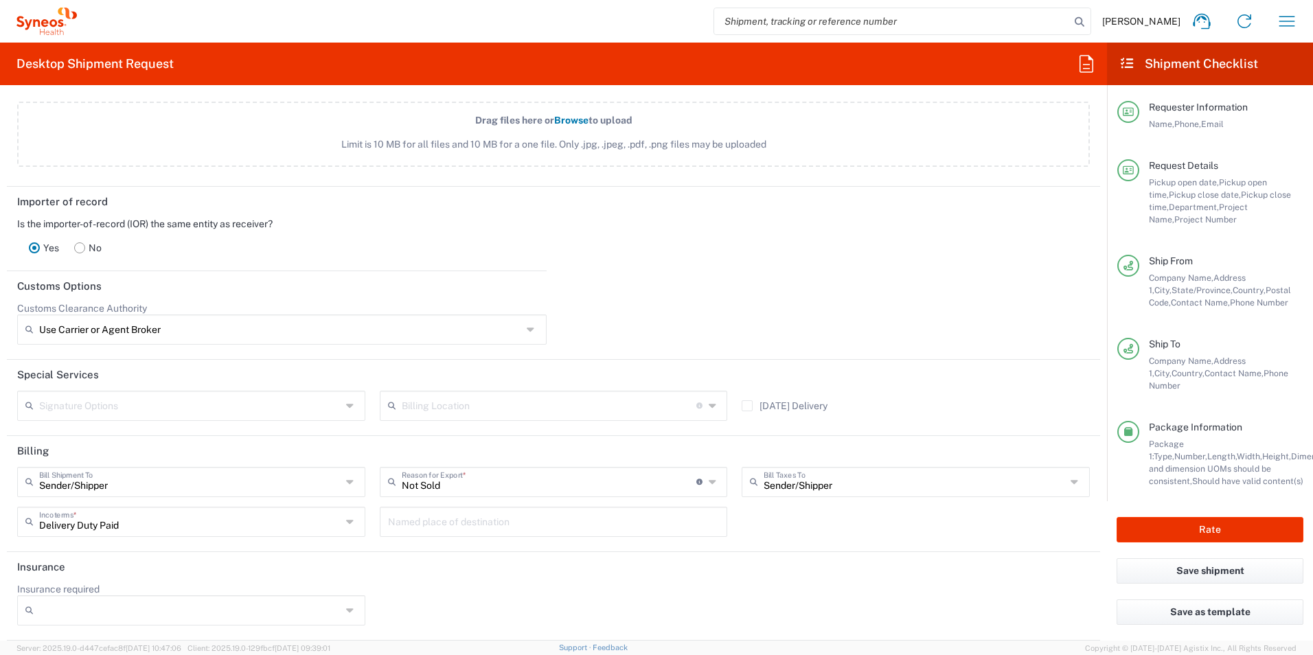
click at [649, 485] on input "Not Sold" at bounding box center [549, 481] width 295 height 24
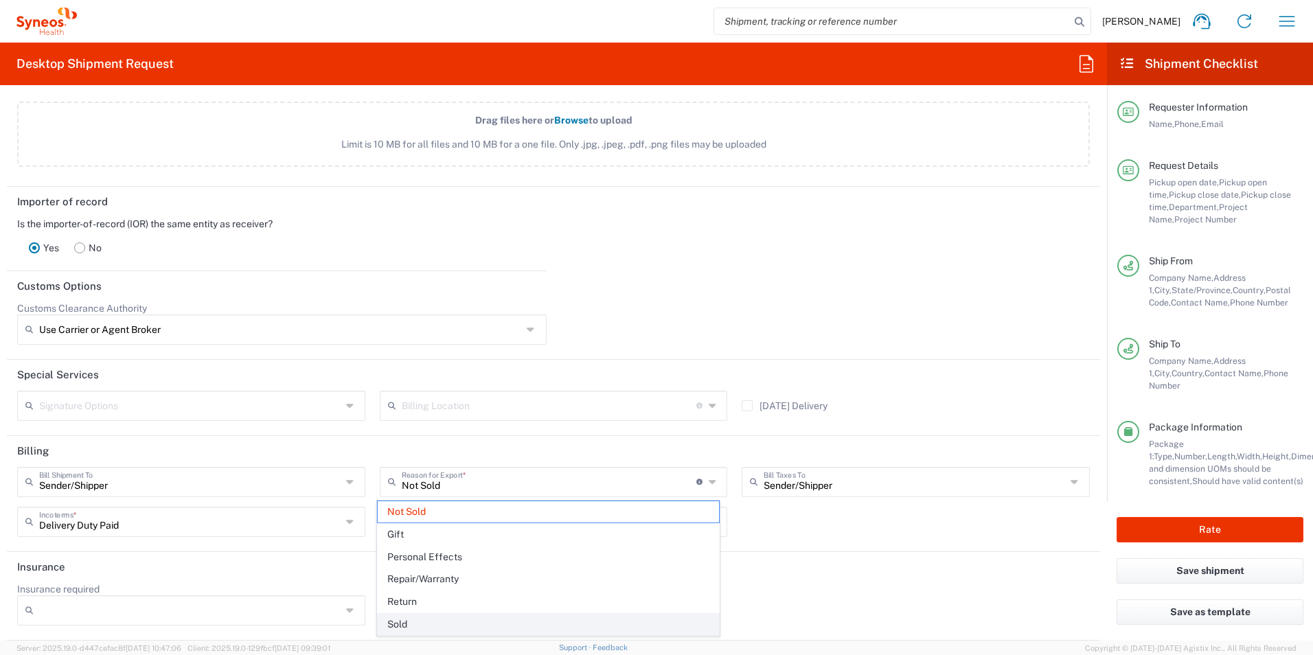
click at [426, 633] on span "Sold" at bounding box center [549, 624] width 342 height 21
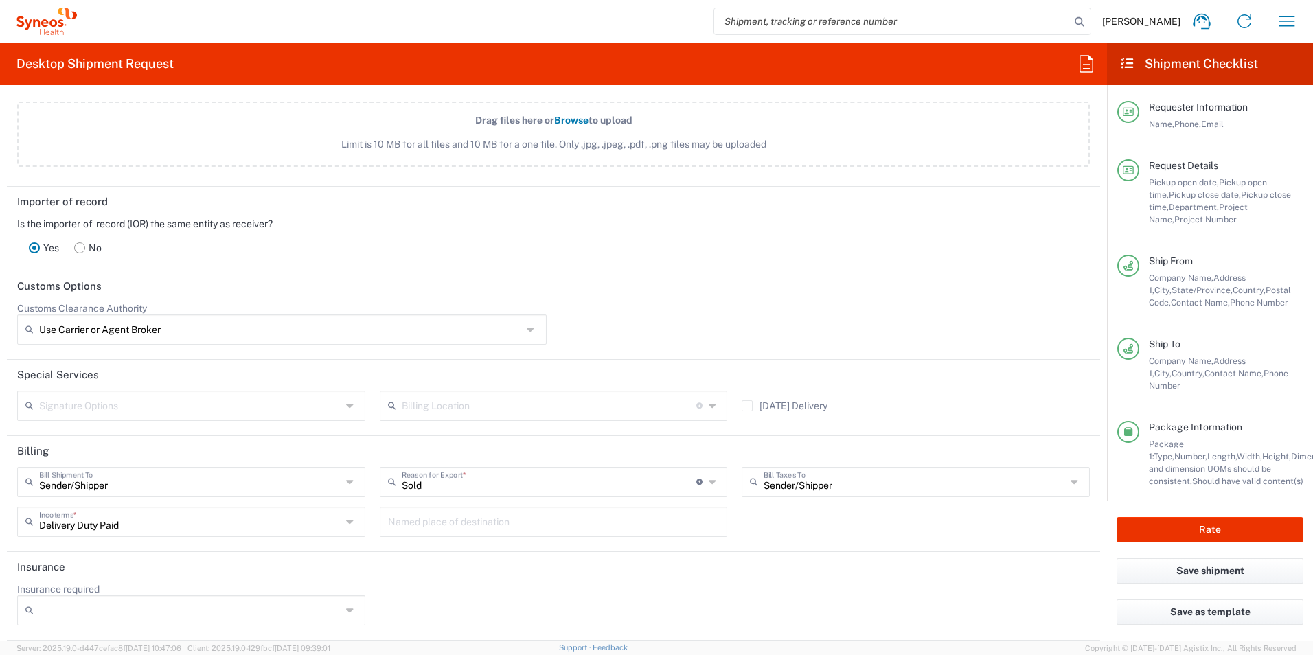
click at [750, 554] on header "Insurance" at bounding box center [553, 567] width 1093 height 31
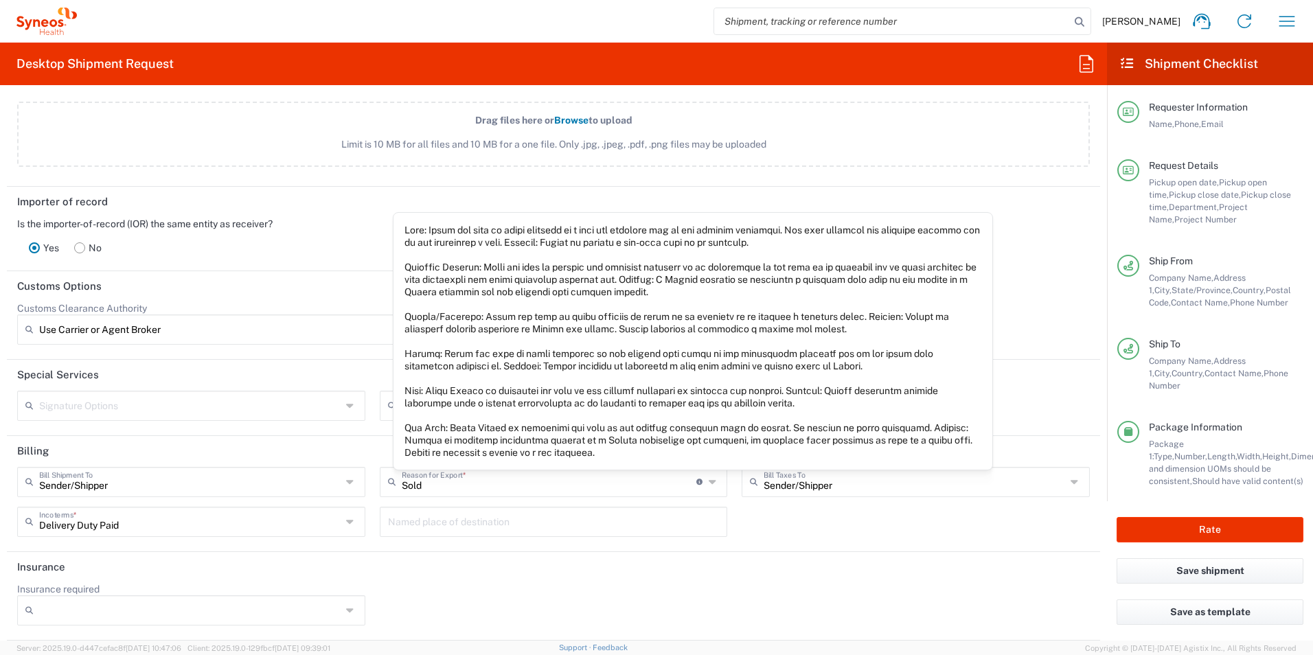
click at [696, 482] on icon at bounding box center [700, 482] width 8 height 6
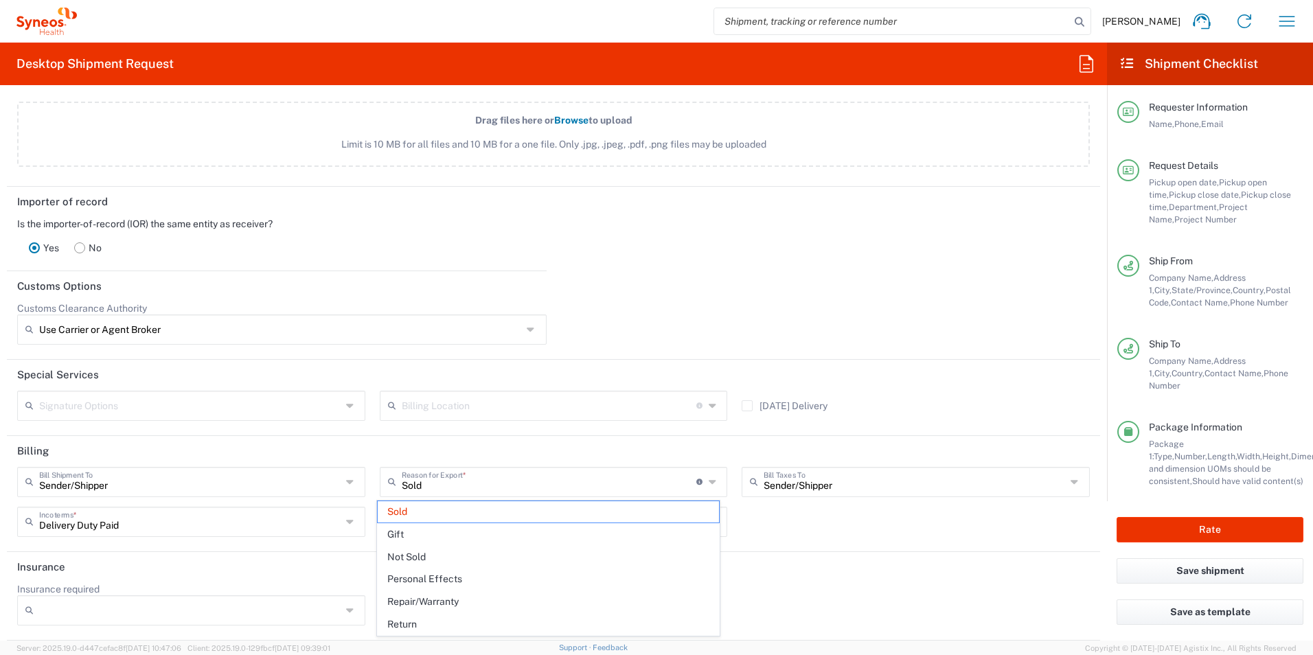
click at [709, 481] on icon at bounding box center [714, 482] width 11 height 22
click at [419, 561] on span "Not Sold" at bounding box center [549, 556] width 342 height 21
type input "Not Sold"
click at [807, 552] on header "Insurance" at bounding box center [553, 567] width 1093 height 31
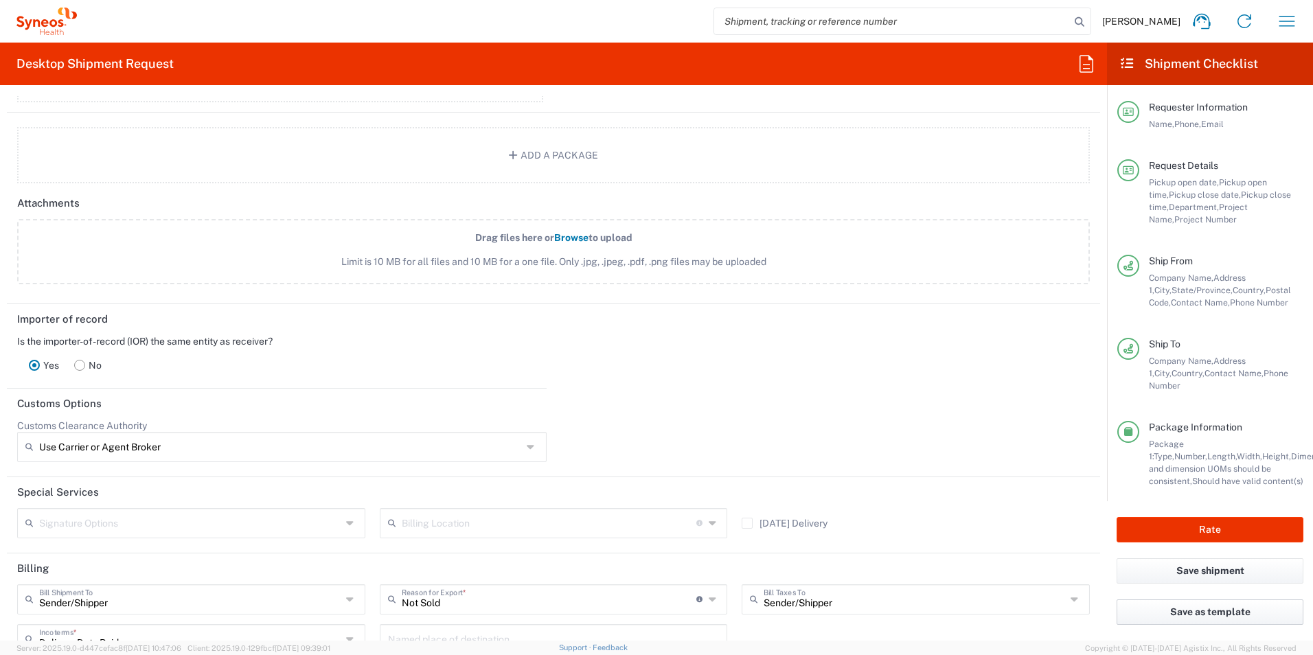
scroll to position [1679, 0]
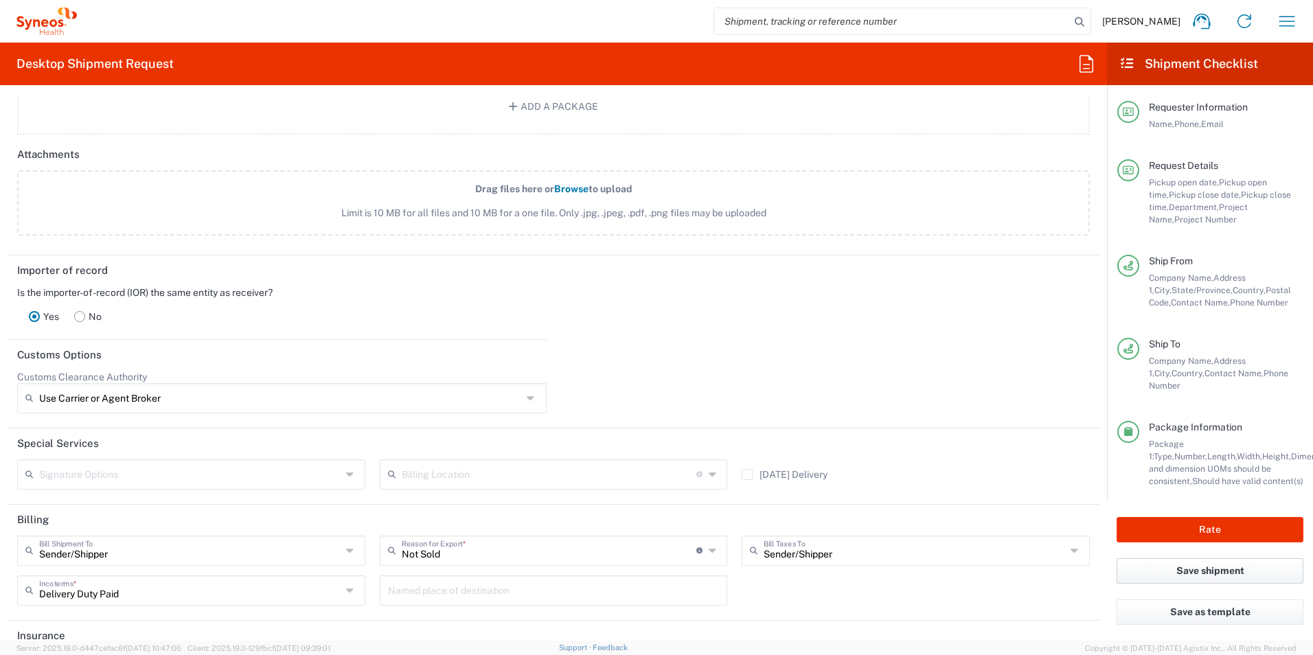
click at [1172, 570] on button "Save shipment" at bounding box center [1209, 570] width 187 height 25
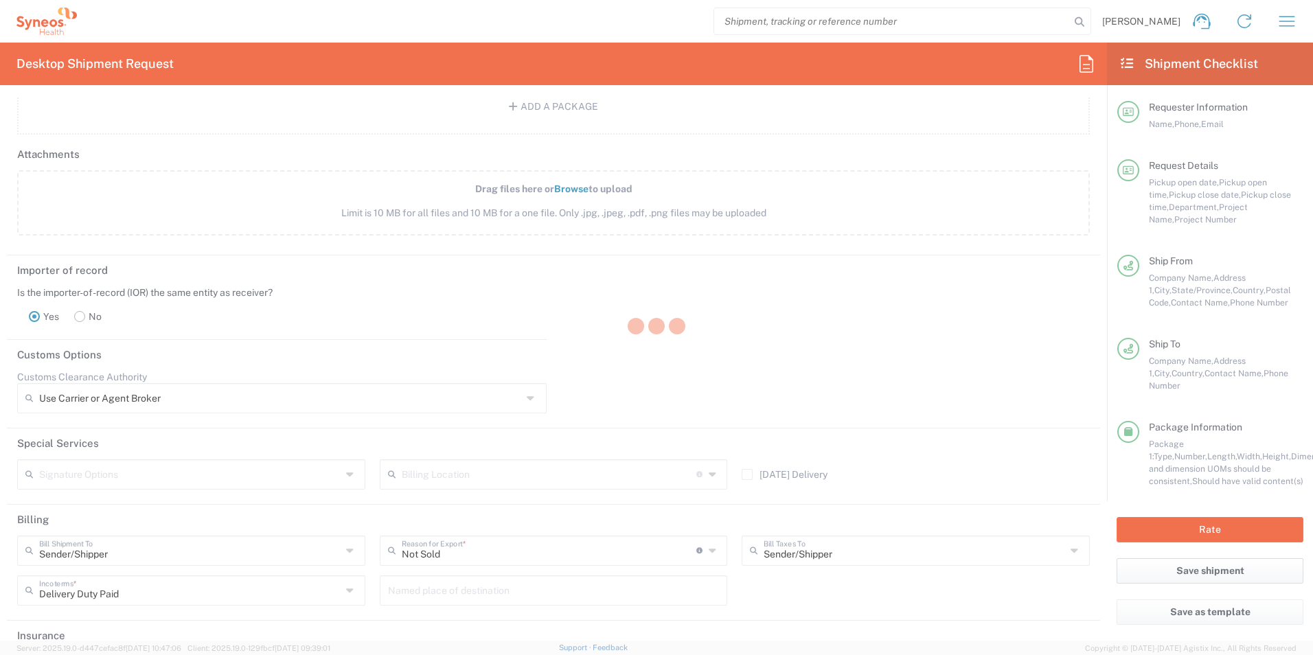
type input "7058454"
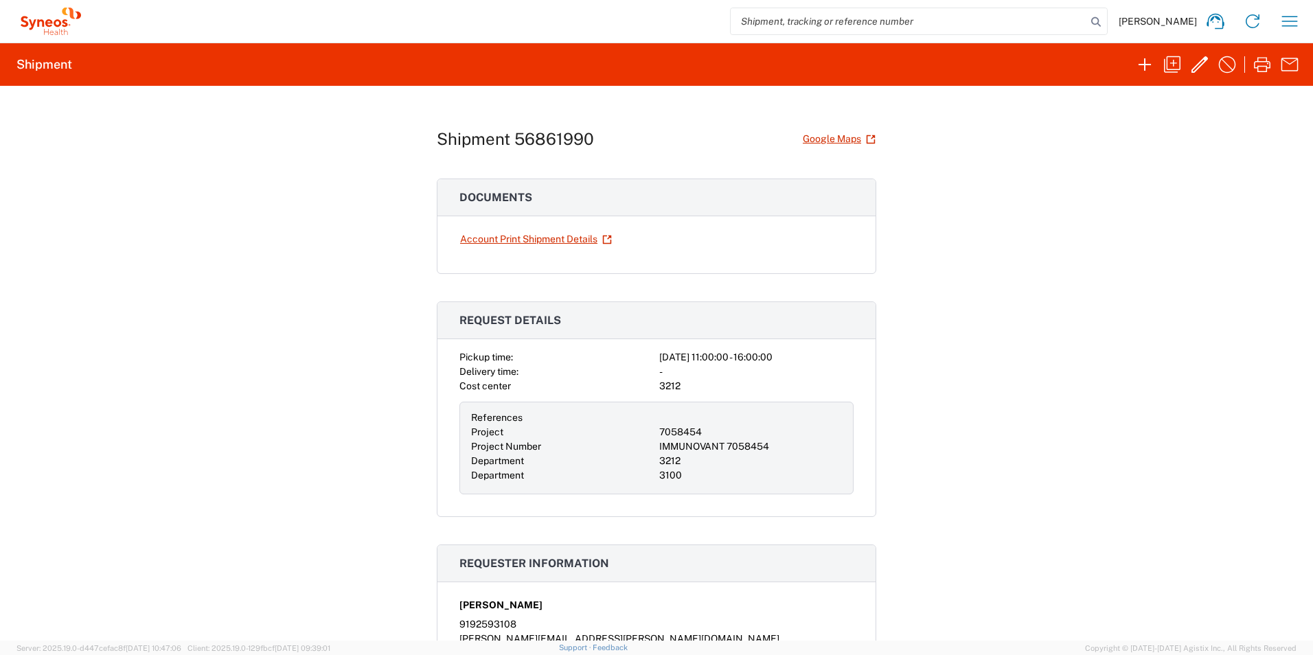
click at [518, 240] on link "Account Print Shipment Details" at bounding box center [535, 239] width 153 height 24
click at [1204, 68] on icon "button" at bounding box center [1199, 65] width 22 height 22
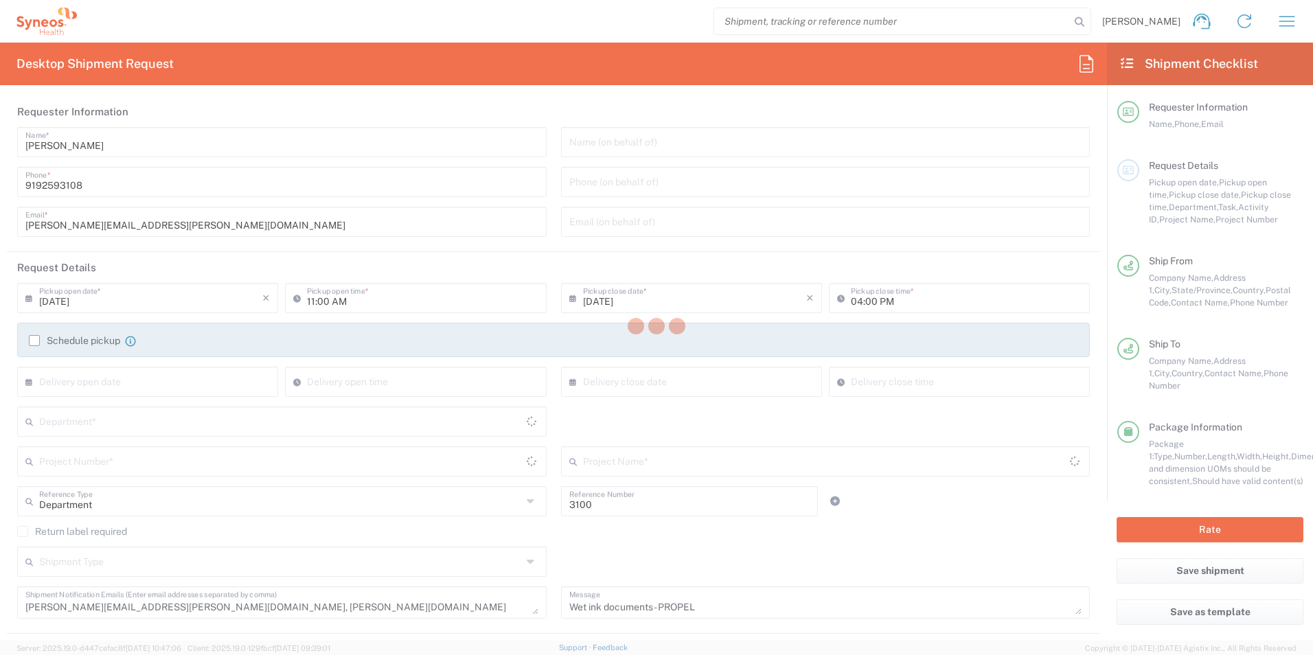
type input "7058454"
type input "[US_STATE]"
type input "Envelope"
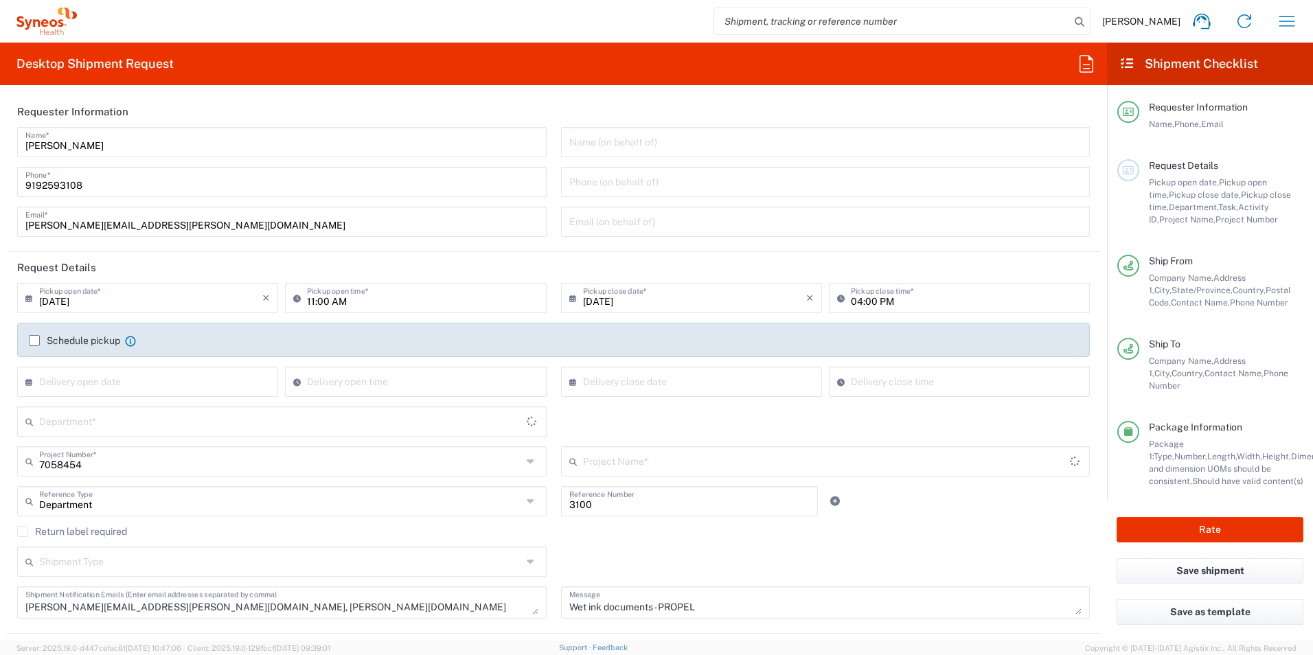
type input "IMMUNOVANT 7058454"
type input "3212"
